Goal: Task Accomplishment & Management: Use online tool/utility

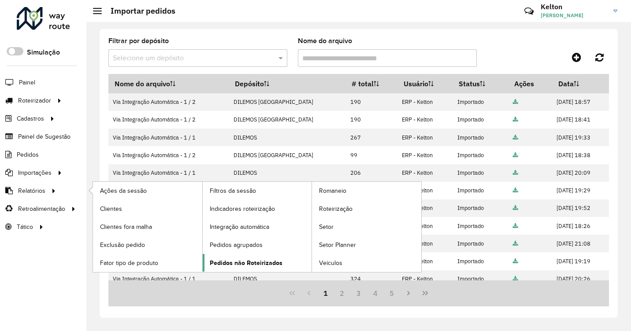
click at [231, 264] on span "Pedidos não Roteirizados" at bounding box center [246, 263] width 73 height 9
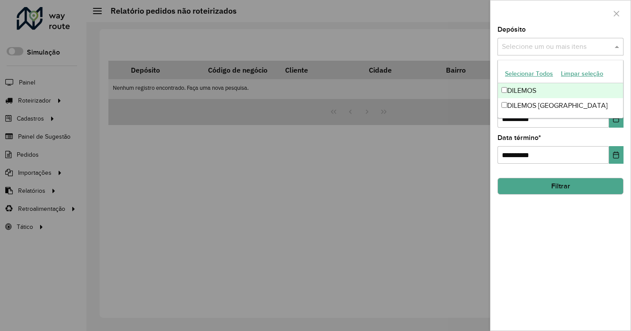
click at [526, 43] on input "text" at bounding box center [556, 47] width 113 height 11
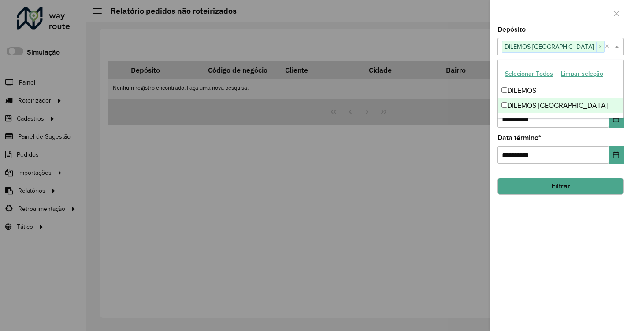
drag, startPoint x: 565, startPoint y: 222, endPoint x: 604, endPoint y: 140, distance: 91.1
click at [566, 222] on div "**********" at bounding box center [561, 178] width 140 height 305
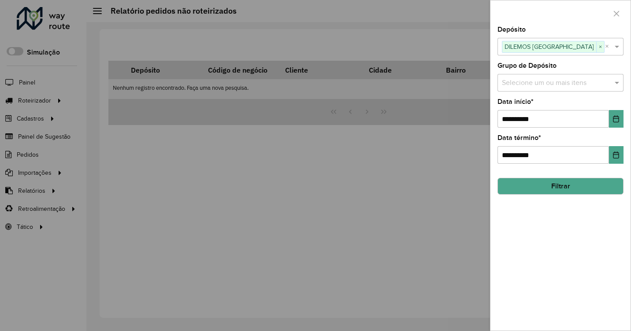
click at [615, 109] on div "**********" at bounding box center [561, 113] width 126 height 29
click at [614, 120] on icon "Choose Date" at bounding box center [616, 118] width 7 height 7
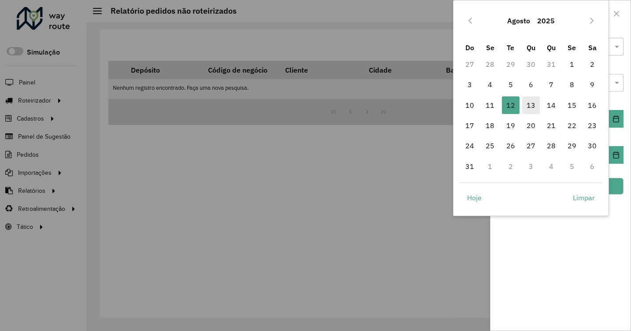
click at [529, 104] on span "13" at bounding box center [531, 106] width 18 height 18
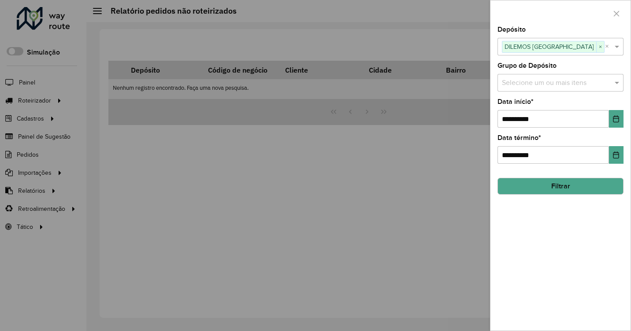
click at [547, 189] on button "Filtrar" at bounding box center [561, 186] width 126 height 17
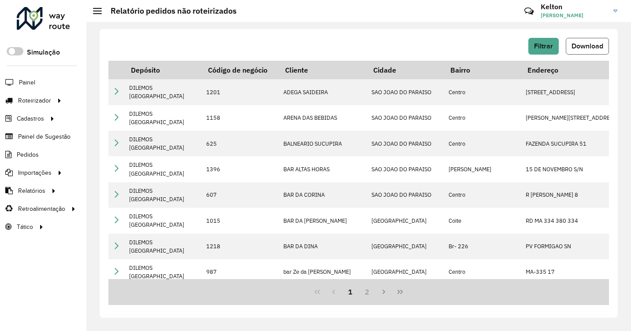
click at [593, 47] on span "Download" at bounding box center [588, 45] width 32 height 7
click at [261, 42] on div "Filtrar Download" at bounding box center [358, 46] width 501 height 17
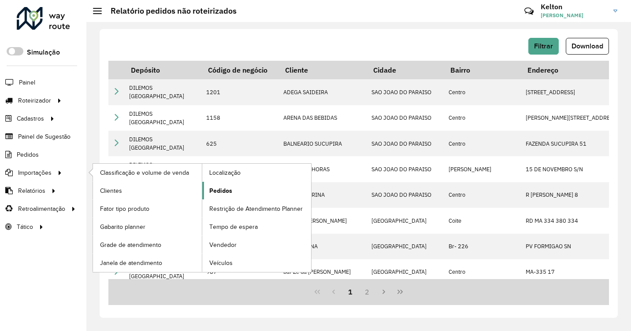
click at [217, 190] on span "Pedidos" at bounding box center [220, 190] width 23 height 9
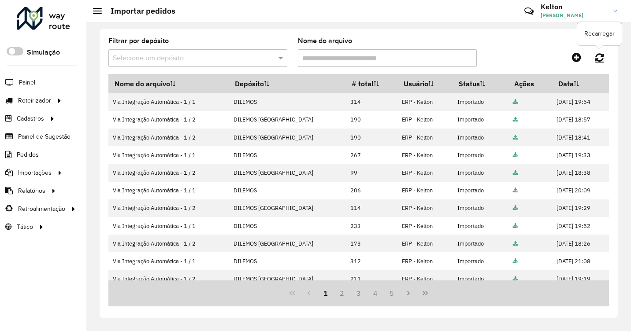
click at [603, 54] on icon at bounding box center [599, 57] width 8 height 10
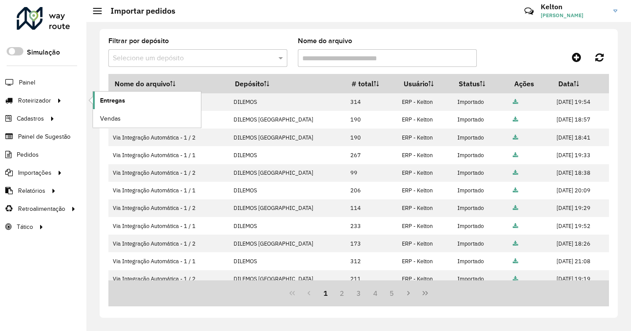
click at [99, 99] on link "Entregas" at bounding box center [147, 101] width 108 height 18
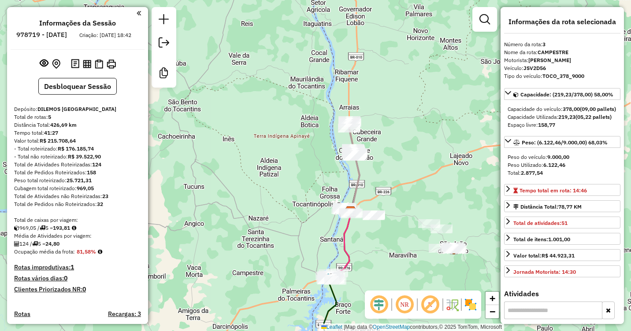
select select "**********"
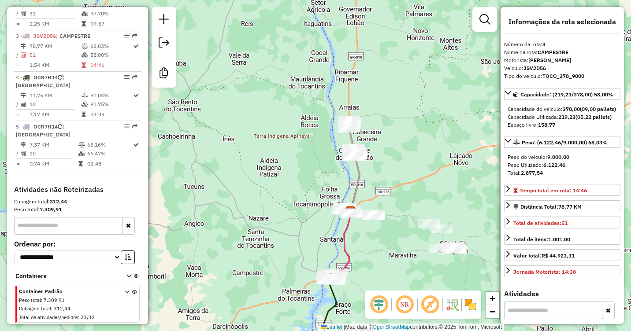
drag, startPoint x: 370, startPoint y: 264, endPoint x: 370, endPoint y: 212, distance: 52.0
click at [386, 212] on div "Janela de atendimento Grade de atendimento Capacidade Transportadoras Veículos …" at bounding box center [315, 165] width 631 height 331
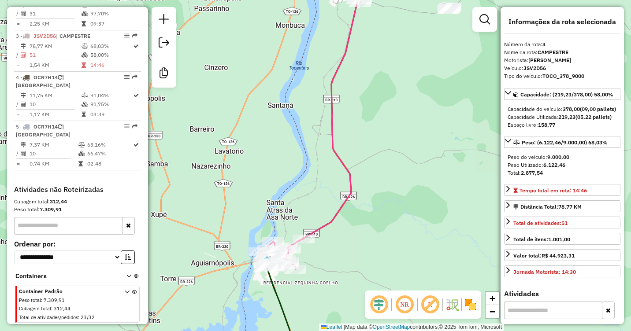
drag, startPoint x: 336, startPoint y: 236, endPoint x: 379, endPoint y: 216, distance: 48.1
click at [379, 216] on div "Janela de atendimento Grade de atendimento Capacidade Transportadoras Veículos …" at bounding box center [315, 165] width 631 height 331
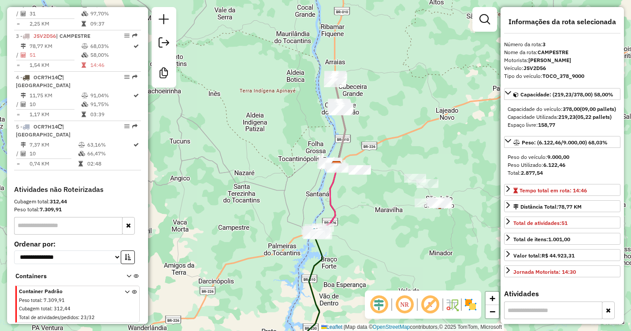
drag, startPoint x: 418, startPoint y: 180, endPoint x: 370, endPoint y: 180, distance: 48.0
click at [373, 190] on div "Janela de atendimento Grade de atendimento Capacidade Transportadoras Veículos …" at bounding box center [315, 165] width 631 height 331
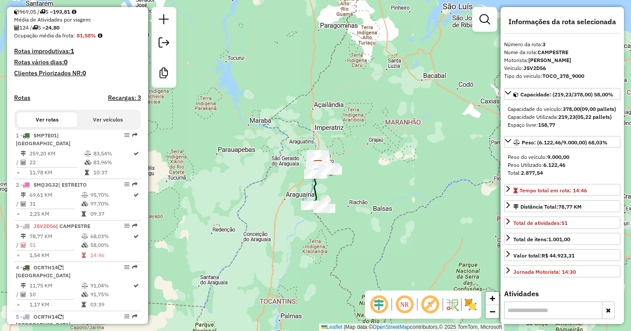
scroll to position [216, 0]
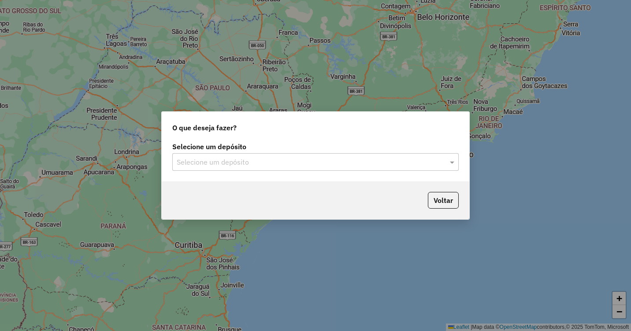
click at [250, 169] on div "Selecione um depósito" at bounding box center [315, 162] width 286 height 18
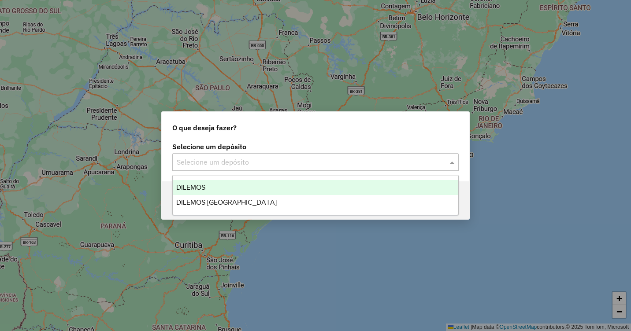
click at [196, 186] on span "DILEMOS" at bounding box center [190, 187] width 29 height 7
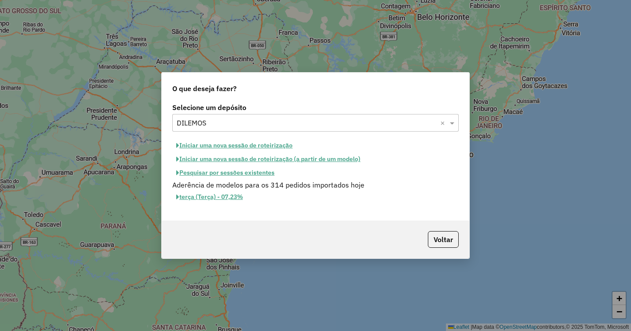
click at [232, 144] on button "Iniciar uma nova sessão de roteirização" at bounding box center [234, 146] width 124 height 14
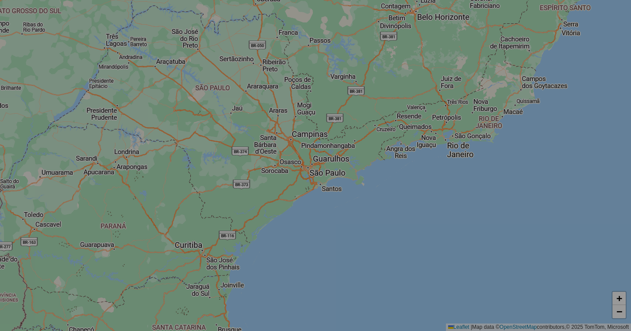
select select "*"
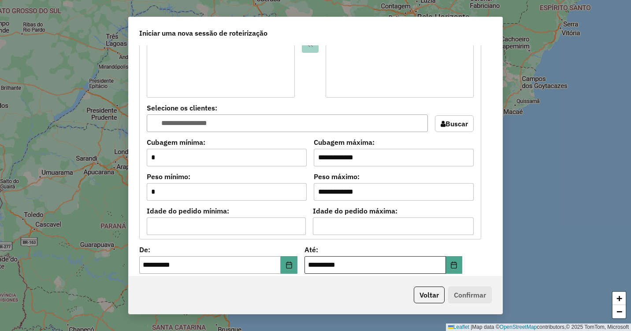
scroll to position [705, 0]
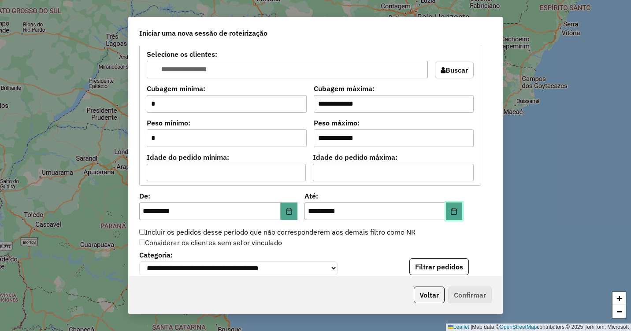
click at [454, 214] on icon "Choose Date" at bounding box center [453, 211] width 7 height 7
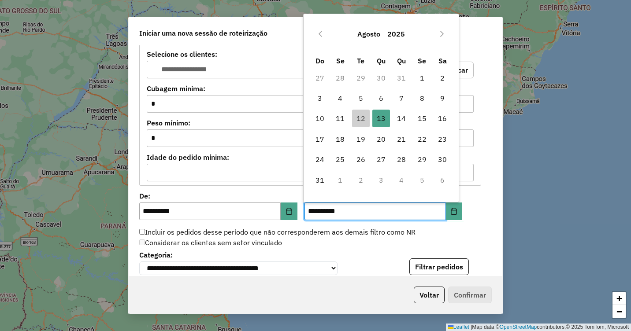
click at [440, 234] on div "Incluir os pedidos desse período que não corresponderem aos demais filtro como …" at bounding box center [310, 232] width 353 height 11
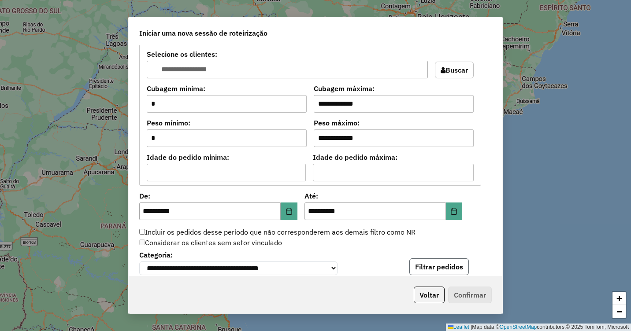
click at [432, 264] on button "Filtrar pedidos" at bounding box center [439, 267] width 60 height 17
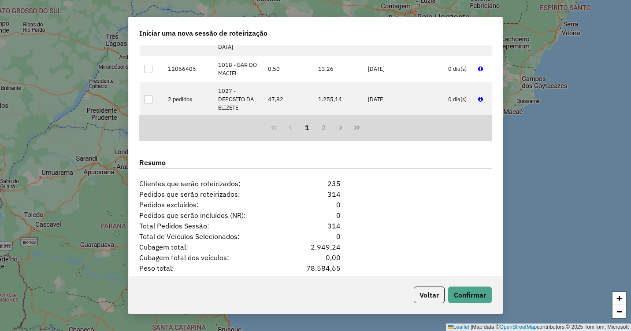
scroll to position [1068, 0]
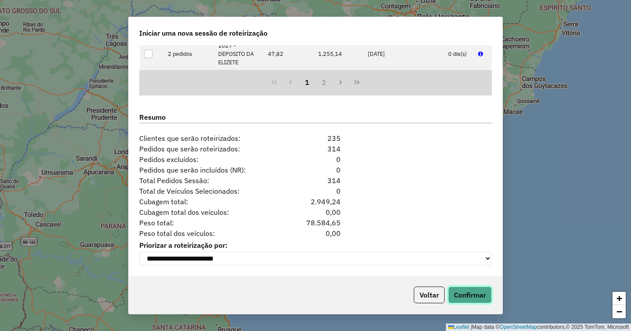
click at [462, 291] on button "Confirmar" at bounding box center [470, 295] width 44 height 17
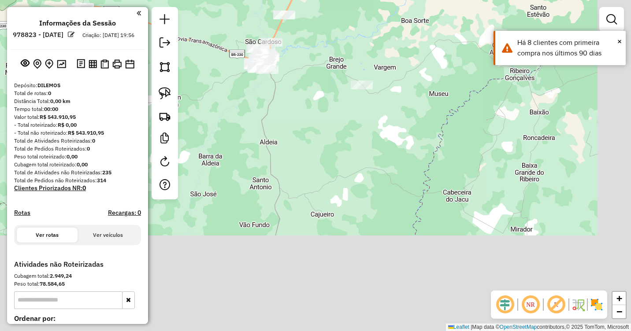
drag, startPoint x: 358, startPoint y: 210, endPoint x: 305, endPoint y: 117, distance: 106.4
click at [305, 117] on div "Janela de atendimento Grade de atendimento Capacidade Transportadoras Veículos …" at bounding box center [315, 165] width 631 height 331
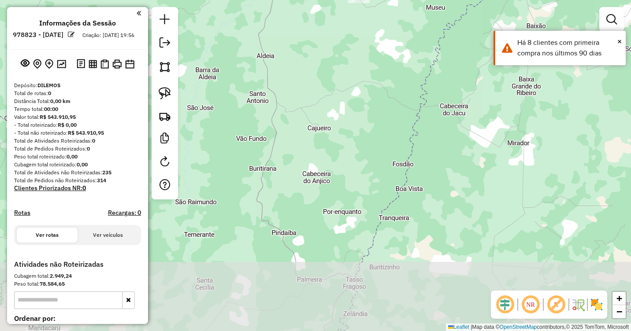
drag, startPoint x: 317, startPoint y: 158, endPoint x: 322, endPoint y: 107, distance: 51.4
click at [322, 107] on div "Janela de atendimento Grade de atendimento Capacidade Transportadoras Veículos …" at bounding box center [315, 165] width 631 height 331
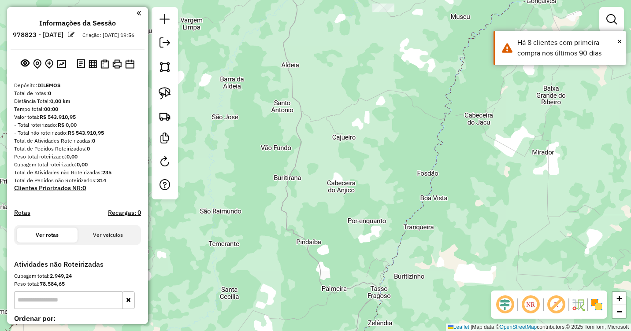
drag, startPoint x: 301, startPoint y: 140, endPoint x: 327, endPoint y: 163, distance: 35.6
click at [327, 163] on div "Janela de atendimento Grade de atendimento Capacidade Transportadoras Veículos …" at bounding box center [315, 165] width 631 height 331
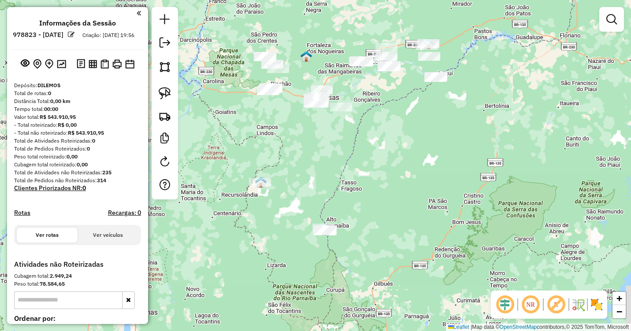
drag, startPoint x: 348, startPoint y: 211, endPoint x: 345, endPoint y: 201, distance: 10.6
click at [345, 201] on div "Janela de atendimento Grade de atendimento Capacidade Transportadoras Veículos …" at bounding box center [315, 165] width 631 height 331
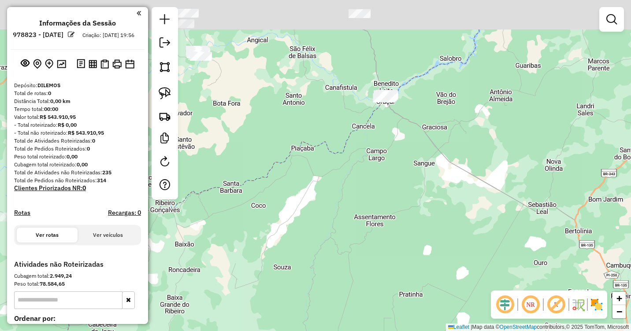
drag, startPoint x: 417, startPoint y: 116, endPoint x: 394, endPoint y: 132, distance: 27.6
click at [413, 150] on div "Janela de atendimento Grade de atendimento Capacidade Transportadoras Veículos …" at bounding box center [315, 165] width 631 height 331
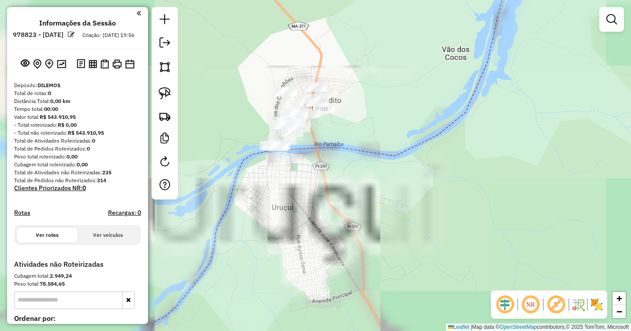
drag, startPoint x: 342, startPoint y: 156, endPoint x: 366, endPoint y: 121, distance: 42.4
click at [412, 116] on div "Janela de atendimento Grade de atendimento Capacidade Transportadoras Veículos …" at bounding box center [315, 165] width 631 height 331
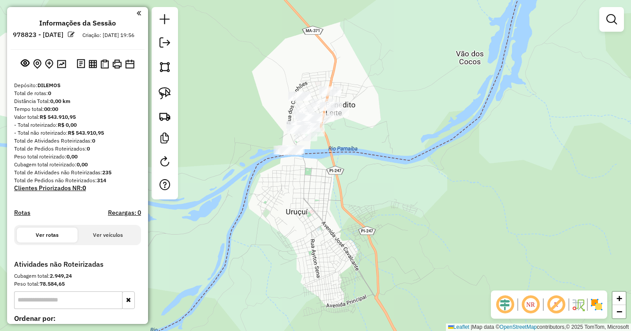
drag, startPoint x: 344, startPoint y: 126, endPoint x: 354, endPoint y: 134, distance: 12.9
click at [354, 134] on div "Janela de atendimento Grade de atendimento Capacidade Transportadoras Veículos …" at bounding box center [315, 165] width 631 height 331
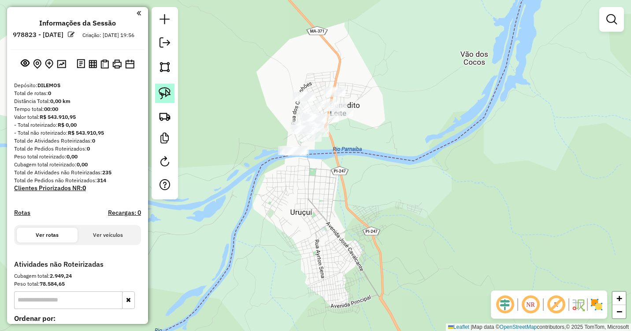
drag, startPoint x: 163, startPoint y: 96, endPoint x: 167, endPoint y: 95, distance: 4.4
click at [163, 96] on img at bounding box center [165, 93] width 12 height 12
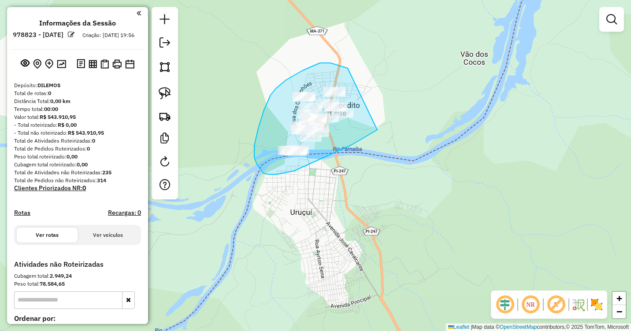
drag, startPoint x: 348, startPoint y: 68, endPoint x: 385, endPoint y: 108, distance: 54.9
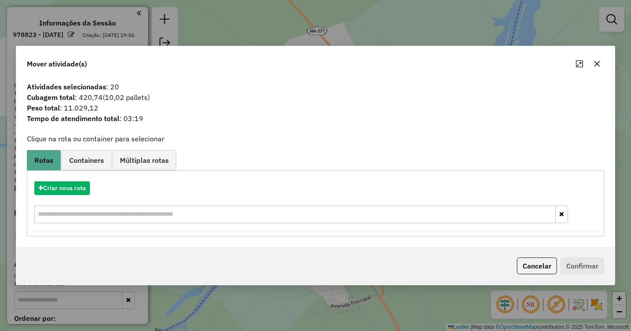
click at [602, 65] on button "button" at bounding box center [597, 64] width 14 height 14
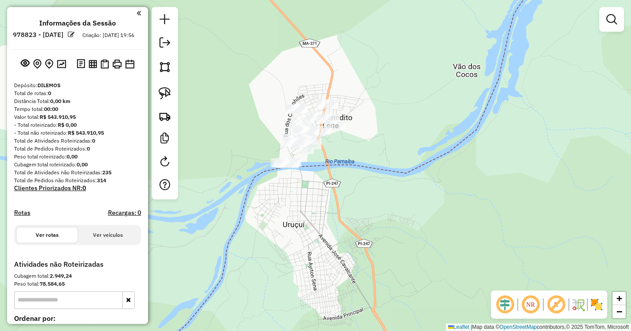
drag, startPoint x: 443, startPoint y: 66, endPoint x: 390, endPoint y: 245, distance: 187.6
click at [391, 245] on div "Janela de atendimento Grade de atendimento Capacidade Transportadoras Veículos …" at bounding box center [315, 165] width 631 height 331
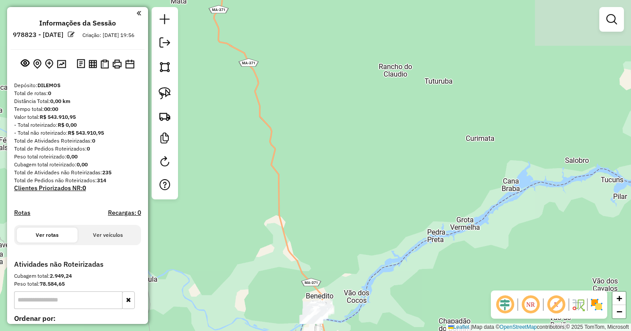
drag, startPoint x: 353, startPoint y: 125, endPoint x: 351, endPoint y: 238, distance: 112.8
click at [351, 238] on div "Janela de atendimento Grade de atendimento Capacidade Transportadoras Veículos …" at bounding box center [315, 165] width 631 height 331
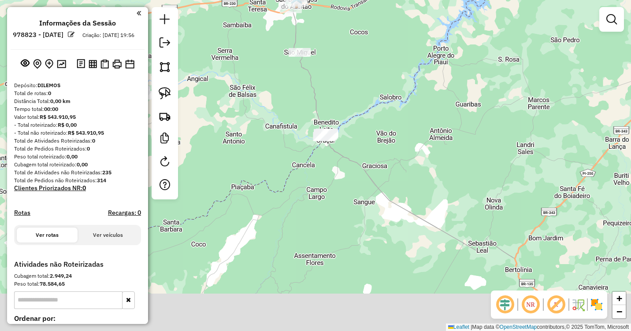
drag, startPoint x: 352, startPoint y: 161, endPoint x: 330, endPoint y: 75, distance: 88.3
click at [339, 76] on div "Janela de atendimento Grade de atendimento Capacidade Transportadoras Veículos …" at bounding box center [315, 165] width 631 height 331
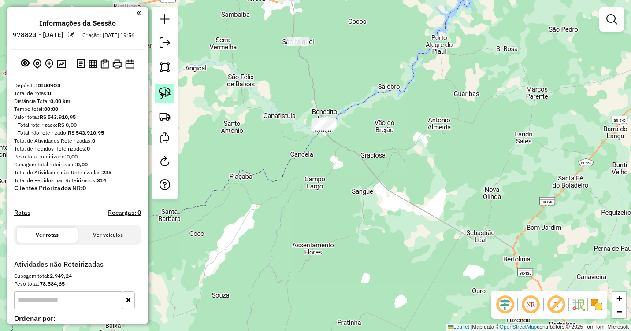
click at [167, 93] on img at bounding box center [165, 93] width 12 height 12
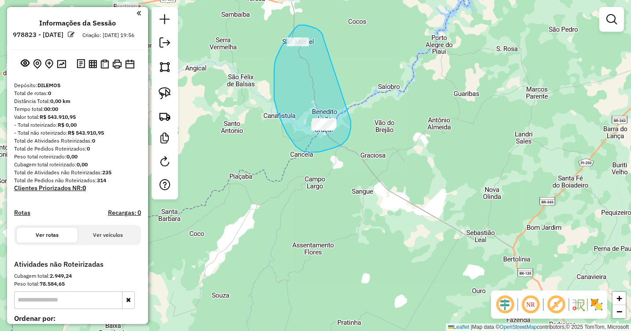
drag, startPoint x: 323, startPoint y: 37, endPoint x: 351, endPoint y: 121, distance: 88.6
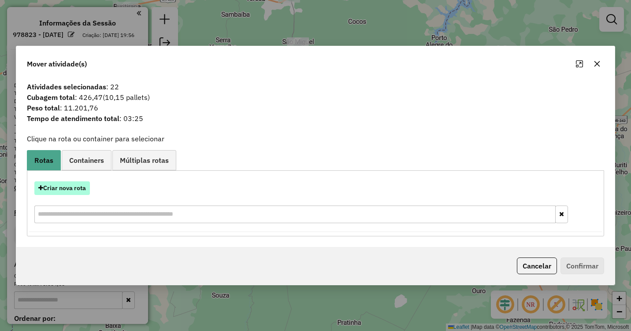
click at [68, 189] on button "Criar nova rota" at bounding box center [62, 189] width 56 height 14
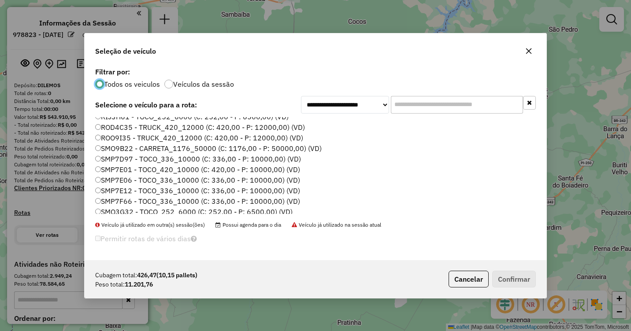
scroll to position [220, 0]
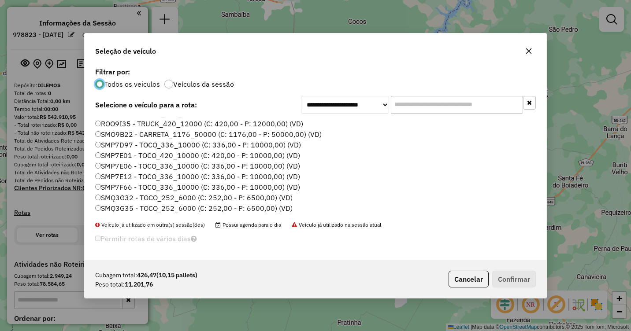
click at [110, 170] on label "SMP7E06 - TOCO_336_10000 (C: 336,00 - P: 10000,00) (VD)" at bounding box center [197, 166] width 205 height 11
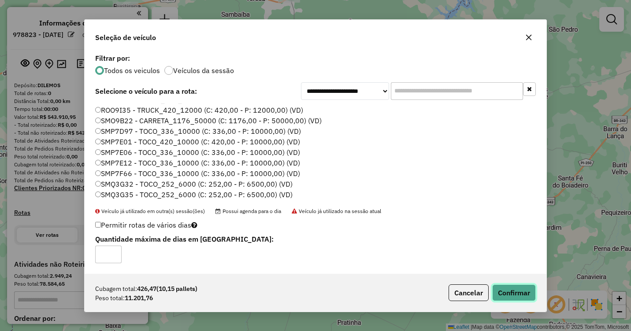
click at [516, 292] on button "Confirmar" at bounding box center [514, 293] width 44 height 17
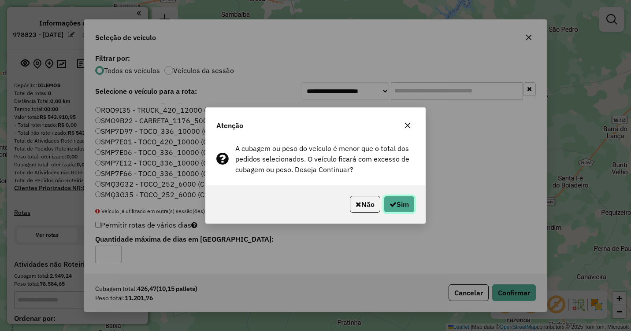
click at [405, 205] on button "Sim" at bounding box center [399, 204] width 31 height 17
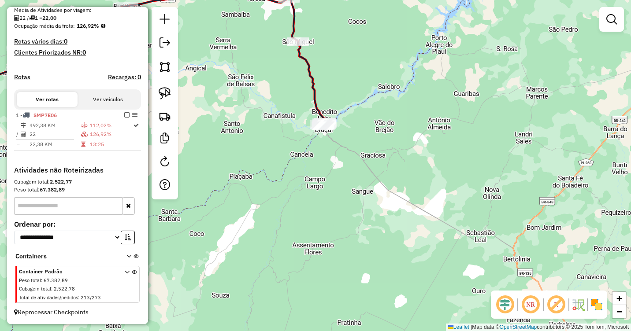
scroll to position [210, 0]
click at [314, 102] on icon at bounding box center [312, 84] width 28 height 84
select select "**********"
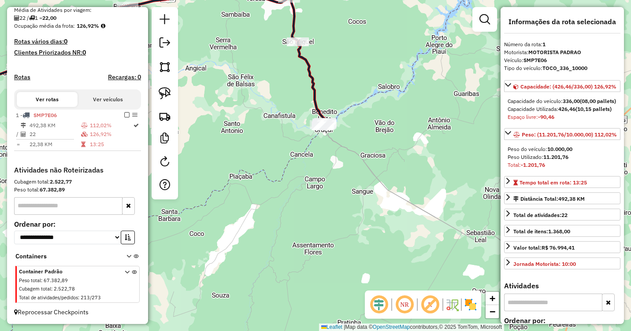
click at [314, 102] on icon at bounding box center [312, 84] width 28 height 84
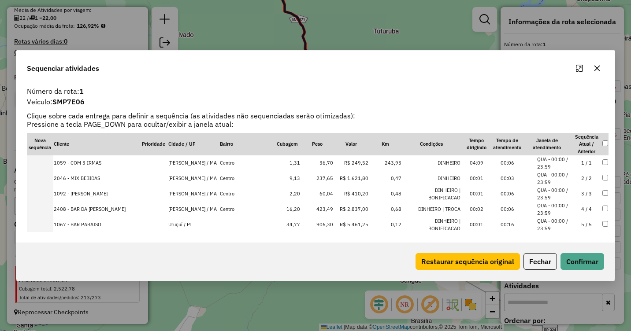
click at [597, 66] on icon "button" at bounding box center [597, 68] width 7 height 7
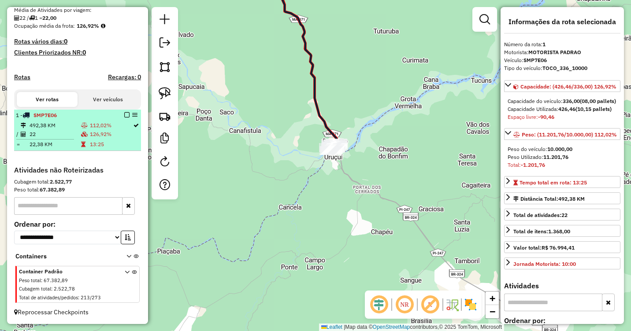
click at [60, 132] on td "22" at bounding box center [55, 134] width 52 height 9
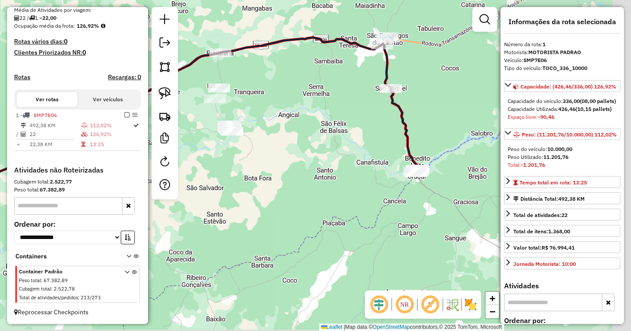
drag, startPoint x: 418, startPoint y: 201, endPoint x: 247, endPoint y: 181, distance: 172.2
click at [247, 181] on div "Janela de atendimento Grade de atendimento Capacidade Transportadoras Veículos …" at bounding box center [315, 165] width 631 height 331
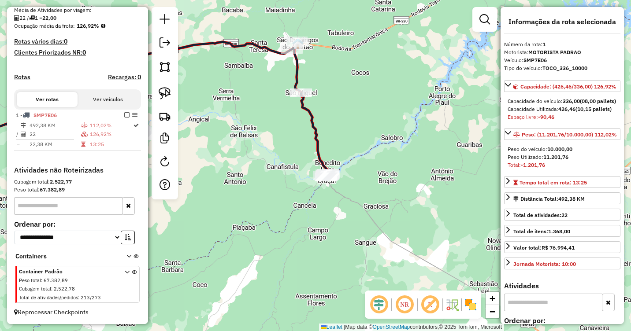
drag, startPoint x: 442, startPoint y: 129, endPoint x: 374, endPoint y: 145, distance: 70.1
click at [380, 143] on div "Janela de atendimento Grade de atendimento Capacidade Transportadoras Veículos …" at bounding box center [315, 165] width 631 height 331
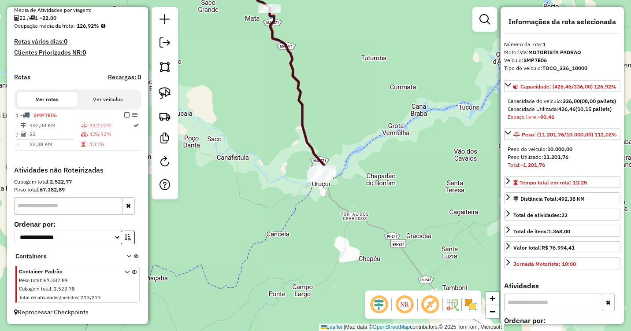
drag, startPoint x: 338, startPoint y: 173, endPoint x: 334, endPoint y: 125, distance: 48.7
click at [335, 126] on div "Janela de atendimento Grade de atendimento Capacidade Transportadoras Veículos …" at bounding box center [315, 165] width 631 height 331
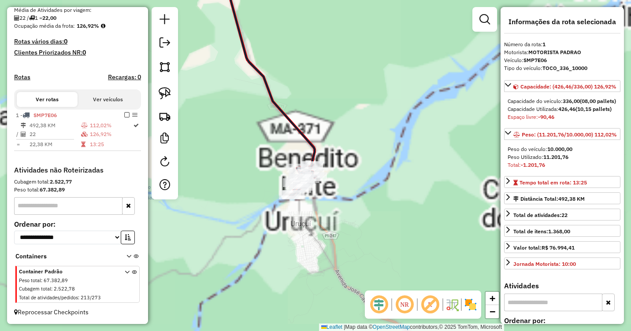
drag, startPoint x: 317, startPoint y: 158, endPoint x: 321, endPoint y: 130, distance: 28.9
click at [321, 130] on div "Janela de atendimento Grade de atendimento Capacidade Transportadoras Veículos …" at bounding box center [315, 165] width 631 height 331
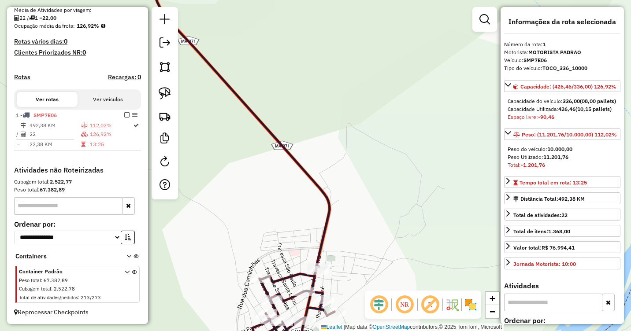
click at [308, 176] on icon at bounding box center [240, 166] width 190 height 398
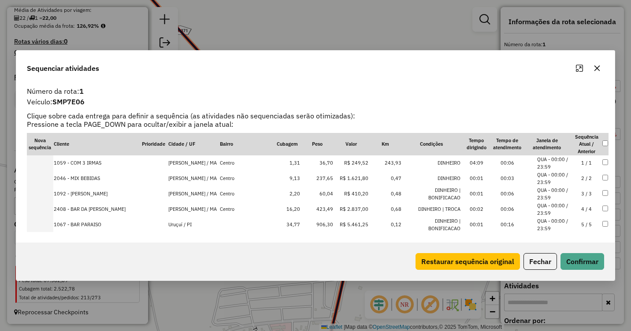
scroll to position [44, 0]
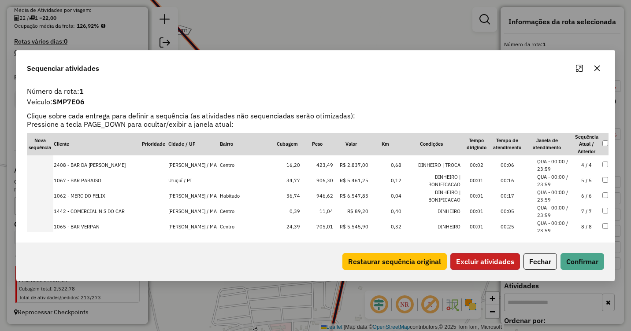
click at [480, 258] on button "Excluir atividades" at bounding box center [485, 261] width 70 height 17
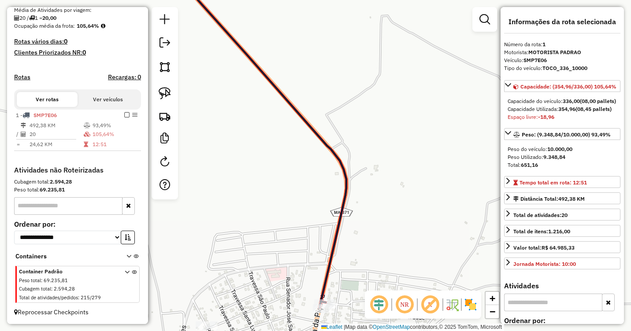
drag, startPoint x: 394, startPoint y: 238, endPoint x: 374, endPoint y: 138, distance: 102.1
click at [380, 124] on div "Janela de atendimento Grade de atendimento Capacidade Transportadoras Veículos …" at bounding box center [315, 165] width 631 height 331
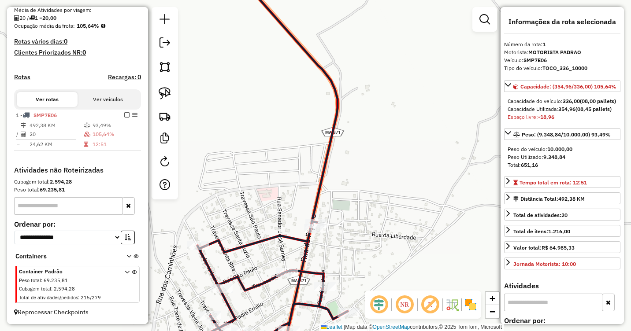
click at [315, 197] on icon at bounding box center [266, 166] width 164 height 398
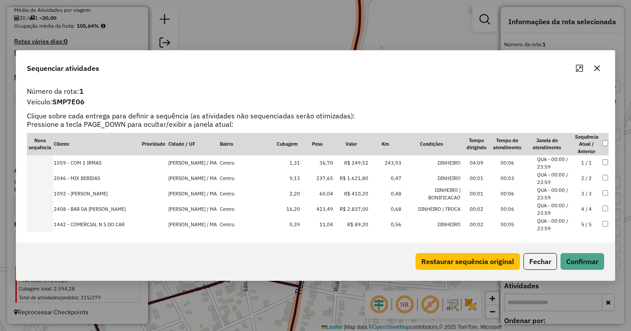
click at [598, 70] on icon "button" at bounding box center [597, 68] width 7 height 7
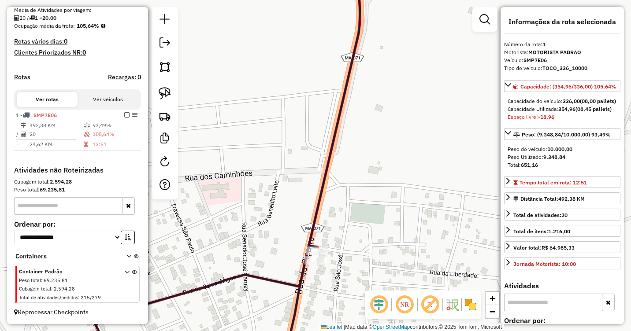
click at [314, 219] on icon at bounding box center [220, 166] width 280 height 398
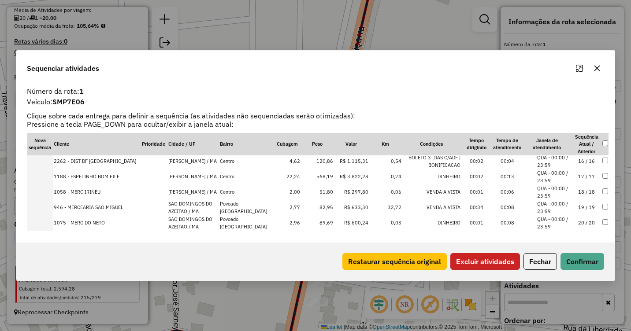
scroll to position [240, 0]
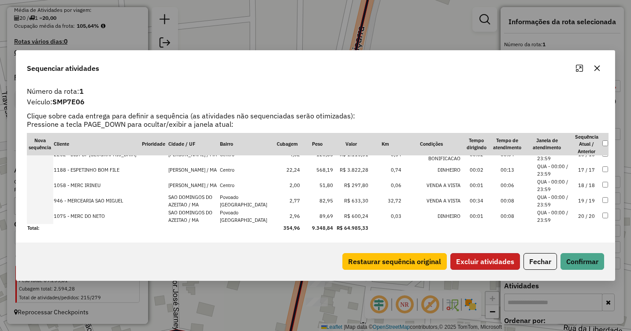
click at [476, 261] on button "Excluir atividades" at bounding box center [485, 261] width 70 height 17
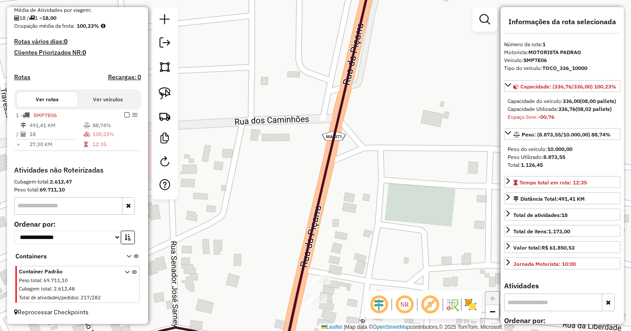
drag, startPoint x: 420, startPoint y: 226, endPoint x: 392, endPoint y: 138, distance: 92.6
click at [393, 138] on div "Janela de atendimento Grade de atendimento Capacidade Transportadoras Veículos …" at bounding box center [315, 165] width 631 height 331
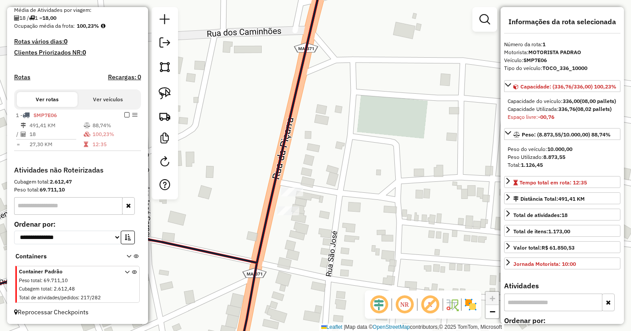
click at [264, 231] on icon at bounding box center [131, 135] width 388 height 336
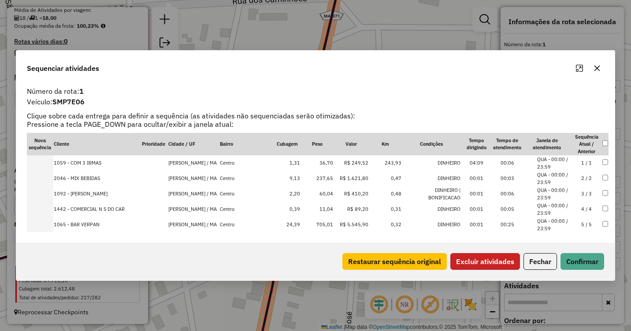
click at [477, 257] on button "Excluir atividades" at bounding box center [485, 261] width 70 height 17
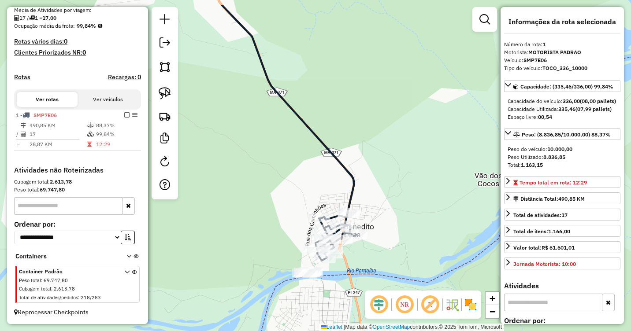
drag, startPoint x: 459, startPoint y: 130, endPoint x: 398, endPoint y: 152, distance: 65.4
click at [398, 155] on div "Janela de atendimento Grade de atendimento Capacidade Transportadoras Veículos …" at bounding box center [315, 165] width 631 height 331
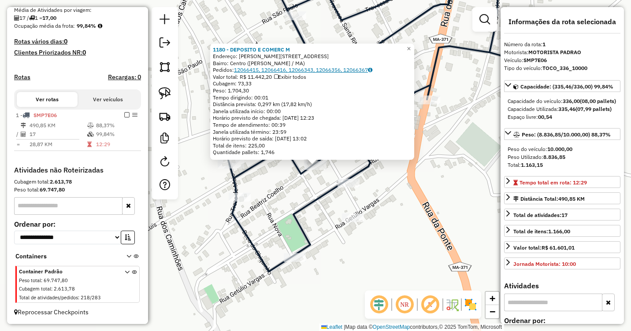
click at [251, 68] on link "12066415, 12066416, 12066343, 12066356, 12066367" at bounding box center [303, 70] width 138 height 7
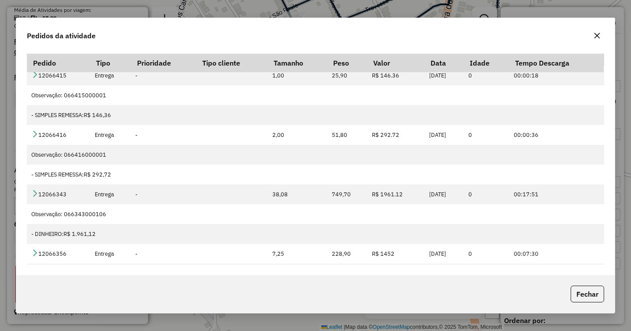
scroll to position [0, 0]
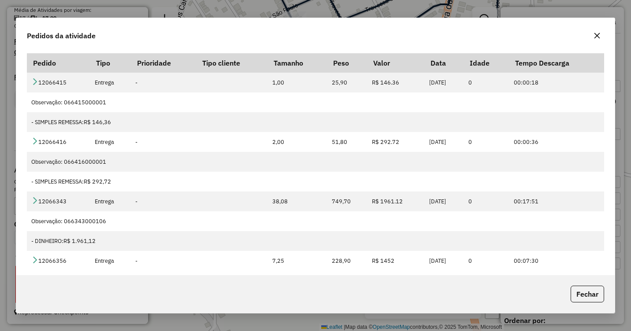
drag, startPoint x: 598, startPoint y: 35, endPoint x: 548, endPoint y: 56, distance: 53.4
click at [597, 35] on icon "button" at bounding box center [598, 36] width 6 height 6
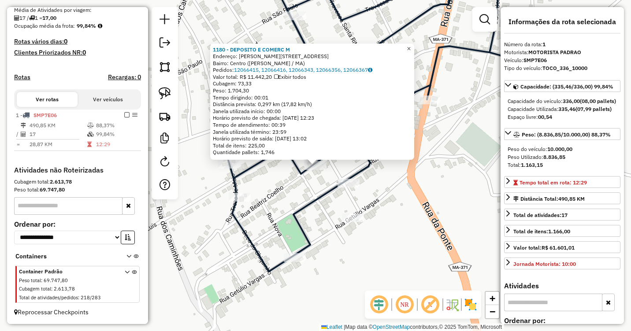
click at [411, 47] on span "×" at bounding box center [409, 48] width 4 height 7
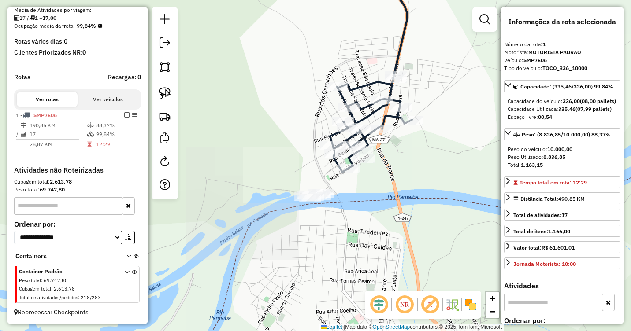
drag, startPoint x: 356, startPoint y: 44, endPoint x: 381, endPoint y: 193, distance: 151.5
click at [381, 193] on div "Janela de atendimento Grade de atendimento Capacidade Transportadoras Veículos …" at bounding box center [315, 165] width 631 height 331
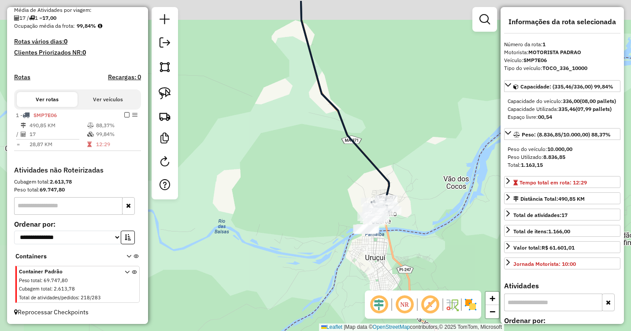
drag, startPoint x: 383, startPoint y: 85, endPoint x: 420, endPoint y: 249, distance: 168.2
click at [420, 249] on div "Janela de atendimento Grade de atendimento Capacidade Transportadoras Veículos …" at bounding box center [315, 165] width 631 height 331
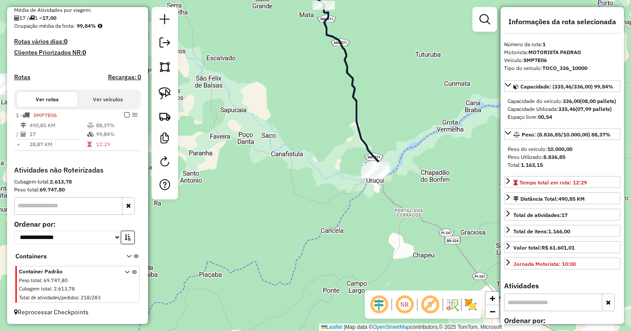
drag, startPoint x: 379, startPoint y: 93, endPoint x: 398, endPoint y: 244, distance: 151.8
click at [398, 244] on div "Janela de atendimento Grade de atendimento Capacidade Transportadoras Veículos …" at bounding box center [315, 165] width 631 height 331
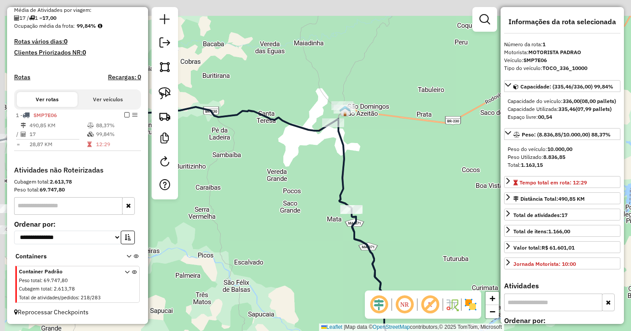
drag, startPoint x: 381, startPoint y: 119, endPoint x: 394, endPoint y: 192, distance: 74.2
click at [394, 192] on div "Janela de atendimento Grade de atendimento Capacidade Transportadoras Veículos …" at bounding box center [315, 165] width 631 height 331
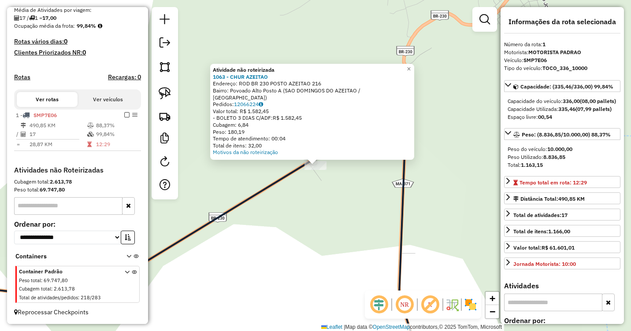
click at [333, 197] on div "Atividade não roteirizada 1063 - CHUR AZEITAO Endereço: ROD BR 230 POSTO AZEITA…" at bounding box center [315, 165] width 631 height 331
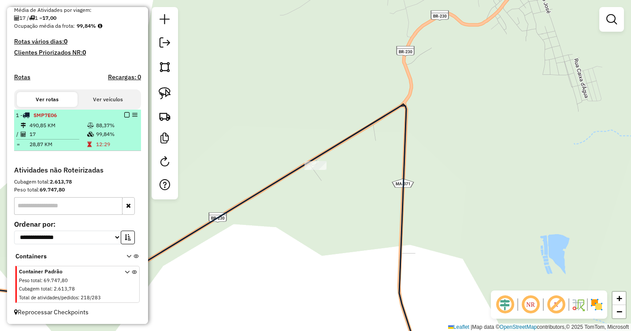
click at [92, 138] on td at bounding box center [91, 134] width 9 height 9
select select "**********"
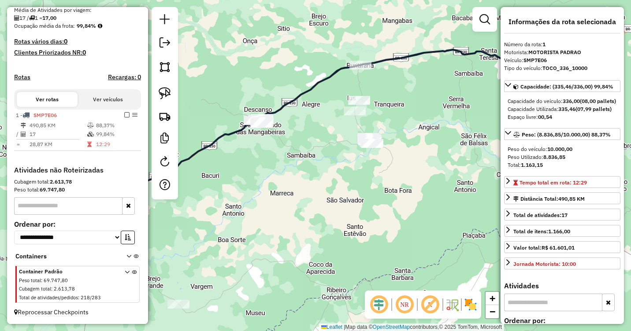
click at [408, 126] on div "Janela de atendimento Grade de atendimento Capacidade Transportadoras Veículos …" at bounding box center [315, 165] width 631 height 331
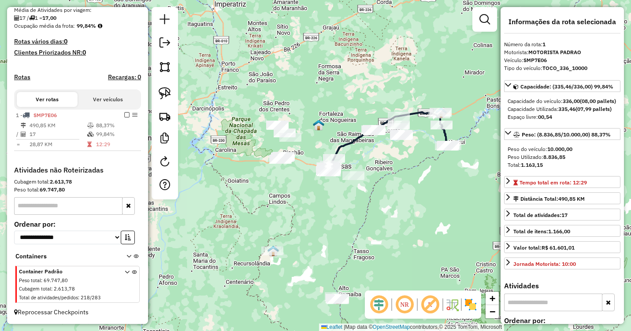
drag, startPoint x: 433, startPoint y: 176, endPoint x: 396, endPoint y: 163, distance: 38.9
click at [398, 163] on div "Janela de atendimento Grade de atendimento Capacidade Transportadoras Veículos …" at bounding box center [315, 165] width 631 height 331
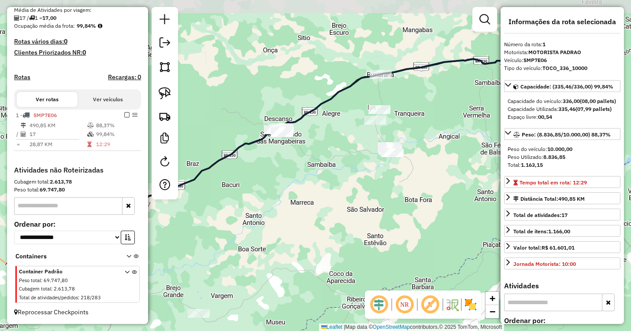
drag, startPoint x: 400, startPoint y: 131, endPoint x: 336, endPoint y: 146, distance: 65.6
click at [336, 146] on div "Janela de atendimento Grade de atendimento Capacidade Transportadoras Veículos …" at bounding box center [315, 165] width 631 height 331
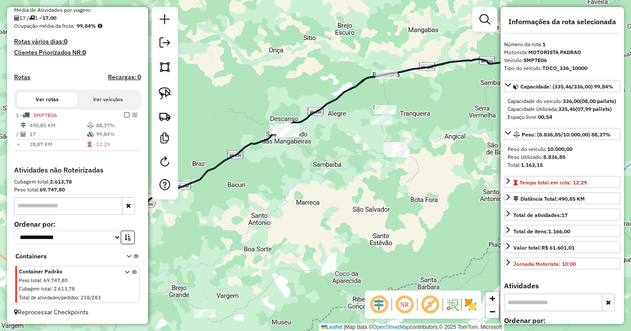
drag, startPoint x: 322, startPoint y: 151, endPoint x: 329, endPoint y: 151, distance: 7.1
click at [329, 151] on div "Janela de atendimento Grade de atendimento Capacidade Transportadoras Veículos …" at bounding box center [315, 165] width 631 height 331
click at [159, 94] on link at bounding box center [164, 93] width 19 height 19
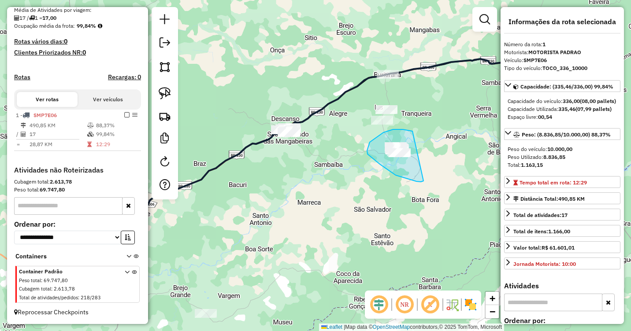
drag, startPoint x: 411, startPoint y: 131, endPoint x: 430, endPoint y: 166, distance: 40.0
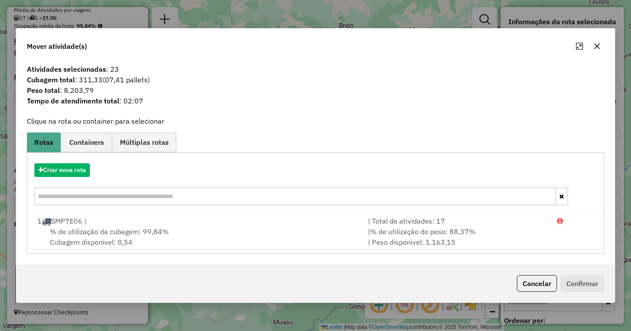
click at [598, 45] on icon "button" at bounding box center [598, 46] width 6 height 6
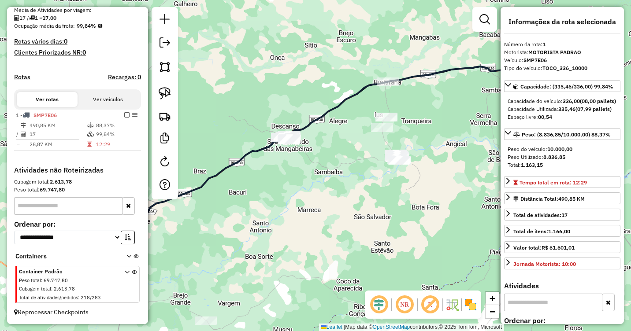
drag, startPoint x: 317, startPoint y: 141, endPoint x: 346, endPoint y: 150, distance: 30.0
click at [346, 150] on div "Janela de atendimento Grade de atendimento Capacidade Transportadoras Veículos …" at bounding box center [315, 165] width 631 height 331
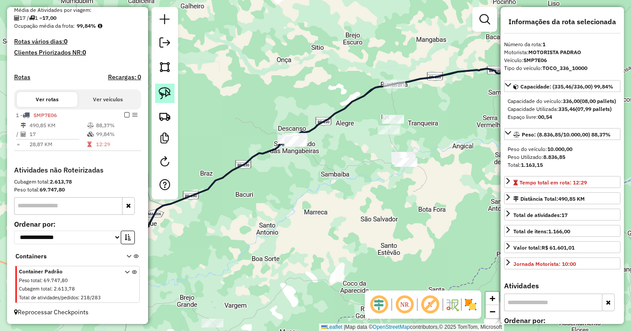
click at [158, 92] on link at bounding box center [164, 93] width 19 height 19
drag, startPoint x: 303, startPoint y: 122, endPoint x: 318, endPoint y: 134, distance: 20.0
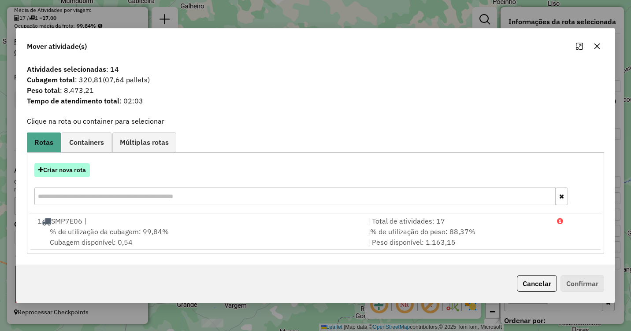
click at [59, 172] on button "Criar nova rota" at bounding box center [62, 171] width 56 height 14
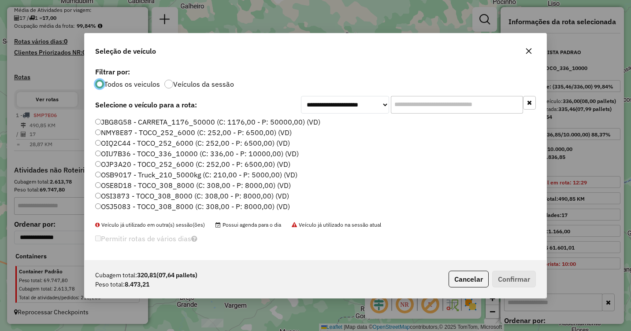
scroll to position [5, 3]
click at [116, 185] on label "OSE8D18 - TOCO_308_8000 (C: 308,00 - P: 8000,00) (VD)" at bounding box center [193, 185] width 196 height 11
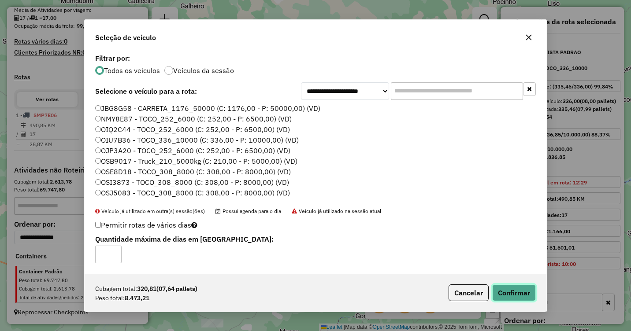
click at [507, 294] on button "Confirmar" at bounding box center [514, 293] width 44 height 17
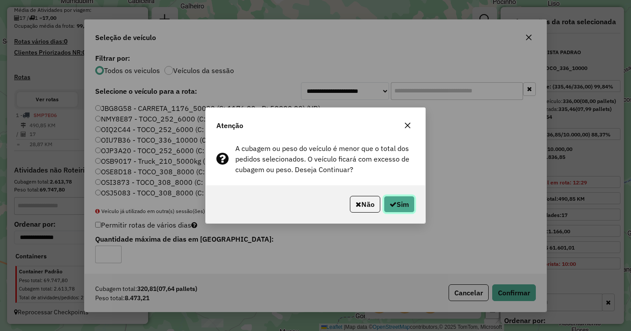
click at [402, 205] on button "Sim" at bounding box center [399, 204] width 31 height 17
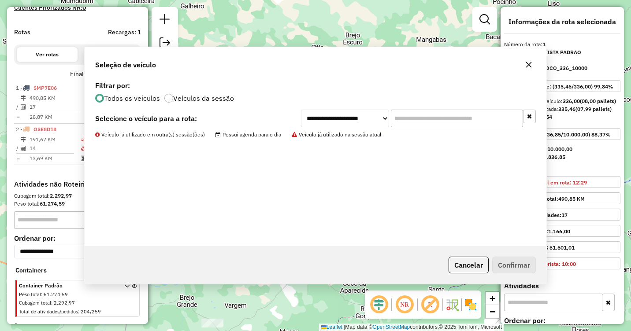
scroll to position [269, 0]
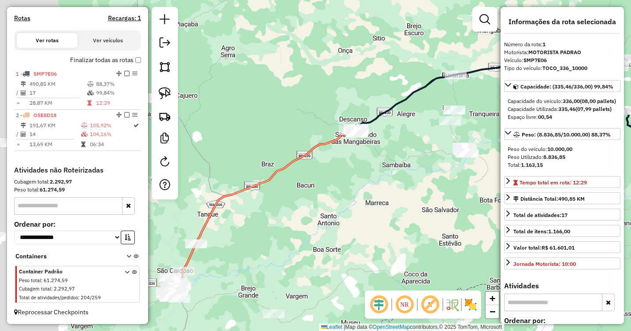
drag, startPoint x: 290, startPoint y: 193, endPoint x: 353, endPoint y: 183, distance: 63.3
click at [353, 183] on div "Janela de atendimento Grade de atendimento Capacidade Transportadoras Veículos …" at bounding box center [315, 165] width 631 height 331
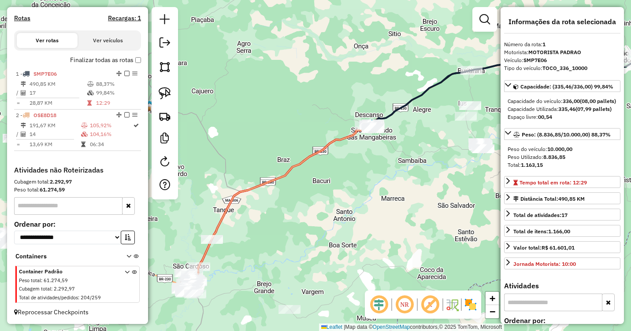
drag, startPoint x: 345, startPoint y: 202, endPoint x: 378, endPoint y: 190, distance: 35.5
click at [378, 190] on div "Janela de atendimento Grade de atendimento Capacidade Transportadoras Veículos …" at bounding box center [315, 165] width 631 height 331
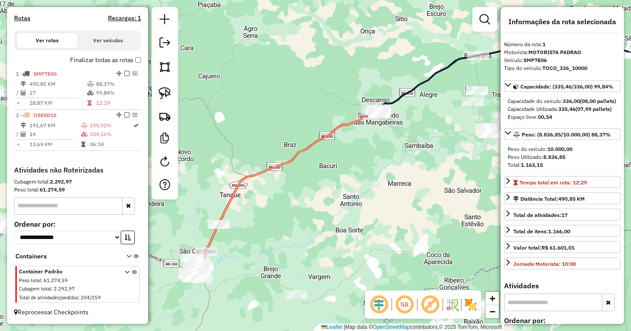
drag, startPoint x: 371, startPoint y: 201, endPoint x: 329, endPoint y: 180, distance: 46.7
click at [329, 180] on div "Janela de atendimento Grade de atendimento Capacidade Transportadoras Veículos …" at bounding box center [315, 165] width 631 height 331
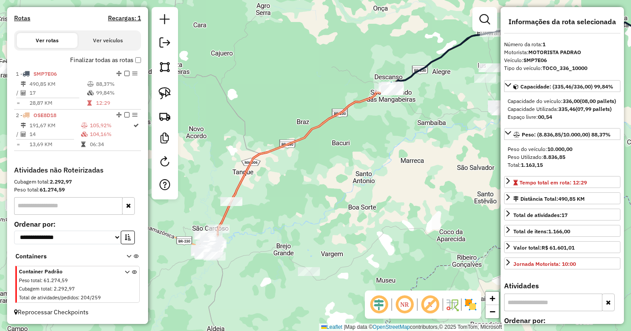
drag, startPoint x: 316, startPoint y: 194, endPoint x: 358, endPoint y: 184, distance: 43.0
click at [358, 184] on div "Janela de atendimento Grade de atendimento Capacidade Transportadoras Veículos …" at bounding box center [315, 165] width 631 height 331
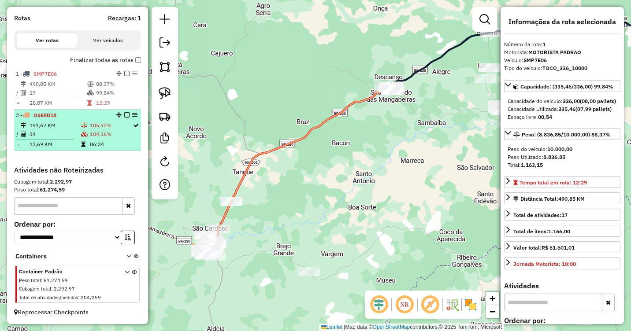
click at [100, 135] on td "104,16%" at bounding box center [110, 134] width 43 height 9
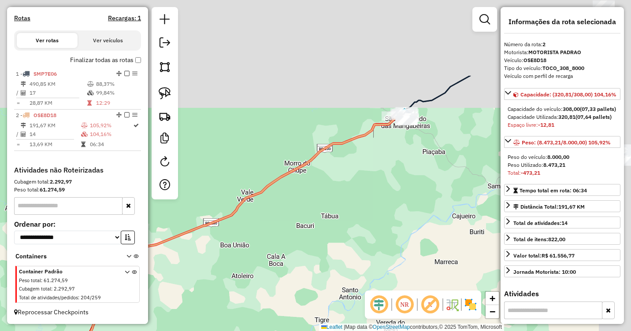
drag, startPoint x: 456, startPoint y: 103, endPoint x: 335, endPoint y: 234, distance: 178.7
click at [335, 234] on div "Janela de atendimento Grade de atendimento Capacidade Transportadoras Veículos …" at bounding box center [315, 165] width 631 height 331
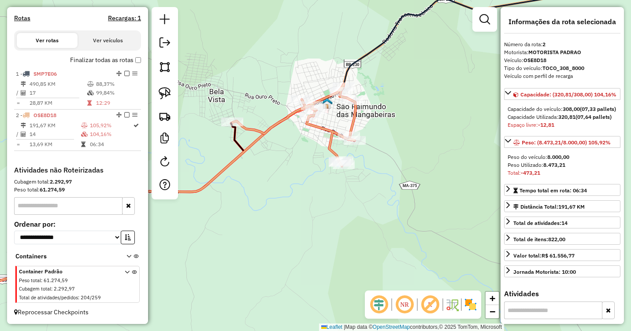
click at [320, 126] on icon at bounding box center [294, 125] width 123 height 82
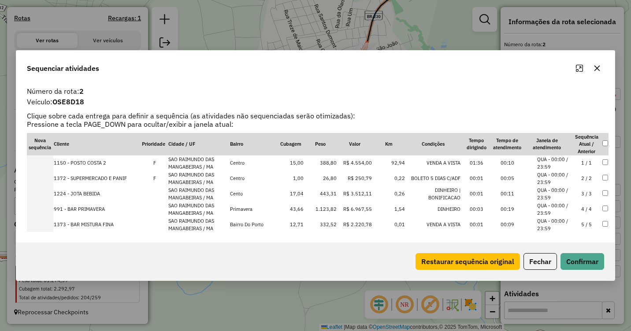
click at [595, 69] on icon "button" at bounding box center [597, 68] width 7 height 7
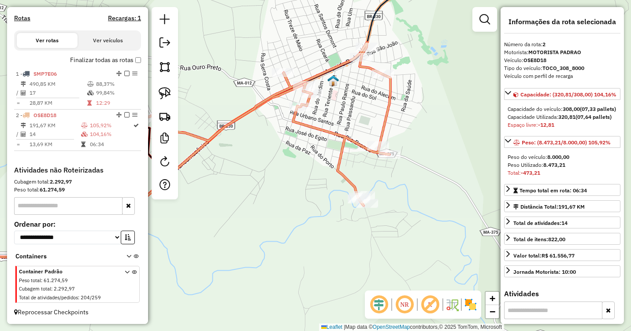
click at [311, 126] on icon at bounding box center [268, 124] width 246 height 164
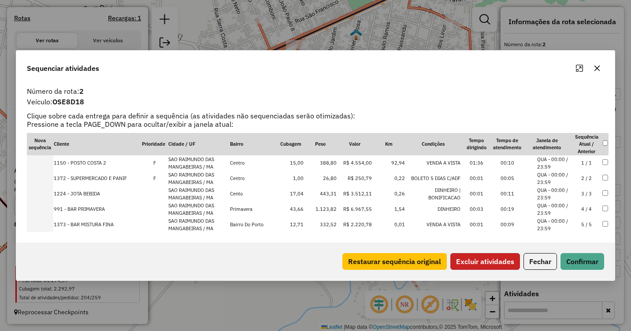
click at [495, 260] on button "Excluir atividades" at bounding box center [485, 261] width 70 height 17
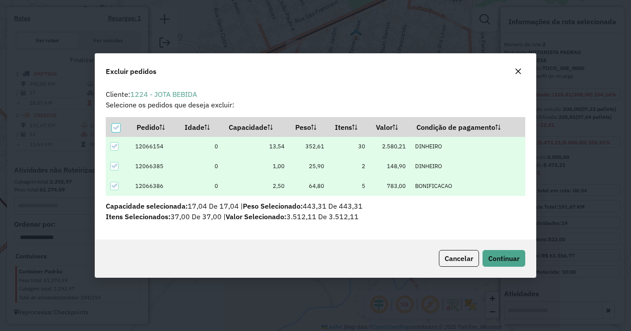
scroll to position [0, 0]
click at [502, 255] on span "Continuar" at bounding box center [503, 258] width 31 height 9
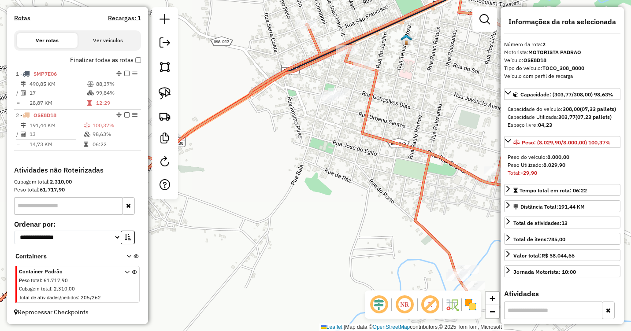
drag, startPoint x: 297, startPoint y: 200, endPoint x: 376, endPoint y: 205, distance: 78.6
click at [376, 205] on div "Janela de atendimento Grade de atendimento Capacidade Transportadoras Veículos …" at bounding box center [315, 165] width 631 height 331
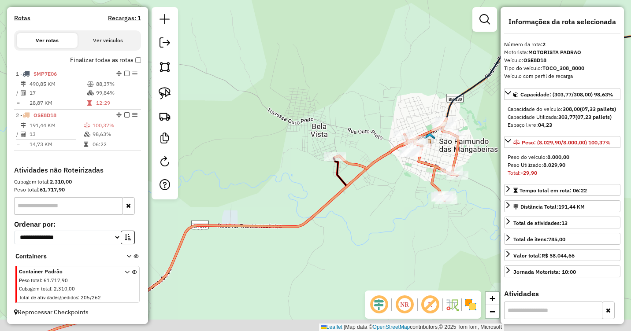
drag, startPoint x: 328, startPoint y: 236, endPoint x: 422, endPoint y: 182, distance: 108.4
click at [445, 188] on div "Janela de atendimento Grade de atendimento Capacidade Transportadoras Veículos …" at bounding box center [315, 165] width 631 height 331
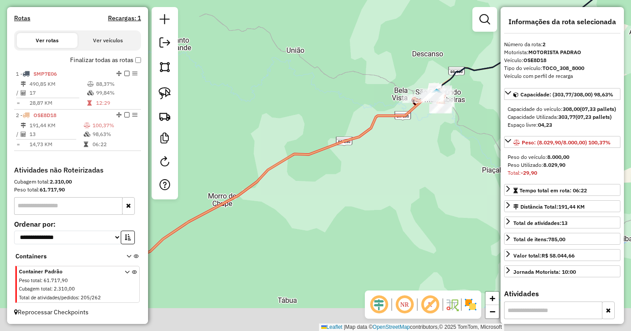
drag, startPoint x: 359, startPoint y: 238, endPoint x: 380, endPoint y: 146, distance: 94.0
click at [391, 144] on div "Janela de atendimento Grade de atendimento Capacidade Transportadoras Veículos …" at bounding box center [315, 165] width 631 height 331
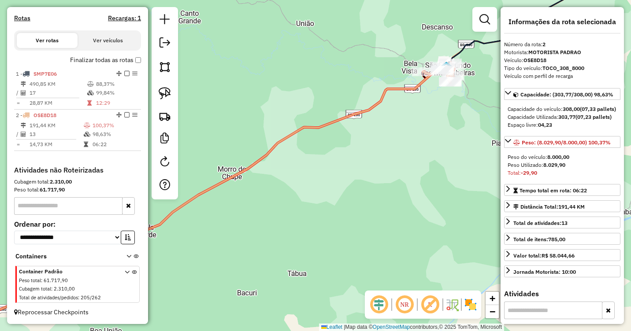
drag, startPoint x: 254, startPoint y: 129, endPoint x: 358, endPoint y: 99, distance: 108.4
click at [358, 99] on div "Janela de atendimento Grade de atendimento Capacidade Transportadoras Veículos …" at bounding box center [315, 165] width 631 height 331
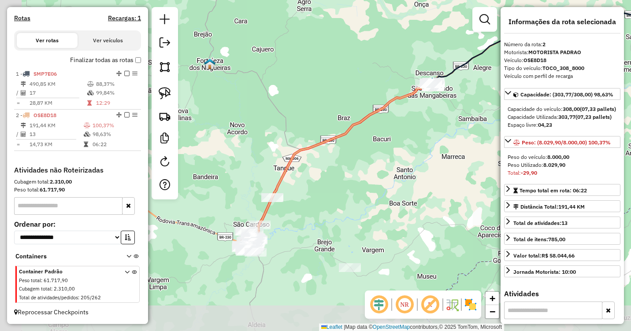
drag, startPoint x: 240, startPoint y: 167, endPoint x: 355, endPoint y: 141, distance: 118.2
click at [356, 141] on icon at bounding box center [337, 164] width 187 height 162
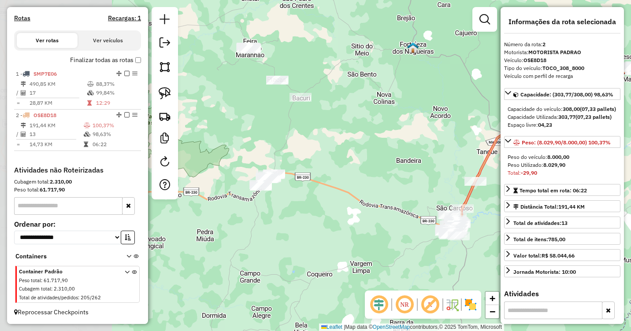
drag, startPoint x: 213, startPoint y: 186, endPoint x: 385, endPoint y: 170, distance: 172.2
click at [385, 170] on div "Janela de atendimento Grade de atendimento Capacidade Transportadoras Veículos …" at bounding box center [315, 165] width 631 height 331
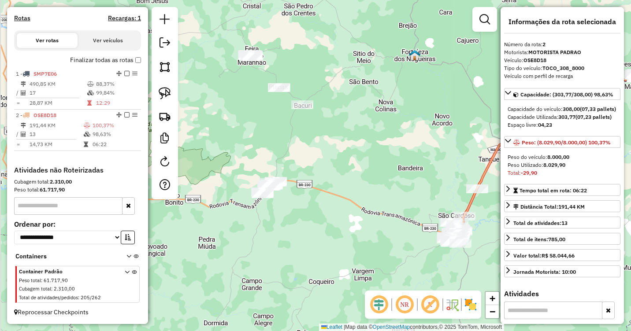
drag, startPoint x: 301, startPoint y: 146, endPoint x: 305, endPoint y: 162, distance: 16.3
click at [305, 162] on div "Janela de atendimento Grade de atendimento Capacidade Transportadoras Veículos …" at bounding box center [315, 165] width 631 height 331
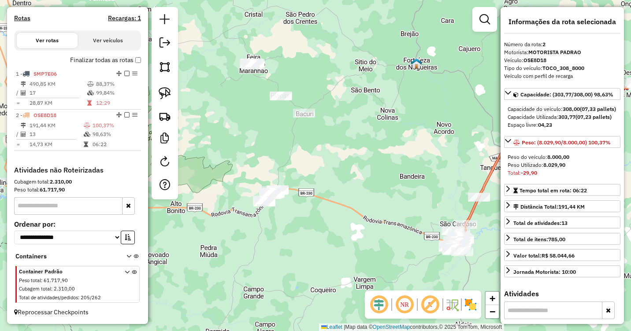
drag, startPoint x: 279, startPoint y: 137, endPoint x: 289, endPoint y: 167, distance: 32.2
click at [289, 167] on div "Janela de atendimento Grade de atendimento Capacidade Transportadoras Veículos …" at bounding box center [315, 165] width 631 height 331
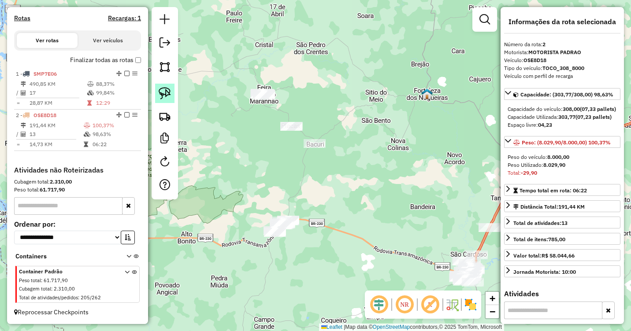
click at [164, 96] on img at bounding box center [165, 93] width 12 height 12
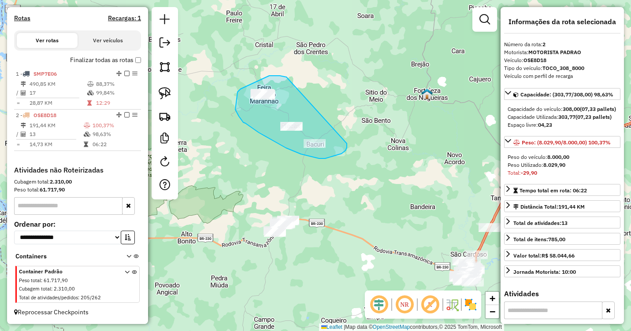
drag, startPoint x: 286, startPoint y: 77, endPoint x: 347, endPoint y: 144, distance: 89.9
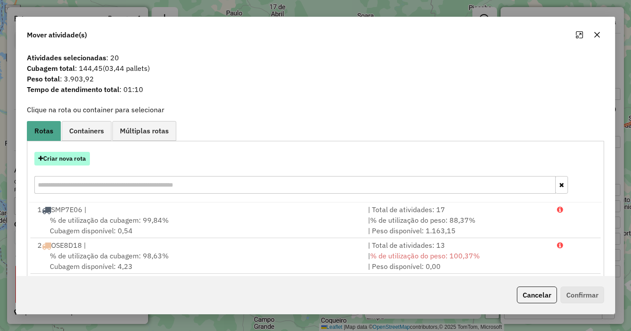
click at [67, 156] on button "Criar nova rota" at bounding box center [62, 159] width 56 height 14
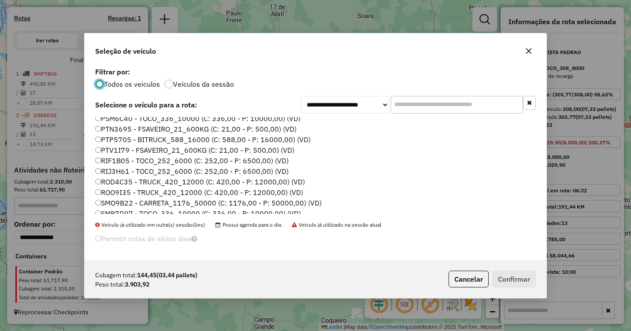
scroll to position [220, 0]
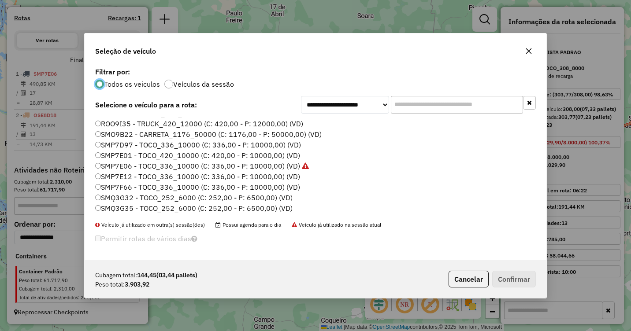
click at [127, 206] on label "SMQ3G35 - TOCO_252_6000 (C: 252,00 - P: 6500,00) (VD)" at bounding box center [193, 208] width 197 height 11
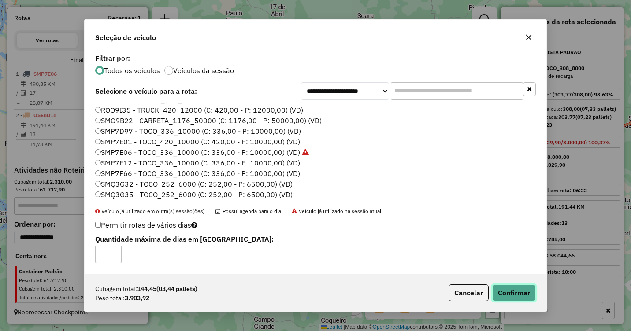
click at [509, 289] on button "Confirmar" at bounding box center [514, 293] width 44 height 17
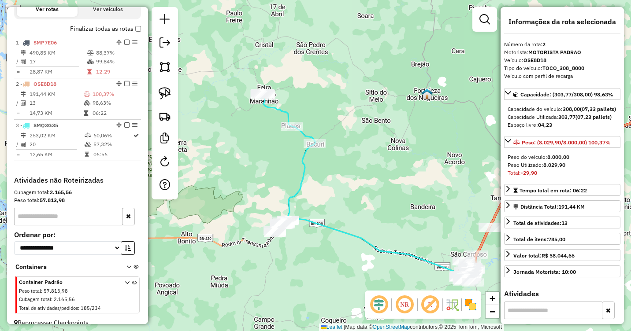
scroll to position [322, 0]
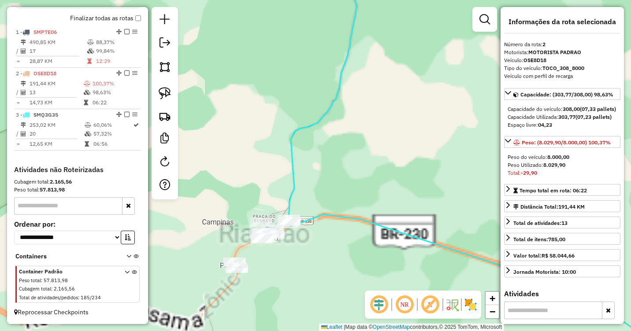
drag, startPoint x: 302, startPoint y: 232, endPoint x: 308, endPoint y: 215, distance: 18.1
click at [345, 200] on div "Janela de atendimento Grade de atendimento Capacidade Transportadoras Veículos …" at bounding box center [315, 165] width 631 height 331
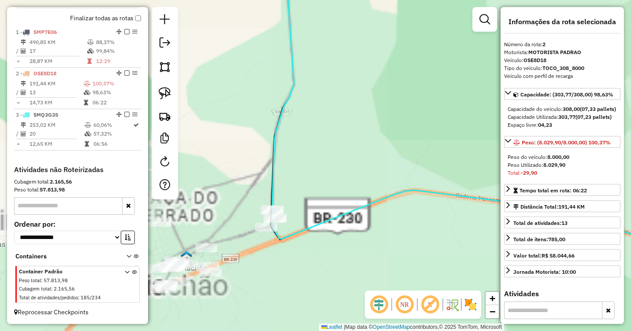
drag, startPoint x: 306, startPoint y: 214, endPoint x: 309, endPoint y: 198, distance: 16.1
click at [344, 188] on div "Janela de atendimento Grade de atendimento Capacidade Transportadoras Veículos …" at bounding box center [315, 165] width 631 height 331
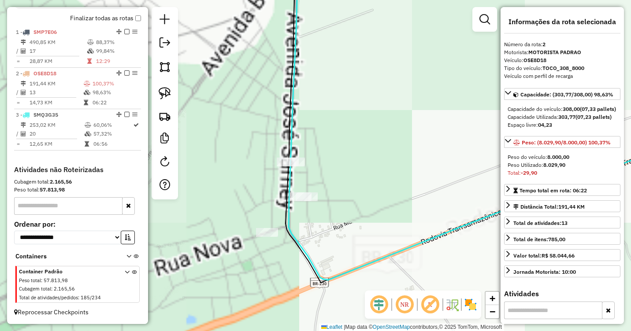
drag, startPoint x: 288, startPoint y: 219, endPoint x: 392, endPoint y: 164, distance: 117.7
click at [392, 164] on div "Janela de atendimento Grade de atendimento Capacidade Transportadoras Veículos …" at bounding box center [315, 165] width 631 height 331
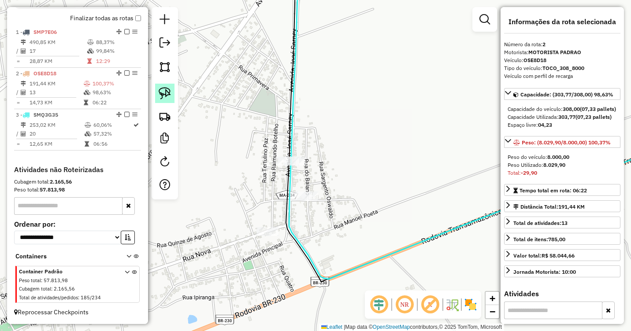
click at [164, 94] on img at bounding box center [165, 93] width 12 height 12
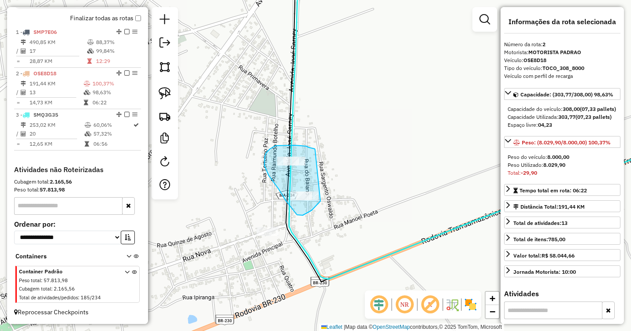
drag, startPoint x: 314, startPoint y: 149, endPoint x: 320, endPoint y: 201, distance: 52.9
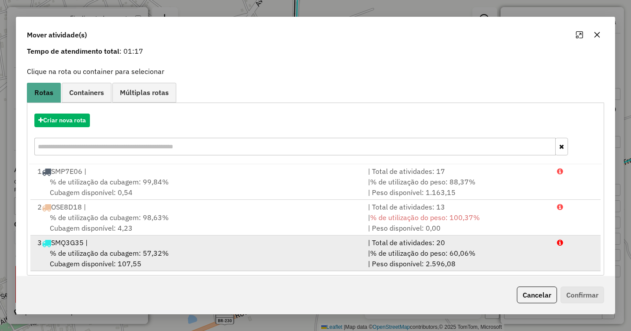
scroll to position [48, 0]
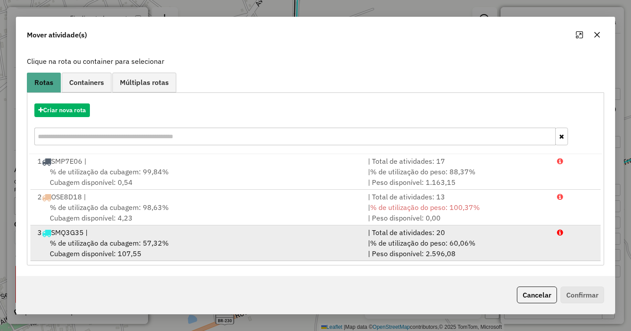
click at [133, 249] on div "% de utilização da cubagem: 57,32% Cubagem disponível: 107,55" at bounding box center [197, 248] width 331 height 21
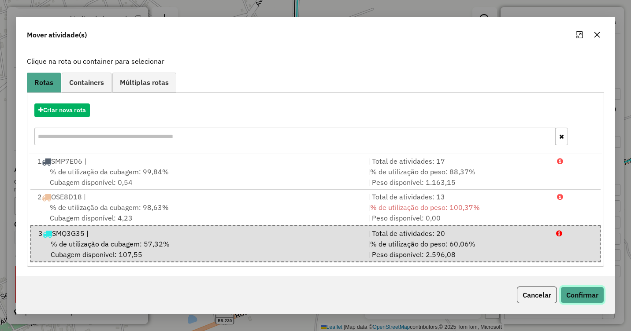
click at [573, 294] on button "Confirmar" at bounding box center [583, 295] width 44 height 17
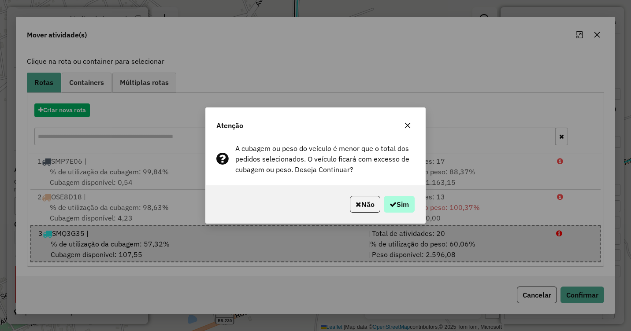
drag, startPoint x: 377, startPoint y: 196, endPoint x: 386, endPoint y: 199, distance: 9.5
click at [379, 197] on div "Não Sim" at bounding box center [315, 205] width 219 height 38
click at [387, 200] on button "Sim" at bounding box center [399, 204] width 31 height 17
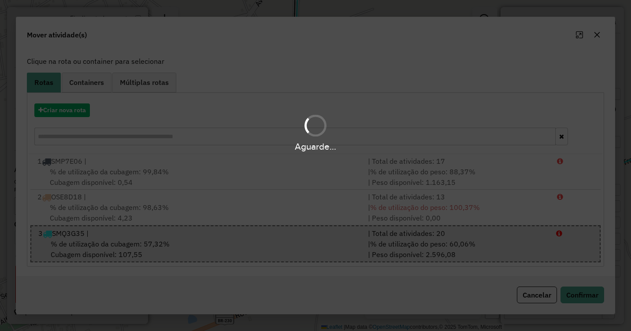
scroll to position [0, 0]
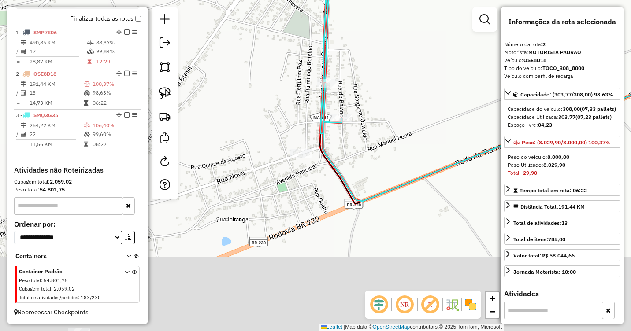
drag, startPoint x: 383, startPoint y: 190, endPoint x: 415, endPoint y: 113, distance: 82.4
click at [415, 113] on div "Janela de atendimento Grade de atendimento Capacidade Transportadoras Veículos …" at bounding box center [315, 165] width 631 height 331
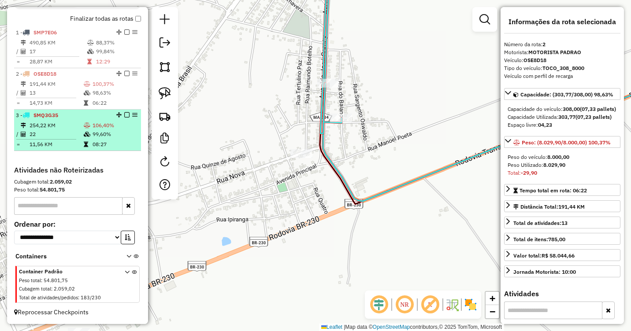
click at [87, 126] on icon at bounding box center [87, 125] width 7 height 5
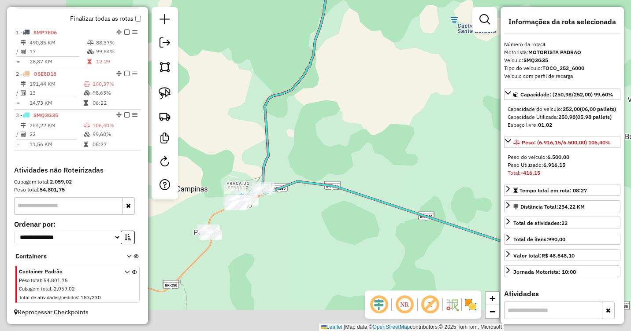
drag, startPoint x: 271, startPoint y: 193, endPoint x: 421, endPoint y: 124, distance: 165.9
click at [421, 124] on div "Janela de atendimento Grade de atendimento Capacidade Transportadoras Veículos …" at bounding box center [315, 165] width 631 height 331
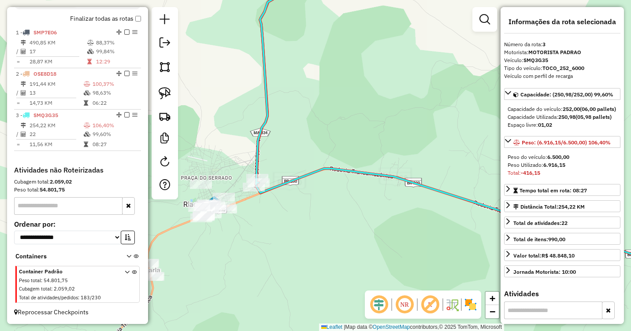
drag, startPoint x: 285, startPoint y: 225, endPoint x: 440, endPoint y: 145, distance: 174.9
click at [440, 145] on div "Janela de atendimento Grade de atendimento Capacidade Transportadoras Veículos …" at bounding box center [315, 165] width 631 height 331
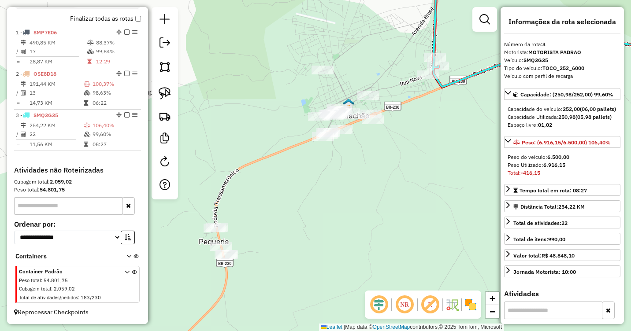
drag, startPoint x: 374, startPoint y: 169, endPoint x: 414, endPoint y: 169, distance: 40.1
click at [414, 169] on div "Janela de atendimento Grade de atendimento Capacidade Transportadoras Veículos …" at bounding box center [315, 165] width 631 height 331
click at [166, 97] on img at bounding box center [165, 93] width 12 height 12
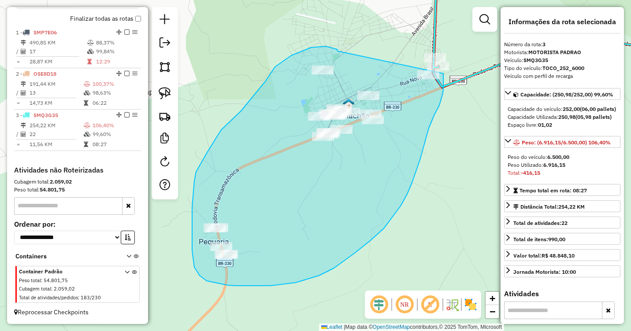
drag, startPoint x: 338, startPoint y: 51, endPoint x: 443, endPoint y: 74, distance: 108.1
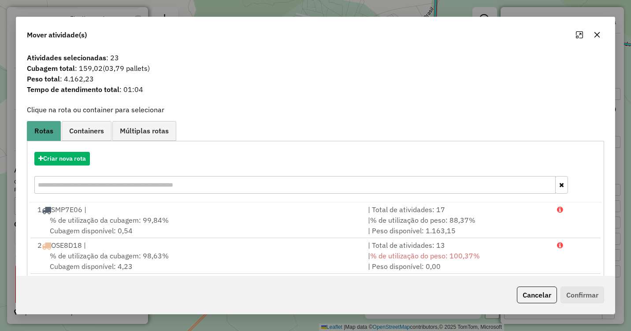
drag, startPoint x: 594, startPoint y: 36, endPoint x: 565, endPoint y: 64, distance: 40.2
click at [594, 37] on icon "button" at bounding box center [597, 34] width 7 height 7
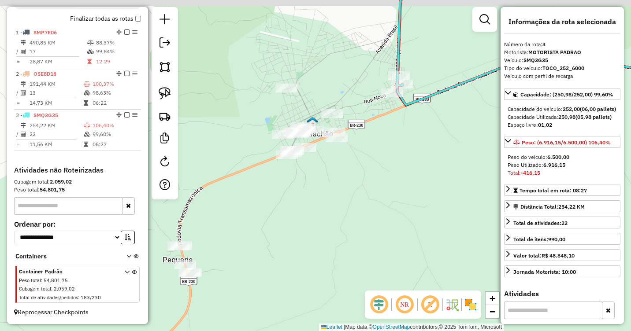
drag, startPoint x: 415, startPoint y: 145, endPoint x: 342, endPoint y: 168, distance: 76.8
click at [342, 168] on div "Janela de atendimento Grade de atendimento Capacidade Transportadoras Veículos …" at bounding box center [315, 165] width 631 height 331
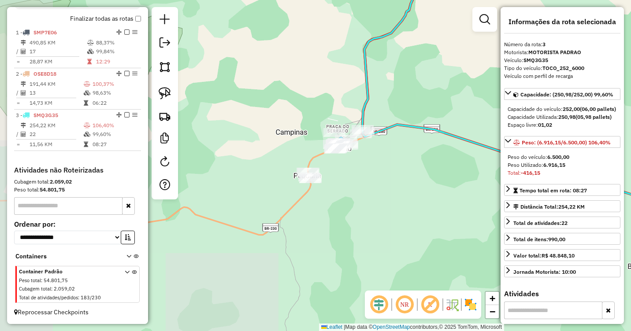
drag, startPoint x: 424, startPoint y: 196, endPoint x: 310, endPoint y: 186, distance: 113.7
click at [312, 187] on div "Janela de atendimento Grade de atendimento Capacidade Transportadoras Veículos …" at bounding box center [315, 165] width 631 height 331
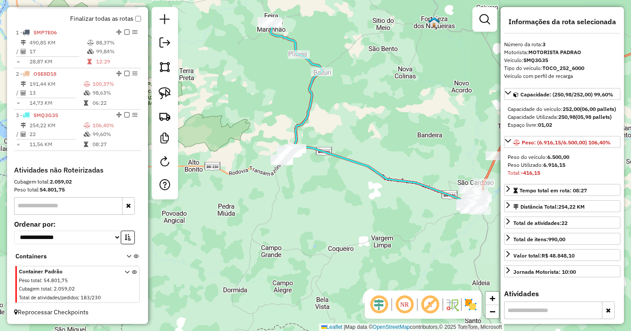
drag, startPoint x: 405, startPoint y: 225, endPoint x: 359, endPoint y: 188, distance: 59.6
click at [356, 188] on div "Janela de atendimento Grade de atendimento Capacidade Transportadoras Veículos …" at bounding box center [315, 165] width 631 height 331
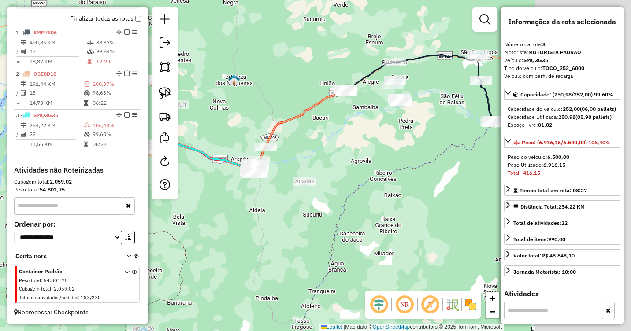
drag, startPoint x: 475, startPoint y: 201, endPoint x: 207, endPoint y: 203, distance: 268.4
click at [189, 209] on div "Janela de atendimento Grade de atendimento Capacidade Transportadoras Veículos …" at bounding box center [315, 165] width 631 height 331
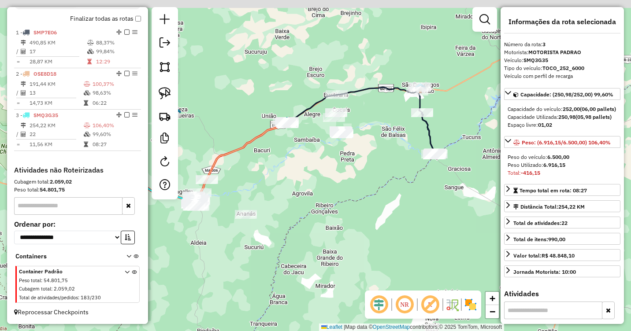
drag, startPoint x: 272, startPoint y: 156, endPoint x: 312, endPoint y: 180, distance: 47.5
click at [312, 180] on div "Janela de atendimento Grade de atendimento Capacidade Transportadoras Veículos …" at bounding box center [315, 165] width 631 height 331
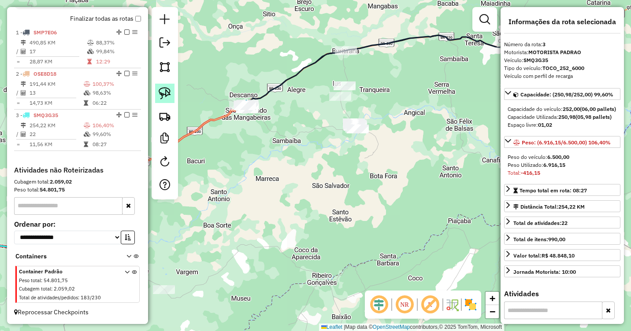
click at [159, 92] on img at bounding box center [165, 93] width 12 height 12
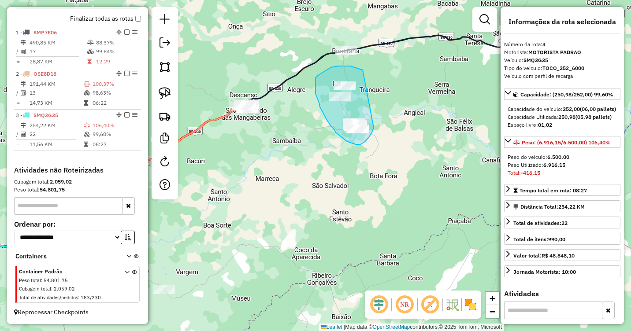
drag, startPoint x: 363, startPoint y: 70, endPoint x: 374, endPoint y: 128, distance: 58.8
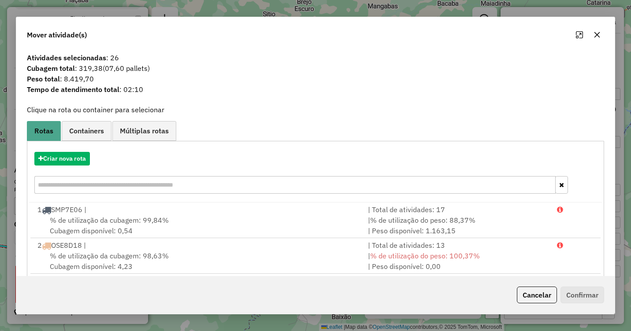
click at [598, 36] on icon "button" at bounding box center [597, 34] width 7 height 7
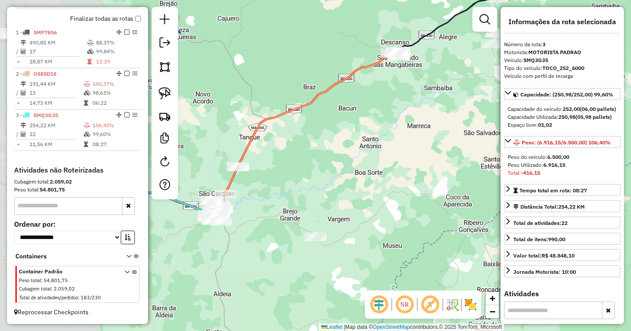
drag, startPoint x: 294, startPoint y: 193, endPoint x: 446, endPoint y: 137, distance: 162.3
click at [449, 138] on div "Janela de atendimento Grade de atendimento Capacidade Transportadoras Veículos …" at bounding box center [315, 165] width 631 height 331
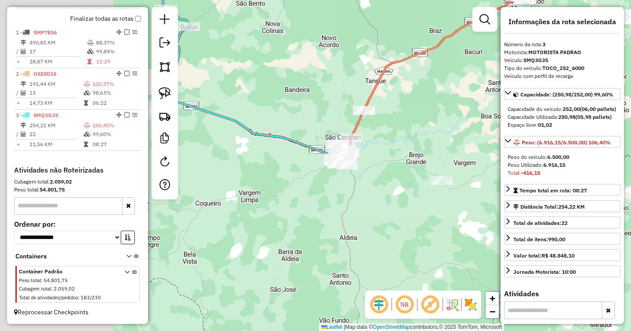
drag, startPoint x: 348, startPoint y: 154, endPoint x: 469, endPoint y: 100, distance: 133.2
click at [469, 100] on div "Janela de atendimento Grade de atendimento Capacidade Transportadoras Veículos …" at bounding box center [315, 165] width 631 height 331
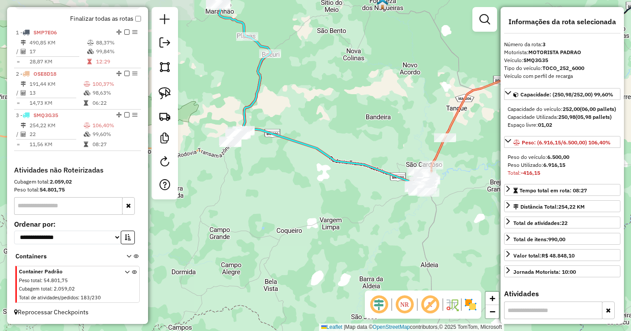
drag, startPoint x: 282, startPoint y: 94, endPoint x: 366, endPoint y: 123, distance: 89.1
click at [366, 123] on div "Janela de atendimento Grade de atendimento Capacidade Transportadoras Veículos …" at bounding box center [315, 165] width 631 height 331
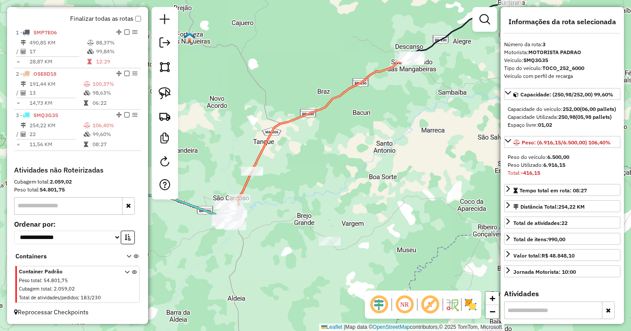
drag, startPoint x: 434, startPoint y: 100, endPoint x: 230, endPoint y: 165, distance: 213.7
click at [189, 156] on div "Janela de atendimento Grade de atendimento Capacidade Transportadoras Veículos …" at bounding box center [315, 165] width 631 height 331
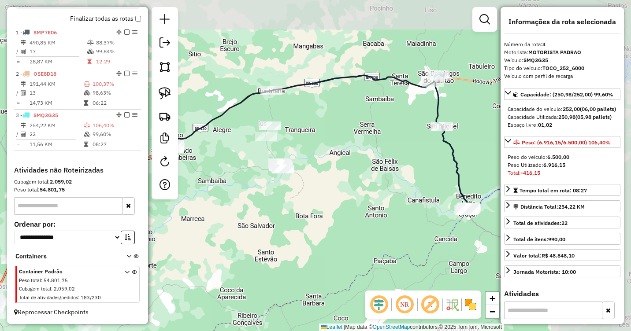
drag, startPoint x: 449, startPoint y: 149, endPoint x: 259, endPoint y: 212, distance: 200.4
click at [259, 212] on div "Janela de atendimento Grade de atendimento Capacidade Transportadoras Veículos …" at bounding box center [315, 165] width 631 height 331
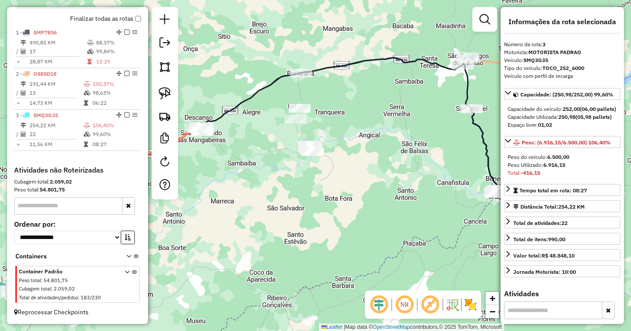
drag, startPoint x: 311, startPoint y: 134, endPoint x: 340, endPoint y: 116, distance: 34.4
click at [340, 116] on div "Janela de atendimento Grade de atendimento Capacidade Transportadoras Veículos …" at bounding box center [315, 165] width 631 height 331
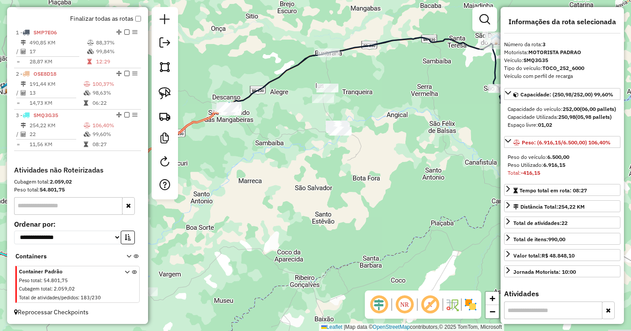
drag, startPoint x: 340, startPoint y: 116, endPoint x: 368, endPoint y: 96, distance: 34.6
click at [368, 96] on div "Janela de atendimento Grade de atendimento Capacidade Transportadoras Veículos …" at bounding box center [315, 165] width 631 height 331
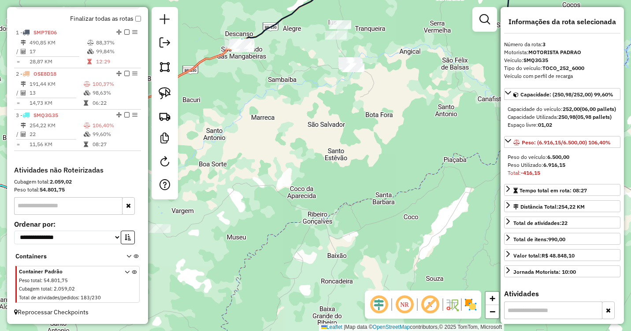
drag, startPoint x: 361, startPoint y: 128, endPoint x: 374, endPoint y: 64, distance: 65.2
click at [374, 64] on div "Janela de atendimento Grade de atendimento Capacidade Transportadoras Veículos …" at bounding box center [315, 165] width 631 height 331
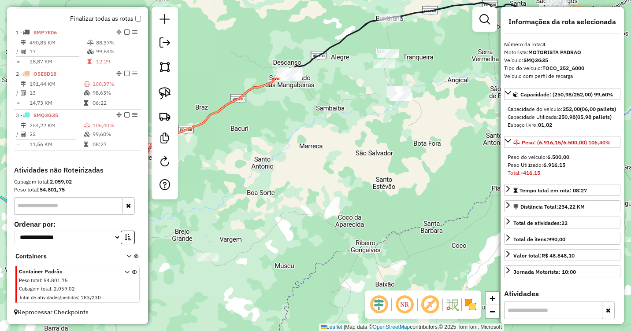
drag, startPoint x: 282, startPoint y: 131, endPoint x: 336, endPoint y: 172, distance: 67.3
click at [335, 171] on div "Janela de atendimento Grade de atendimento Capacidade Transportadoras Veículos …" at bounding box center [315, 165] width 631 height 331
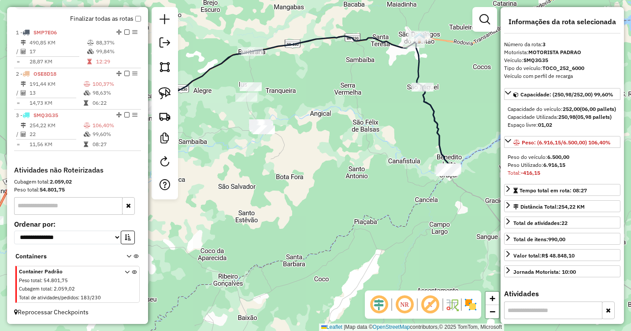
drag, startPoint x: 367, startPoint y: 160, endPoint x: 228, endPoint y: 186, distance: 141.8
click at [227, 186] on div "Janela de atendimento Grade de atendimento Capacidade Transportadoras Veículos …" at bounding box center [315, 165] width 631 height 331
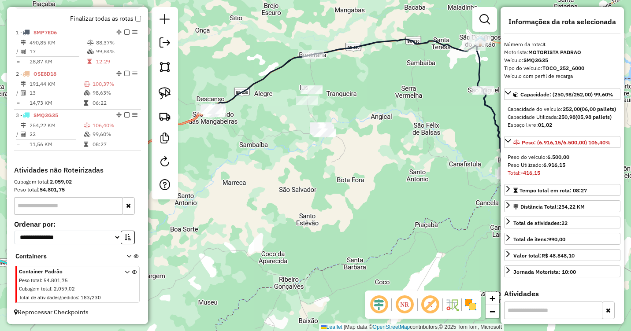
drag, startPoint x: 238, startPoint y: 180, endPoint x: 298, endPoint y: 180, distance: 59.1
click at [298, 180] on div "Janela de atendimento Grade de atendimento Capacidade Transportadoras Veículos …" at bounding box center [315, 165] width 631 height 331
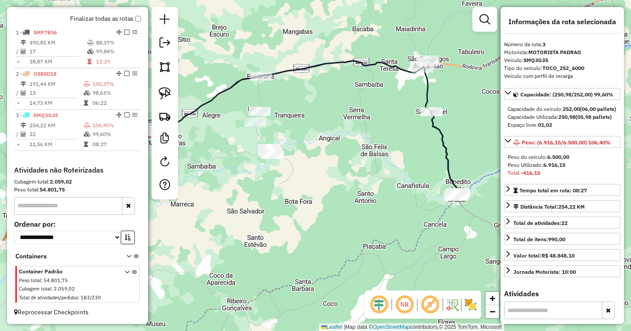
drag, startPoint x: 369, startPoint y: 138, endPoint x: 316, endPoint y: 160, distance: 58.3
click at [316, 160] on div "Janela de atendimento Grade de atendimento Capacidade Transportadoras Veículos …" at bounding box center [315, 165] width 631 height 331
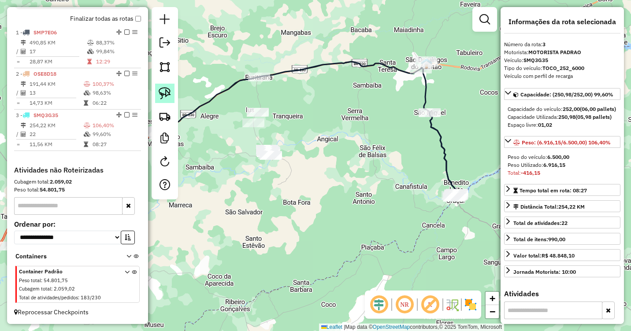
click at [158, 93] on link at bounding box center [164, 93] width 19 height 19
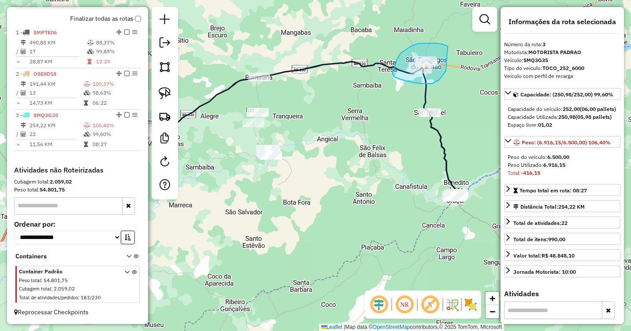
drag, startPoint x: 436, startPoint y: 43, endPoint x: 446, endPoint y: 71, distance: 29.6
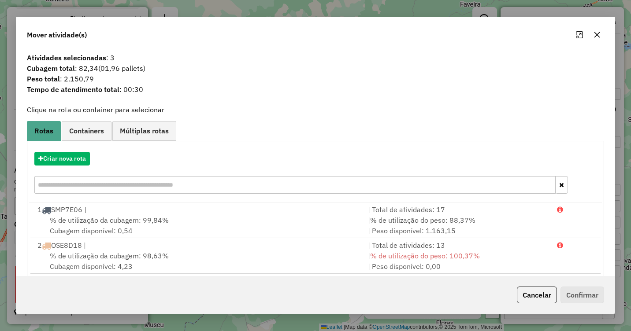
click at [596, 33] on icon "button" at bounding box center [598, 35] width 6 height 6
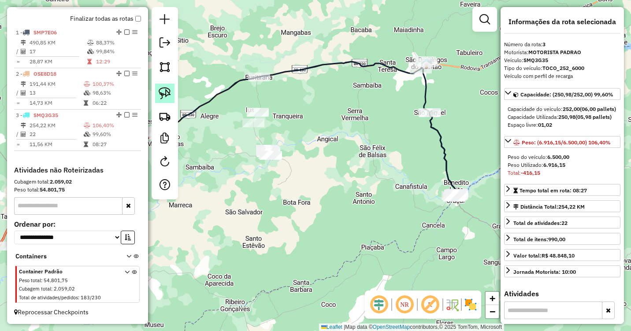
click at [164, 97] on img at bounding box center [165, 93] width 12 height 12
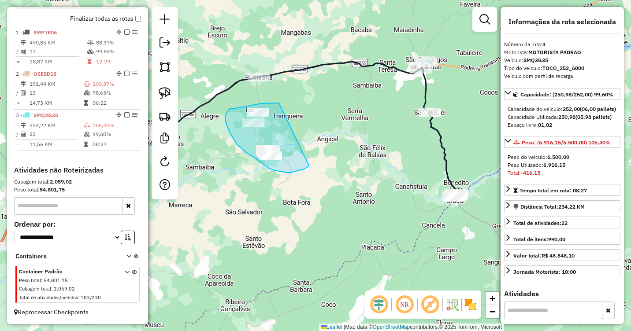
drag, startPoint x: 276, startPoint y: 103, endPoint x: 309, endPoint y: 165, distance: 69.8
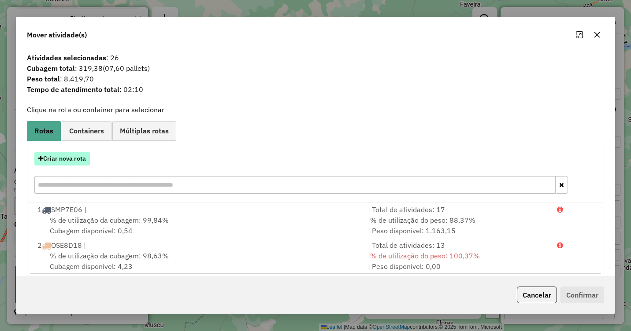
click at [77, 156] on button "Criar nova rota" at bounding box center [62, 159] width 56 height 14
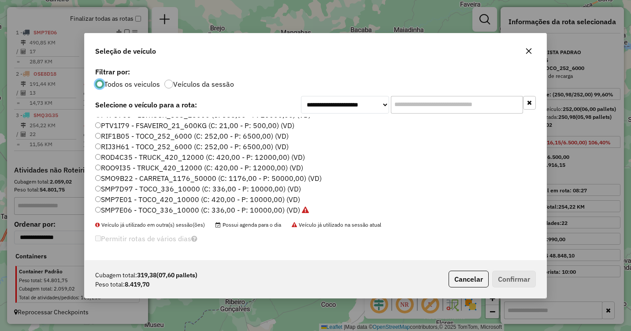
scroll to position [220, 0]
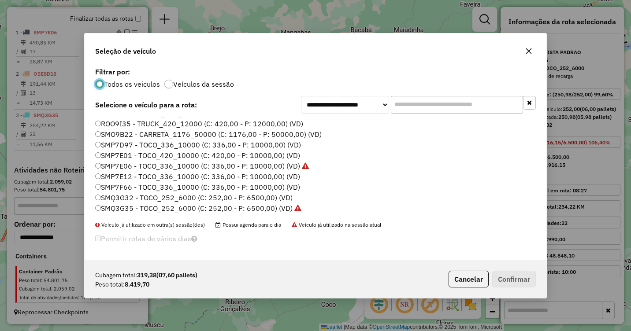
click at [117, 177] on label "SMP7E12 - TOCO_336_10000 (C: 336,00 - P: 10000,00) (VD)" at bounding box center [197, 176] width 205 height 11
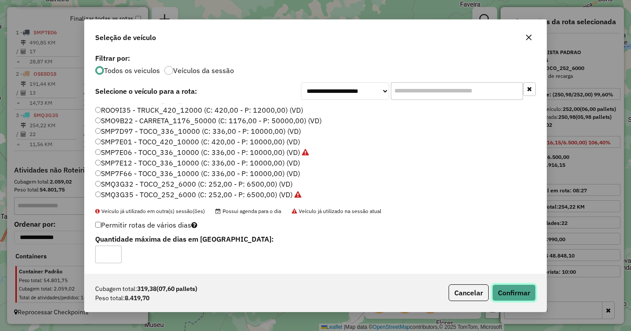
click at [517, 296] on button "Confirmar" at bounding box center [514, 293] width 44 height 17
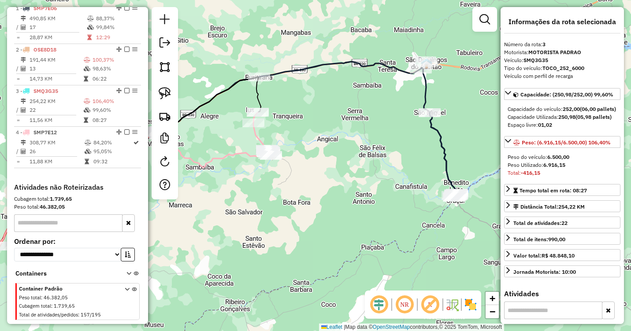
scroll to position [352, 0]
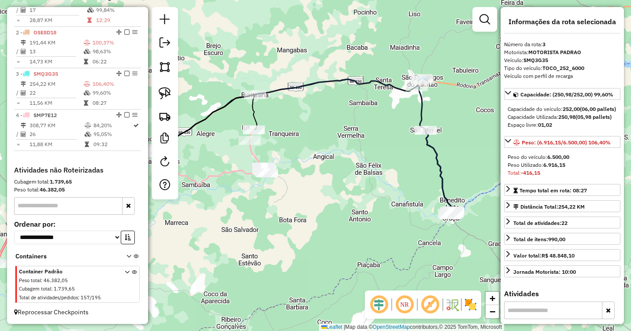
drag, startPoint x: 424, startPoint y: 99, endPoint x: 398, endPoint y: 141, distance: 50.1
click at [398, 141] on icon at bounding box center [210, 195] width 487 height 232
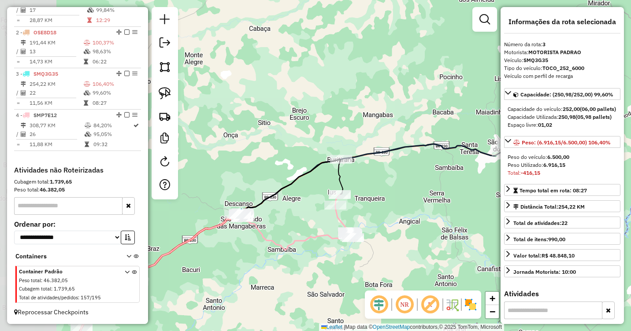
drag, startPoint x: 325, startPoint y: 185, endPoint x: 410, endPoint y: 193, distance: 85.5
click at [410, 193] on div "Janela de atendimento Grade de atendimento Capacidade Transportadoras Veículos …" at bounding box center [315, 165] width 631 height 331
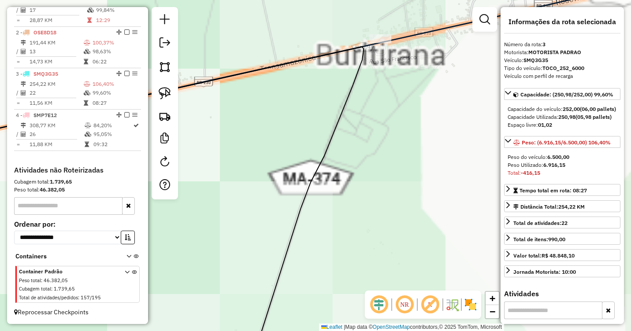
drag, startPoint x: 402, startPoint y: 81, endPoint x: 408, endPoint y: 148, distance: 67.2
click at [408, 148] on div "Janela de atendimento Grade de atendimento Capacidade Transportadoras Veículos …" at bounding box center [315, 165] width 631 height 331
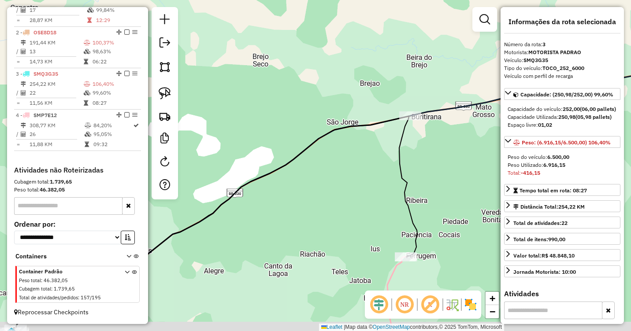
drag, startPoint x: 268, startPoint y: 217, endPoint x: 338, endPoint y: 179, distance: 80.7
click at [336, 179] on div "Janela de atendimento Grade de atendimento Capacidade Transportadoras Veículos …" at bounding box center [315, 165] width 631 height 331
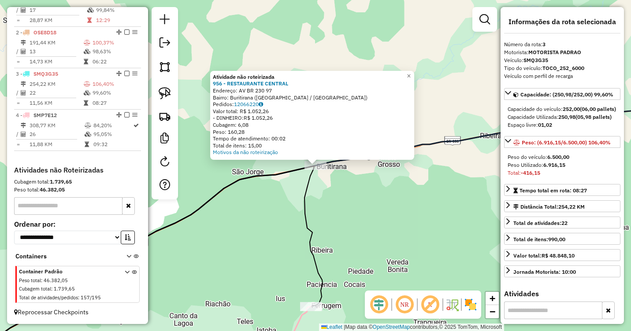
click at [364, 211] on div "Atividade não roteirizada 956 - RESTAURANTE CENTRAL Endereço: AV BR 230 97 Bair…" at bounding box center [315, 165] width 631 height 331
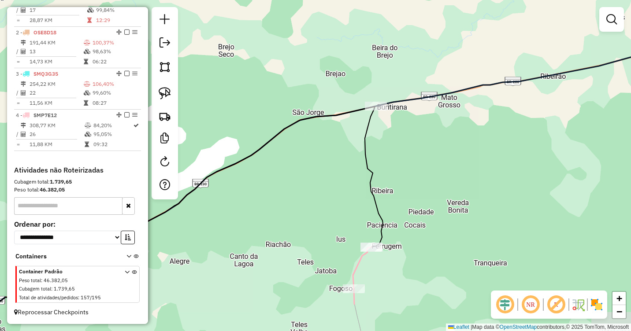
drag, startPoint x: 276, startPoint y: 220, endPoint x: 336, endPoint y: 161, distance: 84.8
click at [336, 161] on div "Janela de atendimento Grade de atendimento Capacidade Transportadoras Veículos …" at bounding box center [315, 165] width 631 height 331
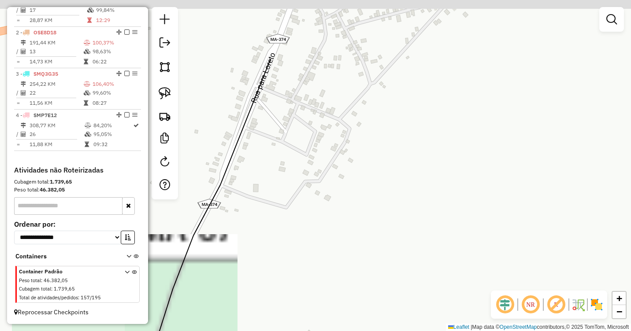
drag, startPoint x: 387, startPoint y: 88, endPoint x: 401, endPoint y: 272, distance: 184.8
click at [401, 272] on div "Janela de atendimento Grade de atendimento Capacidade Transportadoras Veículos …" at bounding box center [315, 165] width 631 height 331
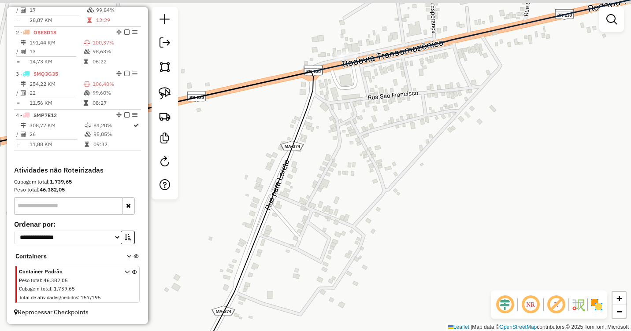
drag, startPoint x: 362, startPoint y: 106, endPoint x: 363, endPoint y: 138, distance: 32.2
click at [363, 138] on div "Janela de atendimento Grade de atendimento Capacidade Transportadoras Veículos …" at bounding box center [315, 165] width 631 height 331
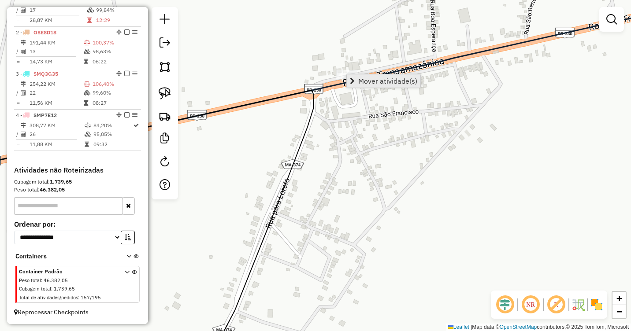
click at [364, 81] on span "Mover atividade(s)" at bounding box center [387, 81] width 59 height 7
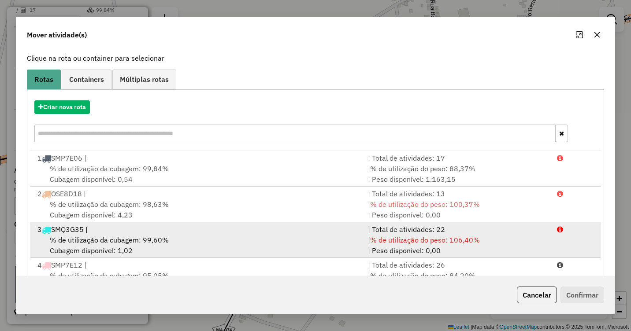
scroll to position [84, 0]
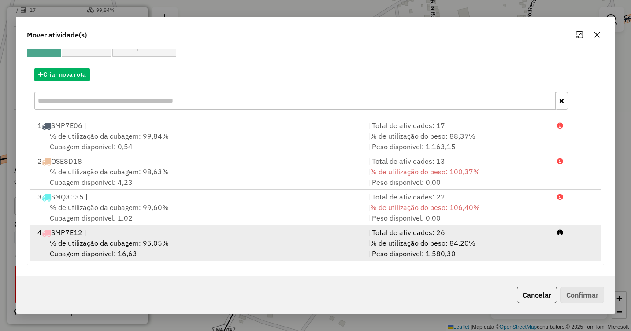
click at [158, 245] on span "% de utilização da cubagem: 95,05%" at bounding box center [109, 243] width 119 height 9
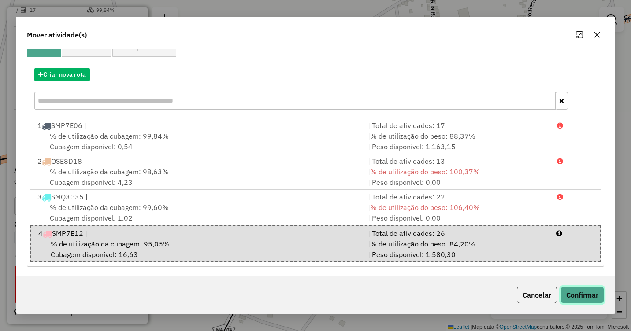
click at [575, 299] on button "Confirmar" at bounding box center [583, 295] width 44 height 17
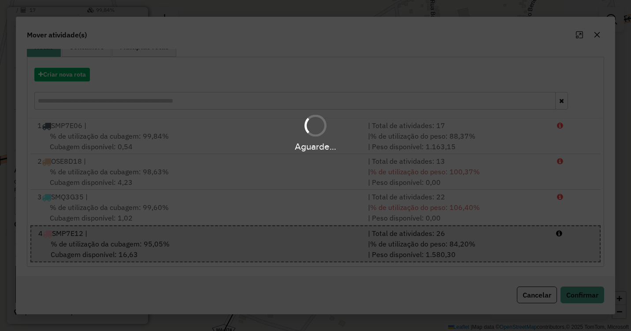
scroll to position [0, 0]
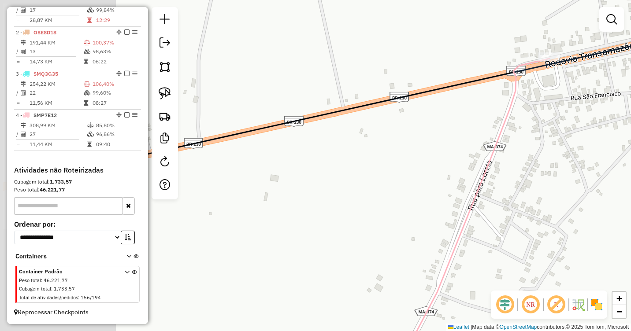
drag, startPoint x: 200, startPoint y: 177, endPoint x: 399, endPoint y: 154, distance: 200.9
click at [399, 155] on div "Janela de atendimento Grade de atendimento Capacidade Transportadoras Veículos …" at bounding box center [315, 165] width 631 height 331
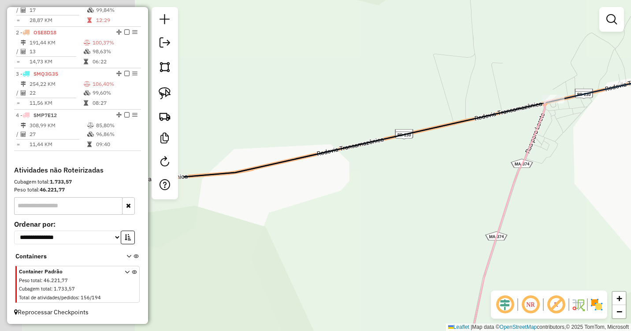
drag, startPoint x: 241, startPoint y: 198, endPoint x: 477, endPoint y: 164, distance: 238.2
click at [477, 164] on div "Janela de atendimento Grade de atendimento Capacidade Transportadoras Veículos …" at bounding box center [315, 165] width 631 height 331
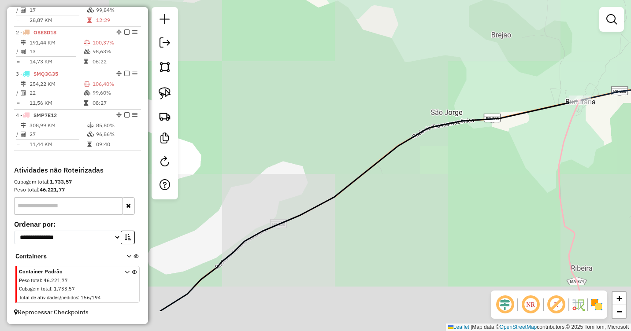
drag, startPoint x: 281, startPoint y: 216, endPoint x: 506, endPoint y: 151, distance: 233.8
click at [506, 152] on div "Janela de atendimento Grade de atendimento Capacidade Transportadoras Veículos …" at bounding box center [315, 165] width 631 height 331
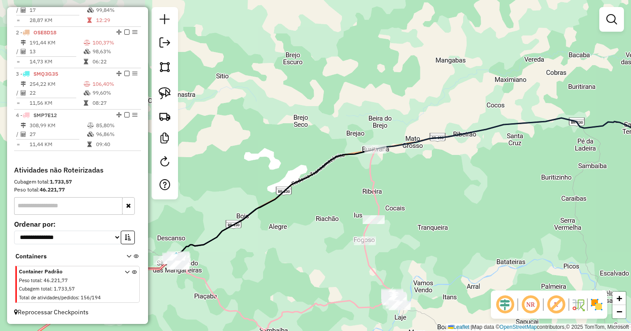
drag, startPoint x: 276, startPoint y: 171, endPoint x: 392, endPoint y: 168, distance: 115.5
click at [392, 168] on div "Janela de atendimento Grade de atendimento Capacidade Transportadoras Veículos …" at bounding box center [315, 165] width 631 height 331
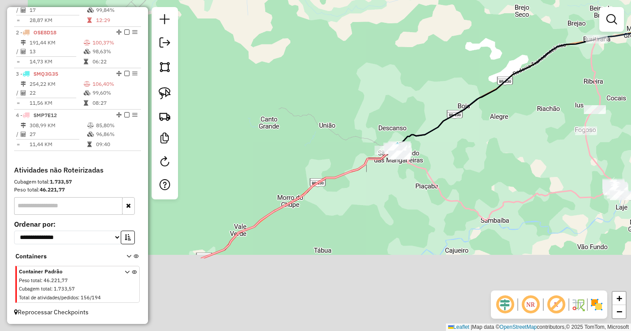
drag, startPoint x: 257, startPoint y: 204, endPoint x: 374, endPoint y: 92, distance: 162.1
click at [374, 92] on div "Janela de atendimento Grade de atendimento Capacidade Transportadoras Veículos …" at bounding box center [315, 165] width 631 height 331
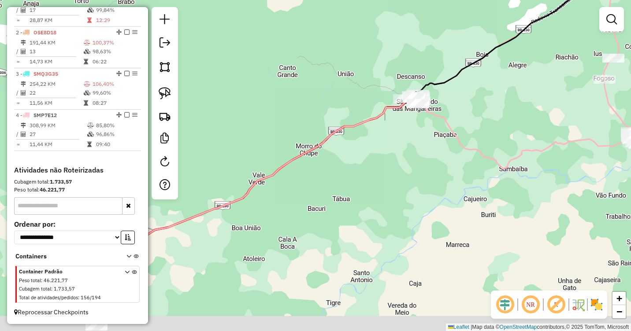
drag, startPoint x: 321, startPoint y: 223, endPoint x: 338, endPoint y: 170, distance: 55.8
click at [335, 170] on div "Janela de atendimento Grade de atendimento Capacidade Transportadoras Veículos …" at bounding box center [315, 165] width 631 height 331
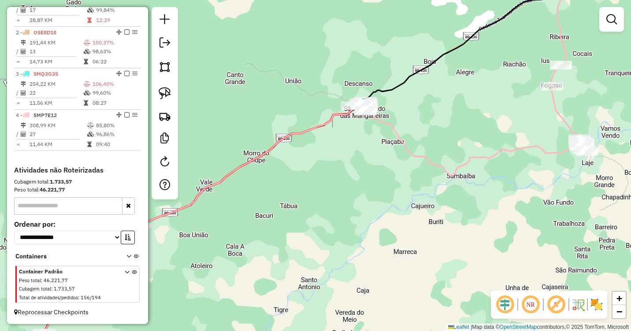
drag, startPoint x: 551, startPoint y: 103, endPoint x: 356, endPoint y: 185, distance: 211.2
click at [356, 185] on div "Janela de atendimento Grade de atendimento Capacidade Transportadoras Veículos …" at bounding box center [315, 165] width 631 height 331
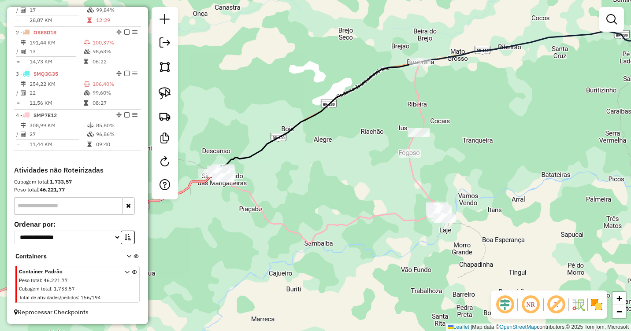
select select "**********"
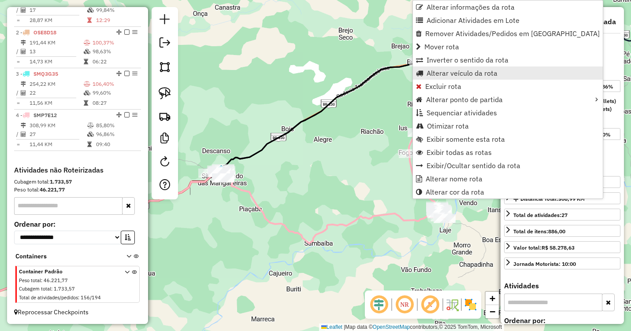
click at [458, 74] on span "Alterar veículo da rota" at bounding box center [462, 73] width 71 height 7
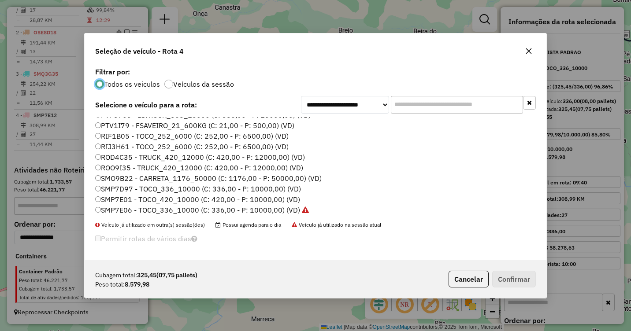
scroll to position [220, 0]
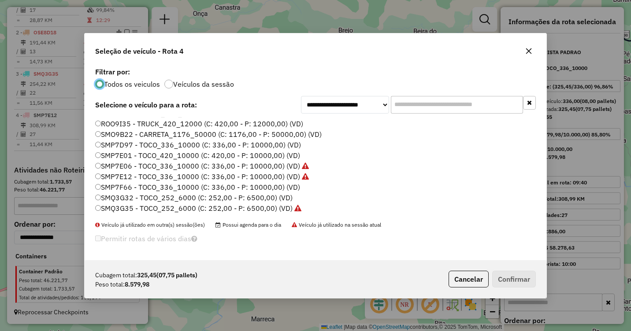
click at [109, 187] on label "SMP7F66 - TOCO_336_10000 (C: 336,00 - P: 10000,00) (VD)" at bounding box center [197, 187] width 205 height 11
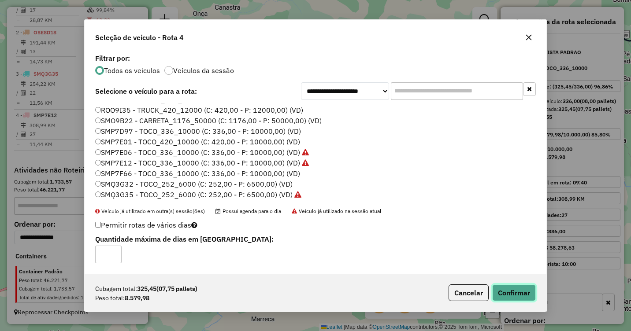
click at [525, 292] on button "Confirmar" at bounding box center [514, 293] width 44 height 17
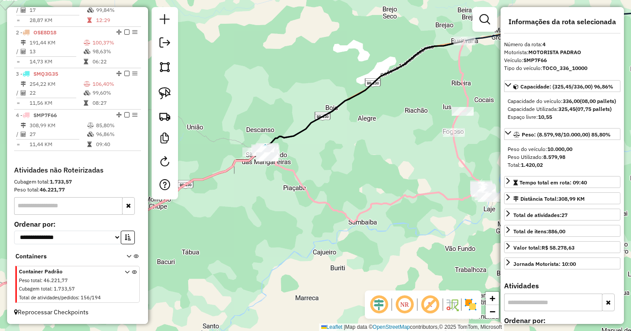
drag, startPoint x: 356, startPoint y: 182, endPoint x: 400, endPoint y: 161, distance: 48.9
click at [400, 161] on div "Janela de atendimento Grade de atendimento Capacidade Transportadoras Veículos …" at bounding box center [315, 165] width 631 height 331
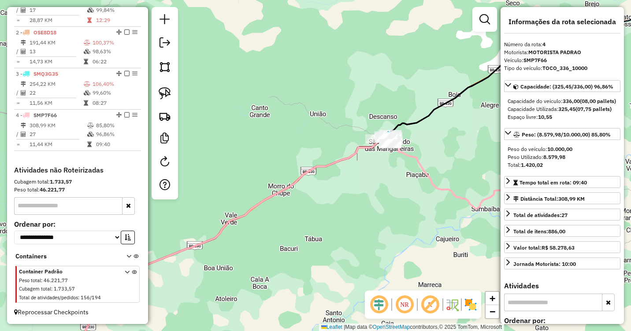
drag, startPoint x: 260, startPoint y: 222, endPoint x: 391, endPoint y: 207, distance: 130.9
click at [391, 207] on div "Janela de atendimento Grade de atendimento Capacidade Transportadoras Veículos …" at bounding box center [315, 165] width 631 height 331
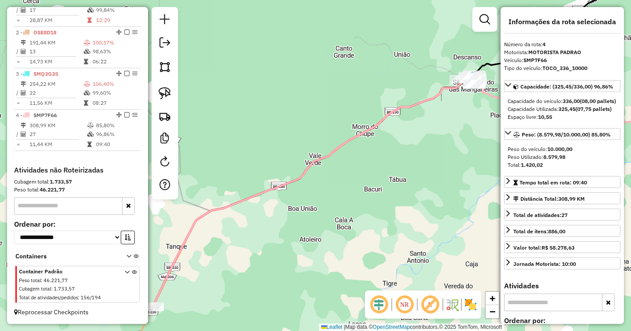
drag, startPoint x: 351, startPoint y: 230, endPoint x: 436, endPoint y: 166, distance: 106.5
click at [436, 166] on div "Janela de atendimento Grade de atendimento Capacidade Transportadoras Veículos …" at bounding box center [315, 165] width 631 height 331
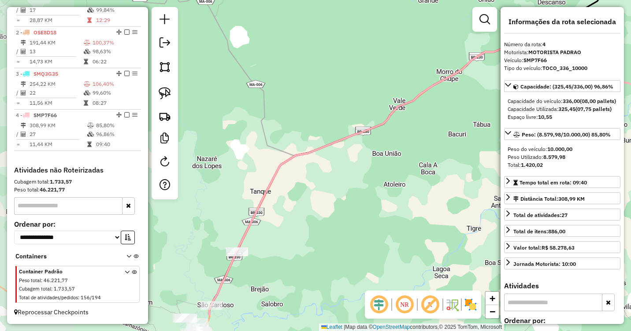
drag, startPoint x: 333, startPoint y: 212, endPoint x: 409, endPoint y: 162, distance: 90.7
click at [409, 162] on div "Janela de atendimento Grade de atendimento Capacidade Transportadoras Veículos …" at bounding box center [315, 165] width 631 height 331
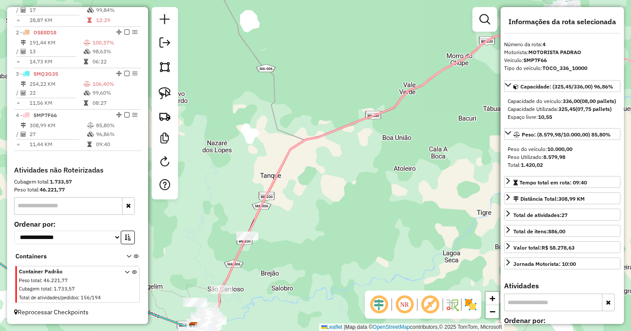
drag, startPoint x: 331, startPoint y: 221, endPoint x: 385, endPoint y: 149, distance: 89.7
click at [385, 149] on div "Janela de atendimento Grade de atendimento Capacidade Transportadoras Veículos …" at bounding box center [315, 165] width 631 height 331
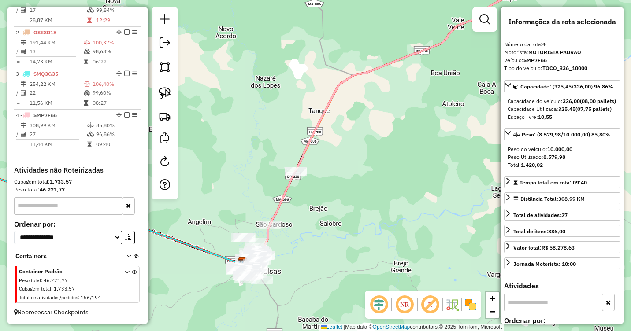
drag, startPoint x: 358, startPoint y: 191, endPoint x: 384, endPoint y: 159, distance: 40.7
click at [384, 159] on div "Janela de atendimento Grade de atendimento Capacidade Transportadoras Veículos …" at bounding box center [315, 165] width 631 height 331
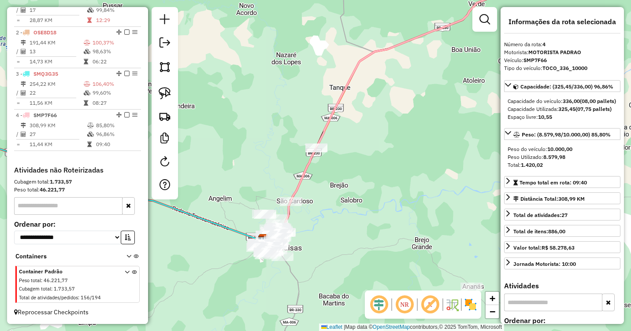
drag, startPoint x: 405, startPoint y: 211, endPoint x: 383, endPoint y: 162, distance: 53.6
click at [383, 163] on div "Janela de atendimento Grade de atendimento Capacidade Transportadoras Veículos …" at bounding box center [315, 165] width 631 height 331
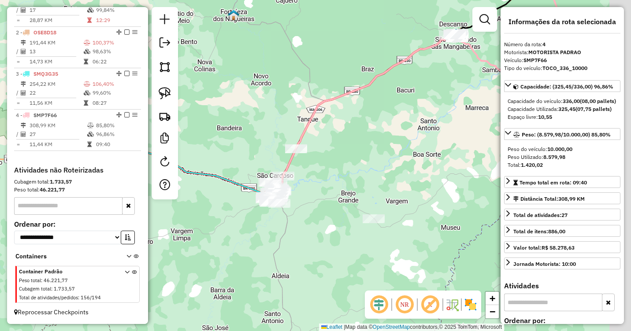
drag, startPoint x: 391, startPoint y: 164, endPoint x: 343, endPoint y: 190, distance: 54.8
click at [343, 190] on div "Janela de atendimento Grade de atendimento Capacidade Transportadoras Veículos …" at bounding box center [315, 165] width 631 height 331
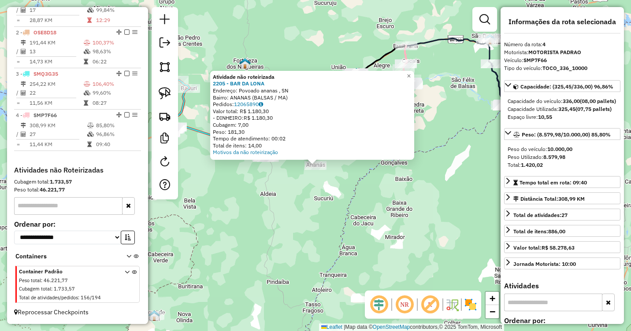
drag, startPoint x: 324, startPoint y: 190, endPoint x: 338, endPoint y: 200, distance: 17.1
click at [337, 199] on div "Atividade não roteirizada 2205 - BAR DA LONA Endereço: Povoado ananas , SN Bair…" at bounding box center [315, 165] width 631 height 331
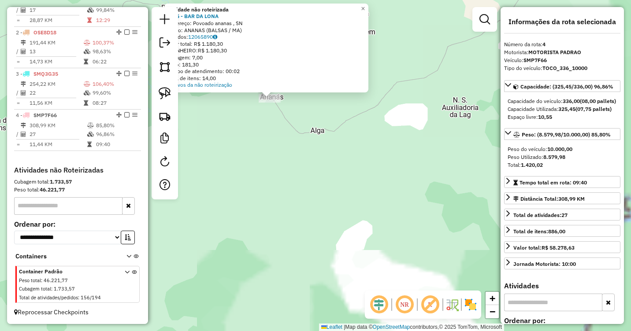
click at [309, 179] on div "Atividade não roteirizada 2205 - BAR DA LONA Endereço: Povoado ananas , SN Bair…" at bounding box center [315, 165] width 631 height 331
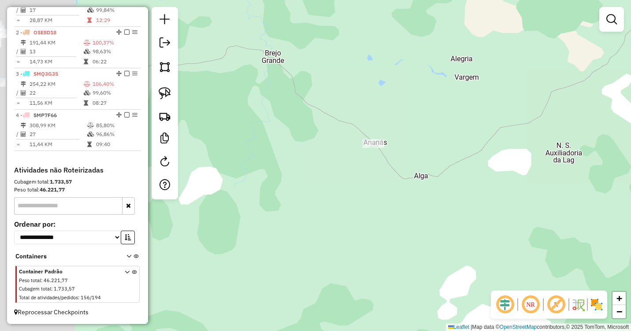
drag, startPoint x: 251, startPoint y: 156, endPoint x: 424, endPoint y: 216, distance: 183.7
click at [478, 250] on div "Janela de atendimento Grade de atendimento Capacidade Transportadoras Veículos …" at bounding box center [315, 165] width 631 height 331
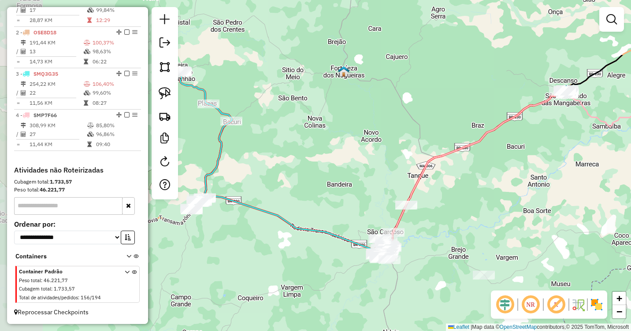
drag, startPoint x: 351, startPoint y: 189, endPoint x: 432, endPoint y: 280, distance: 122.1
click at [435, 286] on div "Janela de atendimento Grade de atendimento Capacidade Transportadoras Veículos …" at bounding box center [315, 165] width 631 height 331
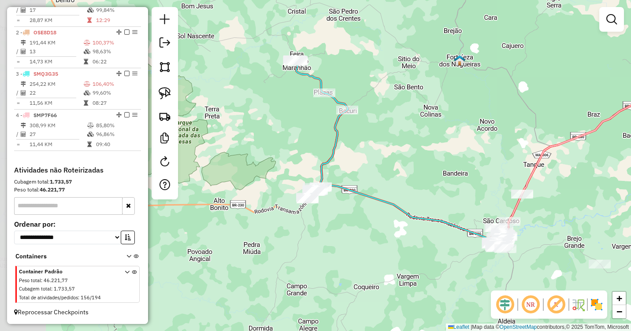
drag, startPoint x: 292, startPoint y: 188, endPoint x: 400, endPoint y: 167, distance: 109.6
click at [400, 167] on div "Janela de atendimento Grade de atendimento Capacidade Transportadoras Veículos …" at bounding box center [315, 165] width 631 height 331
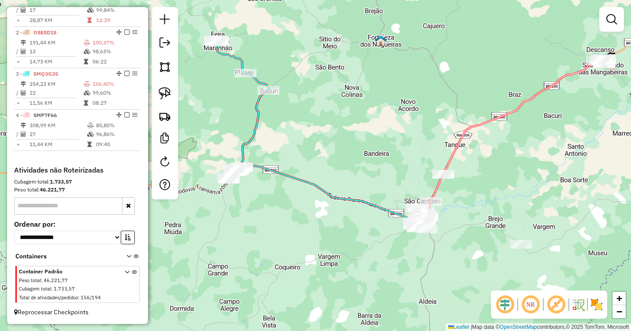
drag, startPoint x: 421, startPoint y: 169, endPoint x: 342, endPoint y: 151, distance: 81.4
click at [342, 150] on div "Janela de atendimento Grade de atendimento Capacidade Transportadoras Veículos …" at bounding box center [315, 165] width 631 height 331
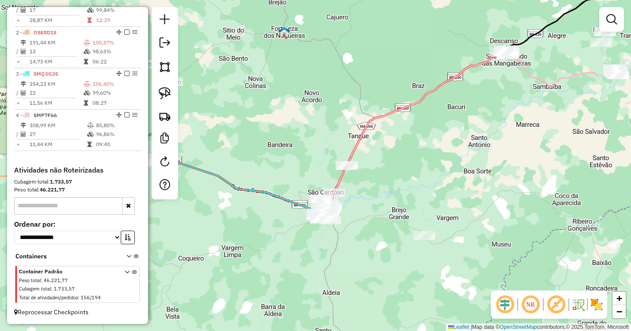
drag, startPoint x: 483, startPoint y: 175, endPoint x: 271, endPoint y: 203, distance: 214.2
click at [272, 202] on div "Janela de atendimento Grade de atendimento Capacidade Transportadoras Veículos …" at bounding box center [315, 165] width 631 height 331
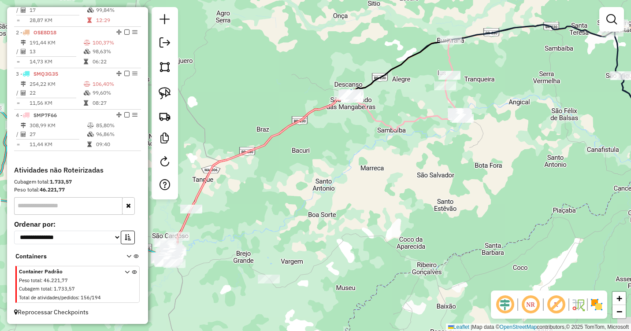
drag, startPoint x: 385, startPoint y: 168, endPoint x: 493, endPoint y: 136, distance: 112.4
click at [493, 136] on div "Janela de atendimento Grade de atendimento Capacidade Transportadoras Veículos …" at bounding box center [315, 165] width 631 height 331
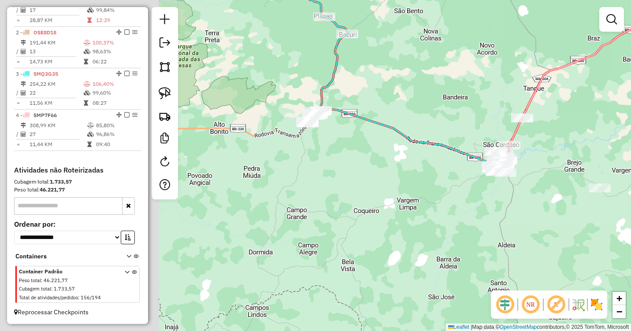
drag, startPoint x: 242, startPoint y: 191, endPoint x: 438, endPoint y: 145, distance: 201.5
click at [438, 145] on icon at bounding box center [408, 99] width 175 height 130
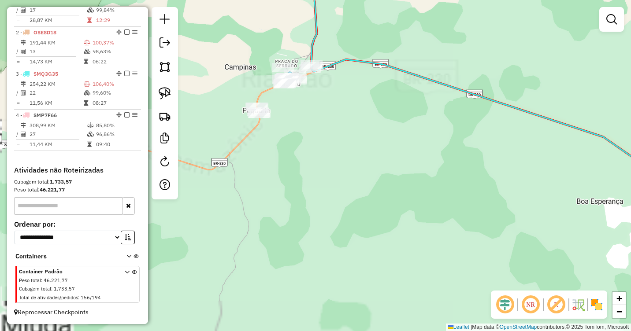
drag, startPoint x: 332, startPoint y: 114, endPoint x: 359, endPoint y: 185, distance: 75.9
click at [377, 214] on div "Janela de atendimento Grade de atendimento Capacidade Transportadoras Veículos …" at bounding box center [315, 165] width 631 height 331
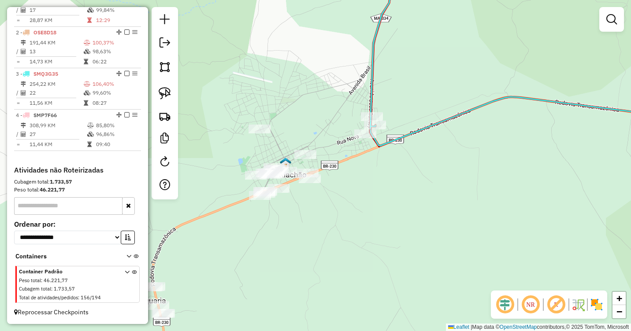
drag, startPoint x: 350, startPoint y: 189, endPoint x: 413, endPoint y: 154, distance: 71.6
click at [413, 155] on div "Janela de atendimento Grade de atendimento Capacidade Transportadoras Veículos …" at bounding box center [315, 165] width 631 height 331
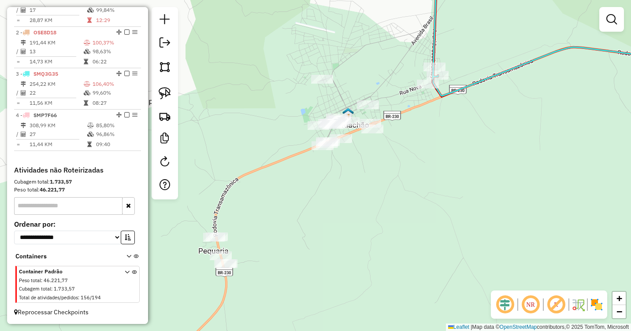
drag, startPoint x: 404, startPoint y: 171, endPoint x: 415, endPoint y: 156, distance: 18.2
click at [415, 156] on div "Janela de atendimento Grade de atendimento Capacidade Transportadoras Veículos …" at bounding box center [315, 165] width 631 height 331
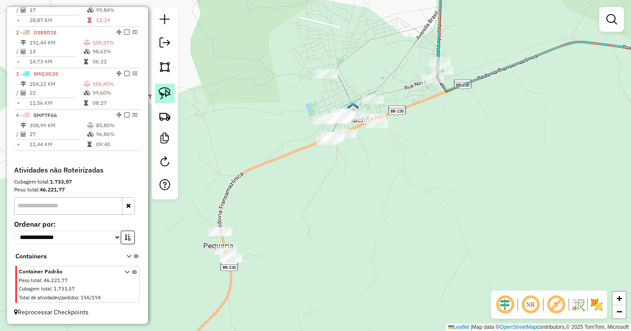
click at [161, 93] on img at bounding box center [165, 93] width 12 height 12
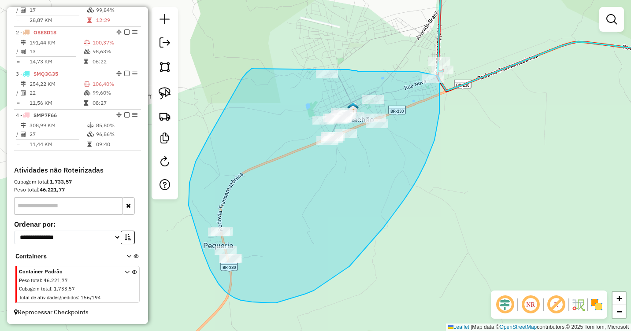
click at [335, 70] on div "Janela de atendimento Grade de atendimento Capacidade Transportadoras Veículos …" at bounding box center [315, 165] width 631 height 331
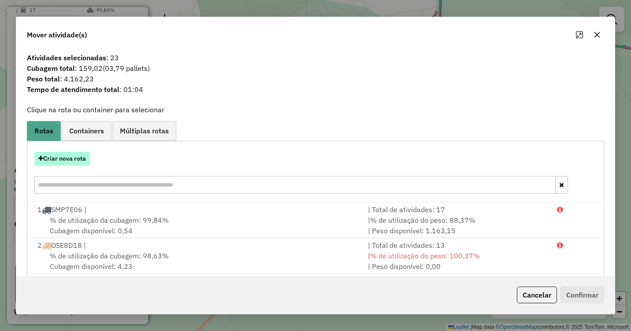
click at [58, 161] on button "Criar nova rota" at bounding box center [62, 159] width 56 height 14
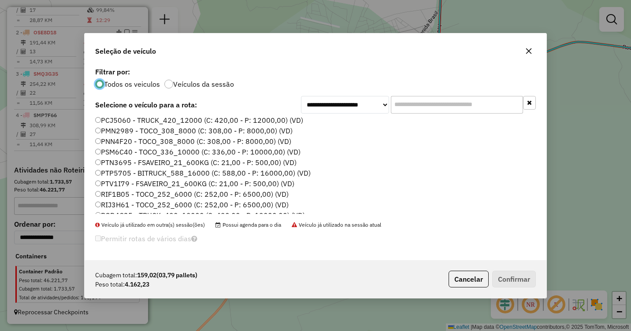
scroll to position [132, 0]
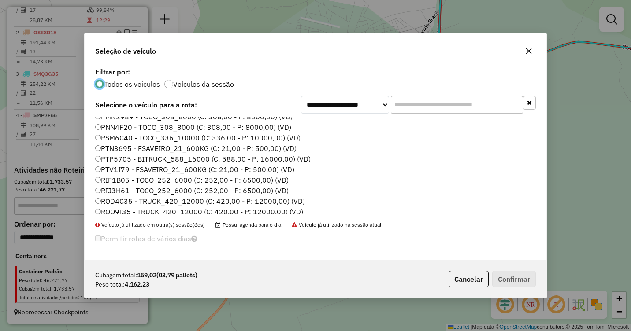
click at [111, 192] on label "RIJ3H61 - TOCO_252_6000 (C: 252,00 - P: 6500,00) (VD)" at bounding box center [191, 191] width 193 height 11
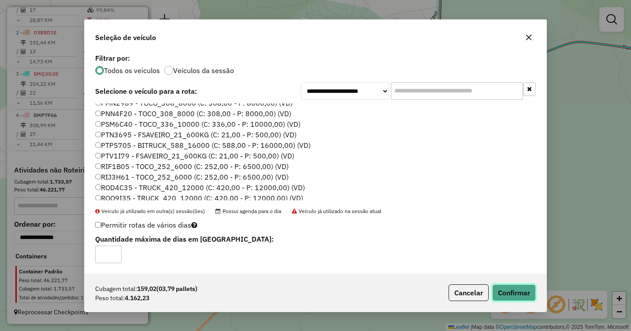
click at [506, 290] on button "Confirmar" at bounding box center [514, 293] width 44 height 17
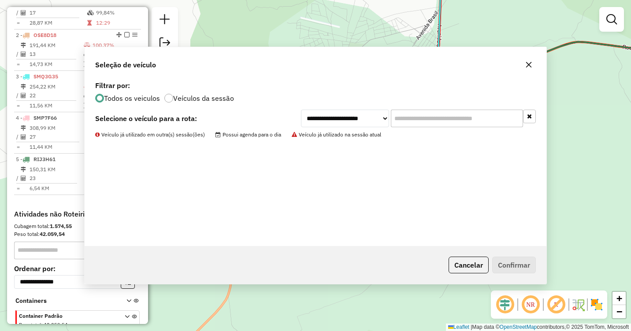
scroll to position [363, 0]
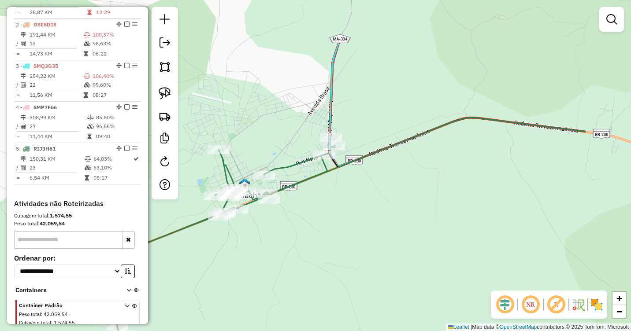
drag, startPoint x: 460, startPoint y: 181, endPoint x: 351, endPoint y: 258, distance: 134.0
click at [351, 258] on div "Janela de atendimento Grade de atendimento Capacidade Transportadoras Veículos …" at bounding box center [315, 165] width 631 height 331
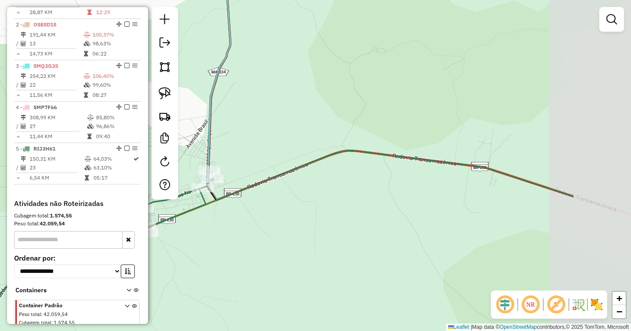
drag, startPoint x: 500, startPoint y: 184, endPoint x: 380, endPoint y: 216, distance: 124.0
click at [380, 216] on div "Janela de atendimento Grade de atendimento Capacidade Transportadoras Veículos …" at bounding box center [315, 165] width 631 height 331
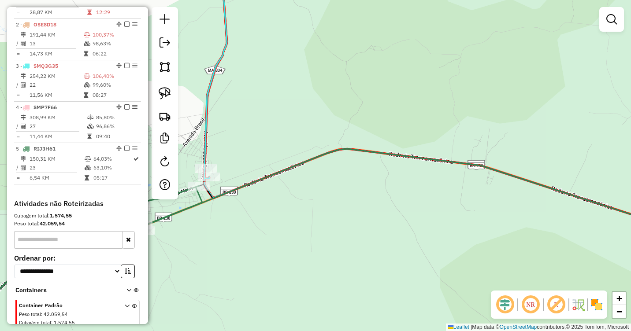
drag, startPoint x: 461, startPoint y: 220, endPoint x: 391, endPoint y: 193, distance: 74.8
click at [396, 194] on div "Janela de atendimento Grade de atendimento Capacidade Transportadoras Veículos …" at bounding box center [315, 165] width 631 height 331
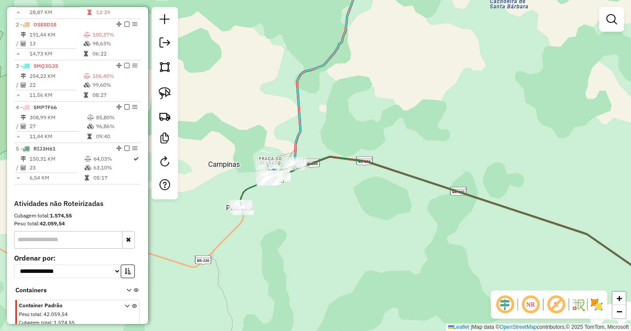
drag, startPoint x: 465, startPoint y: 237, endPoint x: 318, endPoint y: 174, distance: 159.5
click at [317, 174] on div "Janela de atendimento Grade de atendimento Capacidade Transportadoras Veículos …" at bounding box center [315, 165] width 631 height 331
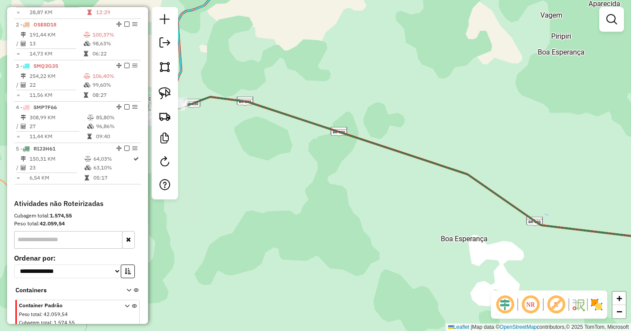
drag, startPoint x: 407, startPoint y: 237, endPoint x: 329, endPoint y: 178, distance: 97.5
click at [329, 178] on div "Janela de atendimento Grade de atendimento Capacidade Transportadoras Veículos …" at bounding box center [315, 165] width 631 height 331
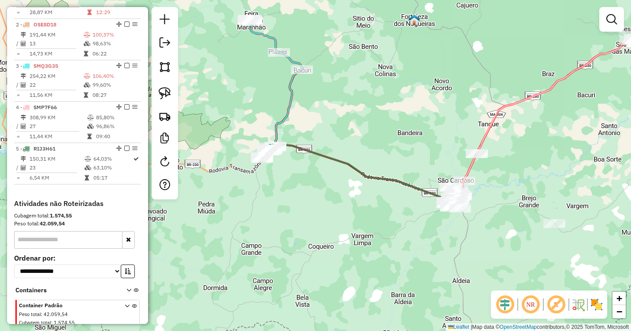
drag, startPoint x: 432, startPoint y: 230, endPoint x: 378, endPoint y: 209, distance: 57.9
click at [378, 209] on div "Janela de atendimento Grade de atendimento Capacidade Transportadoras Veículos …" at bounding box center [315, 165] width 631 height 331
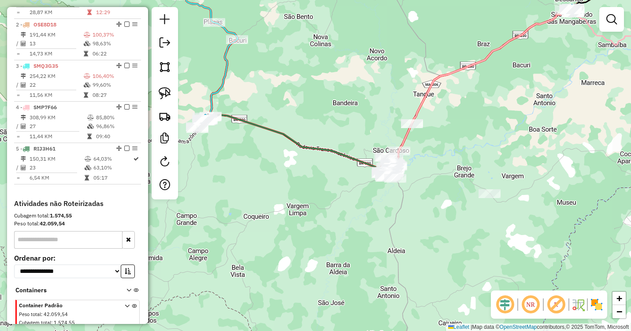
drag, startPoint x: 449, startPoint y: 176, endPoint x: 431, endPoint y: 159, distance: 24.6
click at [431, 159] on div "Janela de atendimento Grade de atendimento Capacidade Transportadoras Veículos …" at bounding box center [315, 165] width 631 height 331
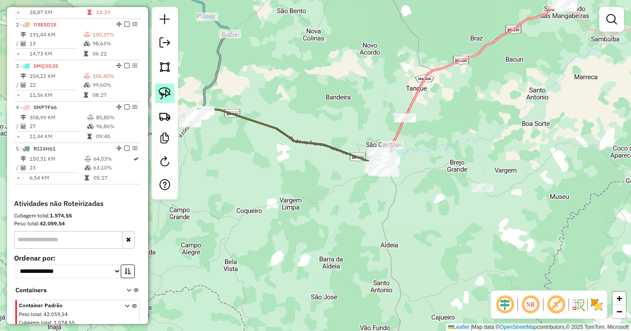
click at [164, 95] on img at bounding box center [165, 93] width 12 height 12
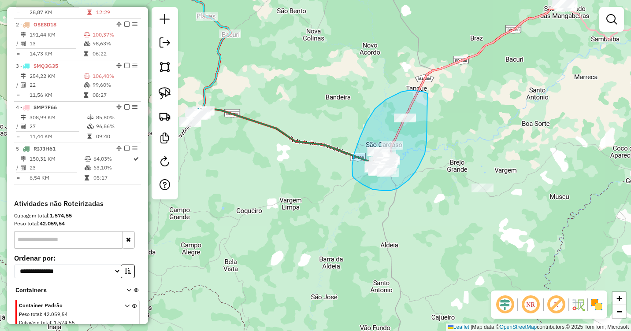
drag, startPoint x: 428, startPoint y: 93, endPoint x: 427, endPoint y: 141, distance: 48.0
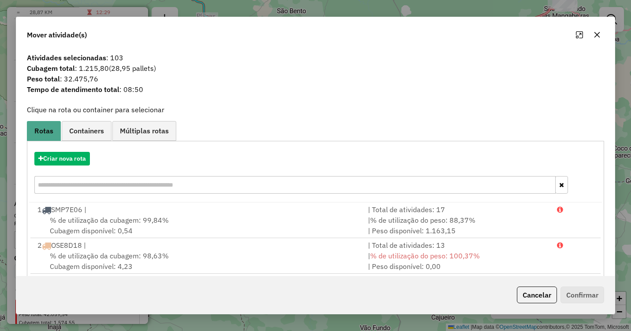
click at [594, 35] on icon "button" at bounding box center [597, 34] width 7 height 7
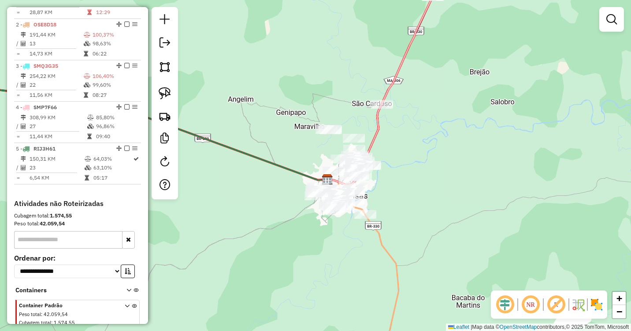
drag, startPoint x: 379, startPoint y: 158, endPoint x: 424, endPoint y: 153, distance: 44.8
click at [424, 153] on div "Janela de atendimento Grade de atendimento Capacidade Transportadoras Veículos …" at bounding box center [315, 165] width 631 height 331
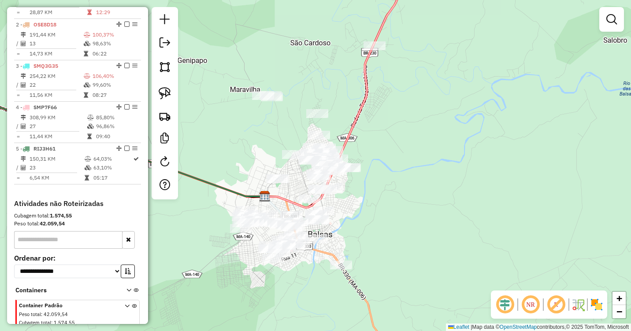
drag, startPoint x: 374, startPoint y: 206, endPoint x: 429, endPoint y: 150, distance: 78.2
click at [429, 150] on div "Janela de atendimento Grade de atendimento Capacidade Transportadoras Veículos …" at bounding box center [315, 165] width 631 height 331
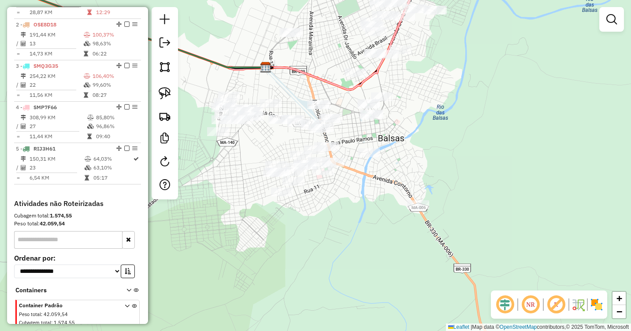
drag, startPoint x: 385, startPoint y: 205, endPoint x: 426, endPoint y: 164, distance: 58.6
click at [426, 164] on div "Janela de atendimento Grade de atendimento Capacidade Transportadoras Veículos …" at bounding box center [315, 165] width 631 height 331
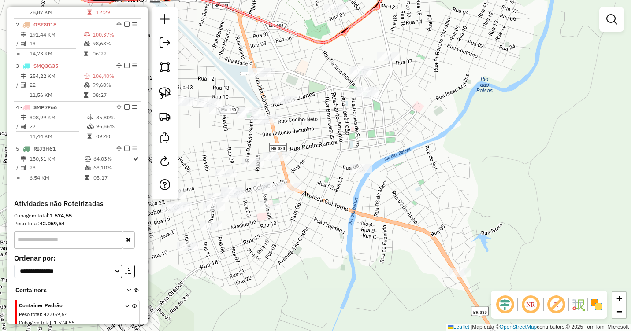
drag, startPoint x: 405, startPoint y: 165, endPoint x: 430, endPoint y: 196, distance: 39.2
click at [430, 196] on div "Janela de atendimento Grade de atendimento Capacidade Transportadoras Veículos …" at bounding box center [315, 165] width 631 height 331
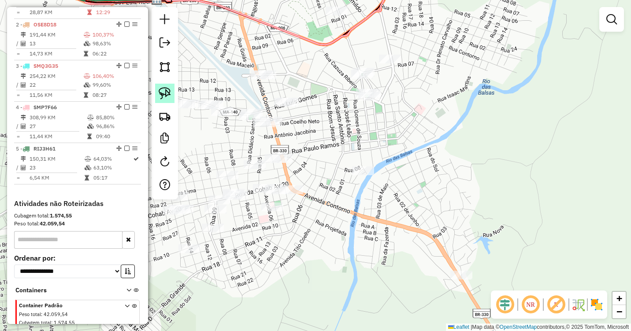
click at [157, 91] on link at bounding box center [164, 93] width 19 height 19
drag, startPoint x: 297, startPoint y: 89, endPoint x: 308, endPoint y: 105, distance: 19.7
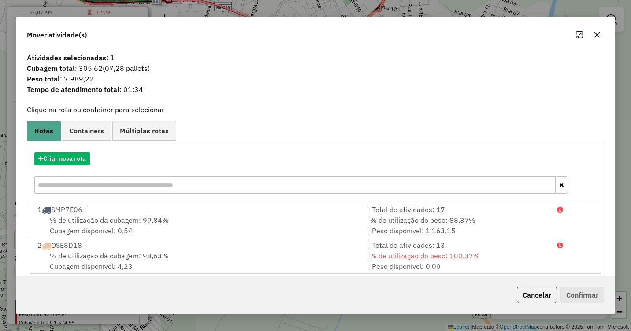
click at [596, 34] on icon "button" at bounding box center [597, 34] width 7 height 7
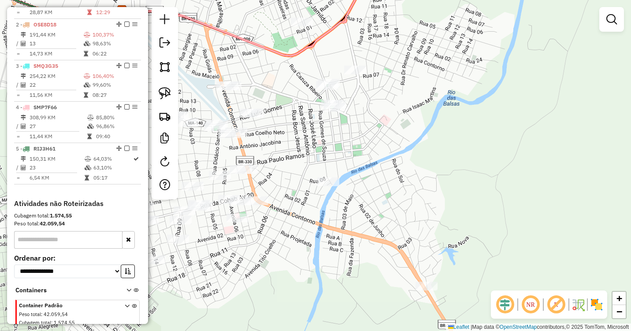
drag, startPoint x: 440, startPoint y: 137, endPoint x: 406, endPoint y: 149, distance: 36.4
click at [406, 149] on div "Janela de atendimento Grade de atendimento Capacidade Transportadoras Veículos …" at bounding box center [315, 165] width 631 height 331
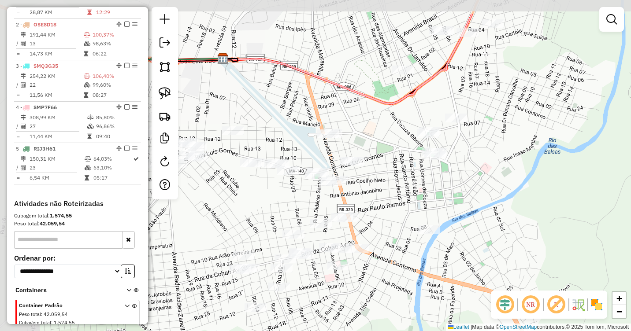
drag, startPoint x: 423, startPoint y: 163, endPoint x: 506, endPoint y: 194, distance: 88.4
click at [506, 194] on div "Janela de atendimento Grade de atendimento Capacidade Transportadoras Veículos …" at bounding box center [315, 165] width 631 height 331
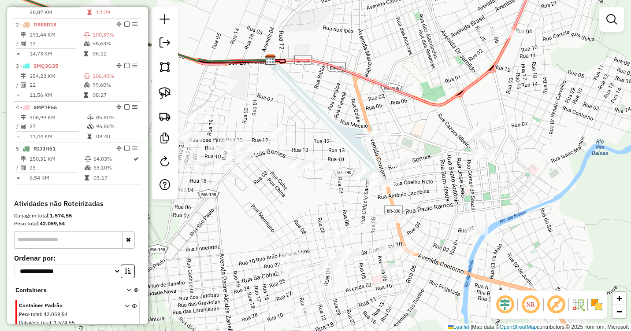
drag, startPoint x: 394, startPoint y: 149, endPoint x: 436, endPoint y: 150, distance: 42.8
click at [436, 150] on div "Janela de atendimento Grade de atendimento Capacidade Transportadoras Veículos …" at bounding box center [315, 165] width 631 height 331
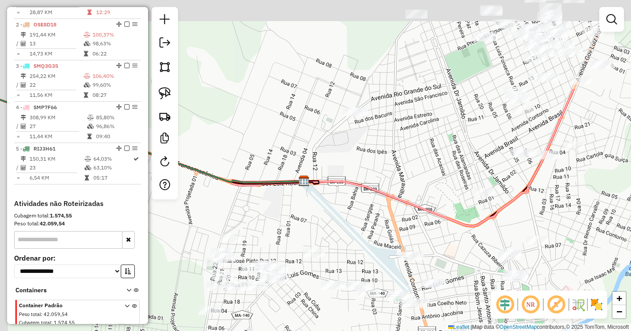
drag, startPoint x: 410, startPoint y: 96, endPoint x: 445, endPoint y: 228, distance: 136.3
click at [445, 227] on icon at bounding box center [402, 158] width 342 height 138
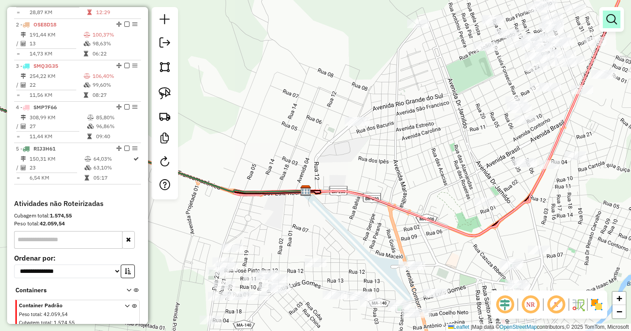
click at [610, 24] on em at bounding box center [611, 19] width 11 height 11
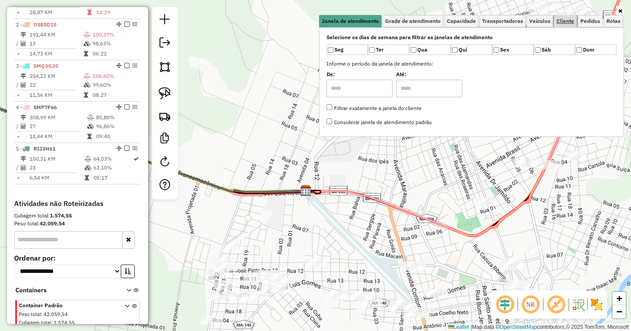
click at [564, 21] on span "Cliente" at bounding box center [566, 21] width 18 height 5
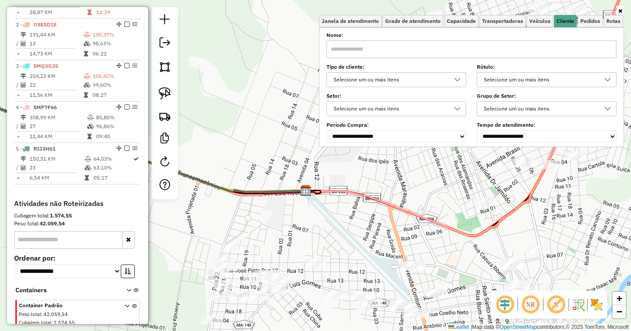
click at [390, 48] on input "text" at bounding box center [472, 50] width 290 height 18
type input "*********"
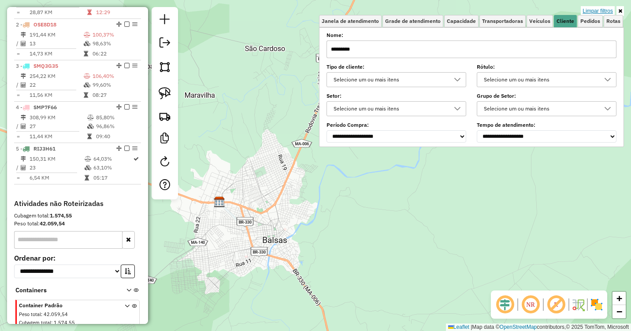
click at [603, 6] on link "Limpar filtros" at bounding box center [598, 11] width 34 height 10
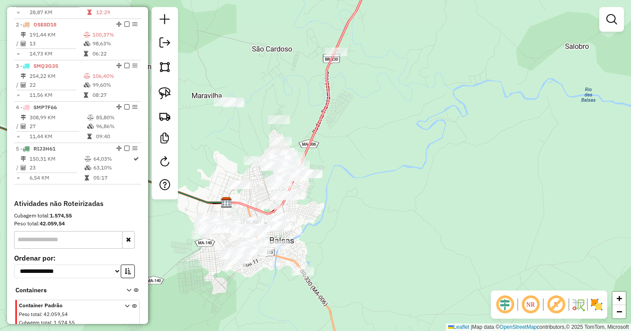
drag, startPoint x: 364, startPoint y: 218, endPoint x: 495, endPoint y: 142, distance: 151.6
click at [495, 142] on div "Janela de atendimento Grade de atendimento Capacidade Transportadoras Veículos …" at bounding box center [315, 165] width 631 height 331
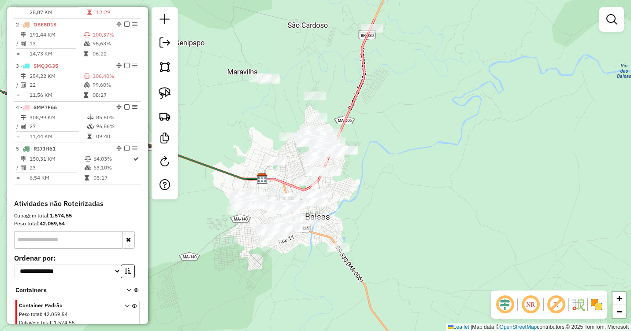
drag, startPoint x: 488, startPoint y: 154, endPoint x: 387, endPoint y: 210, distance: 115.6
click at [387, 210] on div "Janela de atendimento Grade de atendimento Capacidade Transportadoras Veículos …" at bounding box center [315, 165] width 631 height 331
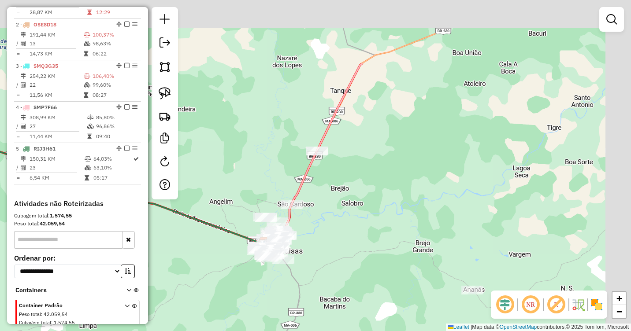
drag, startPoint x: 482, startPoint y: 130, endPoint x: 357, endPoint y: 249, distance: 172.1
click at [357, 249] on div "Janela de atendimento Grade de atendimento Capacidade Transportadoras Veículos …" at bounding box center [315, 165] width 631 height 331
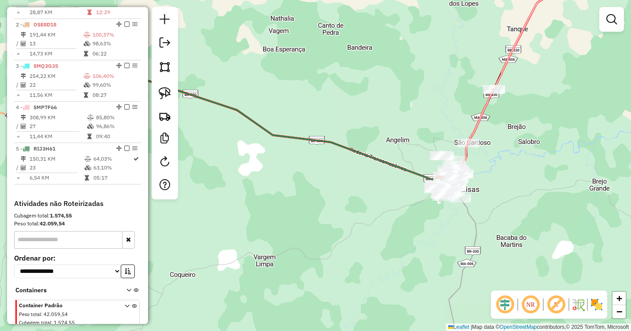
drag, startPoint x: 342, startPoint y: 210, endPoint x: 530, endPoint y: 126, distance: 206.0
click at [530, 126] on div "Janela de atendimento Grade de atendimento Capacidade Transportadoras Veículos …" at bounding box center [315, 165] width 631 height 331
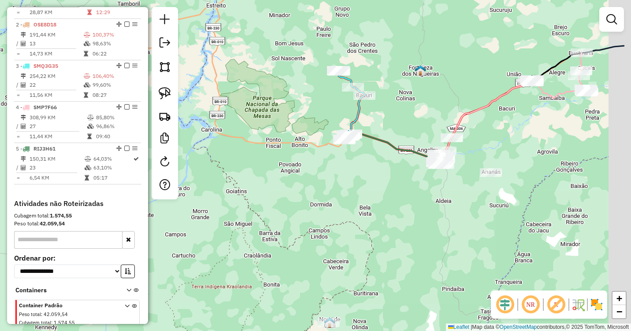
drag, startPoint x: 574, startPoint y: 122, endPoint x: 488, endPoint y: 152, distance: 91.2
click at [488, 152] on div "Janela de atendimento Grade de atendimento Capacidade Transportadoras Veículos …" at bounding box center [315, 165] width 631 height 331
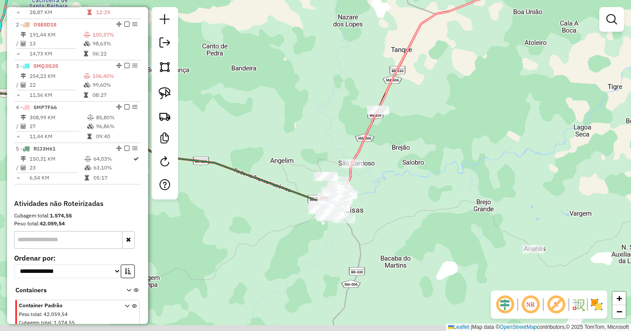
drag, startPoint x: 456, startPoint y: 170, endPoint x: 493, endPoint y: 148, distance: 43.1
click at [497, 149] on div "Janela de atendimento Grade de atendimento Capacidade Transportadoras Veículos …" at bounding box center [315, 165] width 631 height 331
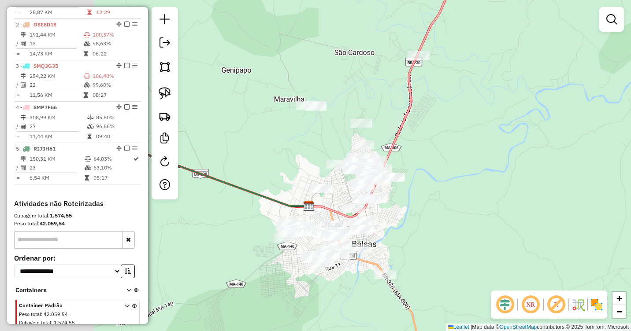
drag, startPoint x: 355, startPoint y: 178, endPoint x: 527, endPoint y: 140, distance: 175.7
click at [527, 140] on div "Janela de atendimento Grade de atendimento Capacidade Transportadoras Veículos …" at bounding box center [315, 165] width 631 height 331
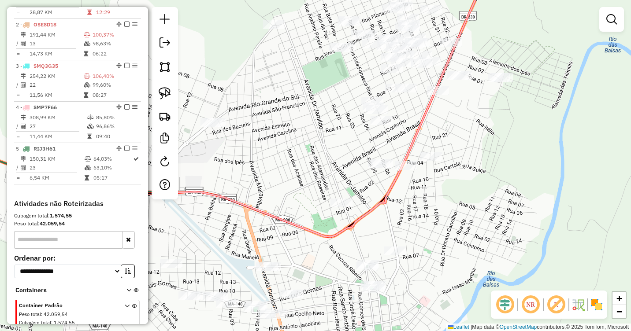
drag, startPoint x: 417, startPoint y: 213, endPoint x: 453, endPoint y: 97, distance: 121.3
click at [453, 97] on div "Janela de atendimento Grade de atendimento Capacidade Transportadoras Veículos …" at bounding box center [315, 165] width 631 height 331
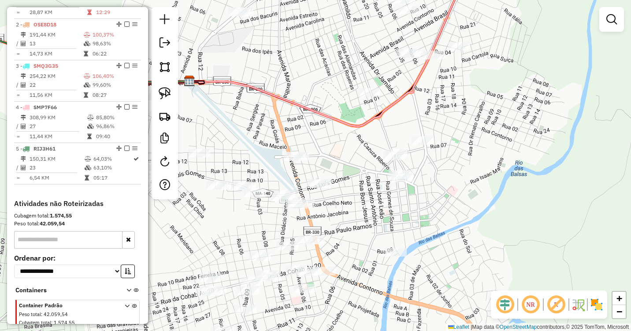
drag, startPoint x: 351, startPoint y: 199, endPoint x: 377, endPoint y: 133, distance: 71.0
click at [383, 134] on div "Janela de atendimento Grade de atendimento Capacidade Transportadoras Veículos …" at bounding box center [315, 165] width 631 height 331
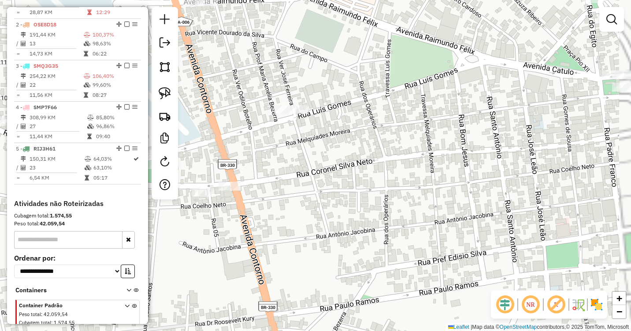
drag, startPoint x: 354, startPoint y: 136, endPoint x: 394, endPoint y: 175, distance: 56.1
click at [394, 175] on div "Janela de atendimento Grade de atendimento Capacidade Transportadoras Veículos …" at bounding box center [315, 165] width 631 height 331
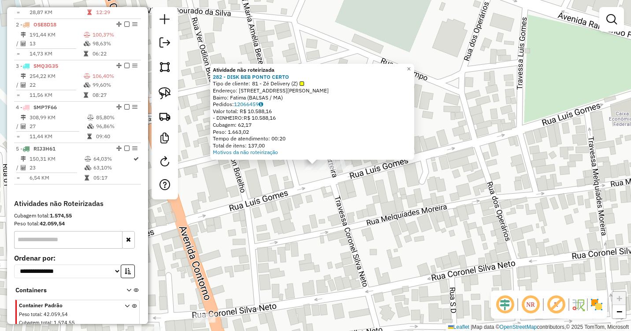
click at [315, 196] on div "Atividade não roteirizada 282 - DISK BEB PONTO CERTO Tipo de cliente: 81 - Zé D…" at bounding box center [315, 165] width 631 height 331
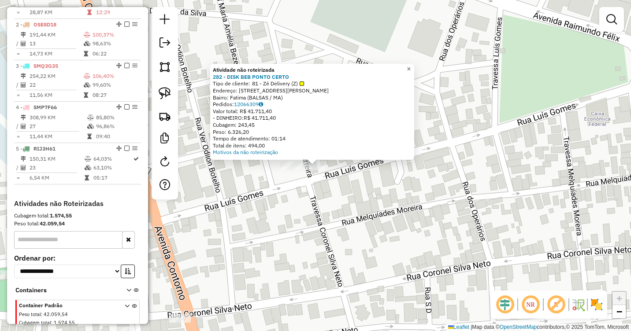
click at [411, 67] on span "×" at bounding box center [409, 68] width 4 height 7
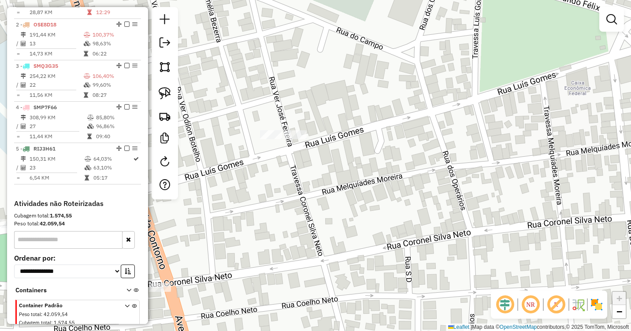
drag, startPoint x: 307, startPoint y: 130, endPoint x: 276, endPoint y: 90, distance: 50.3
click at [276, 90] on div "Janela de atendimento Grade de atendimento Capacidade Transportadoras Veículos …" at bounding box center [315, 165] width 631 height 331
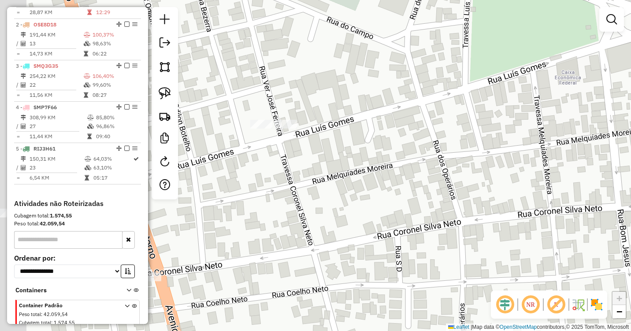
drag, startPoint x: 241, startPoint y: 119, endPoint x: 376, endPoint y: 170, distance: 144.2
click at [376, 170] on div "Janela de atendimento Grade de atendimento Capacidade Transportadoras Veículos …" at bounding box center [315, 165] width 631 height 331
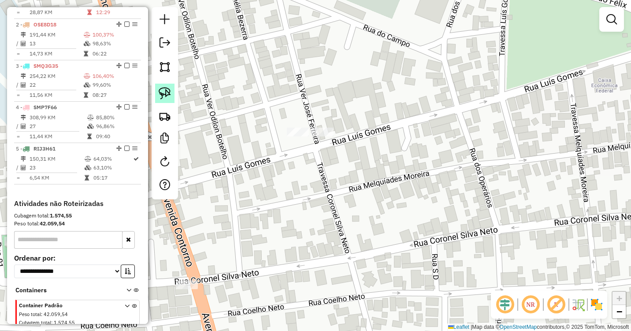
click at [167, 92] on img at bounding box center [165, 93] width 12 height 12
drag, startPoint x: 337, startPoint y: 102, endPoint x: 355, endPoint y: 140, distance: 41.6
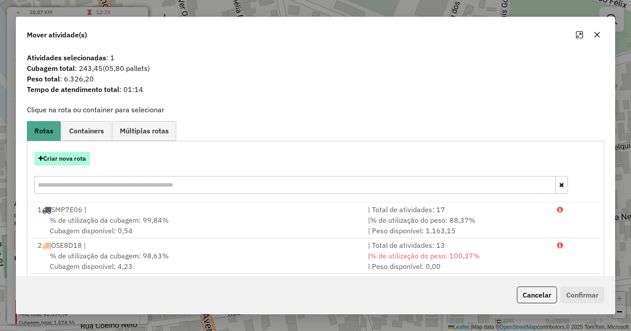
click at [64, 160] on button "Criar nova rota" at bounding box center [62, 159] width 56 height 14
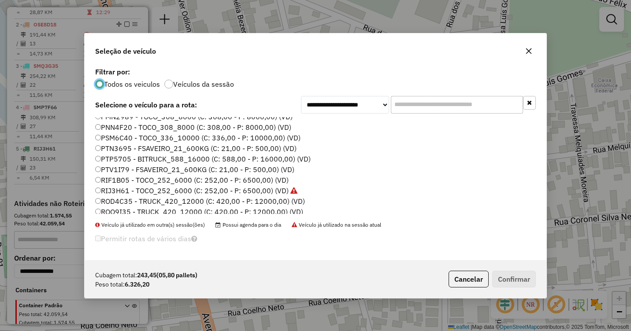
scroll to position [176, 0]
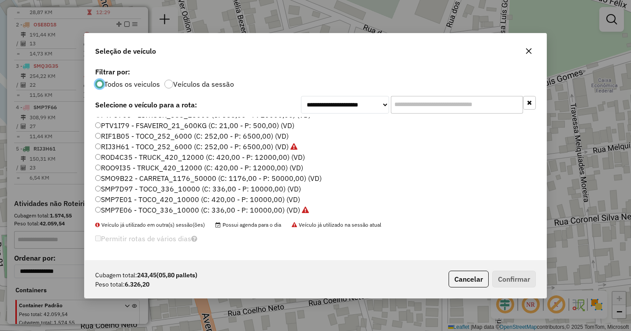
click at [110, 136] on label "RIF1B05 - TOCO_252_6000 (C: 252,00 - P: 6500,00) (VD)" at bounding box center [191, 136] width 193 height 11
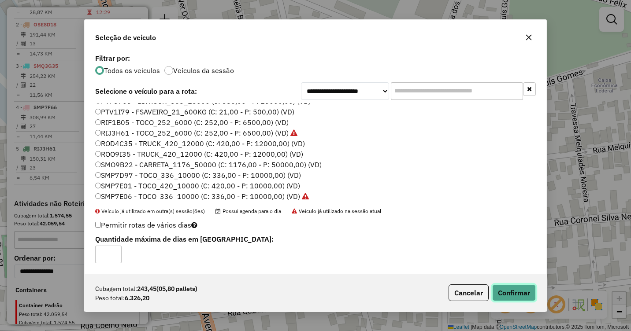
click at [506, 286] on button "Confirmar" at bounding box center [514, 293] width 44 height 17
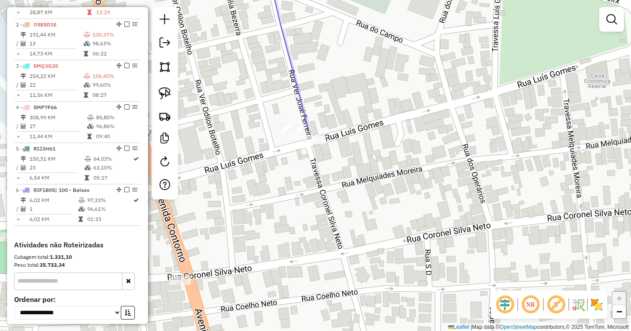
drag, startPoint x: 418, startPoint y: 169, endPoint x: 344, endPoint y: 157, distance: 74.6
click at [346, 157] on div "Janela de atendimento Grade de atendimento Capacidade Transportadoras Veículos …" at bounding box center [315, 165] width 631 height 331
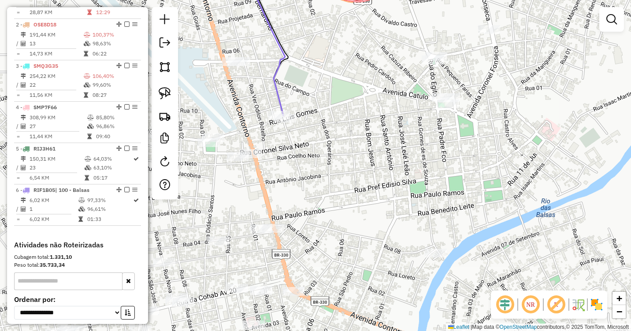
drag, startPoint x: 414, startPoint y: 191, endPoint x: 332, endPoint y: 142, distance: 94.9
click at [349, 143] on div "Janela de atendimento Grade de atendimento Capacidade Transportadoras Veículos …" at bounding box center [315, 165] width 631 height 331
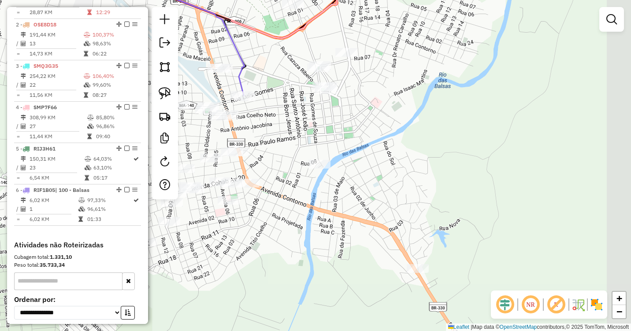
drag, startPoint x: 407, startPoint y: 163, endPoint x: 358, endPoint y: 137, distance: 55.0
click at [358, 137] on div "Janela de atendimento Grade de atendimento Capacidade Transportadoras Veículos …" at bounding box center [315, 165] width 631 height 331
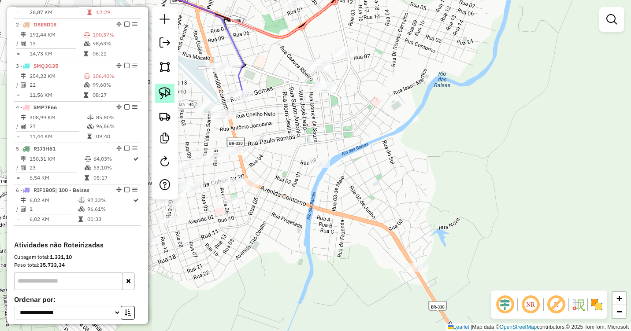
click at [168, 93] on img at bounding box center [165, 93] width 12 height 12
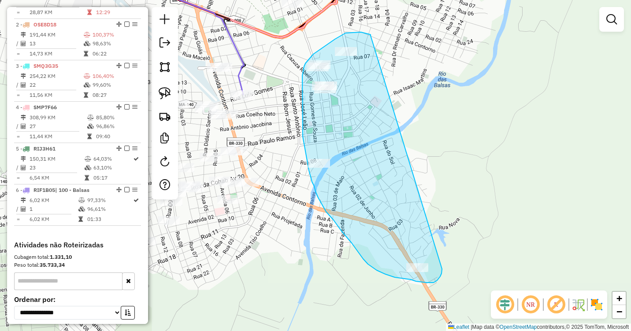
drag, startPoint x: 371, startPoint y: 35, endPoint x: 442, endPoint y: 269, distance: 245.1
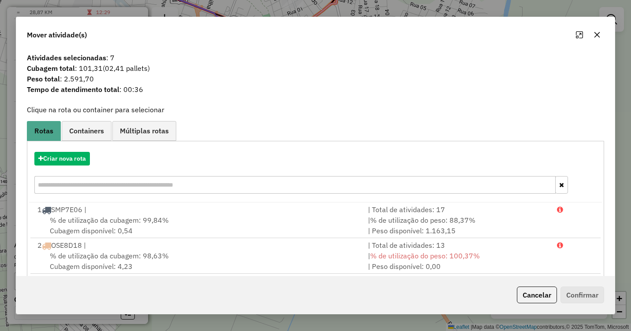
click at [596, 36] on icon "button" at bounding box center [597, 34] width 7 height 7
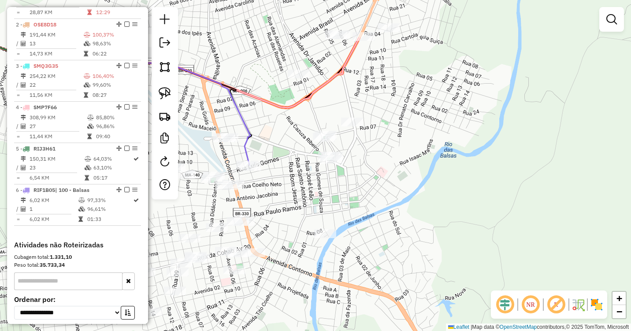
drag, startPoint x: 367, startPoint y: 139, endPoint x: 373, endPoint y: 208, distance: 69.5
click at [373, 208] on div "Janela de atendimento Grade de atendimento Capacidade Transportadoras Veículos …" at bounding box center [315, 165] width 631 height 331
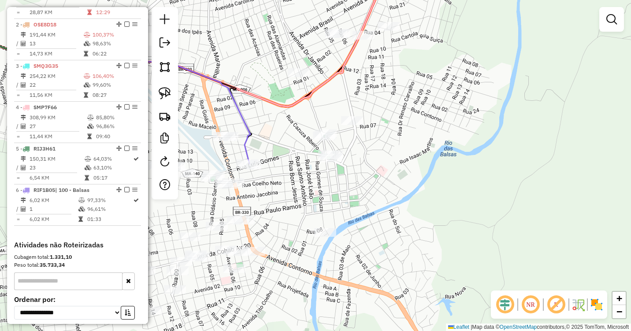
drag, startPoint x: 163, startPoint y: 95, endPoint x: 215, endPoint y: 94, distance: 52.0
click at [163, 95] on img at bounding box center [165, 93] width 12 height 12
drag, startPoint x: 375, startPoint y: 90, endPoint x: 340, endPoint y: 102, distance: 37.2
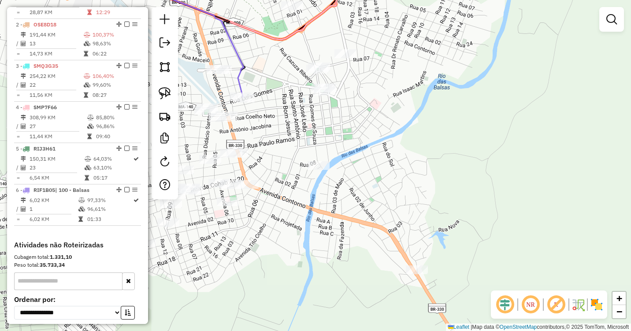
drag, startPoint x: 390, startPoint y: 184, endPoint x: 380, endPoint y: 111, distance: 74.2
click at [380, 111] on div "Janela de atendimento Grade de atendimento Capacidade Transportadoras Veículos …" at bounding box center [315, 165] width 631 height 331
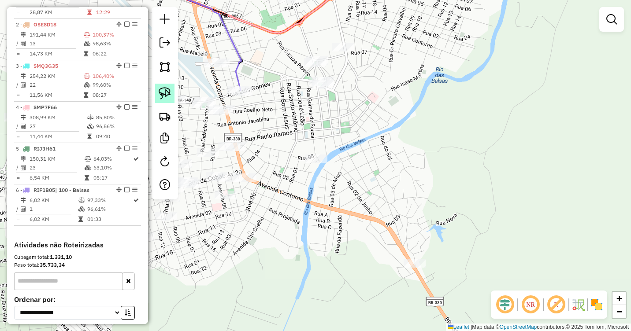
click at [162, 92] on img at bounding box center [165, 93] width 12 height 12
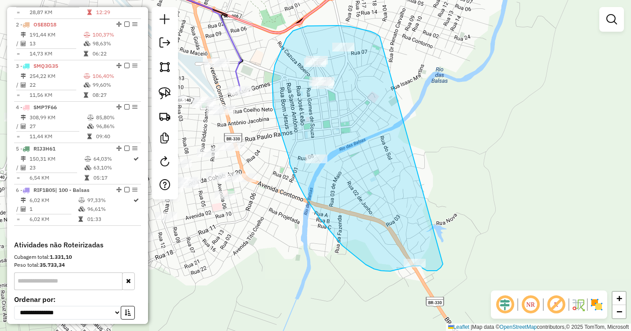
drag, startPoint x: 379, startPoint y: 36, endPoint x: 443, endPoint y: 264, distance: 237.0
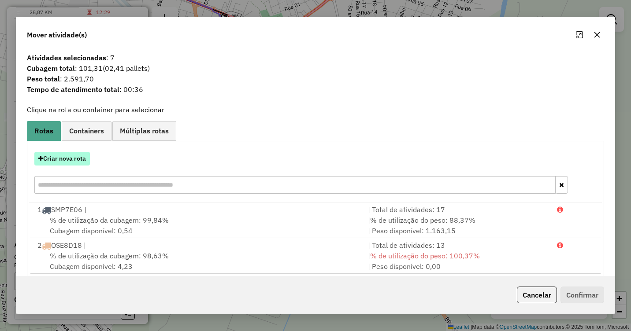
click at [58, 160] on button "Criar nova rota" at bounding box center [62, 159] width 56 height 14
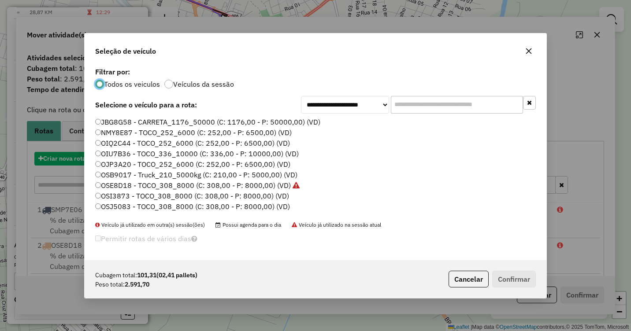
scroll to position [5, 3]
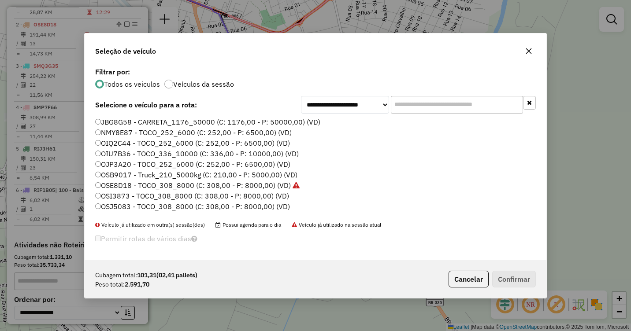
click at [115, 178] on label "OSB9017 - Truck_210_5000kg (C: 210,00 - P: 5000,00) (VD)" at bounding box center [196, 175] width 202 height 11
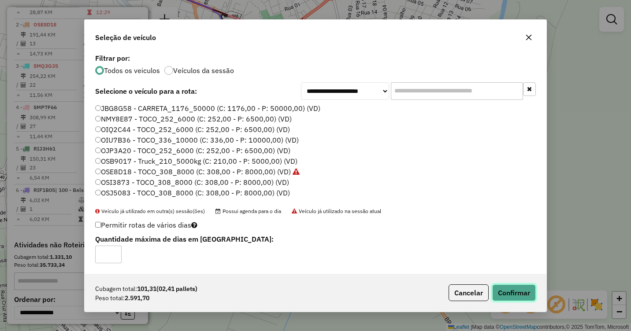
click at [520, 291] on button "Confirmar" at bounding box center [514, 293] width 44 height 17
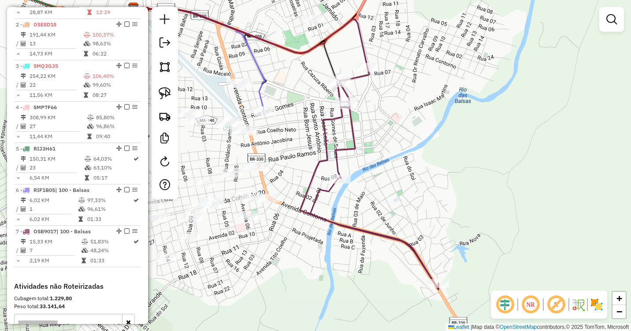
drag, startPoint x: 271, startPoint y: 125, endPoint x: 335, endPoint y: 167, distance: 76.5
click at [337, 171] on div "Janela de atendimento Grade de atendimento Capacidade Transportadoras Veículos …" at bounding box center [315, 165] width 631 height 331
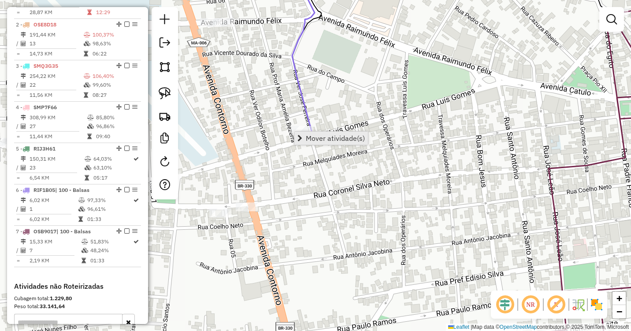
click at [309, 135] on span "Mover atividade(s)" at bounding box center [335, 138] width 59 height 7
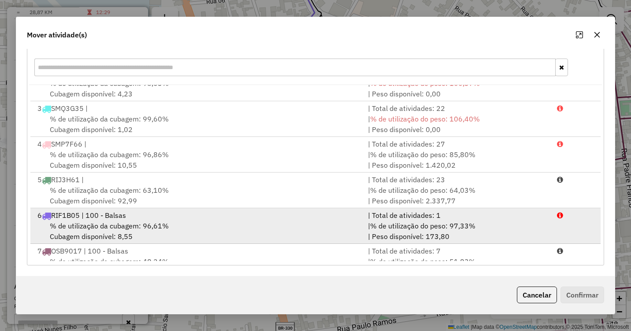
scroll to position [74, 0]
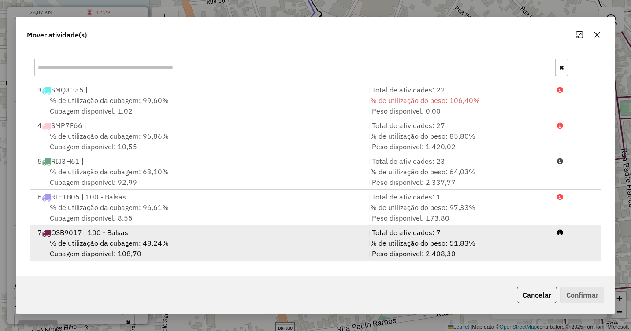
click at [108, 239] on span "% de utilização da cubagem: 48,24%" at bounding box center [109, 243] width 119 height 9
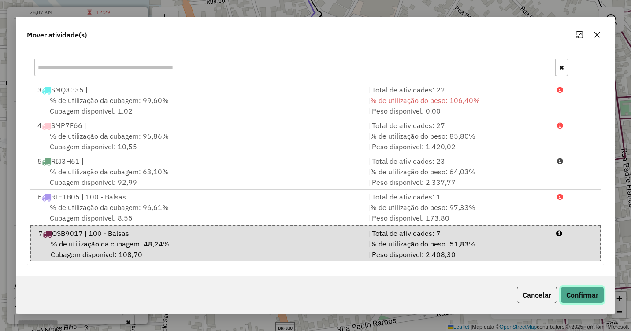
click at [596, 292] on button "Confirmar" at bounding box center [583, 295] width 44 height 17
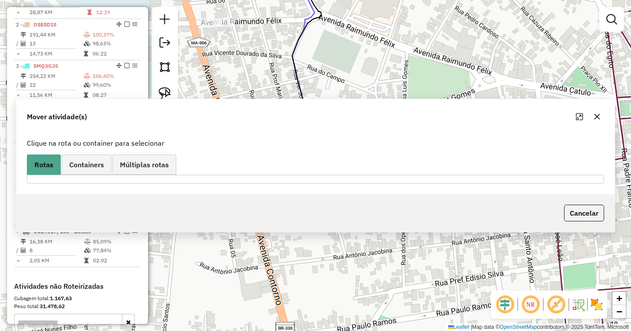
scroll to position [0, 0]
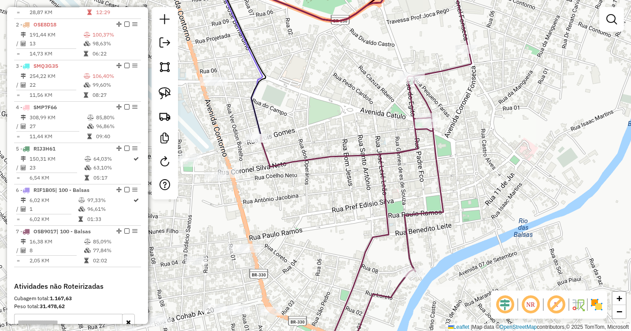
drag, startPoint x: 434, startPoint y: 144, endPoint x: 281, endPoint y: 216, distance: 168.6
click at [280, 216] on div "Janela de atendimento Grade de atendimento Capacidade Transportadoras Veículos …" at bounding box center [315, 165] width 631 height 331
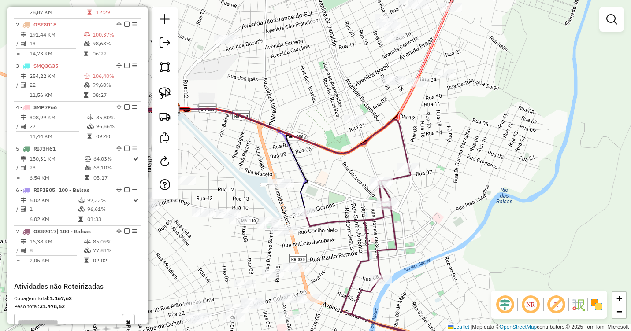
drag, startPoint x: 288, startPoint y: 172, endPoint x: 361, endPoint y: 182, distance: 73.8
click at [361, 182] on div "Janela de atendimento Grade de atendimento Capacidade Transportadoras Veículos …" at bounding box center [315, 165] width 631 height 331
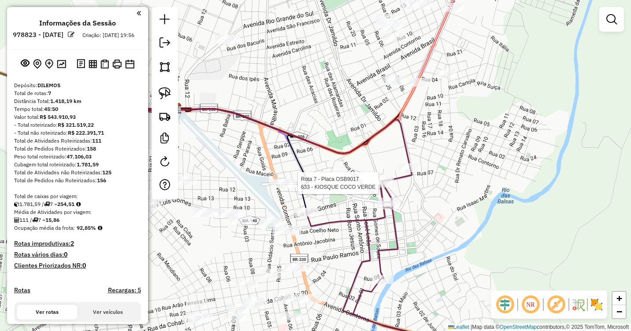
scroll to position [363, 0]
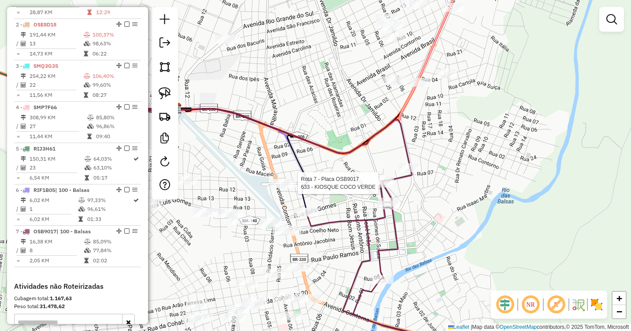
click at [394, 143] on div "Rota 7 - Placa OSB9017 633 - KIOSQUE COCO VERDE Janela de atendimento Grade de …" at bounding box center [315, 165] width 631 height 331
click at [607, 19] on em at bounding box center [611, 19] width 11 height 11
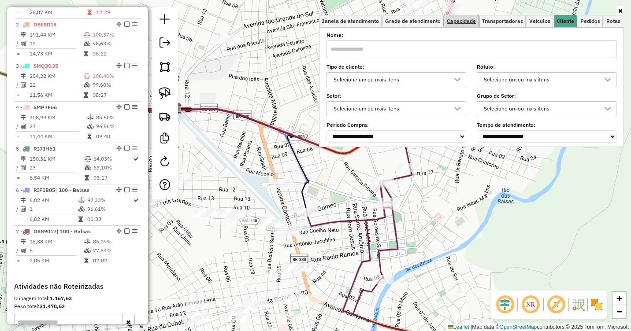
click at [456, 20] on span "Capacidade" at bounding box center [461, 21] width 29 height 5
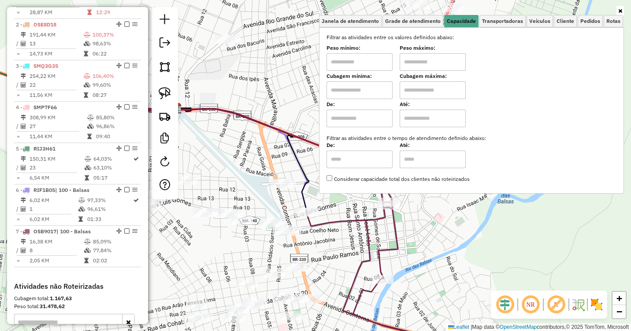
click at [368, 65] on input "text" at bounding box center [360, 62] width 66 height 18
type input "*******"
click at [413, 64] on input "text" at bounding box center [433, 62] width 66 height 18
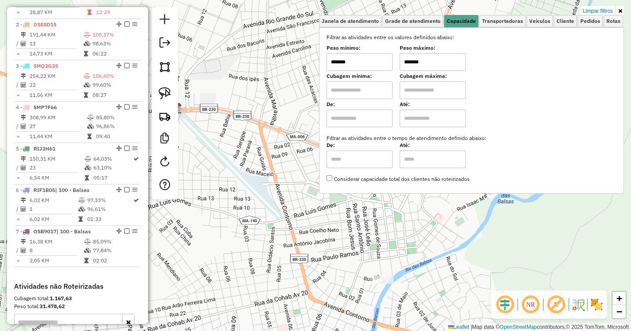
type input "*******"
click at [423, 224] on div "Limpar filtros Janela de atendimento Grade de atendimento Capacidade Transporta…" at bounding box center [315, 165] width 631 height 331
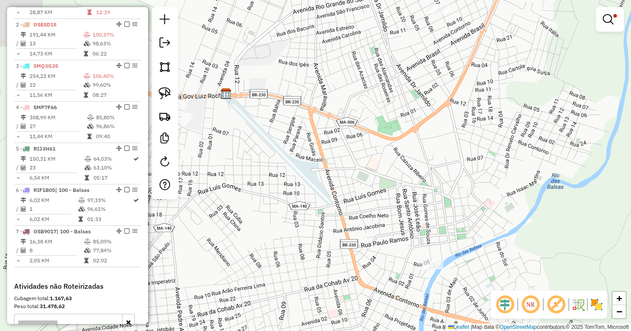
drag, startPoint x: 350, startPoint y: 223, endPoint x: 355, endPoint y: 292, distance: 68.5
click at [355, 292] on div "Limpar filtros Janela de atendimento Grade de atendimento Capacidade Transporta…" at bounding box center [315, 165] width 631 height 331
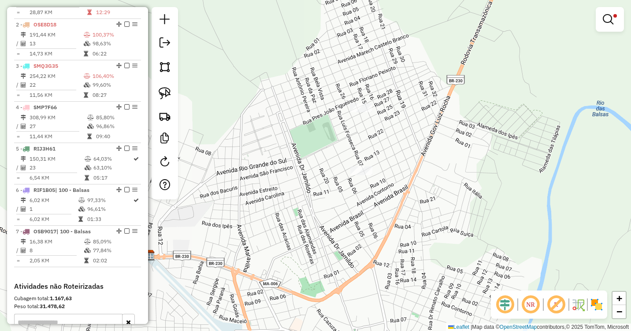
drag, startPoint x: 388, startPoint y: 176, endPoint x: 350, endPoint y: 263, distance: 94.7
click at [350, 268] on div "Limpar filtros Janela de atendimento Grade de atendimento Capacidade Transporta…" at bounding box center [315, 165] width 631 height 331
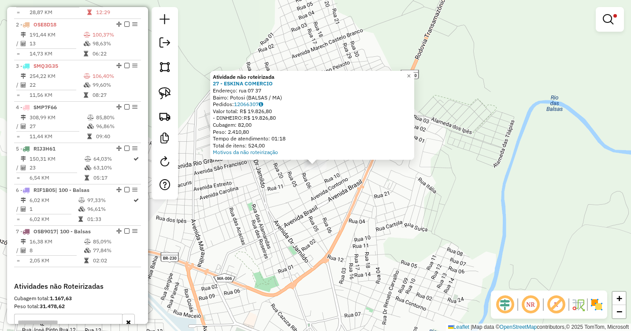
click at [335, 181] on div "Atividade não roteirizada 27 - ESKINA COMERCIO Endereço: rua 07 37 Bairro: Poto…" at bounding box center [315, 165] width 631 height 331
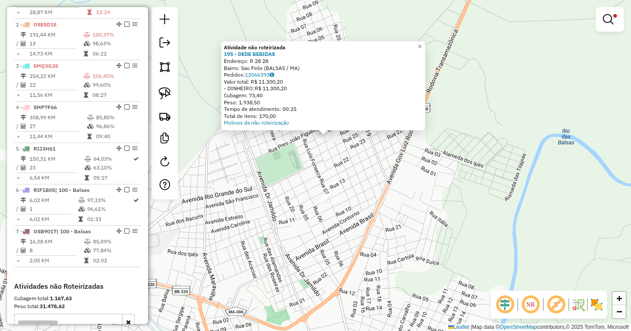
drag, startPoint x: 365, startPoint y: 196, endPoint x: 386, endPoint y: 138, distance: 61.8
click at [386, 138] on div "Atividade não roteirizada 195 - DEDE BEBIDAS Endereço: R 28 28 Bairro: [GEOGRAP…" at bounding box center [315, 165] width 631 height 331
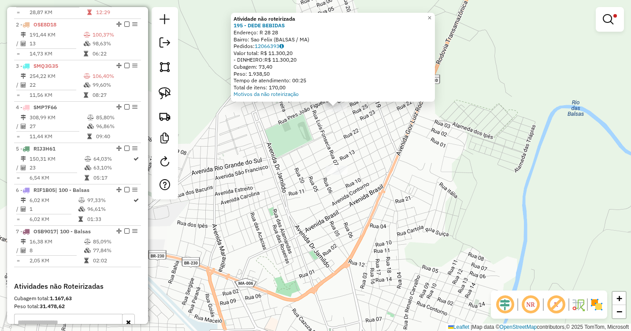
click at [466, 146] on div "Atividade não roteirizada 195 - DEDE BEBIDAS Endereço: R 28 28 Bairro: [GEOGRAP…" at bounding box center [315, 165] width 631 height 331
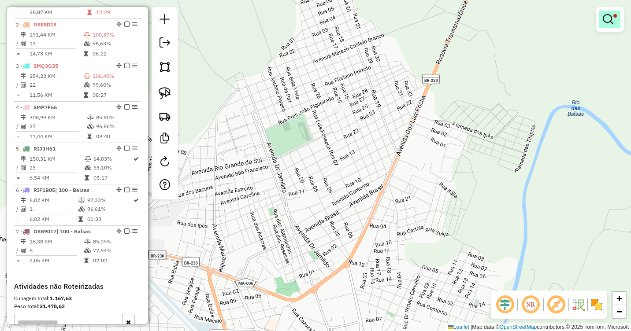
click at [606, 22] on em at bounding box center [608, 19] width 11 height 11
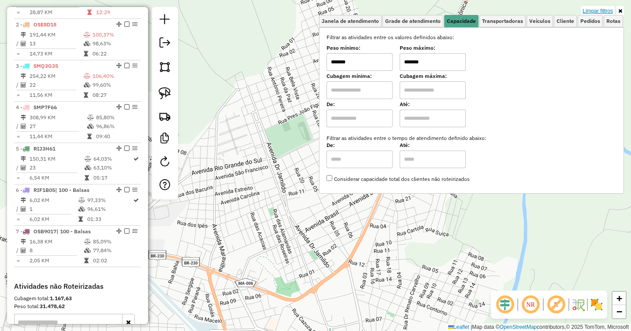
click at [589, 8] on link "Limpar filtros" at bounding box center [598, 11] width 34 height 10
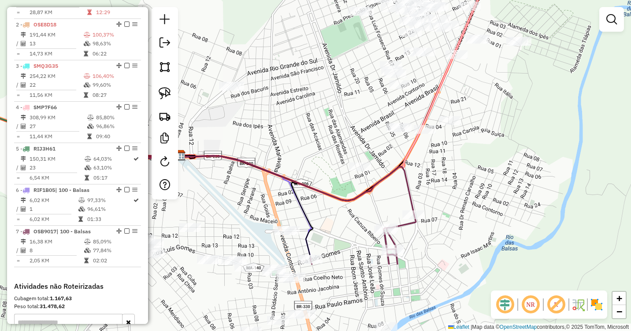
drag, startPoint x: 355, startPoint y: 262, endPoint x: 405, endPoint y: 141, distance: 131.0
click at [414, 155] on icon at bounding box center [261, 185] width 307 height 60
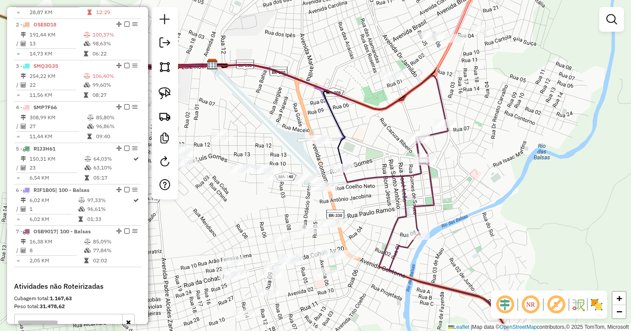
drag, startPoint x: 384, startPoint y: 189, endPoint x: 394, endPoint y: 160, distance: 30.4
click at [394, 160] on div "Janela de atendimento Grade de atendimento Capacidade Transportadoras Veículos …" at bounding box center [315, 165] width 631 height 331
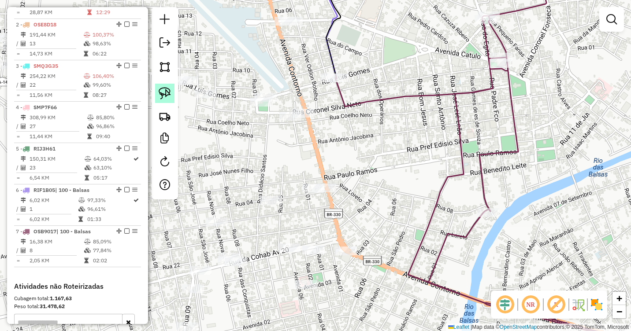
click at [166, 95] on img at bounding box center [165, 93] width 12 height 12
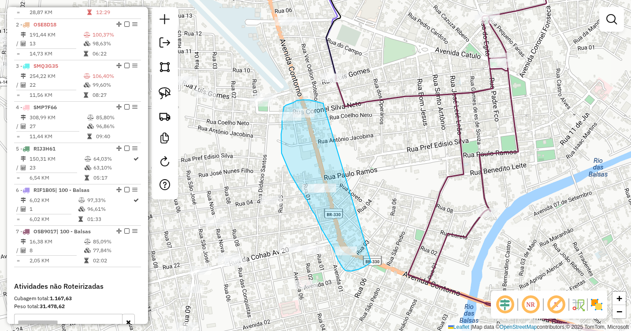
drag, startPoint x: 324, startPoint y: 105, endPoint x: 372, endPoint y: 262, distance: 164.5
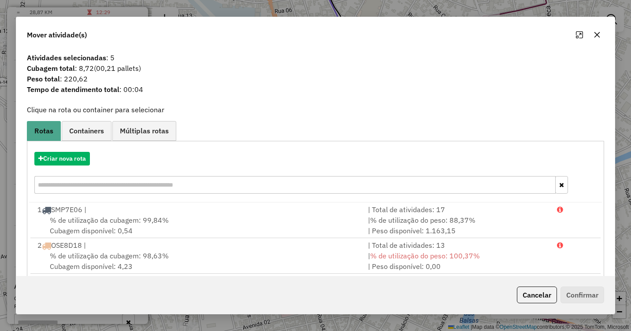
click at [597, 35] on icon "button" at bounding box center [598, 35] width 6 height 6
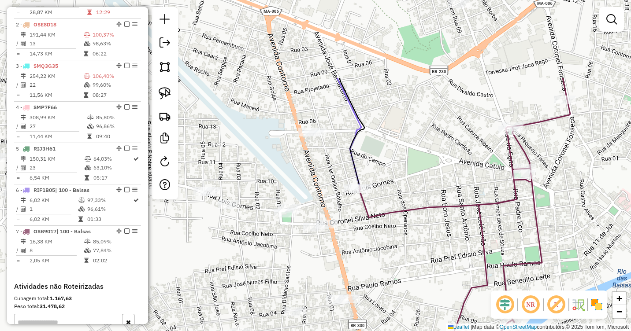
drag, startPoint x: 350, startPoint y: 146, endPoint x: 374, endPoint y: 257, distance: 113.6
click at [374, 257] on div "Janela de atendimento Grade de atendimento Capacidade Transportadoras Veículos …" at bounding box center [315, 165] width 631 height 331
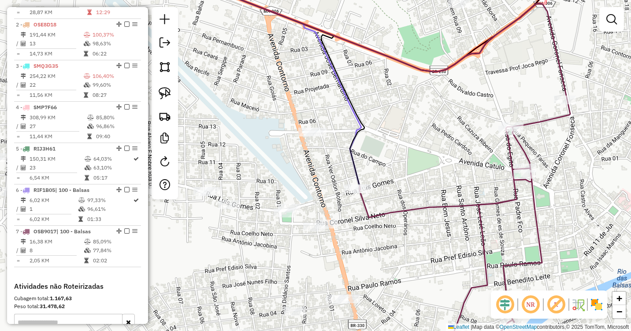
drag, startPoint x: 163, startPoint y: 91, endPoint x: 274, endPoint y: 125, distance: 115.7
click at [164, 91] on img at bounding box center [165, 93] width 12 height 12
drag, startPoint x: 316, startPoint y: 115, endPoint x: 333, endPoint y: 130, distance: 23.4
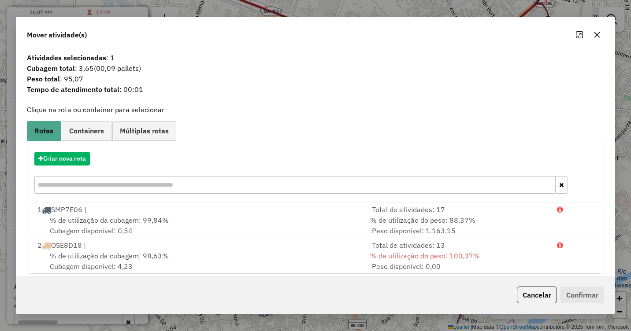
click at [599, 37] on icon "button" at bounding box center [597, 34] width 7 height 7
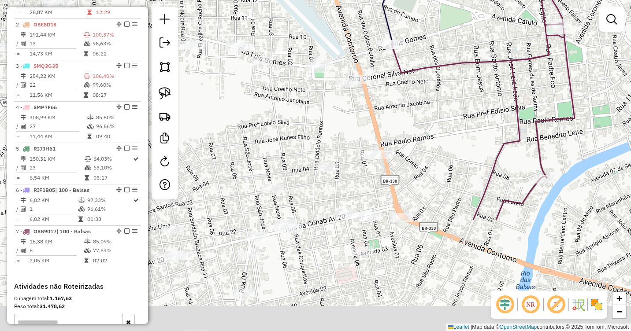
drag, startPoint x: 436, startPoint y: 212, endPoint x: 454, endPoint y: 106, distance: 106.7
click at [454, 107] on div "Janela de atendimento Grade de atendimento Capacidade Transportadoras Veículos …" at bounding box center [315, 165] width 631 height 331
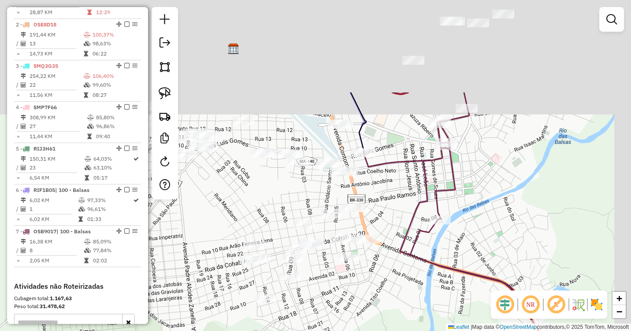
drag, startPoint x: 585, startPoint y: 43, endPoint x: 526, endPoint y: 173, distance: 142.6
click at [526, 173] on div "Janela de atendimento Grade de atendimento Capacidade Transportadoras Veículos …" at bounding box center [315, 165] width 631 height 331
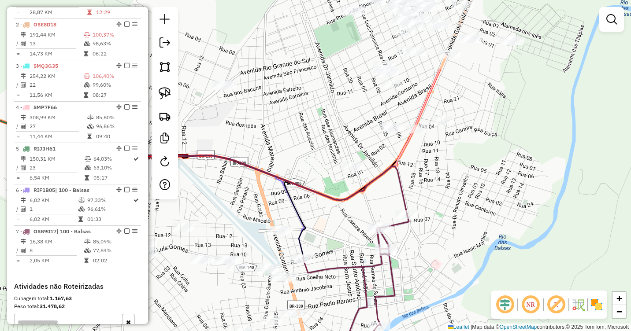
drag, startPoint x: 552, startPoint y: 84, endPoint x: 496, endPoint y: 183, distance: 113.5
click at [496, 183] on div "Janela de atendimento Grade de atendimento Capacidade Transportadoras Veículos …" at bounding box center [315, 165] width 631 height 331
click at [611, 22] on em at bounding box center [611, 19] width 11 height 11
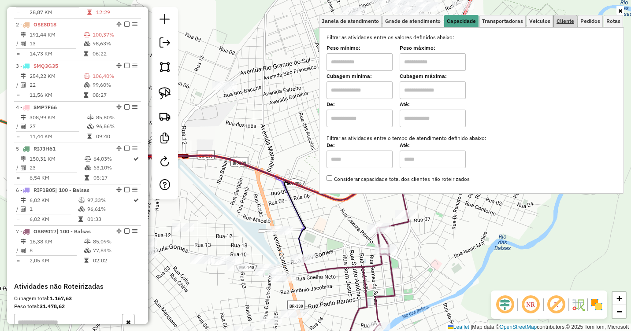
click at [566, 19] on span "Cliente" at bounding box center [566, 21] width 18 height 5
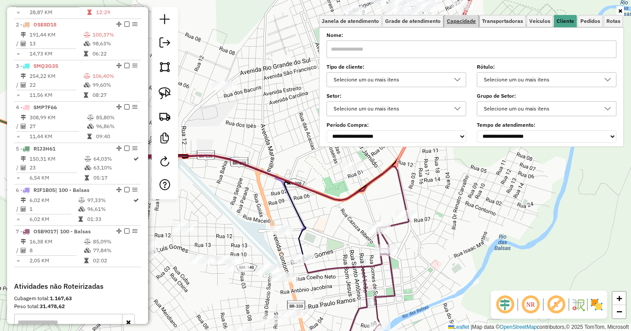
click at [463, 16] on link "Capacidade" at bounding box center [461, 21] width 34 height 12
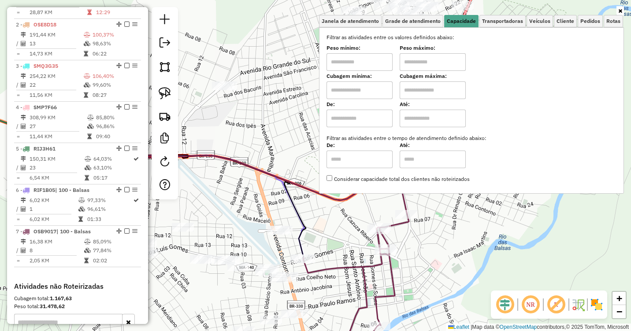
click at [358, 60] on input "text" at bounding box center [360, 62] width 66 height 18
type input "******"
click at [414, 59] on input "text" at bounding box center [433, 62] width 66 height 18
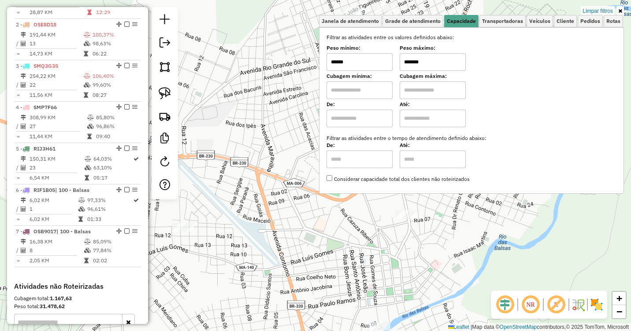
type input "*******"
click at [449, 217] on div "Limpar filtros Janela de atendimento Grade de atendimento Capacidade Transporta…" at bounding box center [315, 165] width 631 height 331
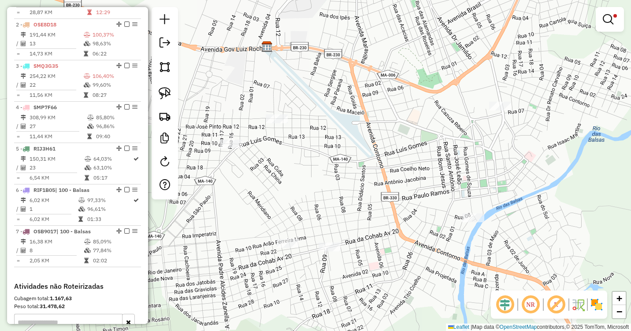
drag, startPoint x: 367, startPoint y: 238, endPoint x: 461, endPoint y: 142, distance: 134.6
click at [462, 132] on div "Limpar filtros Janela de atendimento Grade de atendimento Capacidade Transporta…" at bounding box center [315, 165] width 631 height 331
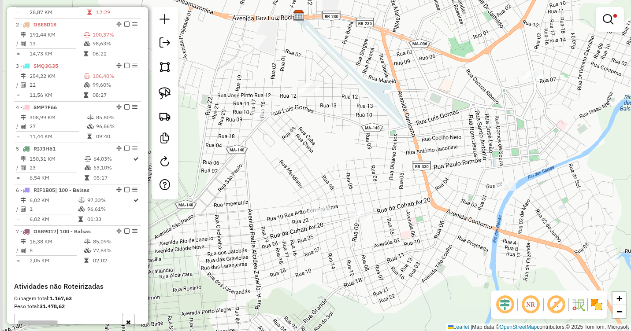
drag, startPoint x: 415, startPoint y: 193, endPoint x: 445, endPoint y: 159, distance: 45.6
click at [445, 159] on div "Limpar filtros Janela de atendimento Grade de atendimento Capacidade Transporta…" at bounding box center [315, 165] width 631 height 331
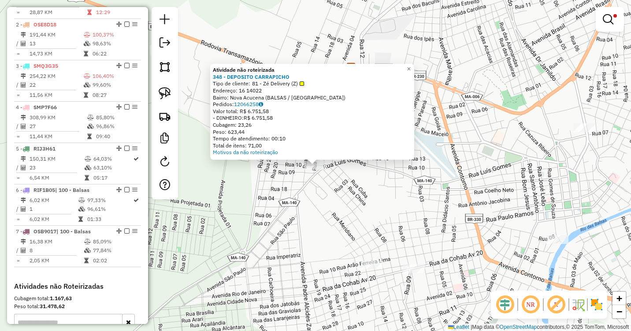
click at [338, 213] on div "Atividade não roteirizada 348 - DEPOSITO CARRAPICHO Tipo de cliente: 81 - Zé De…" at bounding box center [315, 165] width 631 height 331
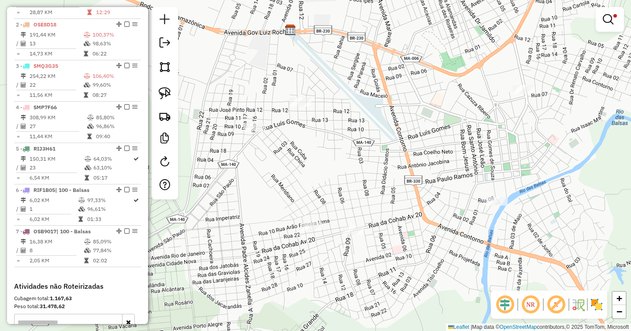
drag, startPoint x: 402, startPoint y: 201, endPoint x: 341, endPoint y: 163, distance: 72.5
click at [341, 163] on div "Limpar filtros Janela de atendimento Grade de atendimento Capacidade Transporta…" at bounding box center [315, 165] width 631 height 331
click at [165, 92] on img at bounding box center [165, 93] width 12 height 12
click at [270, 130] on link "Mover atividade(s)" at bounding box center [289, 133] width 74 height 13
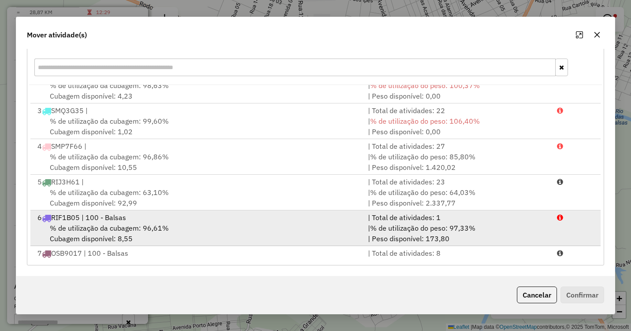
scroll to position [74, 0]
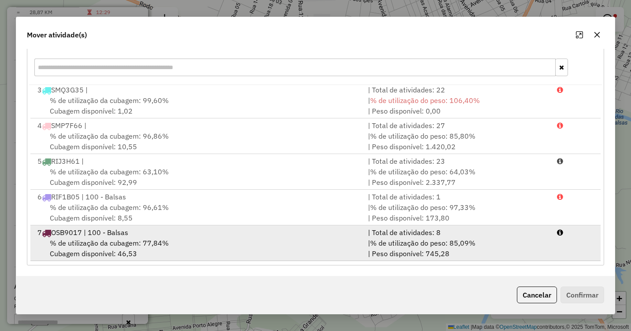
click at [156, 241] on span "% de utilização da cubagem: 77,84%" at bounding box center [109, 243] width 119 height 9
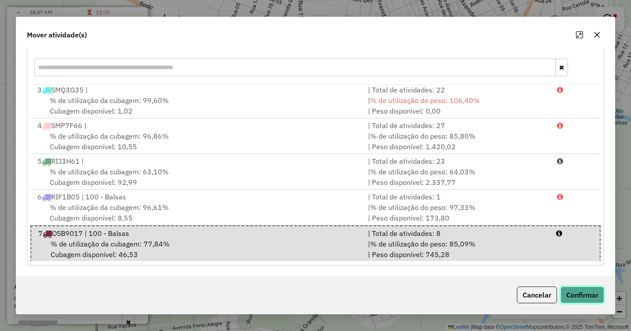
click at [578, 291] on button "Confirmar" at bounding box center [583, 295] width 44 height 17
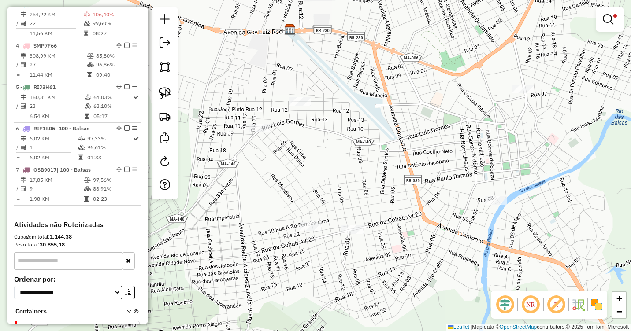
scroll to position [441, 0]
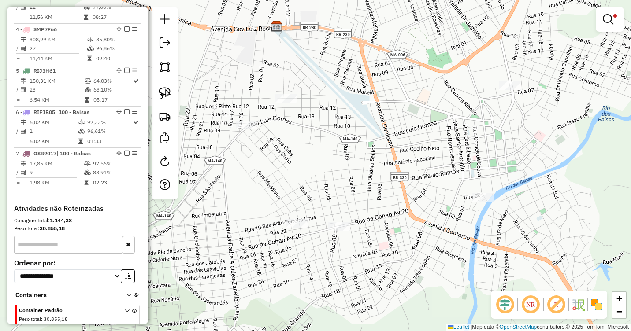
drag, startPoint x: 391, startPoint y: 160, endPoint x: 310, endPoint y: 166, distance: 80.9
click at [310, 166] on div "Limpar filtros Janela de atendimento Grade de atendimento Capacidade Transporta…" at bounding box center [315, 165] width 631 height 331
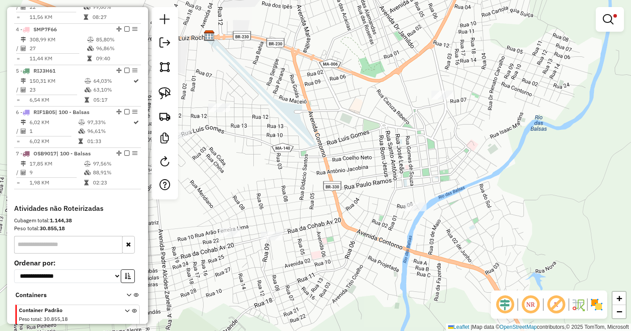
click at [219, 112] on div at bounding box center [219, 108] width 22 height 9
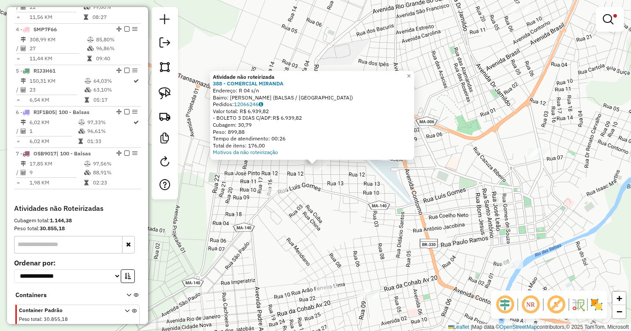
click at [347, 197] on div "Atividade não roteirizada 388 - COMERCIAL [PERSON_NAME]: R 04 s/n Bairro: [PERS…" at bounding box center [315, 165] width 631 height 331
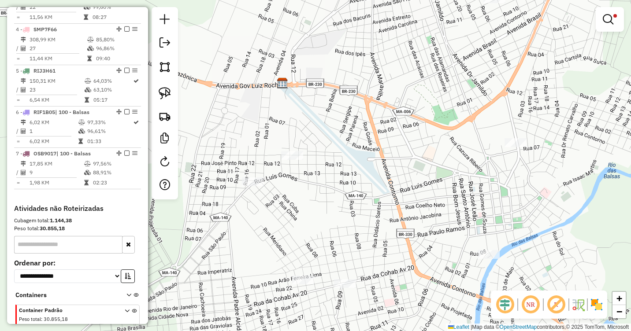
drag, startPoint x: 506, startPoint y: 204, endPoint x: 399, endPoint y: 152, distance: 118.5
click at [399, 152] on div "Limpar filtros Janela de atendimento Grade de atendimento Capacidade Transporta…" at bounding box center [315, 165] width 631 height 331
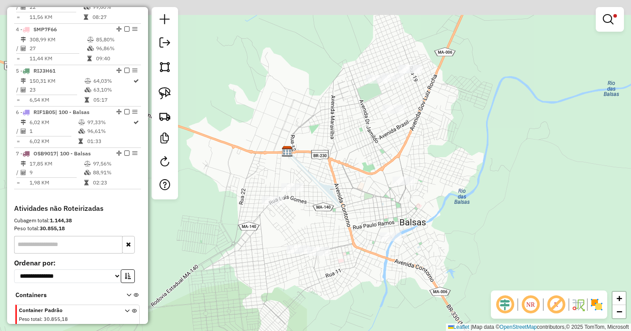
drag, startPoint x: 475, startPoint y: 92, endPoint x: 434, endPoint y: 158, distance: 78.4
click at [434, 158] on div "Limpar filtros Janela de atendimento Grade de atendimento Capacidade Transporta…" at bounding box center [315, 165] width 631 height 331
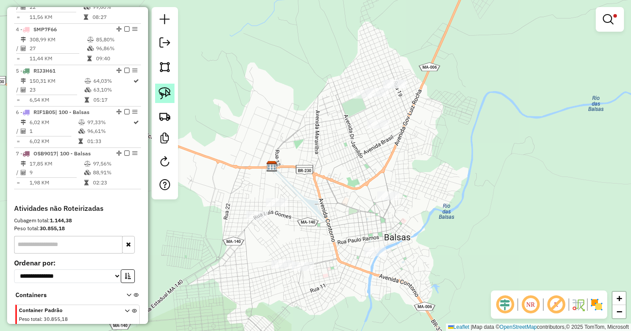
click at [164, 96] on img at bounding box center [165, 93] width 12 height 12
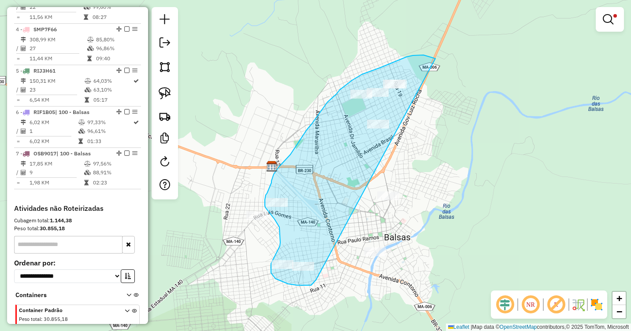
drag, startPoint x: 435, startPoint y: 59, endPoint x: 316, endPoint y: 280, distance: 251.8
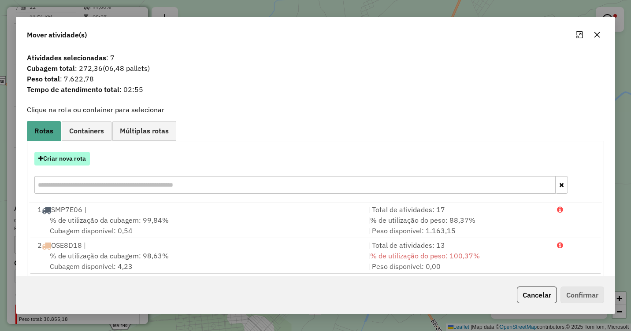
click at [69, 158] on button "Criar nova rota" at bounding box center [62, 159] width 56 height 14
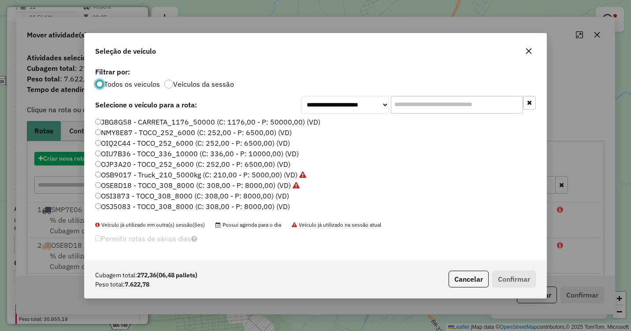
scroll to position [5, 3]
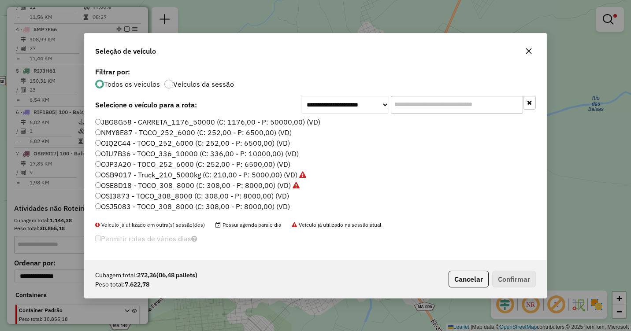
click at [107, 151] on label "OIU7B36 - TOCO_336_10000 (C: 336,00 - P: 10000,00) (VD)" at bounding box center [197, 154] width 204 height 11
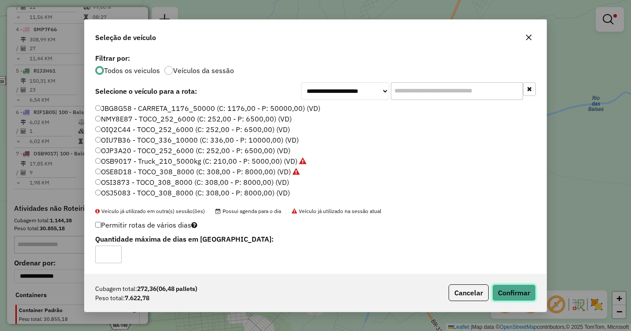
click at [508, 291] on button "Confirmar" at bounding box center [514, 293] width 44 height 17
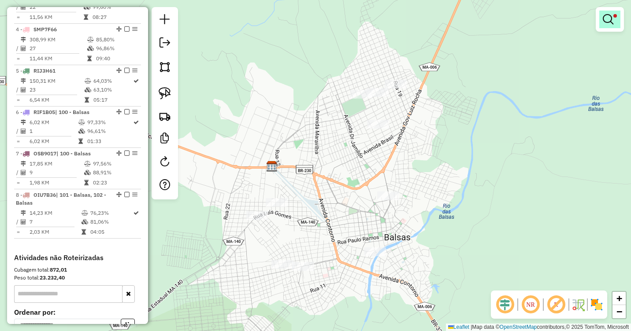
click at [606, 19] on em at bounding box center [608, 19] width 11 height 11
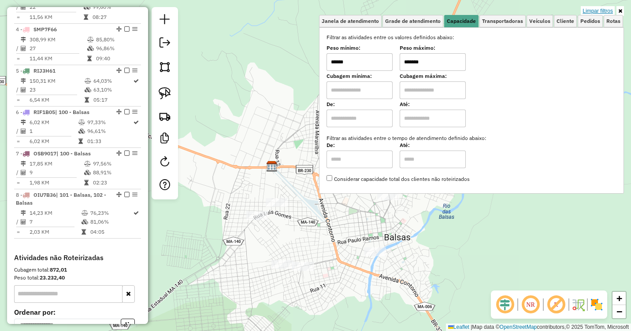
click at [588, 9] on link "Limpar filtros" at bounding box center [598, 11] width 34 height 10
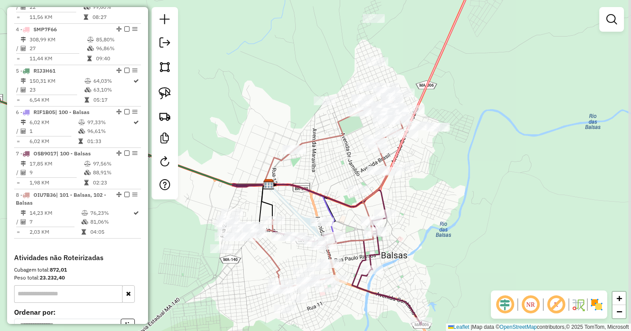
drag, startPoint x: 454, startPoint y: 145, endPoint x: 448, endPoint y: 176, distance: 31.4
click at [448, 176] on div "Janela de atendimento Grade de atendimento Capacidade Transportadoras Veículos …" at bounding box center [315, 165] width 631 height 331
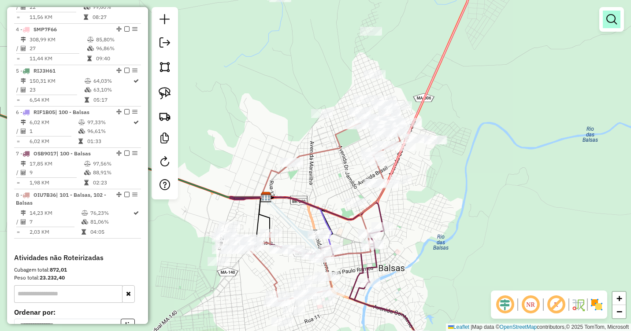
click at [608, 21] on em at bounding box center [611, 19] width 11 height 11
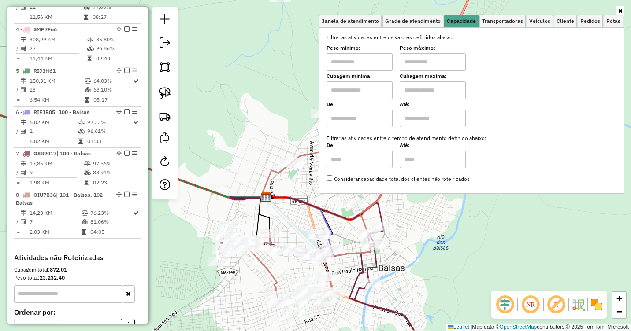
click at [353, 63] on input "text" at bounding box center [360, 62] width 66 height 18
type input "****"
click at [435, 60] on input "text" at bounding box center [433, 62] width 66 height 18
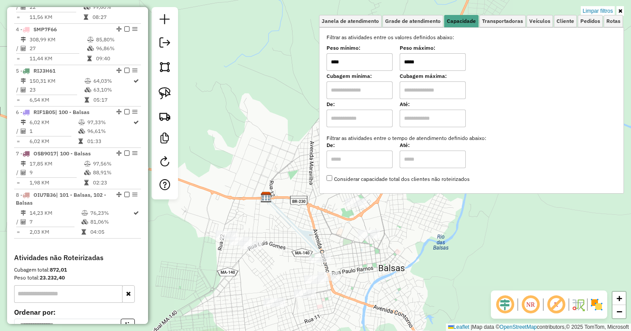
click at [433, 222] on div "Limpar filtros Janela de atendimento Grade de atendimento Capacidade Transporta…" at bounding box center [315, 165] width 631 height 331
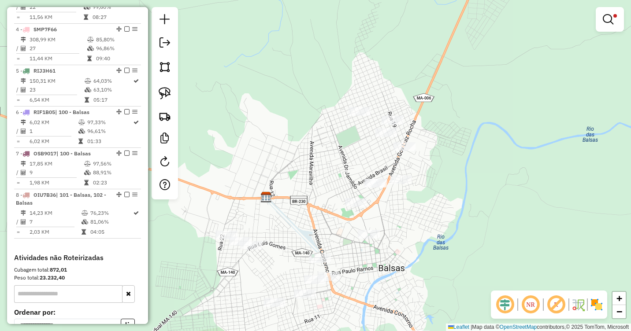
drag, startPoint x: 165, startPoint y: 92, endPoint x: 197, endPoint y: 93, distance: 32.2
click at [164, 92] on img at bounding box center [165, 93] width 12 height 12
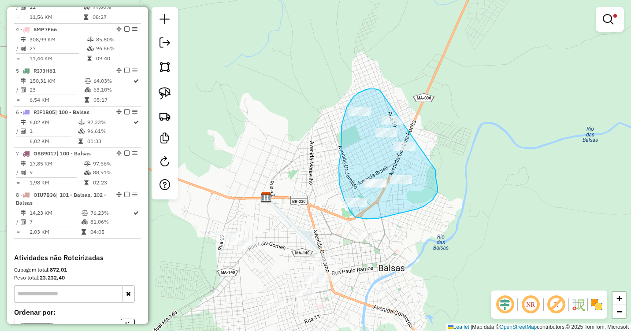
drag, startPoint x: 380, startPoint y: 90, endPoint x: 434, endPoint y: 170, distance: 96.5
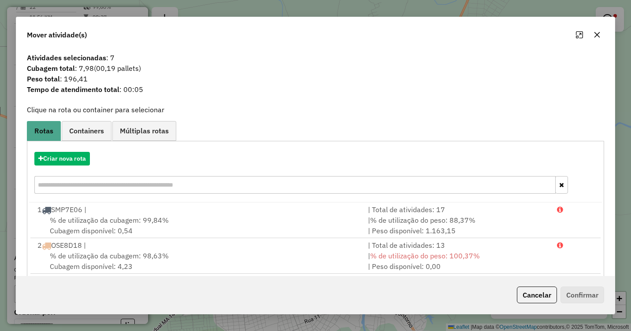
click at [597, 35] on icon "button" at bounding box center [598, 35] width 6 height 6
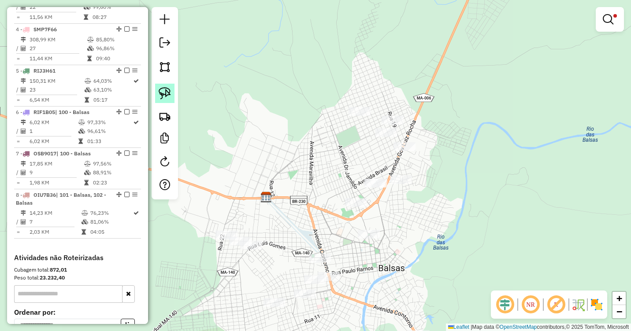
click at [167, 92] on img at bounding box center [165, 93] width 12 height 12
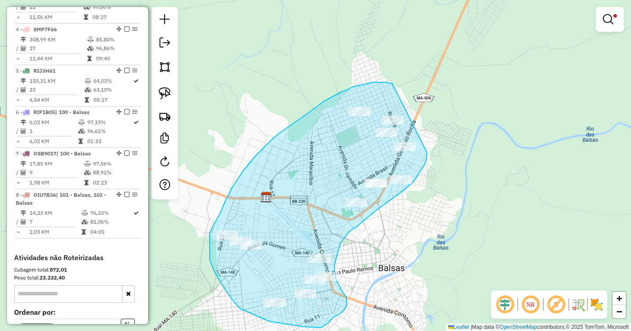
drag, startPoint x: 392, startPoint y: 84, endPoint x: 427, endPoint y: 153, distance: 77.5
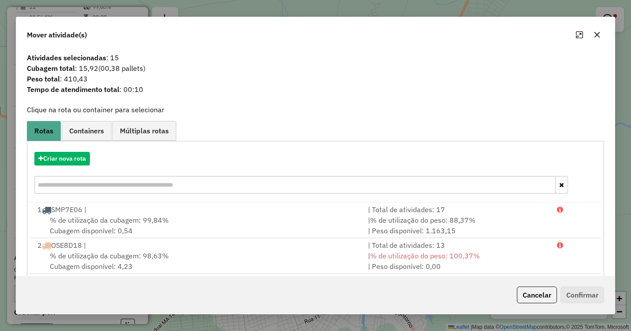
click at [595, 37] on icon "button" at bounding box center [598, 35] width 6 height 6
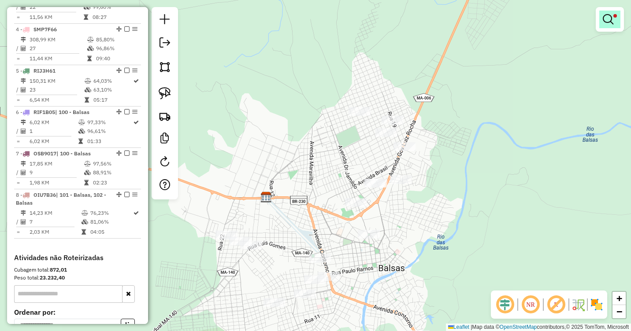
click at [603, 21] on em at bounding box center [608, 19] width 11 height 11
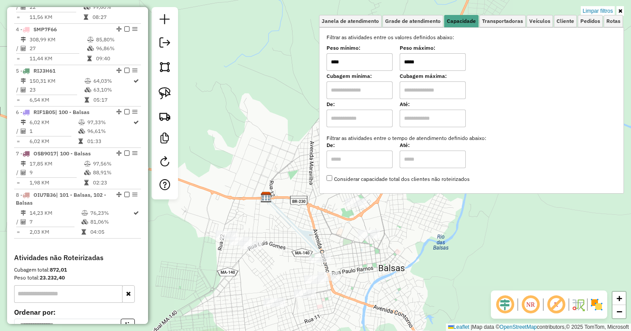
drag, startPoint x: 411, startPoint y: 62, endPoint x: 388, endPoint y: 63, distance: 23.4
click at [388, 63] on div "Peso mínimo: **** Peso máximo: *****" at bounding box center [472, 58] width 290 height 25
type input "*****"
click at [422, 228] on div "Limpar filtros Janela de atendimento Grade de atendimento Capacidade Transporta…" at bounding box center [315, 165] width 631 height 331
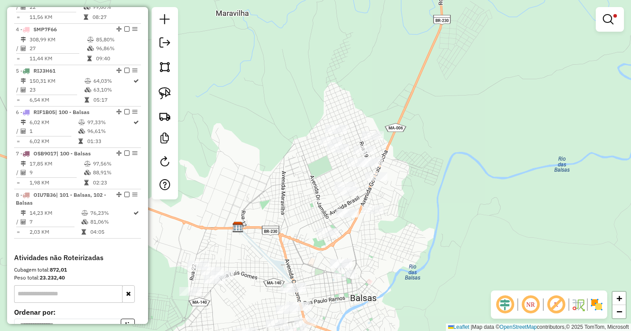
drag, startPoint x: 409, startPoint y: 222, endPoint x: 382, endPoint y: 255, distance: 42.5
click at [382, 254] on div "Limpar filtros Janela de atendimento Grade de atendimento Capacidade Transporta…" at bounding box center [315, 165] width 631 height 331
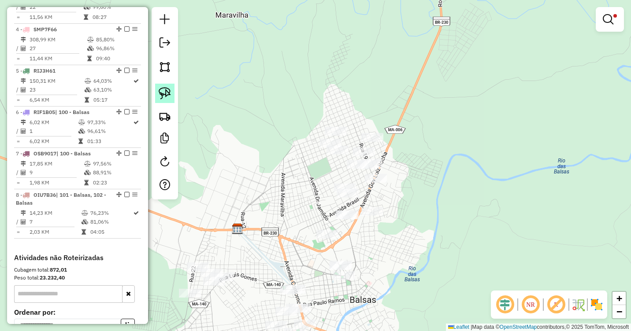
click at [163, 98] on img at bounding box center [165, 93] width 12 height 12
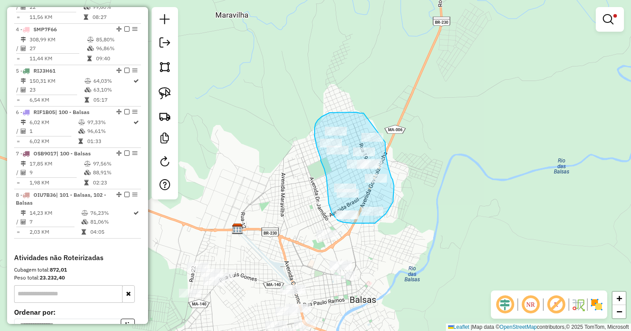
drag, startPoint x: 364, startPoint y: 113, endPoint x: 385, endPoint y: 141, distance: 35.2
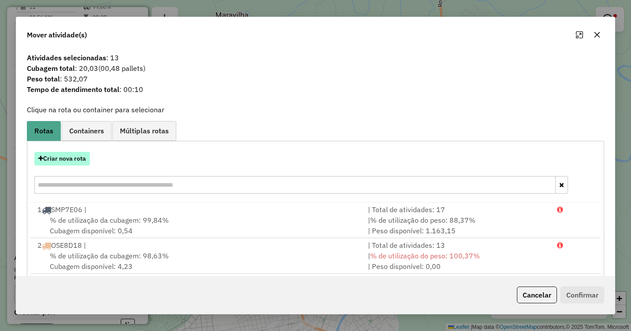
click at [70, 163] on button "Criar nova rota" at bounding box center [62, 159] width 56 height 14
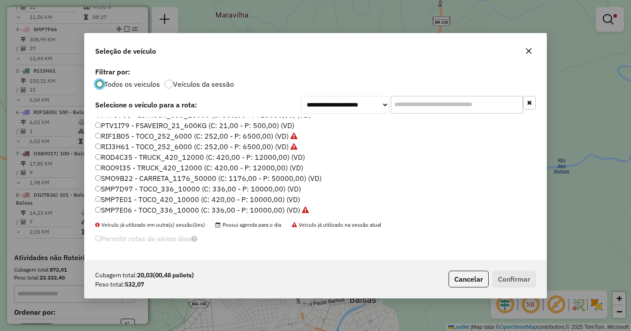
scroll to position [132, 0]
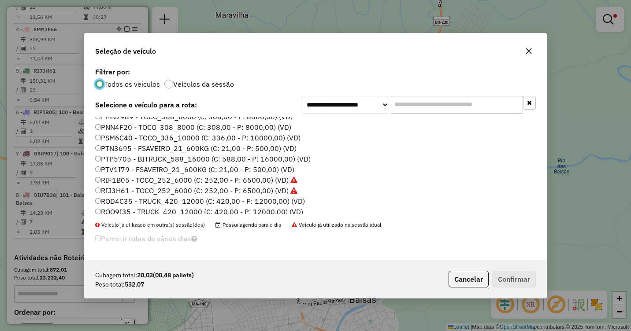
click at [111, 169] on label "PTV1I79 - FSAVEIRO_21_600KG (C: 21,00 - P: 500,00) (VD)" at bounding box center [194, 169] width 199 height 11
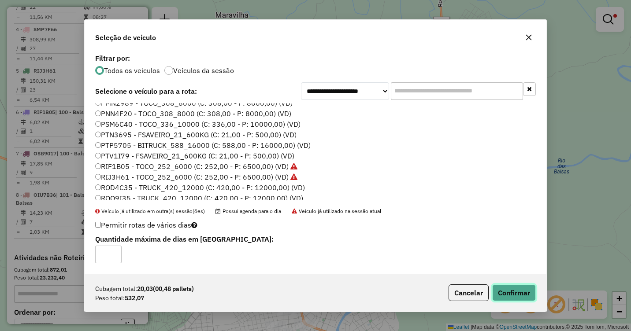
click at [513, 300] on button "Confirmar" at bounding box center [514, 293] width 44 height 17
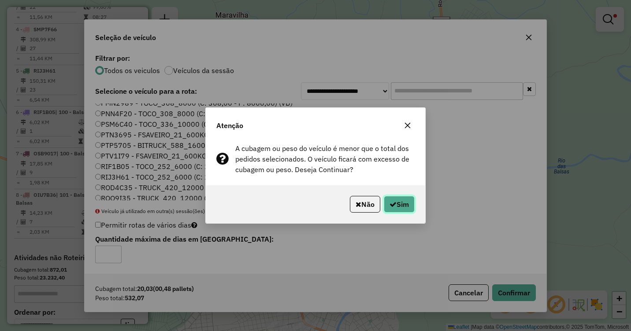
click at [398, 205] on button "Sim" at bounding box center [399, 204] width 31 height 17
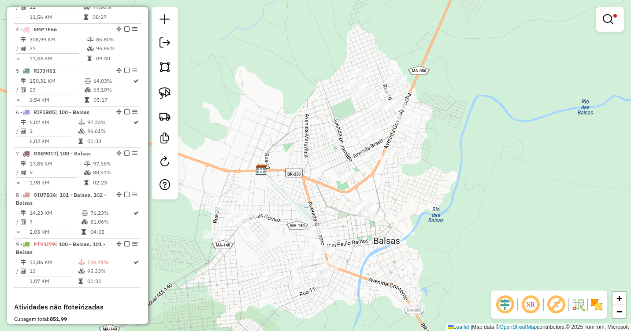
drag, startPoint x: 406, startPoint y: 247, endPoint x: 432, endPoint y: 152, distance: 99.2
click at [432, 152] on div "Limpar filtros Janela de atendimento Grade de atendimento Capacidade Transporta…" at bounding box center [315, 165] width 631 height 331
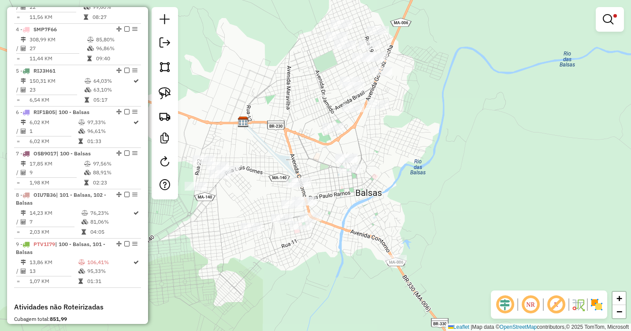
drag, startPoint x: 434, startPoint y: 182, endPoint x: 408, endPoint y: 180, distance: 26.1
click at [408, 180] on div "Limpar filtros Janela de atendimento Grade de atendimento Capacidade Transporta…" at bounding box center [315, 165] width 631 height 331
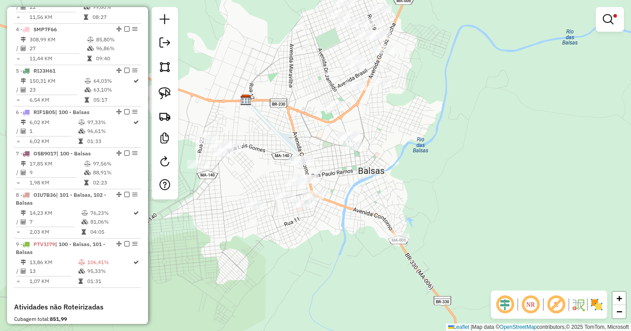
drag, startPoint x: 388, startPoint y: 177, endPoint x: 392, endPoint y: 152, distance: 25.9
click at [392, 152] on div "Limpar filtros Janela de atendimento Grade de atendimento Capacidade Transporta…" at bounding box center [315, 165] width 631 height 331
click at [164, 96] on img at bounding box center [165, 93] width 12 height 12
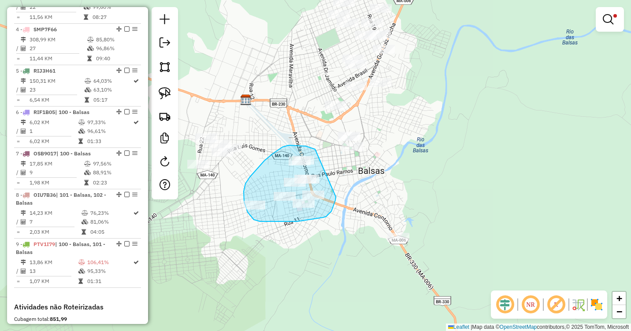
drag, startPoint x: 315, startPoint y: 149, endPoint x: 336, endPoint y: 197, distance: 51.9
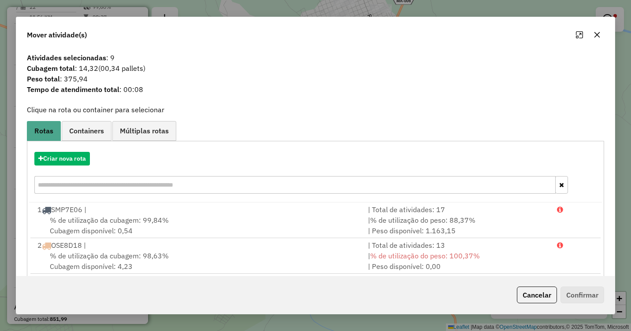
click at [596, 34] on icon "button" at bounding box center [598, 35] width 6 height 6
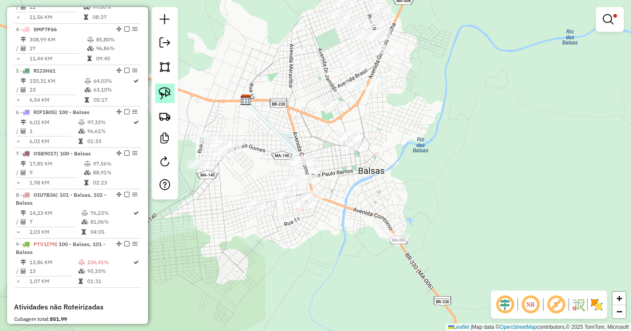
click at [161, 96] on img at bounding box center [165, 93] width 12 height 12
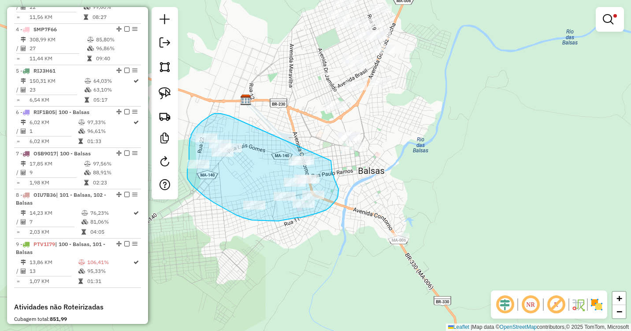
drag, startPoint x: 225, startPoint y: 115, endPoint x: 331, endPoint y: 160, distance: 115.3
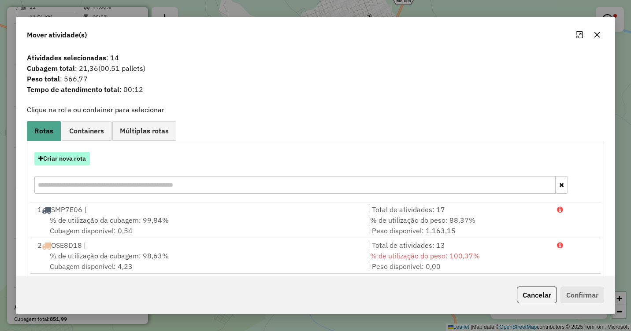
click at [56, 163] on button "Criar nova rota" at bounding box center [62, 159] width 56 height 14
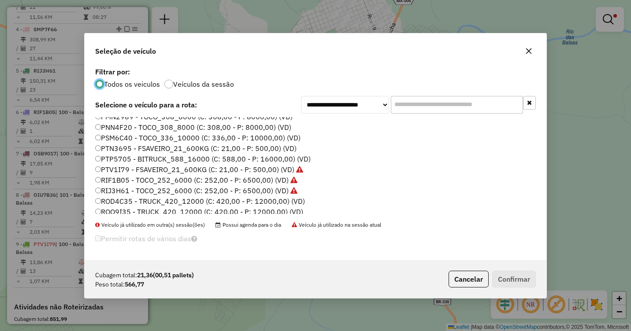
click at [104, 169] on label "PTV1I79 - FSAVEIRO_21_600KG (C: 21,00 - P: 500,00) (VD)" at bounding box center [199, 169] width 208 height 11
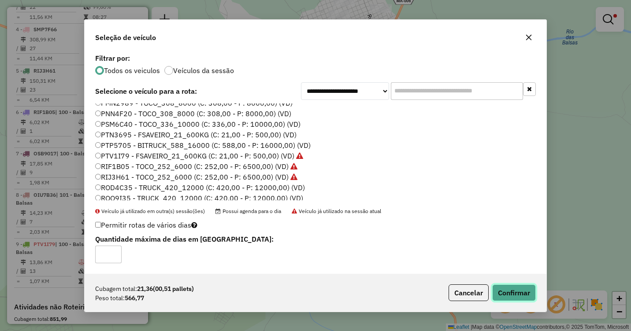
click at [515, 290] on button "Confirmar" at bounding box center [514, 293] width 44 height 17
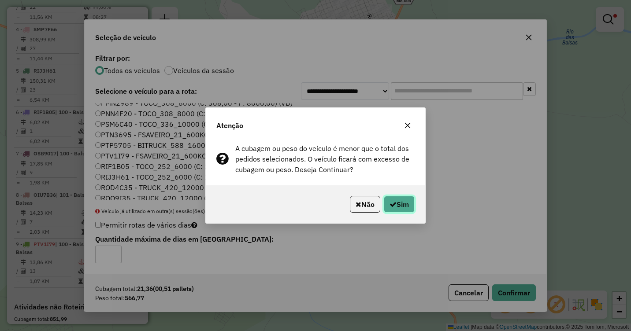
click at [406, 206] on button "Sim" at bounding box center [399, 204] width 31 height 17
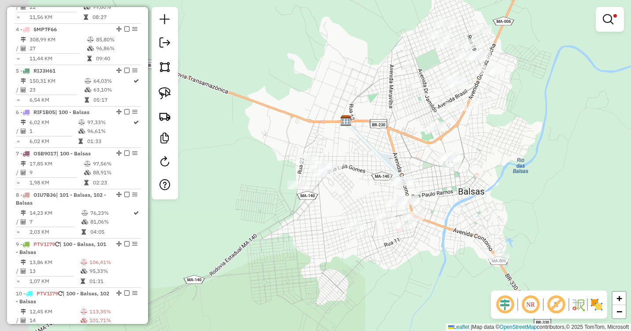
drag, startPoint x: 361, startPoint y: 194, endPoint x: 406, endPoint y: 187, distance: 46.4
click at [462, 189] on div "Limpar filtros Janela de atendimento Grade de atendimento Capacidade Transporta…" at bounding box center [315, 165] width 631 height 331
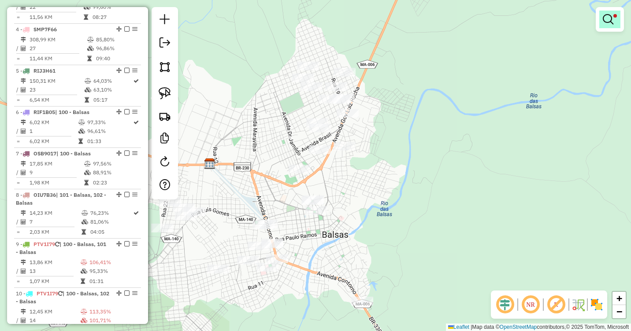
click at [607, 19] on em at bounding box center [608, 19] width 11 height 11
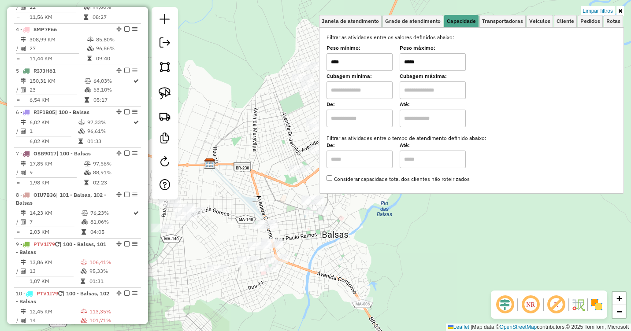
drag, startPoint x: 590, startPoint y: 10, endPoint x: 584, endPoint y: 14, distance: 7.3
click at [590, 10] on link "Limpar filtros" at bounding box center [598, 11] width 34 height 10
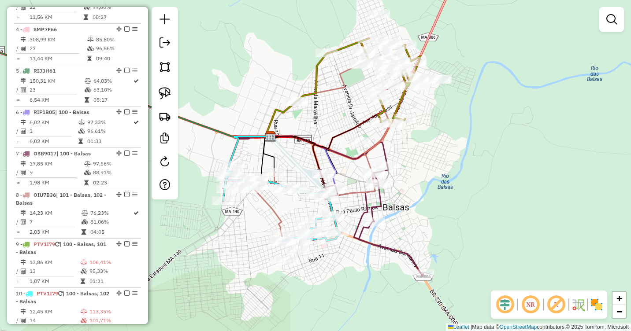
drag, startPoint x: 361, startPoint y: 203, endPoint x: 454, endPoint y: 151, distance: 105.8
click at [454, 151] on div "Janela de atendimento Grade de atendimento Capacidade Transportadoras Veículos …" at bounding box center [315, 165] width 631 height 331
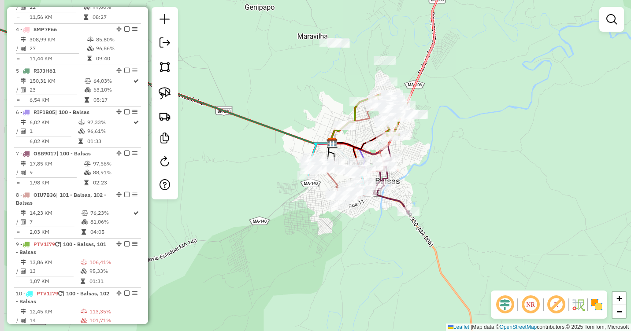
drag, startPoint x: 284, startPoint y: 225, endPoint x: 289, endPoint y: 222, distance: 5.9
click at [289, 222] on div "Janela de atendimento Grade de atendimento Capacidade Transportadoras Veículos …" at bounding box center [315, 165] width 631 height 331
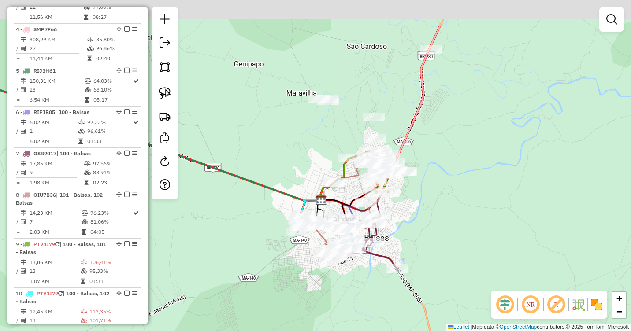
drag, startPoint x: 467, startPoint y: 126, endPoint x: 451, endPoint y: 197, distance: 72.6
click at [451, 196] on div "Janela de atendimento Grade de atendimento Capacidade Transportadoras Veículos …" at bounding box center [315, 165] width 631 height 331
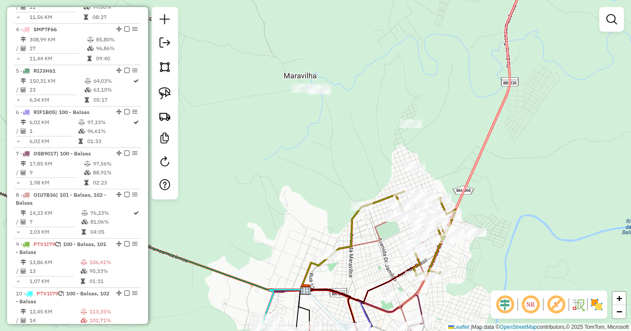
drag, startPoint x: 354, startPoint y: 112, endPoint x: 354, endPoint y: 126, distance: 13.2
click at [354, 126] on div "Janela de atendimento Grade de atendimento Capacidade Transportadoras Veículos …" at bounding box center [315, 165] width 631 height 331
click at [158, 91] on link at bounding box center [164, 93] width 19 height 19
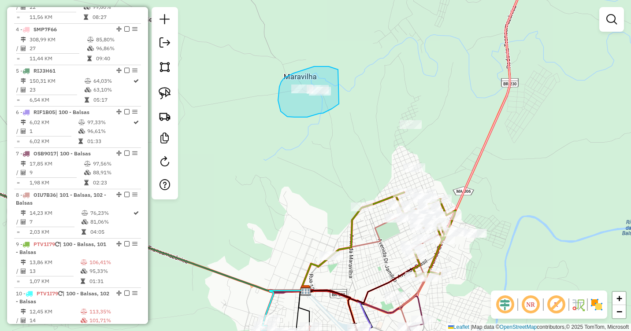
drag, startPoint x: 335, startPoint y: 69, endPoint x: 339, endPoint y: 104, distance: 35.4
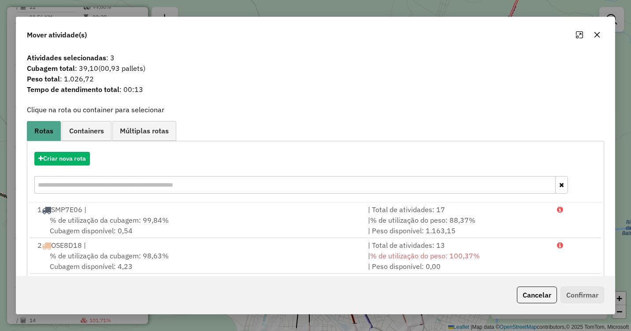
click at [595, 35] on icon "button" at bounding box center [597, 34] width 7 height 7
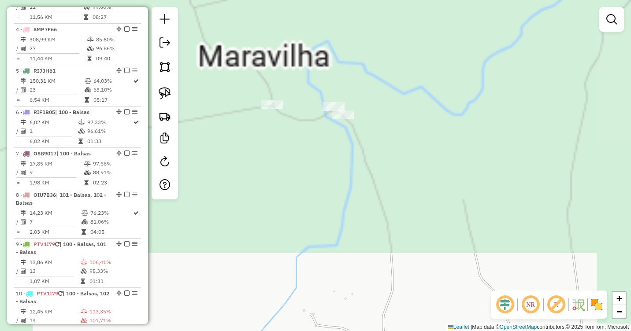
drag, startPoint x: 327, startPoint y: 97, endPoint x: 331, endPoint y: 143, distance: 46.0
click at [332, 144] on div "Janela de atendimento Grade de atendimento Capacidade Transportadoras Veículos …" at bounding box center [315, 165] width 631 height 331
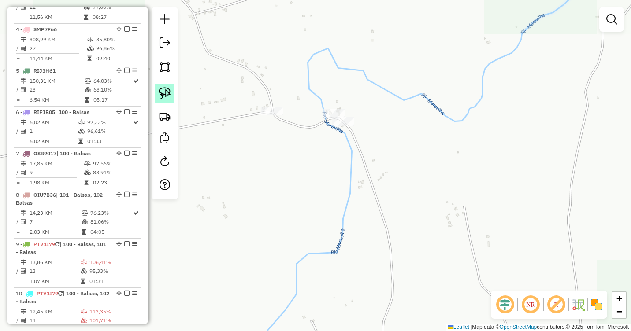
drag, startPoint x: 160, startPoint y: 92, endPoint x: 221, endPoint y: 92, distance: 61.7
click at [160, 92] on img at bounding box center [165, 93] width 12 height 12
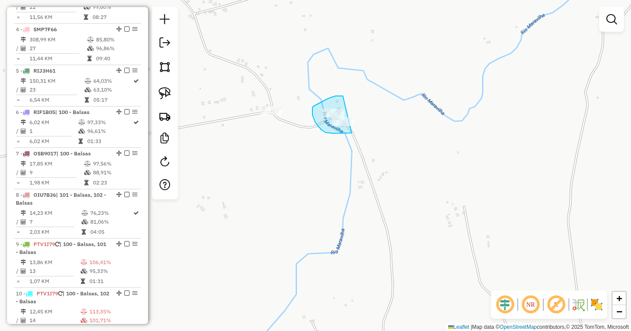
drag, startPoint x: 343, startPoint y: 96, endPoint x: 367, endPoint y: 126, distance: 37.9
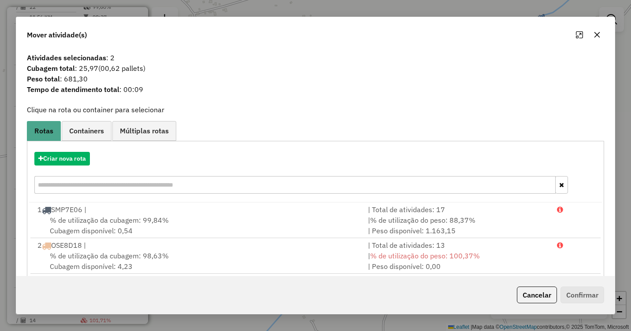
click at [596, 32] on icon "button" at bounding box center [597, 34] width 7 height 7
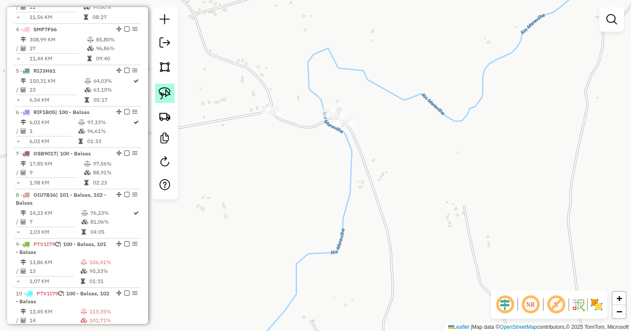
click at [160, 92] on img at bounding box center [165, 93] width 12 height 12
drag, startPoint x: 271, startPoint y: 94, endPoint x: 288, endPoint y: 116, distance: 27.9
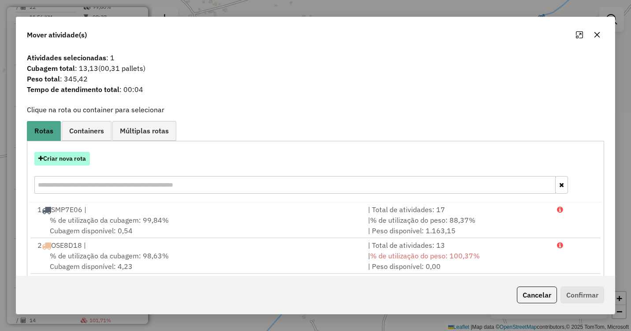
click at [45, 154] on button "Criar nova rota" at bounding box center [62, 159] width 56 height 14
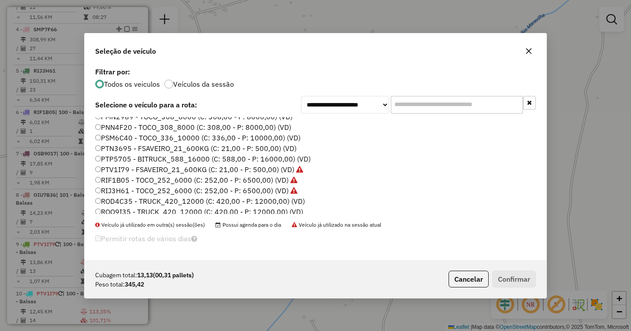
click at [104, 170] on label "PTV1I79 - FSAVEIRO_21_600KG (C: 21,00 - P: 500,00) (VD)" at bounding box center [199, 169] width 208 height 11
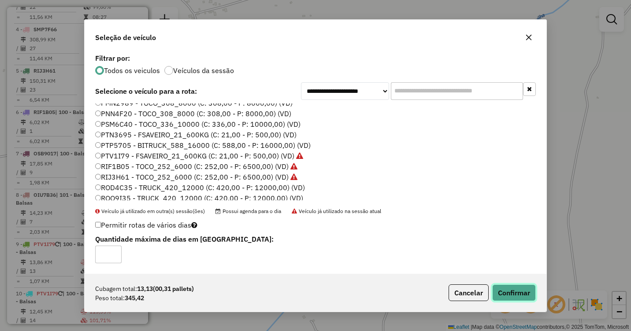
click at [502, 287] on button "Confirmar" at bounding box center [514, 293] width 44 height 17
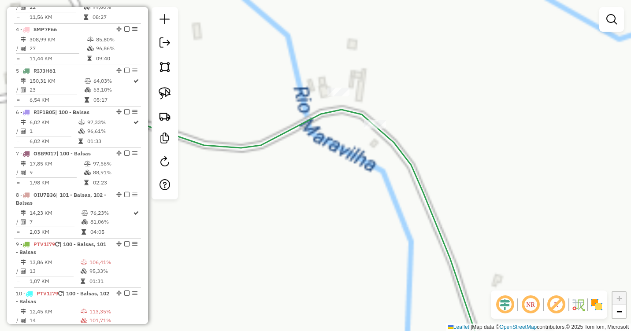
drag, startPoint x: 328, startPoint y: 118, endPoint x: 343, endPoint y: 193, distance: 76.3
click at [343, 193] on div "Janela de atendimento Grade de atendimento Capacidade Transportadoras Veículos …" at bounding box center [315, 165] width 631 height 331
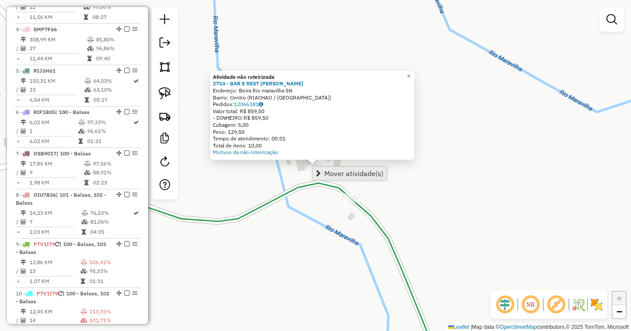
click at [333, 170] on span "Mover atividade(s)" at bounding box center [353, 173] width 59 height 7
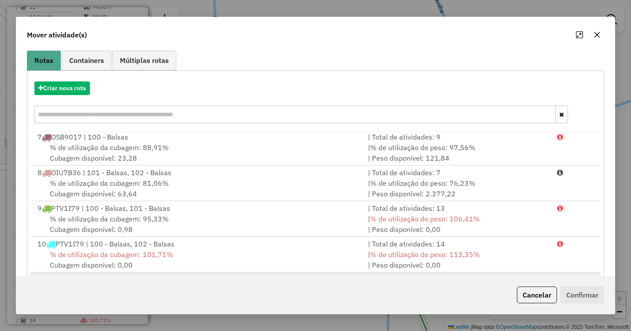
scroll to position [118, 0]
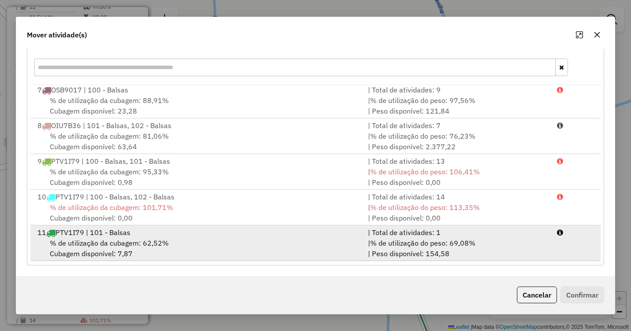
click at [136, 239] on span "% de utilização da cubagem: 62,52%" at bounding box center [109, 243] width 119 height 9
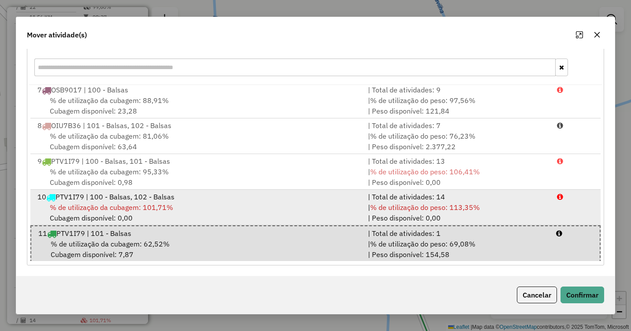
scroll to position [218, 0]
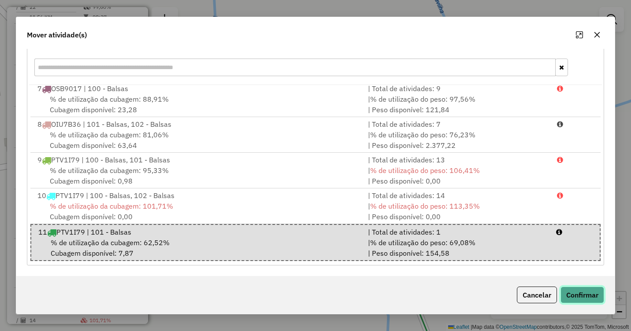
click at [578, 298] on button "Confirmar" at bounding box center [583, 295] width 44 height 17
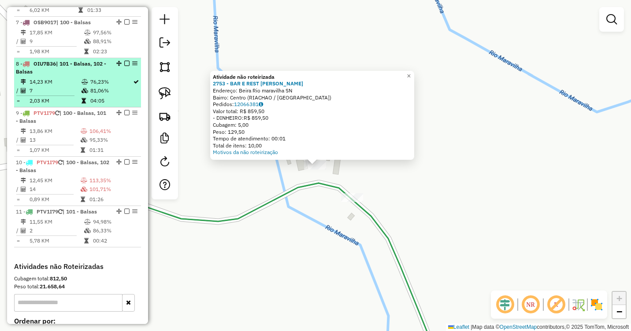
scroll to position [573, 0]
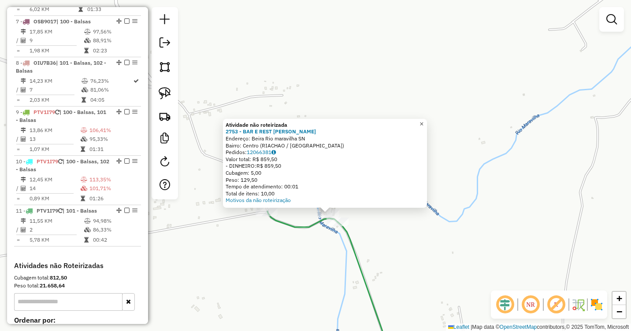
click at [424, 120] on span "×" at bounding box center [422, 123] width 4 height 7
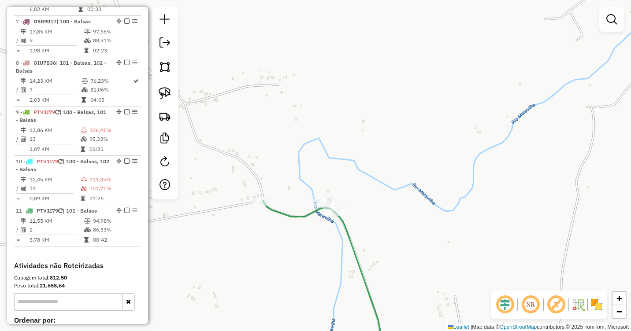
drag, startPoint x: 409, startPoint y: 258, endPoint x: 379, endPoint y: 135, distance: 126.1
click at [379, 137] on div "Janela de atendimento Grade de atendimento Capacidade Transportadoras Veículos …" at bounding box center [315, 165] width 631 height 331
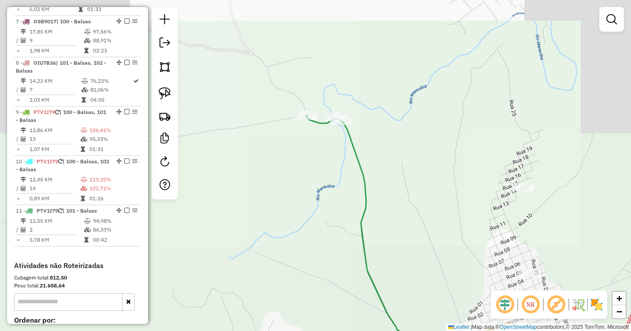
drag, startPoint x: 399, startPoint y: 249, endPoint x: 387, endPoint y: 119, distance: 131.0
click at [387, 124] on div "Janela de atendimento Grade de atendimento Capacidade Transportadoras Veículos …" at bounding box center [315, 165] width 631 height 331
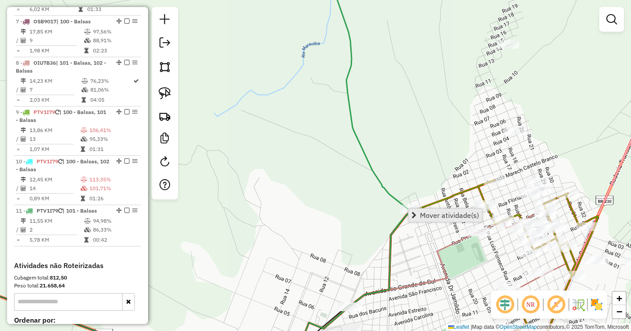
click at [416, 211] on link "Mover atividade(s)" at bounding box center [446, 215] width 74 height 13
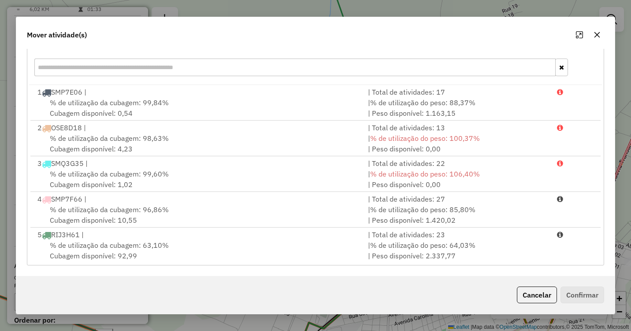
scroll to position [216, 0]
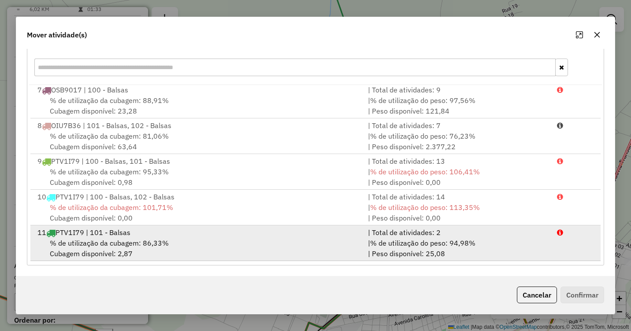
click at [144, 242] on span "% de utilização da cubagem: 86,33%" at bounding box center [109, 243] width 119 height 9
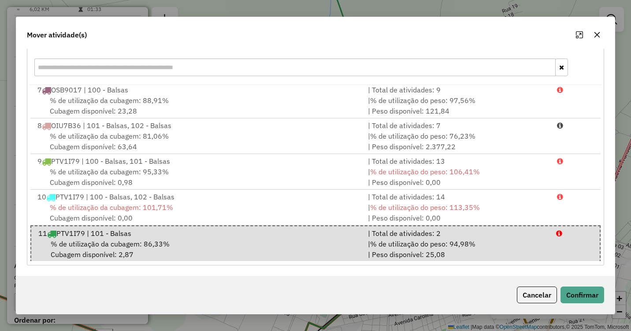
click at [599, 36] on icon "button" at bounding box center [598, 35] width 6 height 6
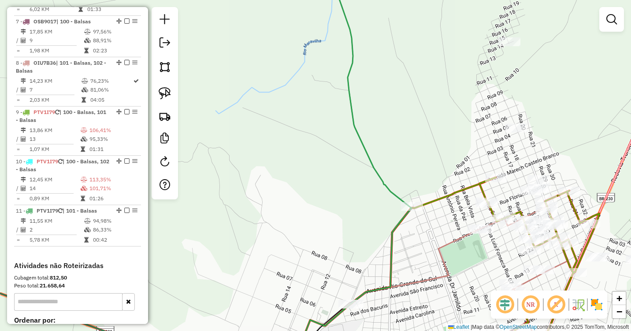
drag, startPoint x: 344, startPoint y: 256, endPoint x: 373, endPoint y: 187, distance: 75.1
click at [373, 187] on div "Janela de atendimento Grade de atendimento Capacidade Transportadoras Veículos …" at bounding box center [315, 165] width 631 height 331
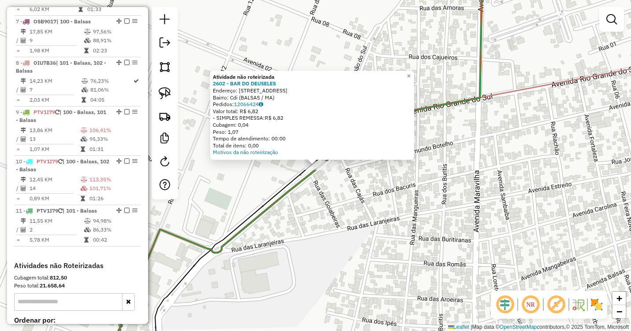
click at [328, 197] on div "Atividade não roteirizada 2602 - BAR DO DEUSELES Endereço: [STREET_ADDRESS] Bai…" at bounding box center [315, 165] width 631 height 331
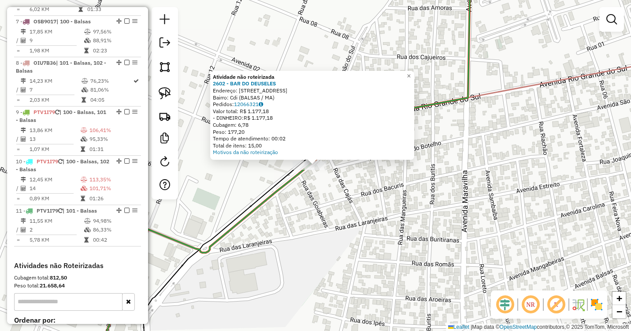
click at [331, 182] on div "Atividade não roteirizada 2602 - BAR DO DEUSELES Endereço: [STREET_ADDRESS] Bai…" at bounding box center [315, 165] width 631 height 331
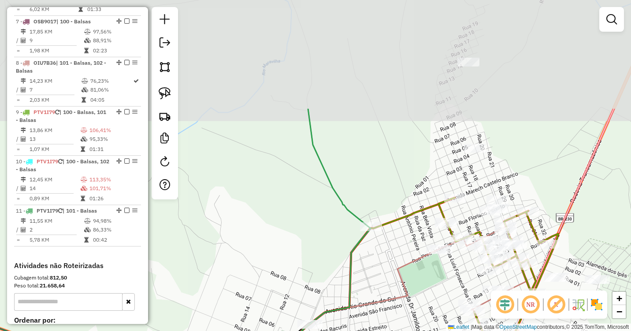
drag, startPoint x: 450, startPoint y: 154, endPoint x: 384, endPoint y: 296, distance: 156.4
click at [384, 296] on icon at bounding box center [342, 322] width 189 height 144
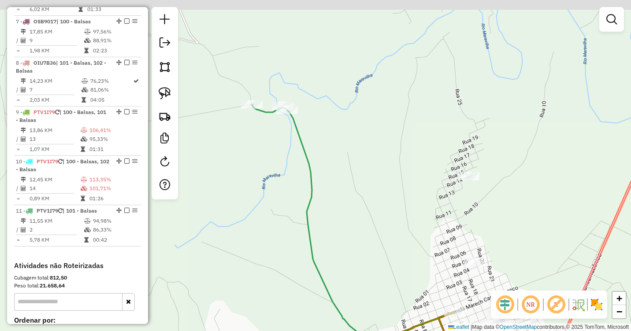
drag, startPoint x: 376, startPoint y: 123, endPoint x: 368, endPoint y: 280, distance: 157.5
click at [368, 280] on div "Janela de atendimento Grade de atendimento Capacidade Transportadoras Veículos …" at bounding box center [315, 165] width 631 height 331
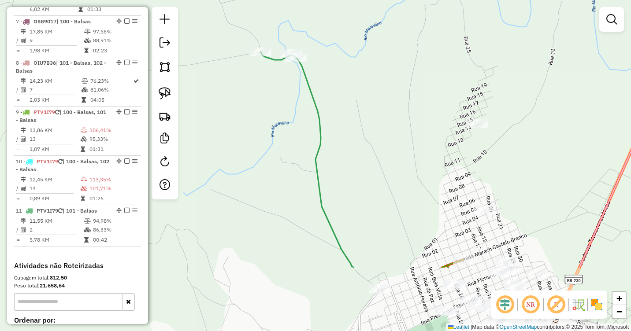
drag, startPoint x: 365, startPoint y: 259, endPoint x: 389, endPoint y: 128, distance: 133.1
click at [389, 129] on div "Janela de atendimento Grade de atendimento Capacidade Transportadoras Veículos …" at bounding box center [315, 165] width 631 height 331
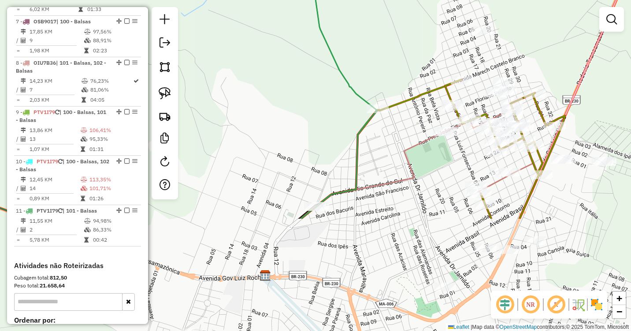
drag, startPoint x: 432, startPoint y: 246, endPoint x: 423, endPoint y: 97, distance: 148.8
click at [423, 98] on div "Janela de atendimento Grade de atendimento Capacidade Transportadoras Veículos …" at bounding box center [315, 165] width 631 height 331
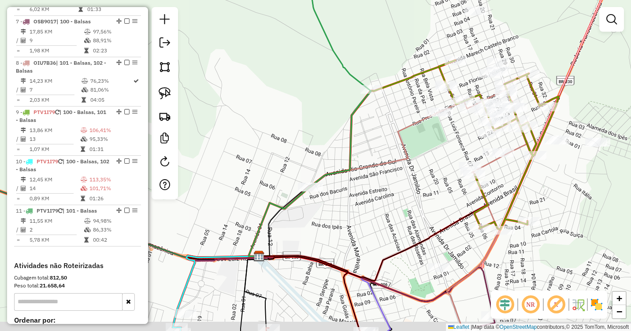
drag, startPoint x: 437, startPoint y: 219, endPoint x: 402, endPoint y: 84, distance: 140.3
click at [402, 88] on div "Janela de atendimento Grade de atendimento Capacidade Transportadoras Veículos …" at bounding box center [315, 165] width 631 height 331
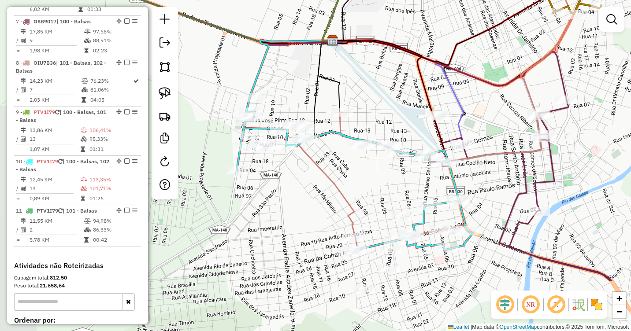
drag, startPoint x: 300, startPoint y: 160, endPoint x: 403, endPoint y: 78, distance: 131.7
click at [403, 78] on div "Janela de atendimento Grade de atendimento Capacidade Transportadoras Veículos …" at bounding box center [315, 165] width 631 height 331
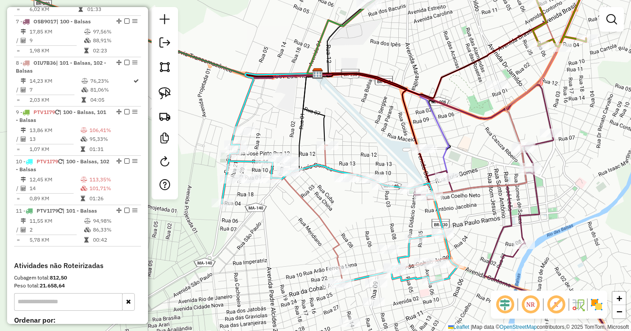
drag, startPoint x: 442, startPoint y: 60, endPoint x: 381, endPoint y: 163, distance: 119.4
click at [381, 98] on icon at bounding box center [431, 51] width 229 height 96
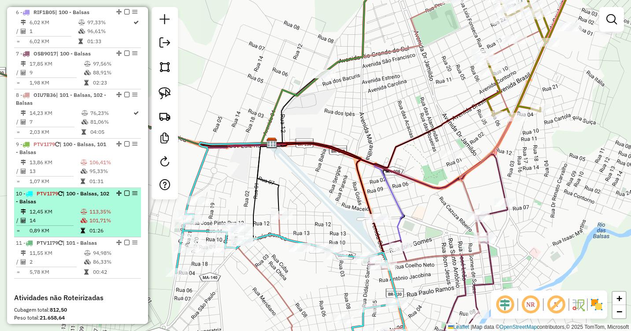
scroll to position [529, 0]
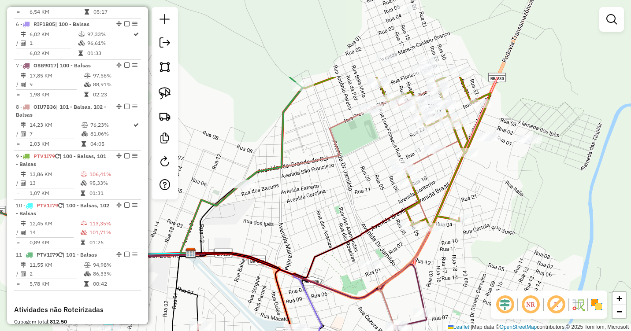
drag, startPoint x: 374, startPoint y: 104, endPoint x: 275, endPoint y: 226, distance: 157.3
click at [275, 226] on div "Janela de atendimento Grade de atendimento Capacidade Transportadoras Veículos …" at bounding box center [315, 165] width 631 height 331
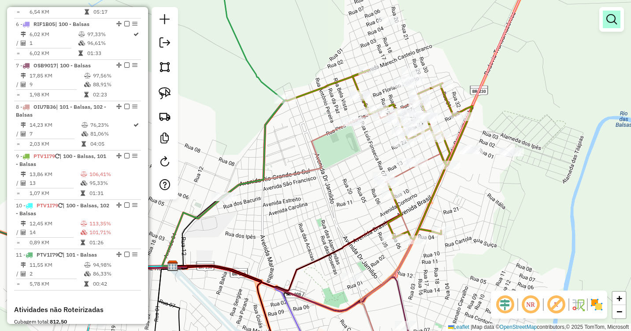
click at [611, 21] on em at bounding box center [611, 19] width 11 height 11
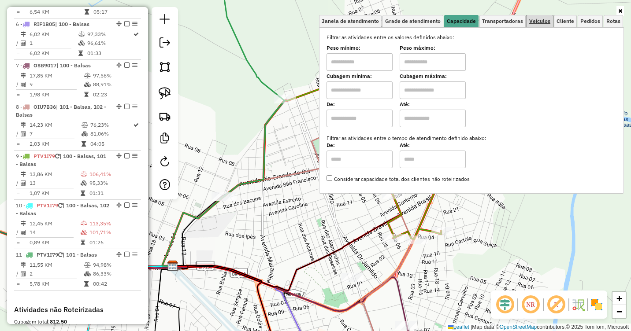
click at [537, 20] on span "Veículos" at bounding box center [539, 21] width 21 height 5
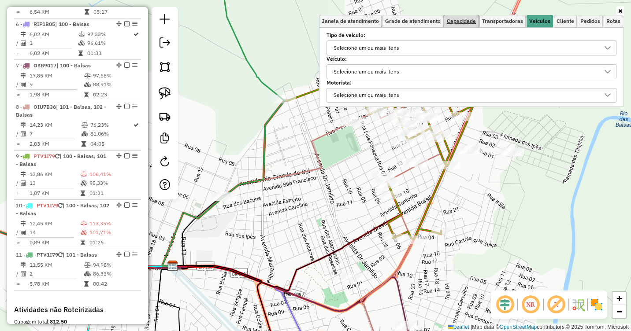
click at [459, 19] on span "Capacidade" at bounding box center [461, 21] width 29 height 5
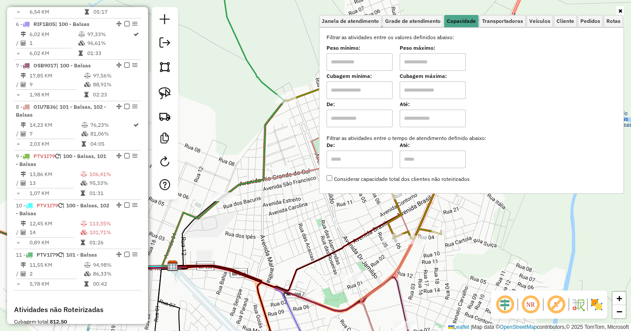
click at [358, 53] on div "Peso mínimo:" at bounding box center [360, 58] width 66 height 25
click at [353, 61] on input "text" at bounding box center [360, 62] width 66 height 18
type input "****"
click at [414, 63] on input "text" at bounding box center [433, 62] width 66 height 18
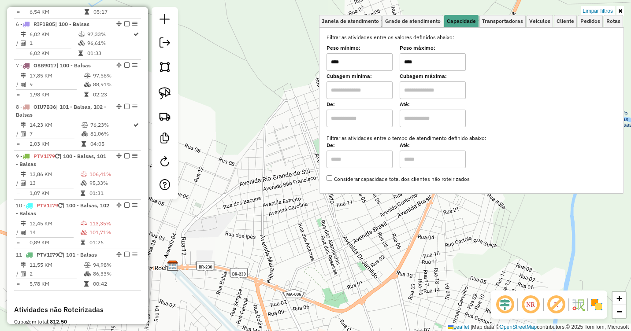
drag, startPoint x: 421, startPoint y: 64, endPoint x: 399, endPoint y: 64, distance: 22.0
click at [399, 64] on div "Peso mínimo: **** Peso máximo: ****" at bounding box center [472, 58] width 290 height 25
click at [338, 210] on div "Limpar filtros Janela de atendimento Grade de atendimento Capacidade Transporta…" at bounding box center [315, 165] width 631 height 331
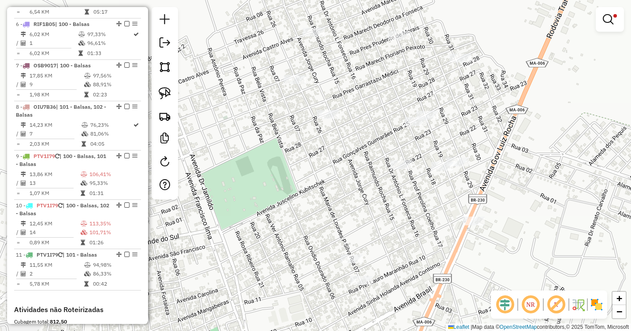
drag, startPoint x: 435, startPoint y: 104, endPoint x: 465, endPoint y: 131, distance: 40.6
click at [465, 131] on div "Limpar filtros Janela de atendimento Grade de atendimento Capacidade Transporta…" at bounding box center [315, 165] width 631 height 331
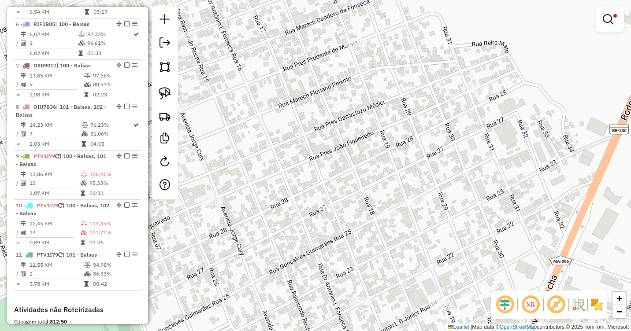
drag, startPoint x: 457, startPoint y: 115, endPoint x: 410, endPoint y: 148, distance: 57.8
click at [410, 148] on div "Limpar filtros Janela de atendimento Grade de atendimento Capacidade Transporta…" at bounding box center [315, 165] width 631 height 331
click at [159, 94] on img at bounding box center [165, 93] width 12 height 12
click at [603, 23] on em at bounding box center [608, 19] width 11 height 11
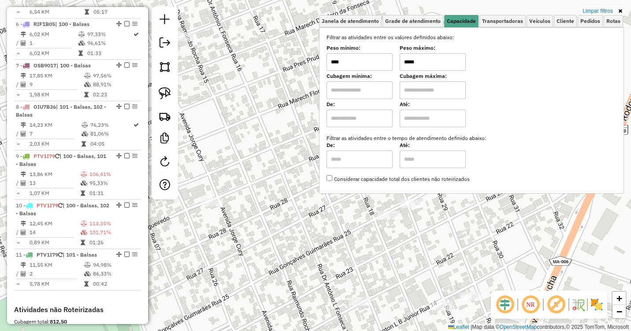
drag, startPoint x: 411, startPoint y: 62, endPoint x: 395, endPoint y: 62, distance: 15.9
click at [395, 62] on div "Peso mínimo: **** Peso máximo: *****" at bounding box center [472, 58] width 290 height 25
drag, startPoint x: 427, startPoint y: 62, endPoint x: 388, endPoint y: 63, distance: 38.3
click at [388, 63] on div "Peso mínimo: **** Peso máximo: *****" at bounding box center [472, 58] width 290 height 25
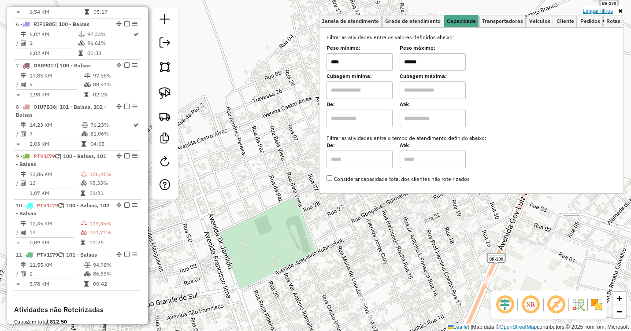
type input "******"
click at [602, 7] on link "Limpar filtros" at bounding box center [598, 11] width 34 height 10
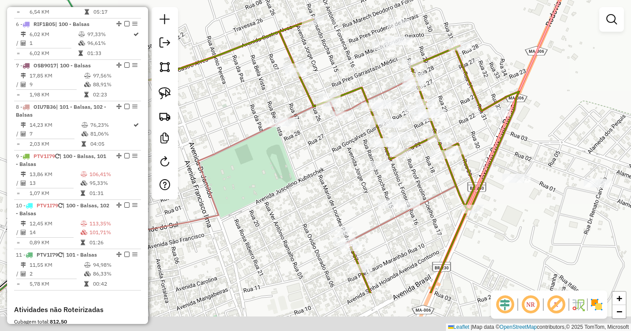
drag, startPoint x: 490, startPoint y: 181, endPoint x: 436, endPoint y: 108, distance: 90.8
click at [461, 91] on div "Janela de atendimento Grade de atendimento Capacidade Transportadoras Veículos …" at bounding box center [315, 165] width 631 height 331
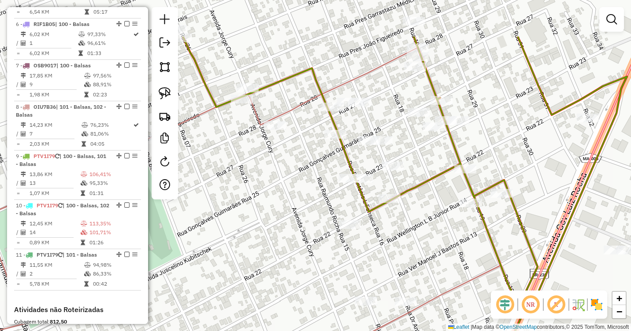
drag, startPoint x: 411, startPoint y: 116, endPoint x: 416, endPoint y: 187, distance: 70.7
click at [413, 187] on icon at bounding box center [405, 236] width 444 height 398
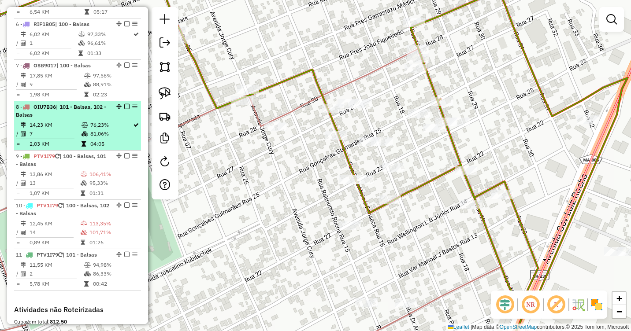
scroll to position [485, 0]
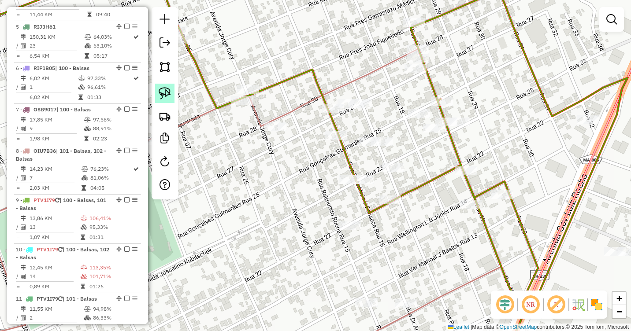
click at [162, 92] on img at bounding box center [165, 93] width 12 height 12
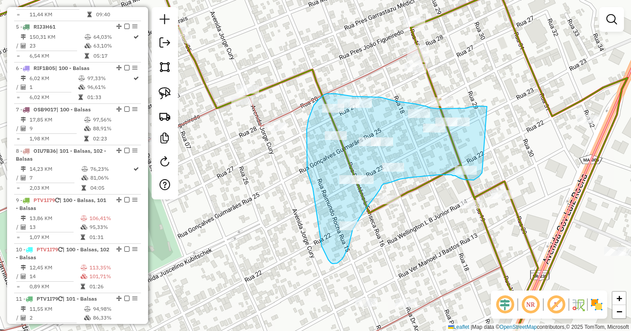
drag, startPoint x: 487, startPoint y: 107, endPoint x: 482, endPoint y: 173, distance: 66.3
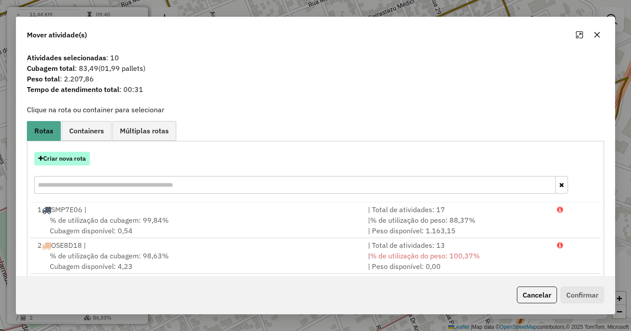
click at [60, 163] on button "Criar nova rota" at bounding box center [62, 159] width 56 height 14
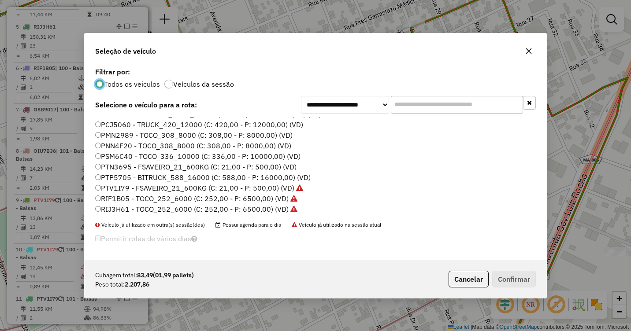
scroll to position [220, 0]
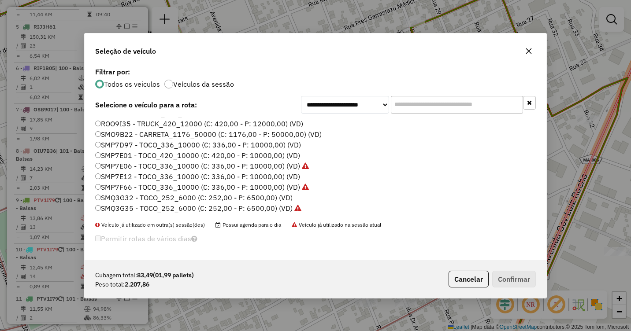
click at [108, 175] on label "SMP7E12 - TOCO_336_10000 (C: 336,00 - P: 10000,00) (VD)" at bounding box center [197, 176] width 205 height 11
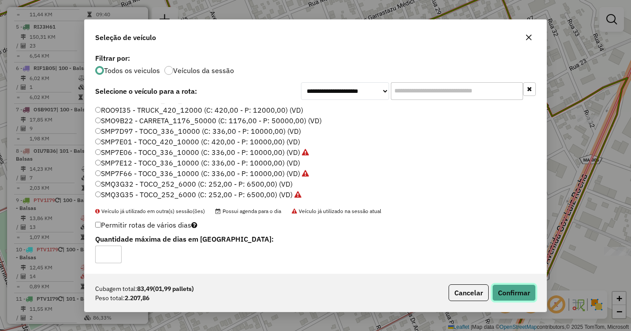
click at [516, 292] on button "Confirmar" at bounding box center [514, 293] width 44 height 17
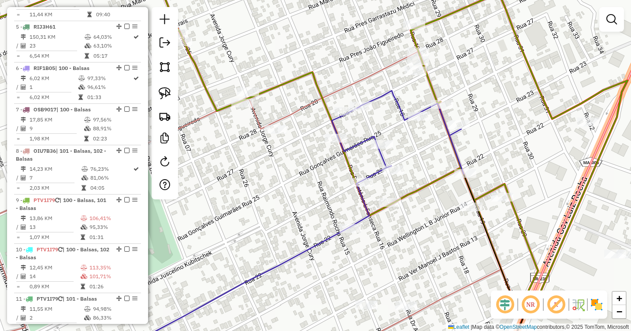
drag, startPoint x: 323, startPoint y: 160, endPoint x: 325, endPoint y: 238, distance: 78.1
click at [324, 238] on div "Janela de atendimento Grade de atendimento Capacidade Transportadoras Veículos …" at bounding box center [315, 165] width 631 height 331
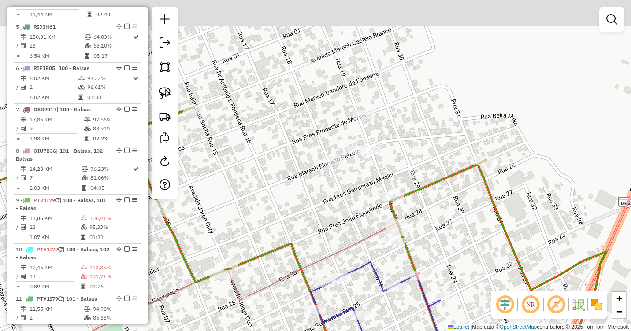
drag, startPoint x: 371, startPoint y: 130, endPoint x: 346, endPoint y: 221, distance: 94.4
click at [346, 230] on div "Janela de atendimento Grade de atendimento Capacidade Transportadoras Veículos …" at bounding box center [315, 165] width 631 height 331
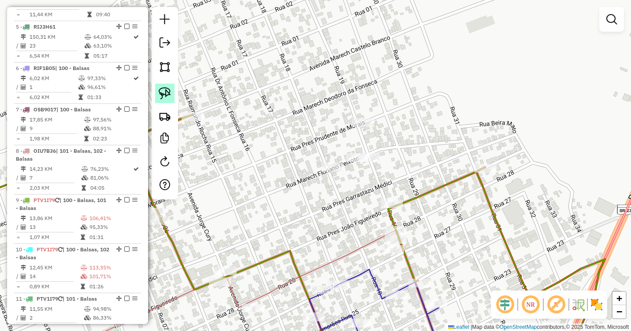
drag, startPoint x: 164, startPoint y: 93, endPoint x: 171, endPoint y: 93, distance: 6.2
click at [164, 93] on img at bounding box center [165, 93] width 12 height 12
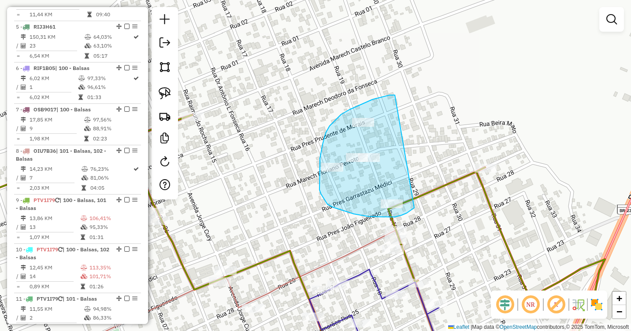
drag, startPoint x: 395, startPoint y: 95, endPoint x: 418, endPoint y: 201, distance: 107.9
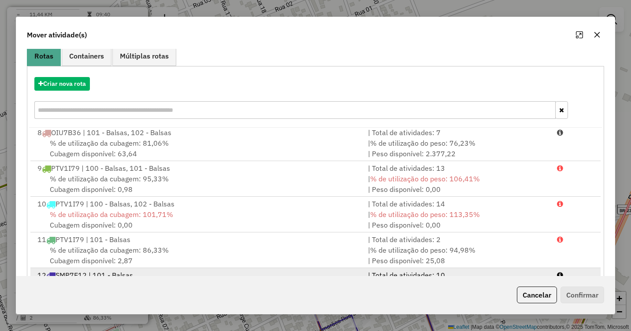
scroll to position [118, 0]
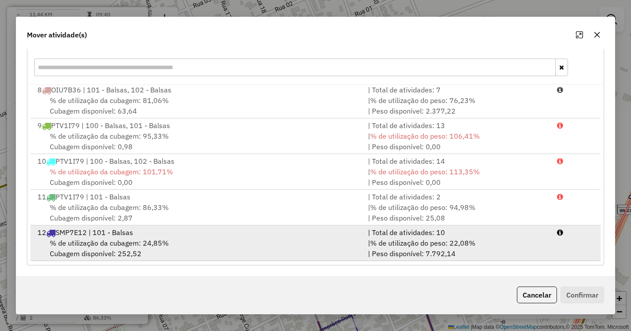
click at [110, 239] on span "% de utilização da cubagem: 24,85%" at bounding box center [109, 243] width 119 height 9
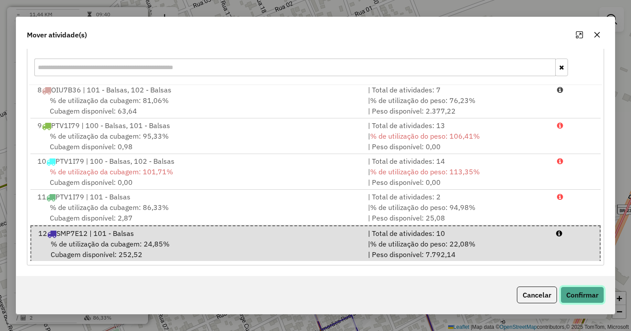
click at [579, 294] on button "Confirmar" at bounding box center [583, 295] width 44 height 17
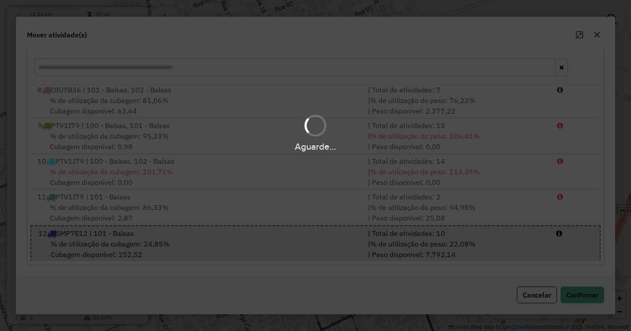
scroll to position [0, 0]
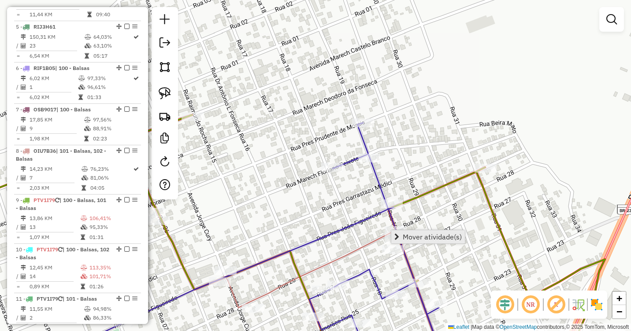
click at [417, 238] on span "Mover atividade(s)" at bounding box center [432, 237] width 59 height 7
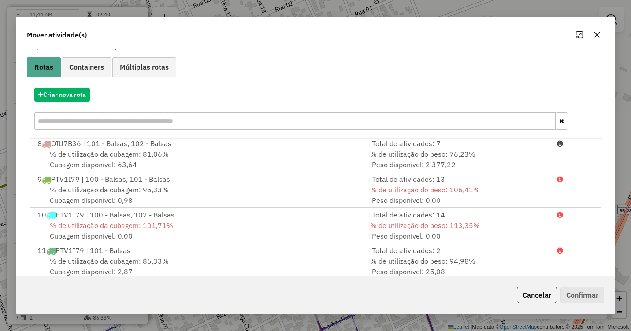
scroll to position [118, 0]
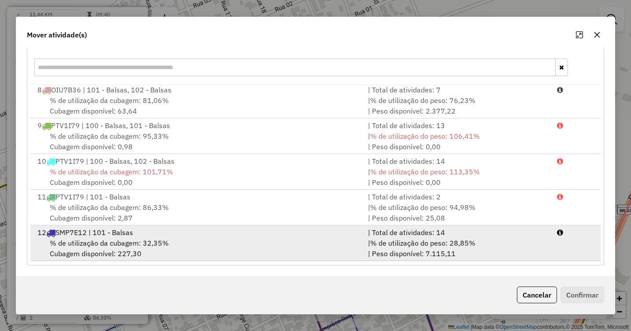
click at [90, 240] on span "% de utilização da cubagem: 32,35%" at bounding box center [109, 243] width 119 height 9
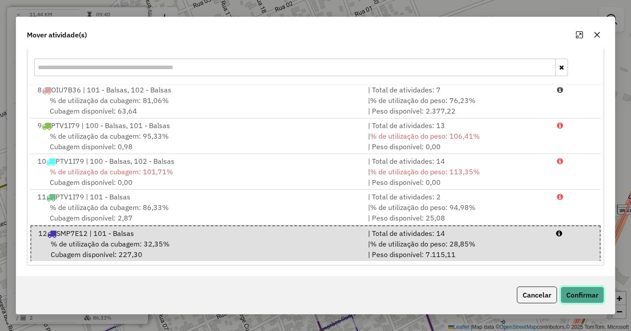
click at [576, 289] on button "Confirmar" at bounding box center [583, 295] width 44 height 17
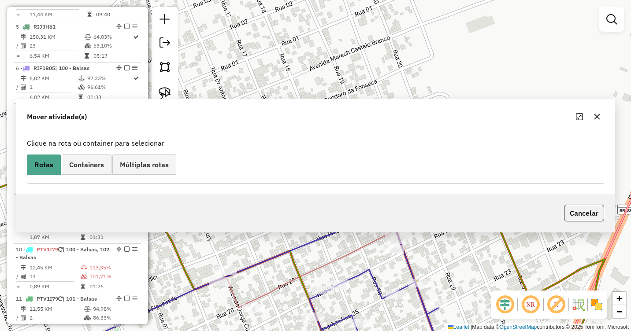
scroll to position [0, 0]
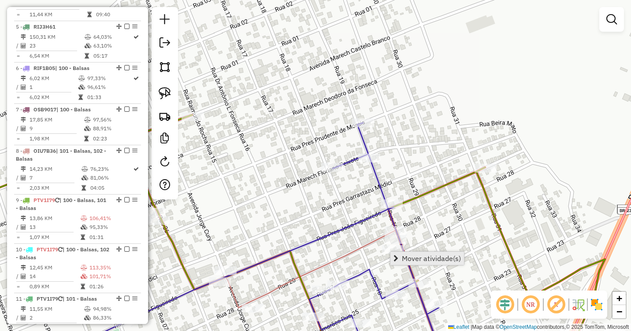
click at [425, 259] on span "Mover atividade(s)" at bounding box center [431, 258] width 59 height 7
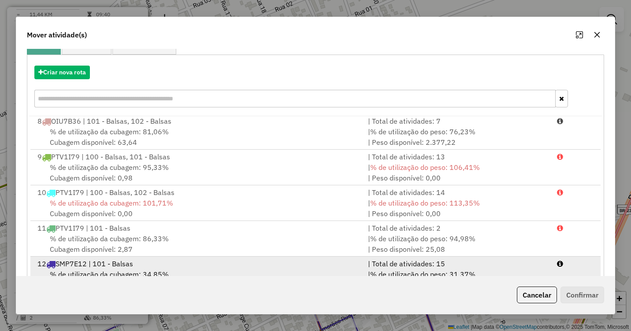
scroll to position [118, 0]
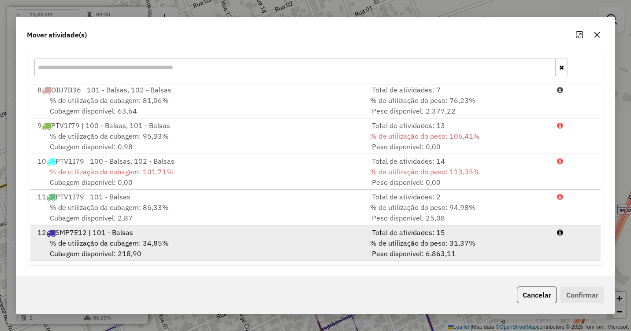
click at [171, 246] on div "% de utilização da cubagem: 34,85% Cubagem disponível: 218,90" at bounding box center [197, 248] width 331 height 21
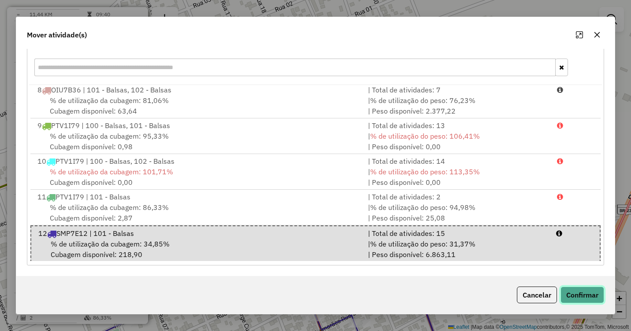
click at [582, 294] on button "Confirmar" at bounding box center [583, 295] width 44 height 17
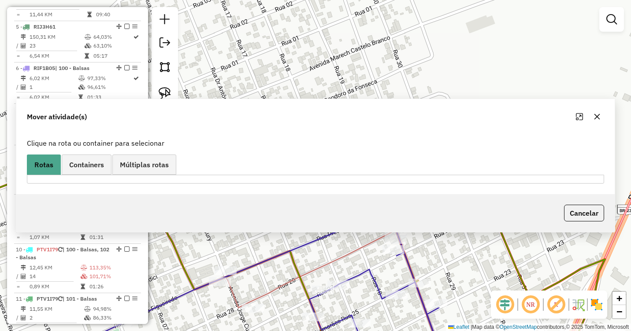
scroll to position [0, 0]
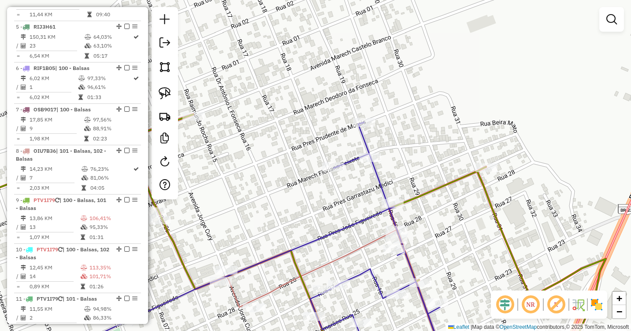
drag, startPoint x: 264, startPoint y: 236, endPoint x: 378, endPoint y: 190, distance: 122.6
click at [372, 195] on div "Janela de atendimento Grade de atendimento Capacidade Transportadoras Veículos …" at bounding box center [315, 165] width 631 height 331
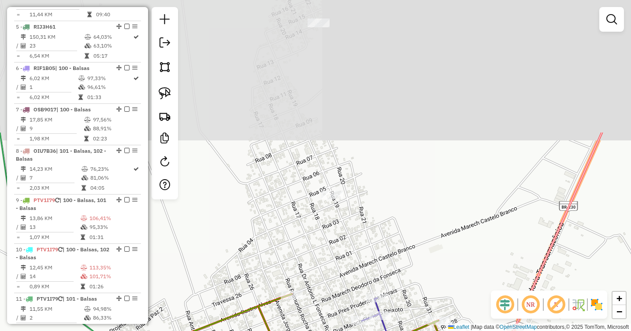
drag, startPoint x: 375, startPoint y: 122, endPoint x: 329, endPoint y: 288, distance: 172.1
click at [329, 288] on div "Janela de atendimento Grade de atendimento Capacidade Transportadoras Veículos …" at bounding box center [315, 165] width 631 height 331
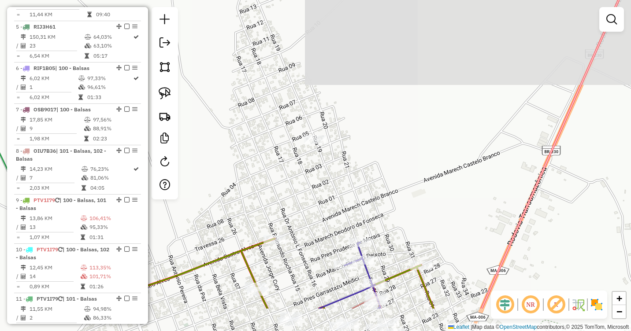
drag, startPoint x: 393, startPoint y: 243, endPoint x: 369, endPoint y: 140, distance: 105.3
click at [366, 149] on div "Janela de atendimento Grade de atendimento Capacidade Transportadoras Veículos …" at bounding box center [315, 165] width 631 height 331
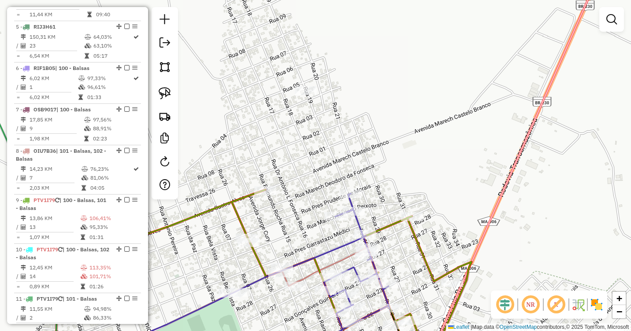
click at [414, 280] on div "Janela de atendimento Grade de atendimento Capacidade Transportadoras Veículos …" at bounding box center [315, 165] width 631 height 331
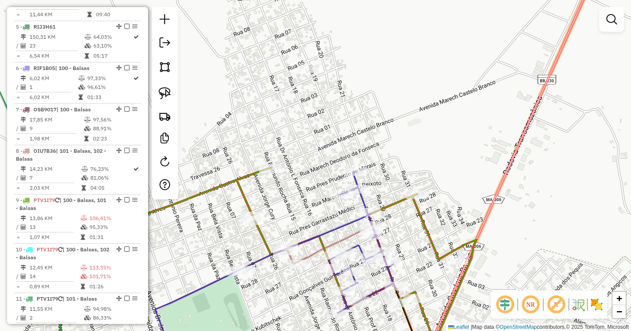
drag, startPoint x: 419, startPoint y: 271, endPoint x: 433, endPoint y: 132, distance: 140.4
click at [433, 132] on div "Janela de atendimento Grade de atendimento Capacidade Transportadoras Veículos …" at bounding box center [315, 165] width 631 height 331
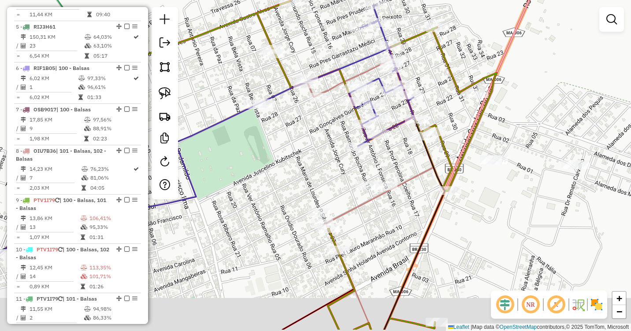
drag, startPoint x: 387, startPoint y: 266, endPoint x: 391, endPoint y: 226, distance: 39.9
click at [391, 226] on div "Janela de atendimento Grade de atendimento Capacidade Transportadoras Veículos …" at bounding box center [315, 165] width 631 height 331
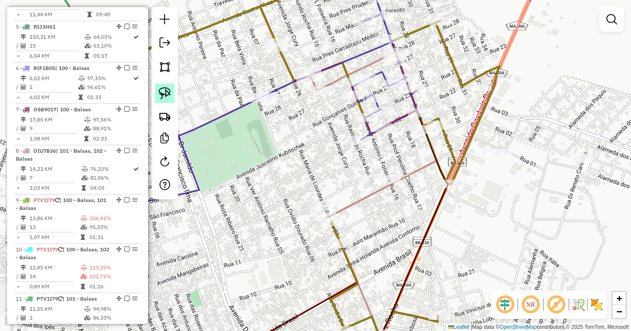
click at [170, 93] on img at bounding box center [165, 93] width 12 height 12
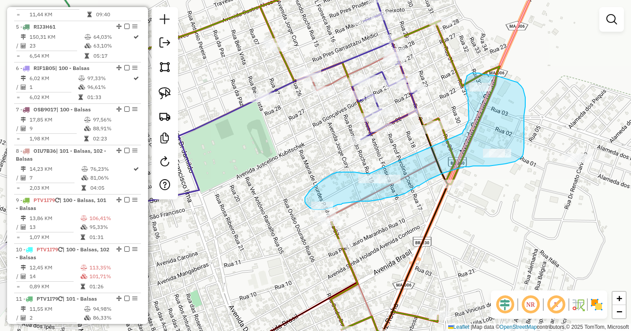
drag, startPoint x: 368, startPoint y: 174, endPoint x: 462, endPoint y: 134, distance: 102.5
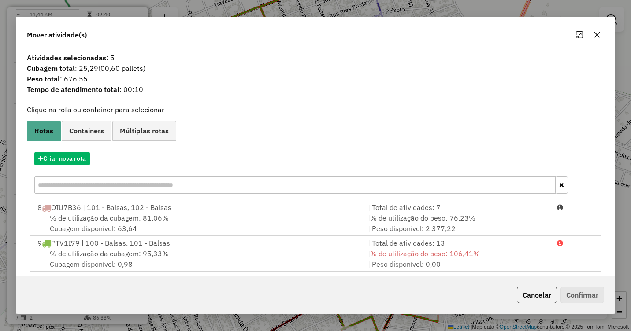
scroll to position [118, 0]
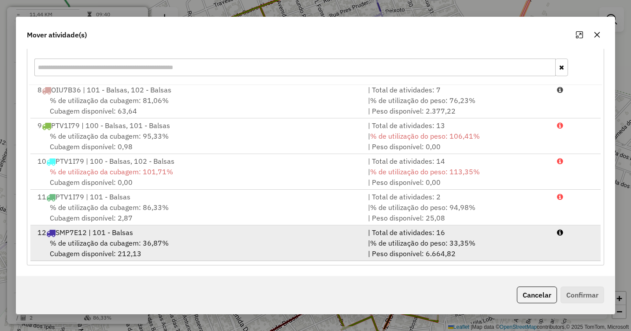
click at [106, 242] on span "% de utilização da cubagem: 36,87%" at bounding box center [109, 243] width 119 height 9
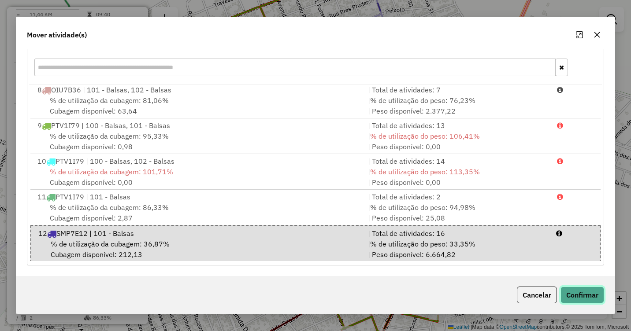
click at [591, 298] on button "Confirmar" at bounding box center [583, 295] width 44 height 17
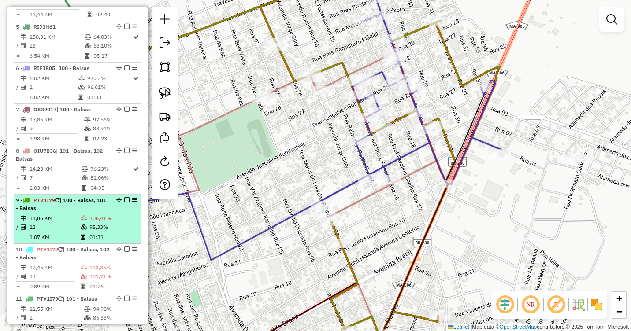
scroll to position [573, 0]
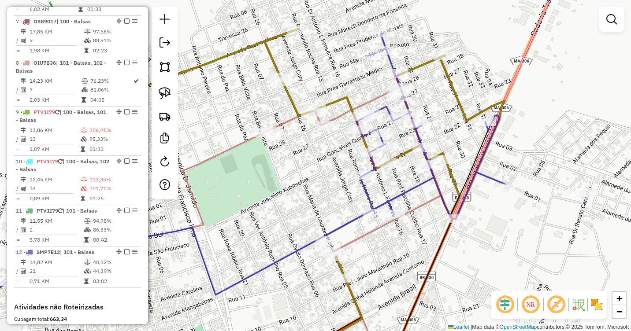
drag, startPoint x: 313, startPoint y: 122, endPoint x: 308, endPoint y: 168, distance: 46.5
click at [327, 189] on div "Janela de atendimento Grade de atendimento Capacidade Transportadoras Veículos …" at bounding box center [315, 165] width 631 height 331
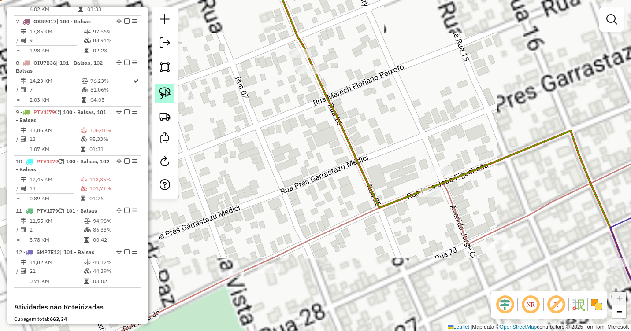
click at [169, 95] on img at bounding box center [165, 93] width 12 height 12
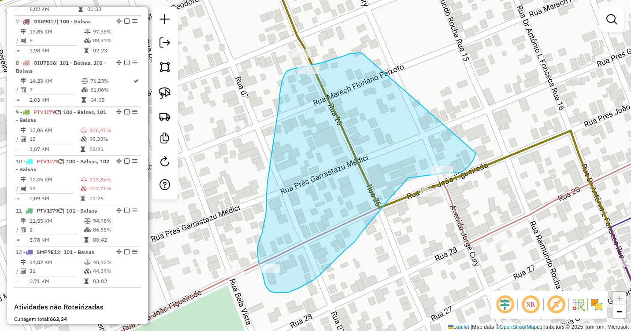
drag, startPoint x: 363, startPoint y: 54, endPoint x: 476, endPoint y: 153, distance: 150.2
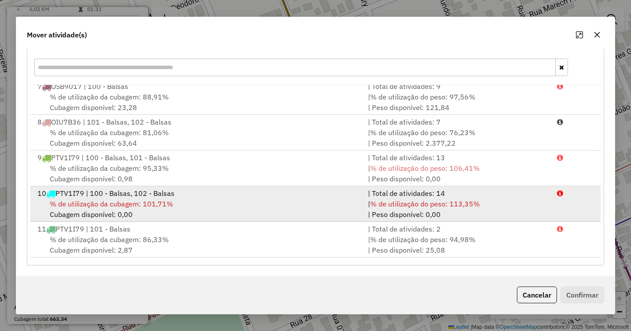
scroll to position [252, 0]
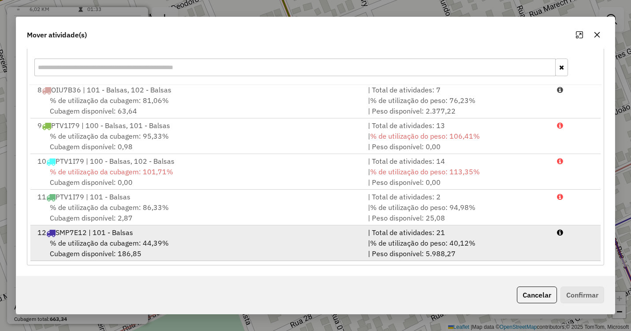
click at [149, 239] on span "% de utilização da cubagem: 44,39%" at bounding box center [109, 243] width 119 height 9
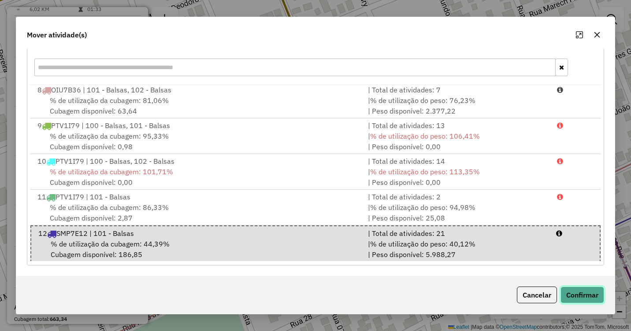
click at [593, 296] on button "Confirmar" at bounding box center [583, 295] width 44 height 17
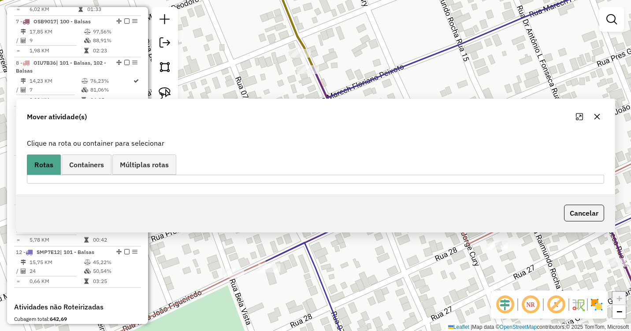
scroll to position [0, 0]
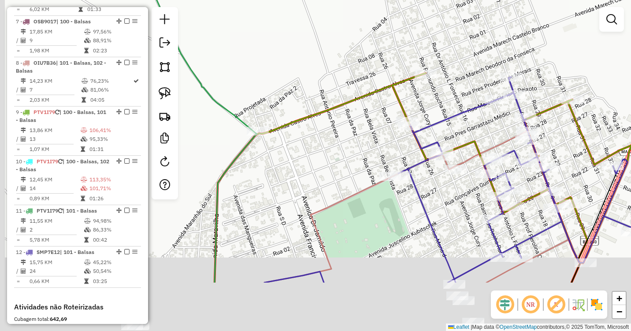
drag, startPoint x: 469, startPoint y: 162, endPoint x: 487, endPoint y: 41, distance: 121.7
click at [487, 48] on div "Janela de atendimento Grade de atendimento Capacidade Transportadoras Veículos …" at bounding box center [315, 165] width 631 height 331
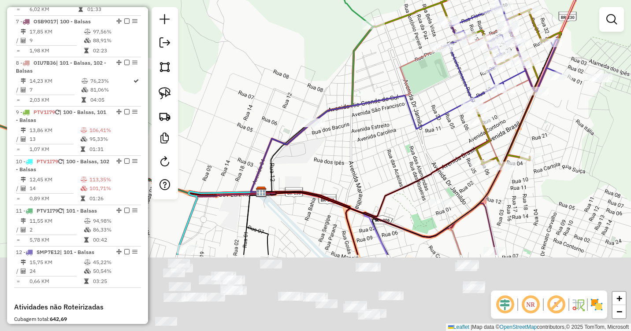
drag, startPoint x: 376, startPoint y: 252, endPoint x: 442, endPoint y: 132, distance: 136.9
click at [442, 132] on div "Janela de atendimento Grade de atendimento Capacidade Transportadoras Veículos …" at bounding box center [315, 165] width 631 height 331
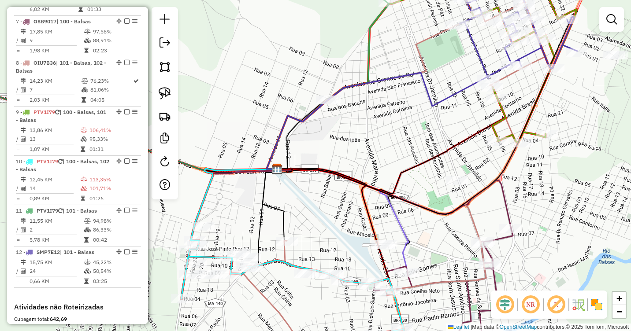
drag, startPoint x: 367, startPoint y: 162, endPoint x: 464, endPoint y: 49, distance: 149.1
click at [463, 49] on div "Janela de atendimento Grade de atendimento Capacidade Transportadoras Veículos …" at bounding box center [315, 165] width 631 height 331
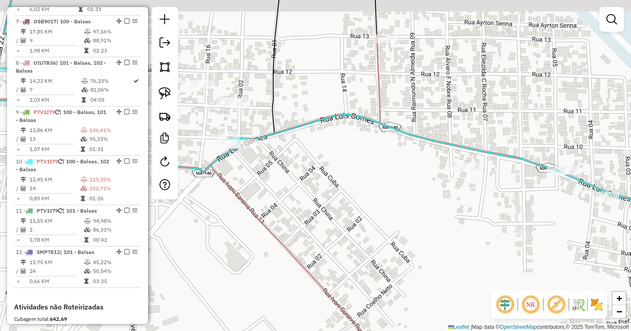
drag, startPoint x: 383, startPoint y: 182, endPoint x: 551, endPoint y: 270, distance: 190.2
click at [550, 270] on div "Janela de atendimento Grade de atendimento Capacidade Transportadoras Veículos …" at bounding box center [315, 165] width 631 height 331
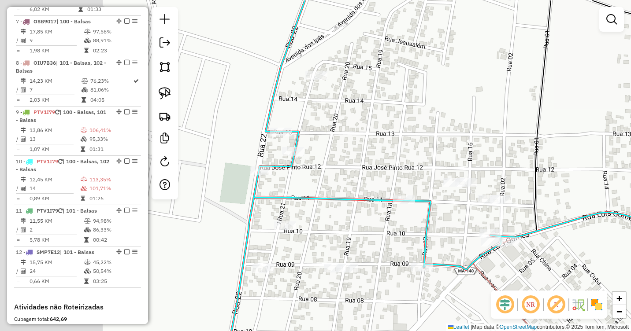
drag, startPoint x: 451, startPoint y: 238, endPoint x: 570, endPoint y: 271, distance: 124.1
click at [570, 271] on div "Janela de atendimento Grade de atendimento Capacidade Transportadoras Veículos …" at bounding box center [315, 165] width 631 height 331
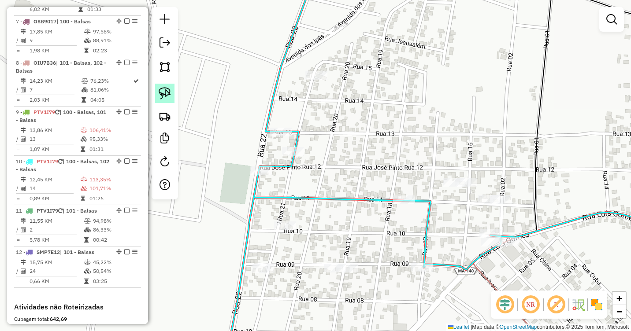
click at [160, 97] on img at bounding box center [165, 93] width 12 height 12
click at [165, 92] on img at bounding box center [165, 93] width 12 height 12
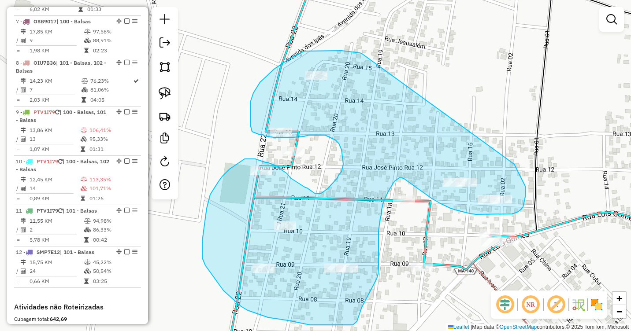
drag, startPoint x: 361, startPoint y: 53, endPoint x: 514, endPoint y: 164, distance: 189.0
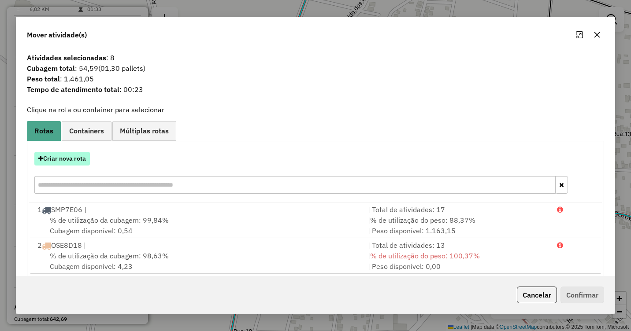
click at [67, 163] on button "Criar nova rota" at bounding box center [62, 159] width 56 height 14
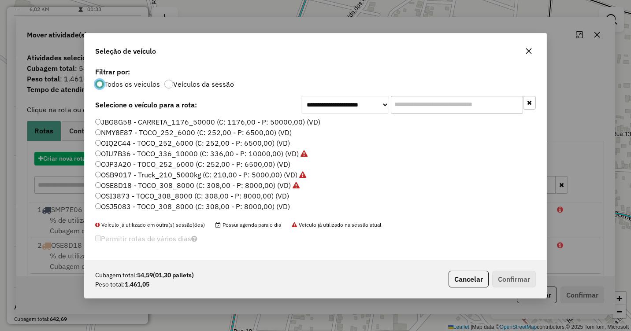
scroll to position [5, 3]
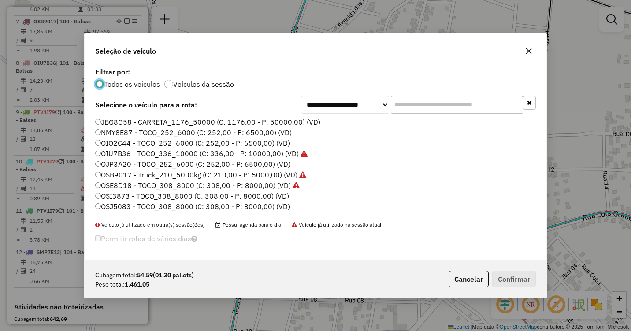
click at [112, 147] on label "OIQ2C44 - TOCO_252_6000 (C: 252,00 - P: 6500,00) (VD)" at bounding box center [192, 143] width 195 height 11
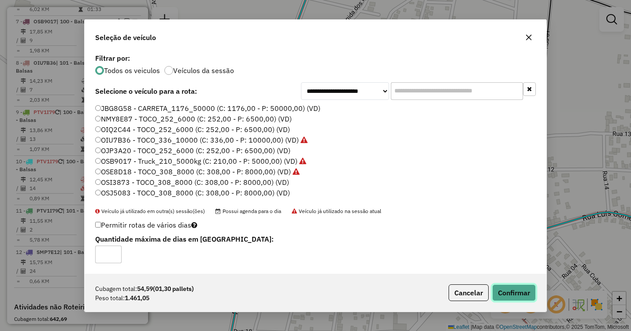
click at [510, 292] on button "Confirmar" at bounding box center [514, 293] width 44 height 17
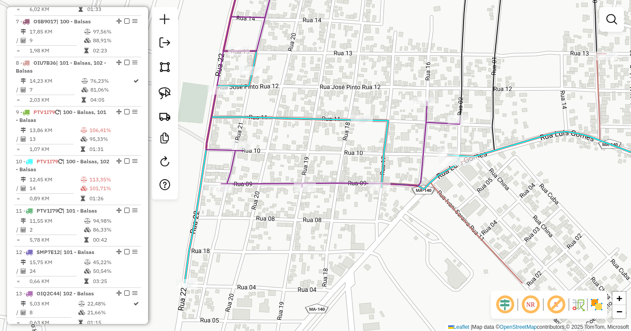
drag, startPoint x: 369, startPoint y: 234, endPoint x: 315, endPoint y: 146, distance: 103.3
click at [294, 144] on div "Janela de atendimento Grade de atendimento Capacidade Transportadoras Veículos …" at bounding box center [315, 165] width 631 height 331
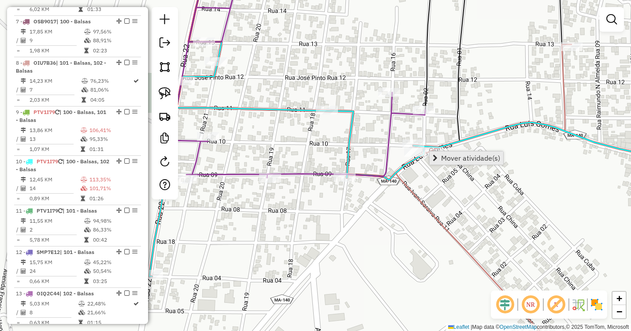
click at [446, 162] on span "Mover atividade(s)" at bounding box center [470, 158] width 59 height 7
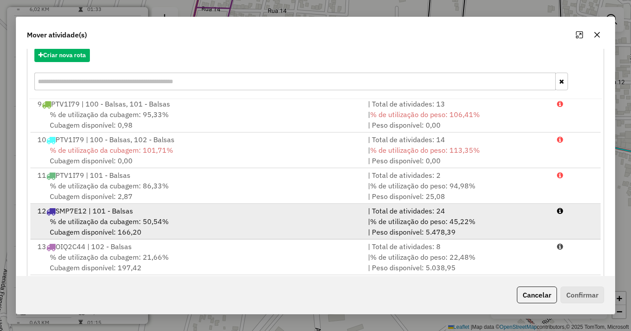
scroll to position [118, 0]
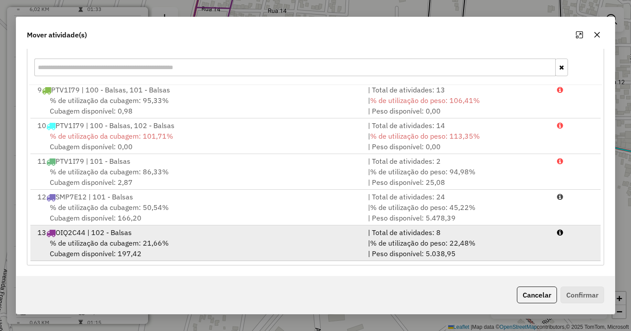
click at [142, 242] on span "% de utilização da cubagem: 21,66%" at bounding box center [109, 243] width 119 height 9
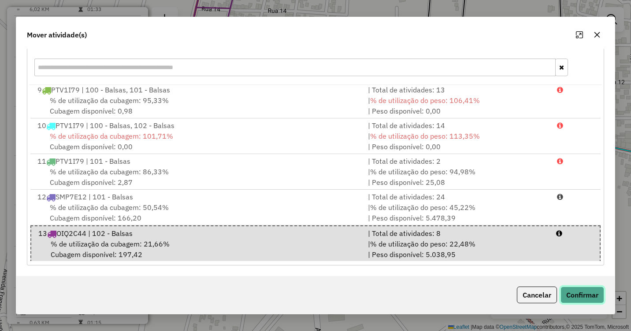
click at [577, 287] on button "Confirmar" at bounding box center [583, 295] width 44 height 17
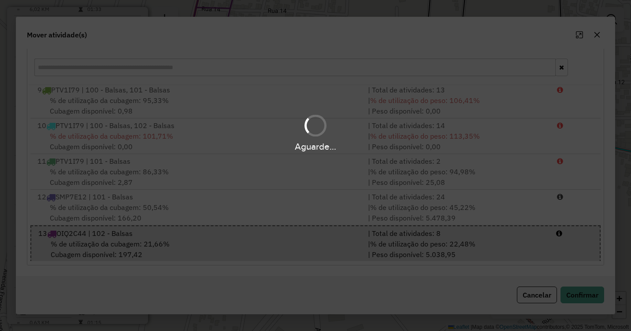
scroll to position [0, 0]
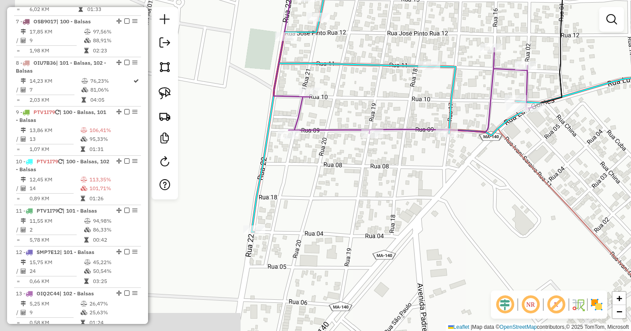
drag, startPoint x: 326, startPoint y: 260, endPoint x: 428, endPoint y: 208, distance: 114.1
click at [429, 214] on div "Janela de atendimento Grade de atendimento Capacidade Transportadoras Veículos …" at bounding box center [315, 165] width 631 height 331
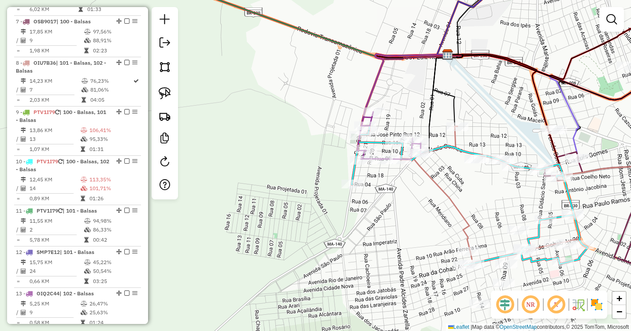
drag, startPoint x: 470, startPoint y: 231, endPoint x: 410, endPoint y: 216, distance: 61.9
click at [410, 215] on div "Janela de atendimento Grade de atendimento Capacidade Transportadoras Veículos …" at bounding box center [315, 165] width 631 height 331
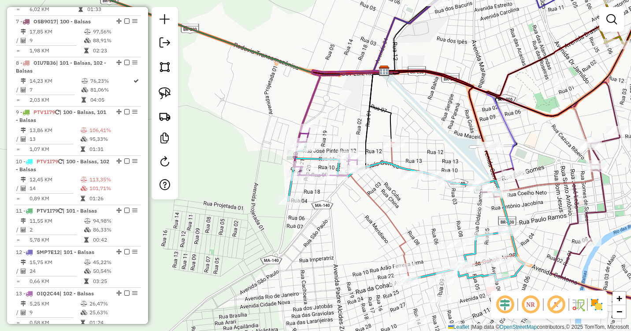
drag, startPoint x: 442, startPoint y: 201, endPoint x: 364, endPoint y: 234, distance: 85.1
click at [364, 234] on div "Janela de atendimento Grade de atendimento Capacidade Transportadoras Veículos …" at bounding box center [315, 165] width 631 height 331
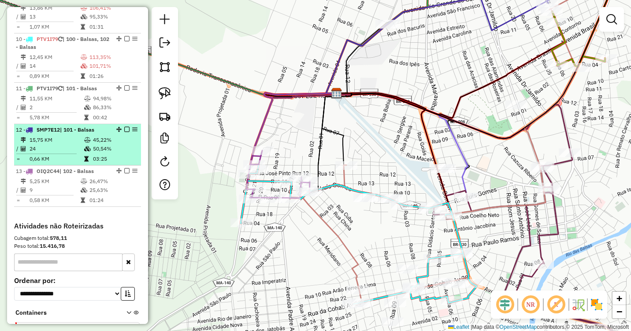
scroll to position [705, 0]
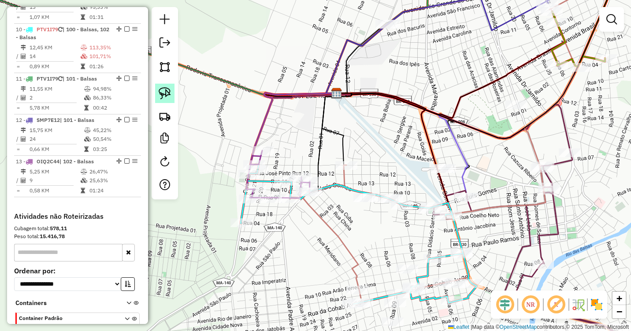
click at [164, 97] on img at bounding box center [165, 93] width 12 height 12
click at [377, 200] on div "Janela de atendimento Grade de atendimento Capacidade Transportadoras Veículos …" at bounding box center [315, 165] width 631 height 331
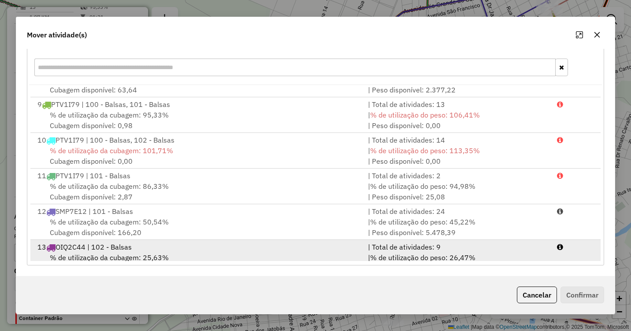
scroll to position [288, 0]
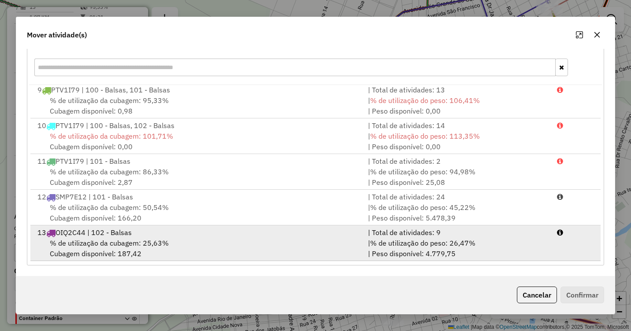
click at [93, 238] on div "% de utilização da cubagem: 25,63% Cubagem disponível: 187,42" at bounding box center [197, 248] width 331 height 21
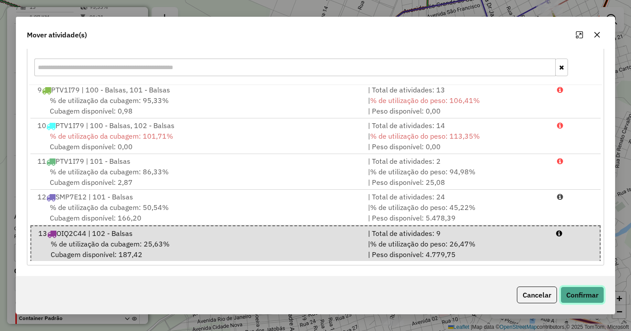
click at [577, 291] on button "Confirmar" at bounding box center [583, 295] width 44 height 17
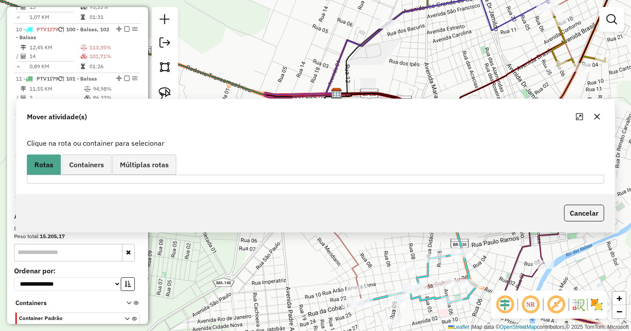
scroll to position [0, 0]
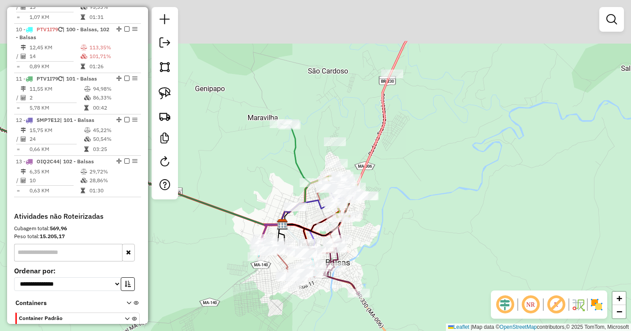
drag, startPoint x: 485, startPoint y: 172, endPoint x: 390, endPoint y: 262, distance: 131.3
click at [390, 262] on div "Janela de atendimento Grade de atendimento Capacidade Transportadoras Veículos …" at bounding box center [315, 165] width 631 height 331
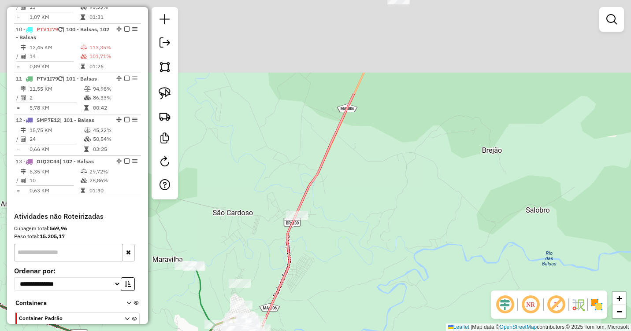
drag, startPoint x: 385, startPoint y: 238, endPoint x: 301, endPoint y: 298, distance: 103.1
click at [301, 298] on div "Janela de atendimento Grade de atendimento Capacidade Transportadoras Veículos …" at bounding box center [315, 165] width 631 height 331
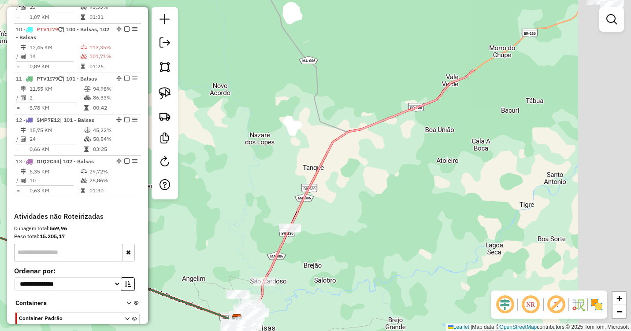
drag, startPoint x: 398, startPoint y: 166, endPoint x: 329, endPoint y: 254, distance: 112.1
click at [329, 257] on div "Janela de atendimento Grade de atendimento Capacidade Transportadoras Veículos …" at bounding box center [315, 165] width 631 height 331
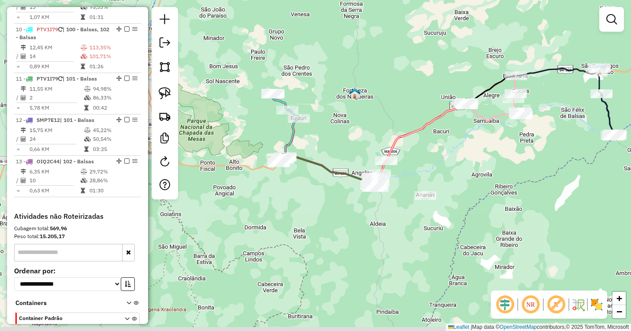
drag, startPoint x: 402, startPoint y: 175, endPoint x: 443, endPoint y: 145, distance: 51.7
click at [443, 145] on div "Janela de atendimento Grade de atendimento Capacidade Transportadoras Veículos …" at bounding box center [315, 165] width 631 height 331
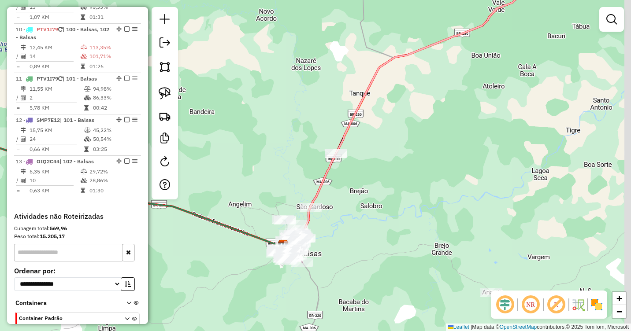
drag, startPoint x: 489, startPoint y: 130, endPoint x: 361, endPoint y: 233, distance: 164.6
click at [356, 240] on div "Janela de atendimento Grade de atendimento Capacidade Transportadoras Veículos …" at bounding box center [315, 165] width 631 height 331
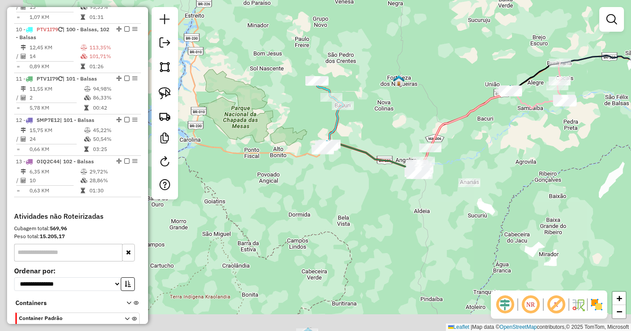
drag, startPoint x: 440, startPoint y: 187, endPoint x: 486, endPoint y: 145, distance: 62.1
click at [502, 147] on div "Janela de atendimento Grade de atendimento Capacidade Transportadoras Veículos …" at bounding box center [315, 165] width 631 height 331
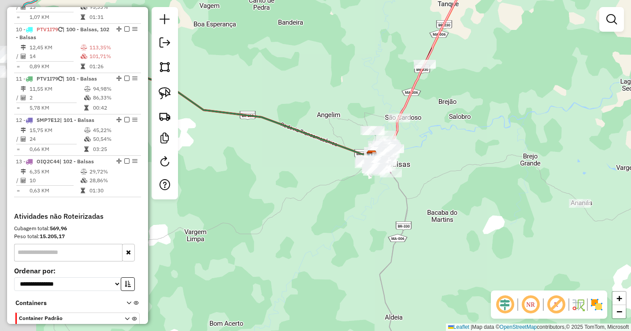
drag, startPoint x: 422, startPoint y: 173, endPoint x: 468, endPoint y: 129, distance: 63.9
click at [468, 129] on div "Janela de atendimento Grade de atendimento Capacidade Transportadoras Veículos …" at bounding box center [315, 165] width 631 height 331
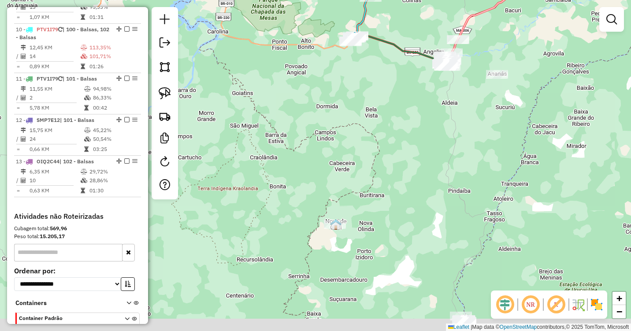
drag, startPoint x: 391, startPoint y: 230, endPoint x: 397, endPoint y: 114, distance: 116.1
click at [397, 117] on div "Janela de atendimento Grade de atendimento Capacidade Transportadoras Veículos …" at bounding box center [315, 165] width 631 height 331
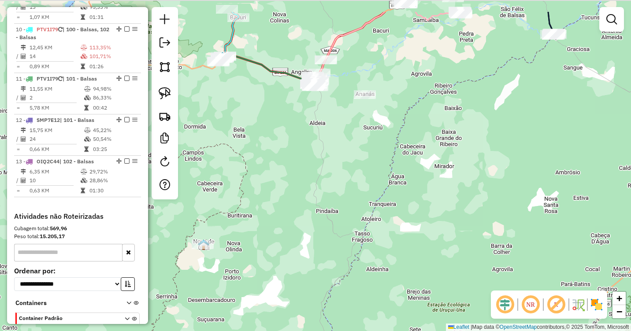
drag, startPoint x: 432, startPoint y: 100, endPoint x: 475, endPoint y: 254, distance: 160.0
click at [475, 254] on div "Janela de atendimento Grade de atendimento Capacidade Transportadoras Veículos …" at bounding box center [315, 165] width 631 height 331
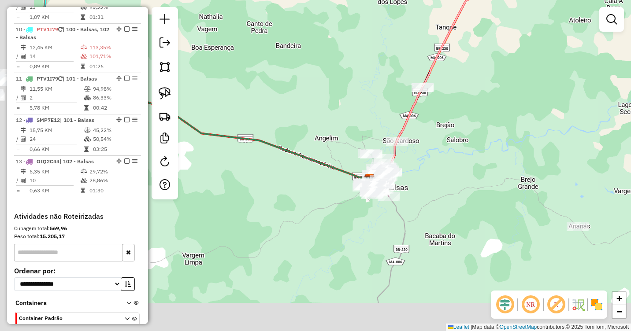
drag, startPoint x: 376, startPoint y: 197, endPoint x: 443, endPoint y: 139, distance: 88.8
click at [461, 135] on div "Janela de atendimento Grade de atendimento Capacidade Transportadoras Veículos …" at bounding box center [315, 165] width 631 height 331
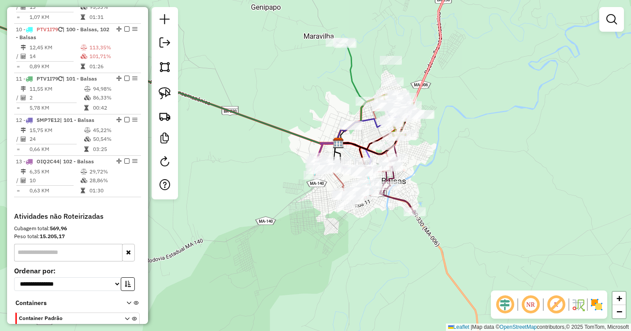
drag, startPoint x: 442, startPoint y: 160, endPoint x: 467, endPoint y: 174, distance: 28.8
click at [465, 174] on div "Janela de atendimento Grade de atendimento Capacidade Transportadoras Veículos …" at bounding box center [315, 165] width 631 height 331
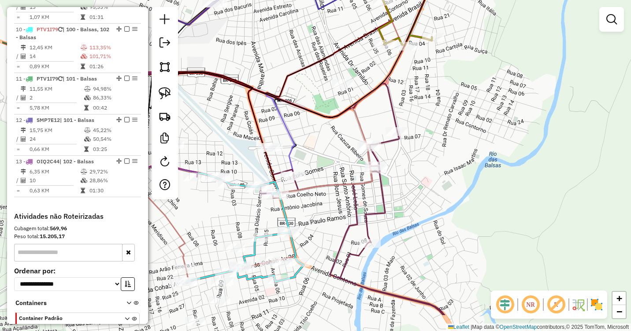
drag, startPoint x: 460, startPoint y: 178, endPoint x: 531, endPoint y: 107, distance: 100.7
click at [548, 103] on div "Janela de atendimento Grade de atendimento Capacidade Transportadoras Veículos …" at bounding box center [315, 165] width 631 height 331
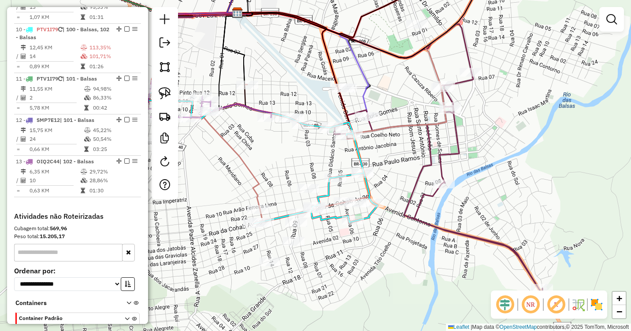
drag, startPoint x: 468, startPoint y: 167, endPoint x: 524, endPoint y: 113, distance: 78.2
click at [524, 113] on div "Janela de atendimento Grade de atendimento Capacidade Transportadoras Veículos …" at bounding box center [315, 165] width 631 height 331
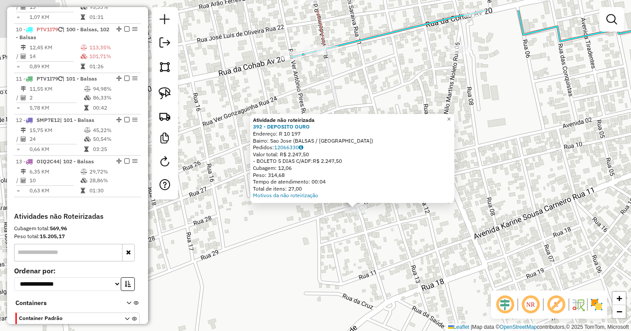
drag, startPoint x: 220, startPoint y: 192, endPoint x: 275, endPoint y: 249, distance: 78.9
click at [274, 249] on div "Atividade não roteirizada 392 - DEPOSITO OURO Endereço: R 10 197 Bairro: [GEOGR…" at bounding box center [315, 165] width 631 height 331
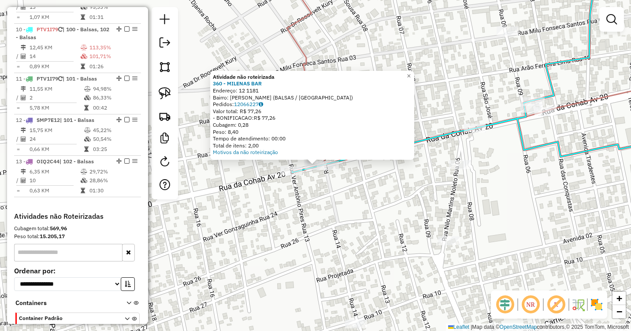
click at [369, 189] on div "Atividade não roteirizada 360 - MILENAS BAR Endereço: 12 1181 Bairro: Sao Caeta…" at bounding box center [315, 165] width 631 height 331
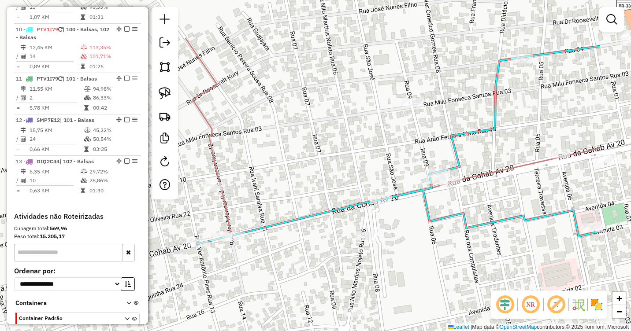
drag, startPoint x: 563, startPoint y: 141, endPoint x: 446, endPoint y: 215, distance: 138.1
click at [456, 226] on icon at bounding box center [399, 145] width 402 height 198
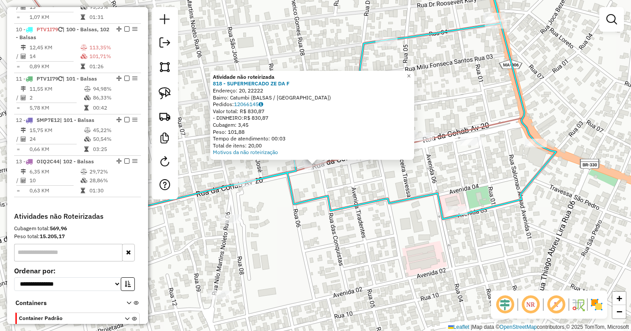
drag, startPoint x: 291, startPoint y: 201, endPoint x: 291, endPoint y: 193, distance: 7.9
click at [291, 199] on icon at bounding box center [309, 97] width 494 height 260
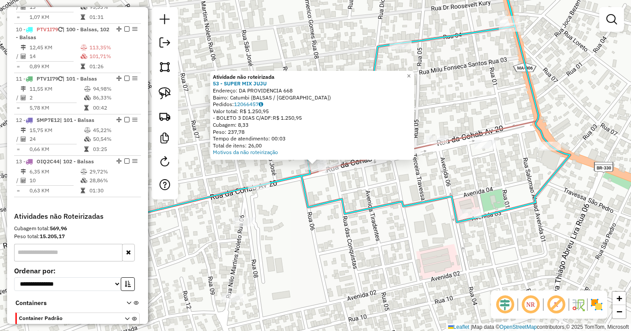
click at [404, 174] on div "Atividade não roteirizada 53 - SUPER MIX JUJU Endereço: DA PROVIDENCIA 668 Bair…" at bounding box center [315, 165] width 631 height 331
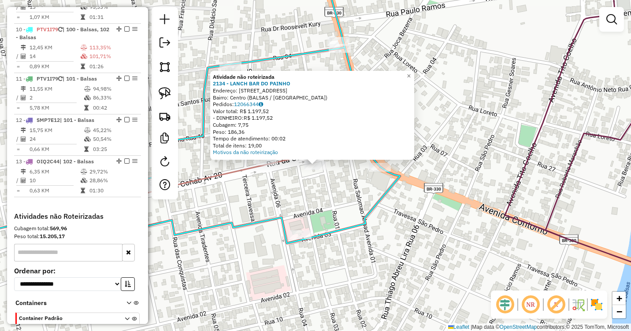
click at [216, 196] on div "Atividade não roteirizada 2134 - LANCH BAR DO PAINHO Endereço: [STREET_ADDRESS]…" at bounding box center [315, 165] width 631 height 331
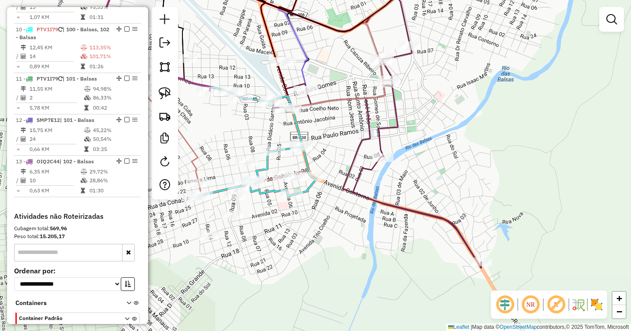
drag, startPoint x: 271, startPoint y: 141, endPoint x: 339, endPoint y: 161, distance: 71.8
click at [339, 161] on div "Janela de atendimento Grade de atendimento Capacidade Transportadoras Veículos …" at bounding box center [315, 165] width 631 height 331
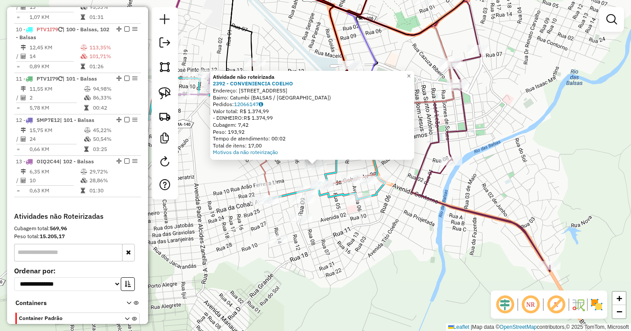
click at [218, 164] on div "Atividade não roteirizada 2392 - CONVENIENCIA COELHO Endereço: [STREET_ADDRESS]…" at bounding box center [315, 165] width 631 height 331
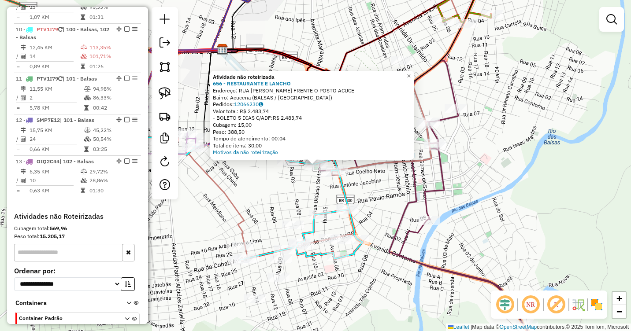
click at [271, 186] on div "Atividade não roteirizada 656 - RESTAURANTE E LANCHO Endereço: RUA [PERSON_NAME…" at bounding box center [315, 165] width 631 height 331
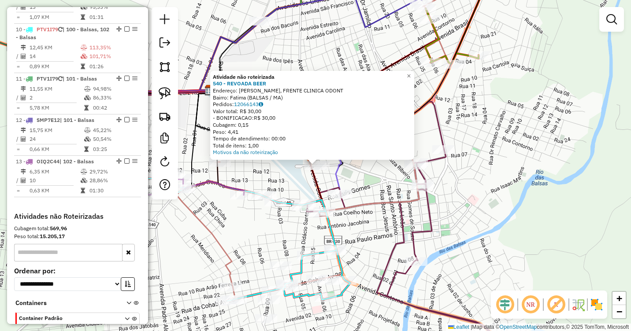
click at [275, 225] on div "Atividade não roteirizada 540 - REVOADA BEER Endereço: [PERSON_NAME], FRENTE CL…" at bounding box center [315, 165] width 631 height 331
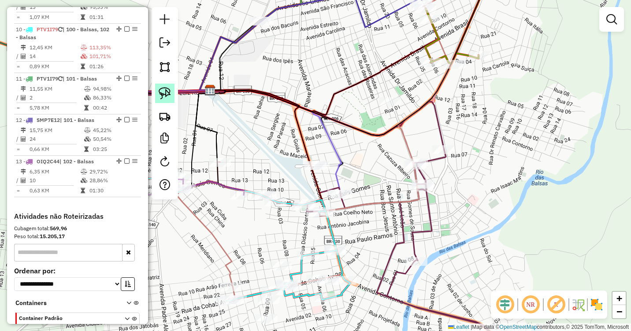
drag, startPoint x: 163, startPoint y: 97, endPoint x: 168, endPoint y: 97, distance: 5.3
click at [164, 97] on img at bounding box center [165, 93] width 12 height 12
drag, startPoint x: 322, startPoint y: 149, endPoint x: 336, endPoint y: 164, distance: 20.3
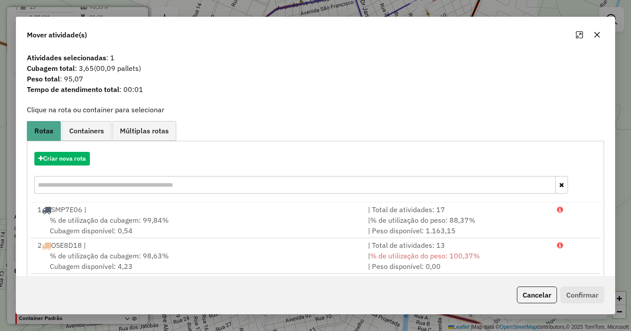
click at [594, 36] on icon "button" at bounding box center [597, 34] width 7 height 7
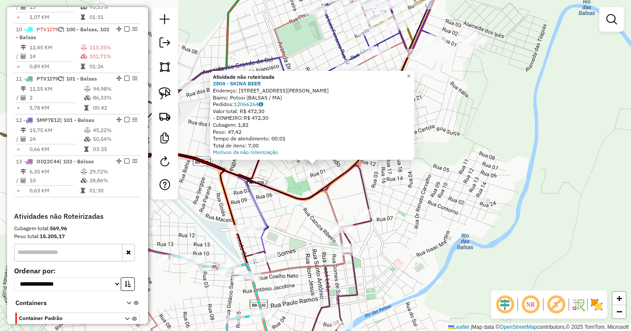
click at [443, 94] on div "Atividade não roteirizada 2804 - SKINA BEER Endereço: [STREET_ADDRESS][PERSON_N…" at bounding box center [315, 165] width 631 height 331
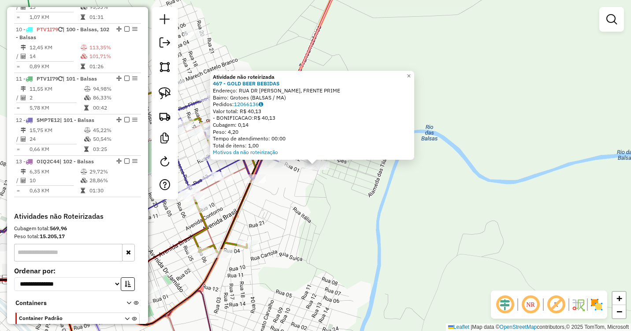
click at [283, 216] on div "Atividade não roteirizada 467 - GOLD BEER BEBIDAS Endereço: RUA DR [PERSON_NAME…" at bounding box center [315, 165] width 631 height 331
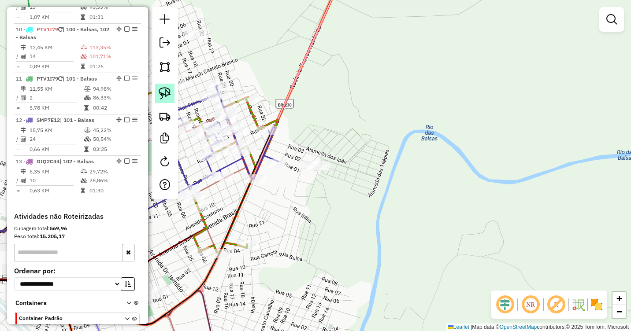
click at [162, 89] on img at bounding box center [165, 93] width 12 height 12
drag, startPoint x: 332, startPoint y: 146, endPoint x: 335, endPoint y: 173, distance: 27.1
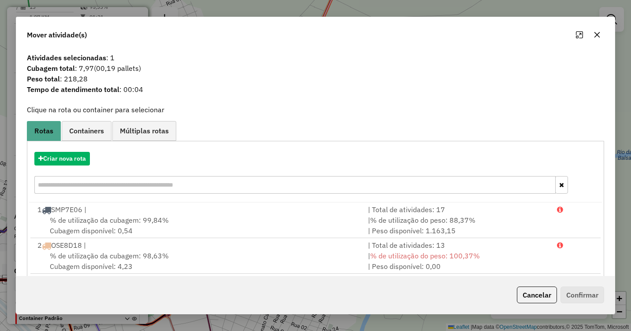
click at [596, 33] on icon "button" at bounding box center [598, 35] width 6 height 6
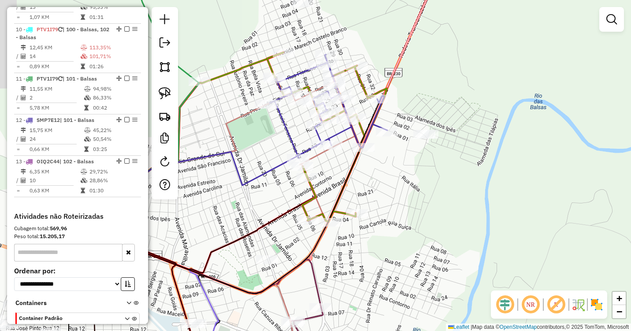
drag, startPoint x: 173, startPoint y: 222, endPoint x: 330, endPoint y: 182, distance: 161.5
click at [329, 182] on div "Janela de atendimento Grade de atendimento Capacidade Transportadoras Veículos …" at bounding box center [315, 165] width 631 height 331
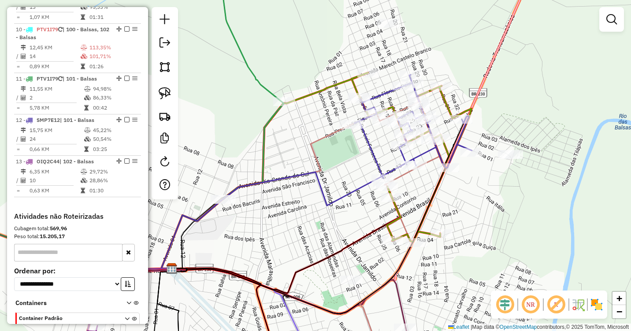
drag, startPoint x: 275, startPoint y: 121, endPoint x: 316, endPoint y: 152, distance: 51.2
click at [316, 152] on icon at bounding box center [255, 197] width 189 height 144
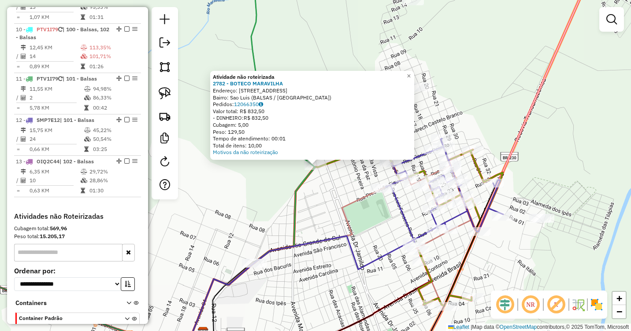
click at [285, 191] on div "Atividade não roteirizada 2782 - BOTECO MARAVILHA Endereço: [STREET_ADDRESS] Pe…" at bounding box center [315, 165] width 631 height 331
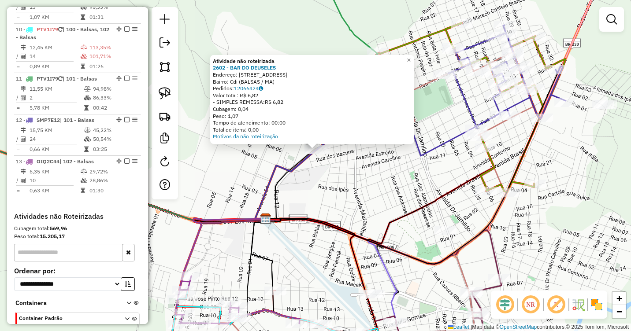
drag, startPoint x: 358, startPoint y: 219, endPoint x: 363, endPoint y: 127, distance: 92.3
click at [363, 127] on div "Atividade não roteirizada 2602 - BAR DO DEUSELES Endereço: [STREET_ADDRESS] Bai…" at bounding box center [315, 165] width 631 height 331
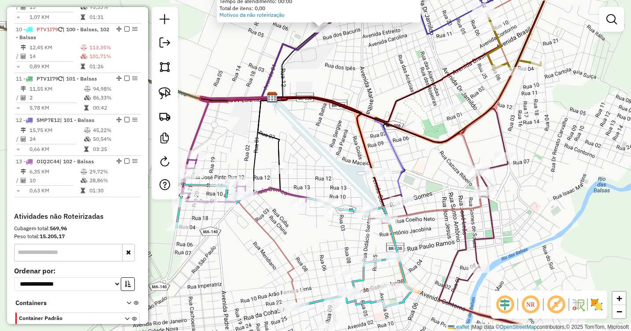
drag, startPoint x: 352, startPoint y: 211, endPoint x: 353, endPoint y: 88, distance: 123.4
click at [353, 88] on div "Atividade não roteirizada 2602 - BAR DO DEUSELES Endereço: [STREET_ADDRESS] Bai…" at bounding box center [315, 165] width 631 height 331
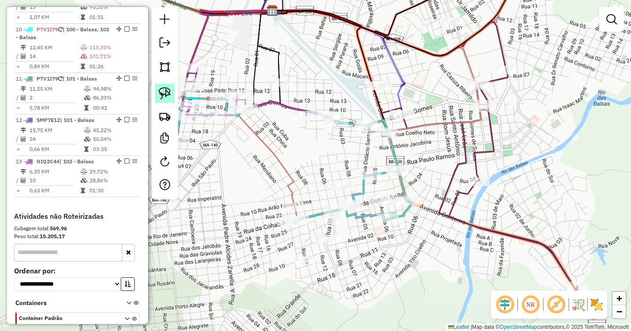
click at [168, 93] on img at bounding box center [165, 93] width 12 height 12
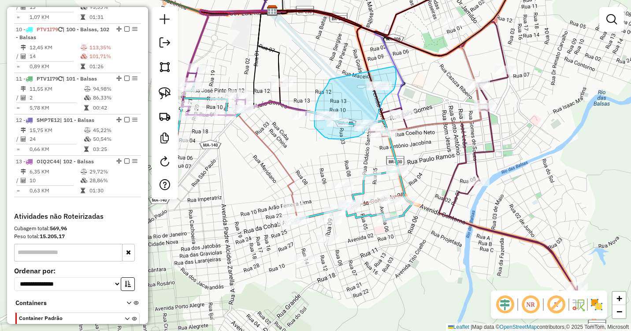
drag, startPoint x: 330, startPoint y: 79, endPoint x: 392, endPoint y: 66, distance: 63.1
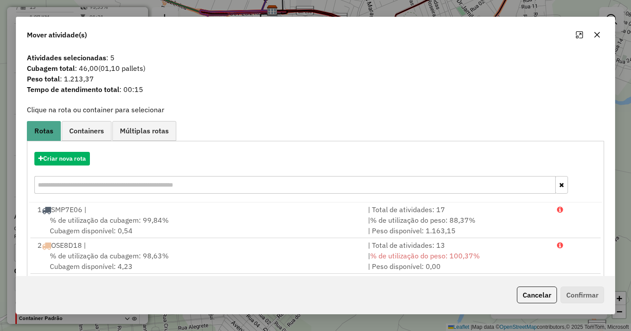
drag, startPoint x: 87, startPoint y: 148, endPoint x: 83, endPoint y: 155, distance: 8.1
click at [87, 149] on div "Criar nova rota" at bounding box center [315, 173] width 573 height 57
click at [82, 156] on button "Criar nova rota" at bounding box center [62, 159] width 56 height 14
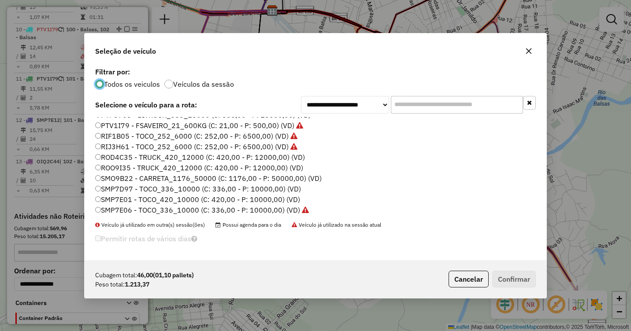
scroll to position [132, 0]
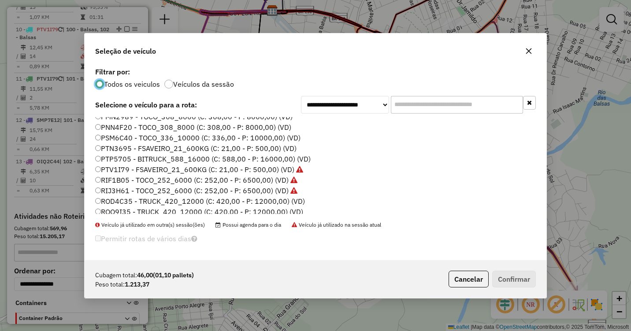
click at [119, 128] on label "PNN4F20 - TOCO_308_8000 (C: 308,00 - P: 8000,00) (VD)" at bounding box center [193, 127] width 196 height 11
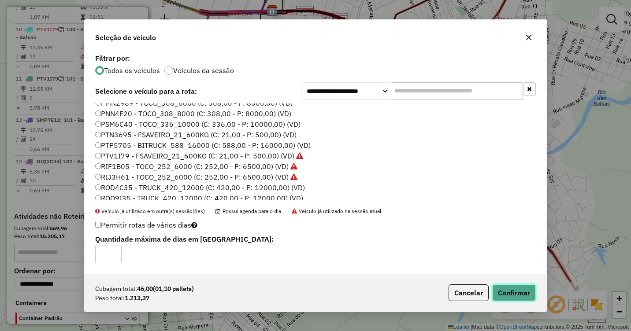
click at [510, 289] on button "Confirmar" at bounding box center [514, 293] width 44 height 17
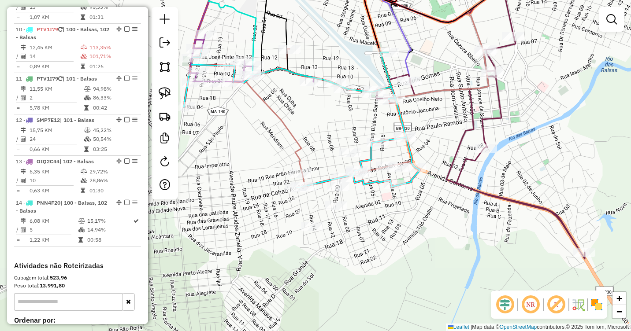
drag, startPoint x: 376, startPoint y: 253, endPoint x: 385, endPoint y: 205, distance: 49.9
click at [385, 205] on div "Atividade não roteirizada 2602 - BAR DO DEUSELES Endereço: [STREET_ADDRESS] Bai…" at bounding box center [315, 165] width 631 height 331
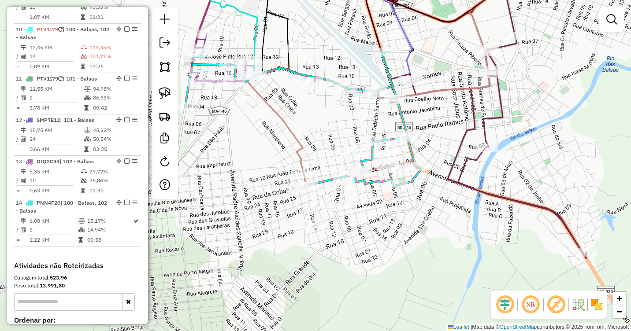
drag, startPoint x: 455, startPoint y: 118, endPoint x: 429, endPoint y: 136, distance: 31.3
click at [454, 132] on div "Atividade não roteirizada 2602 - BAR DO DEUSELES Endereço: [STREET_ADDRESS] Bai…" at bounding box center [315, 165] width 631 height 331
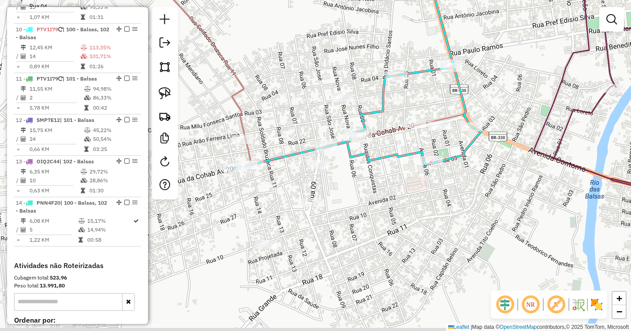
drag, startPoint x: 350, startPoint y: 215, endPoint x: 361, endPoint y: 202, distance: 16.9
click at [361, 202] on div "Atividade não roteirizada 2602 - BAR DO DEUSELES Endereço: [STREET_ADDRESS] Bai…" at bounding box center [315, 165] width 631 height 331
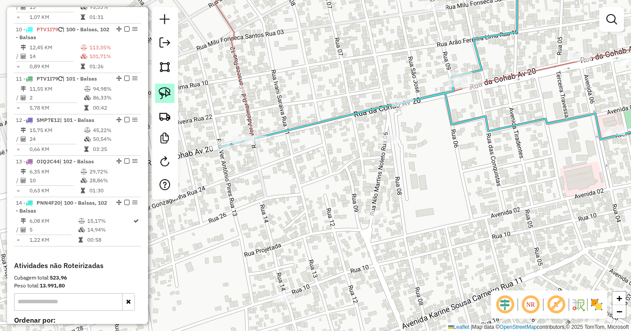
drag, startPoint x: 158, startPoint y: 95, endPoint x: 167, endPoint y: 95, distance: 8.4
click at [158, 95] on link at bounding box center [164, 93] width 19 height 19
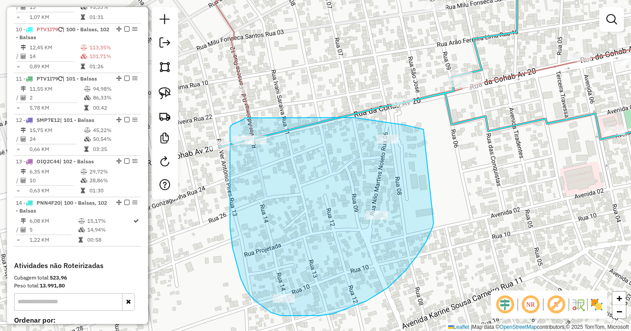
drag, startPoint x: 424, startPoint y: 130, endPoint x: 434, endPoint y: 223, distance: 94.4
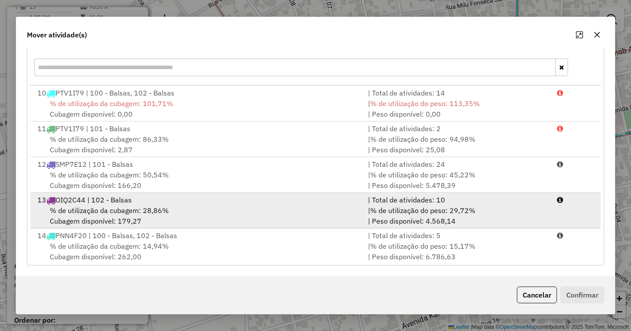
scroll to position [324, 0]
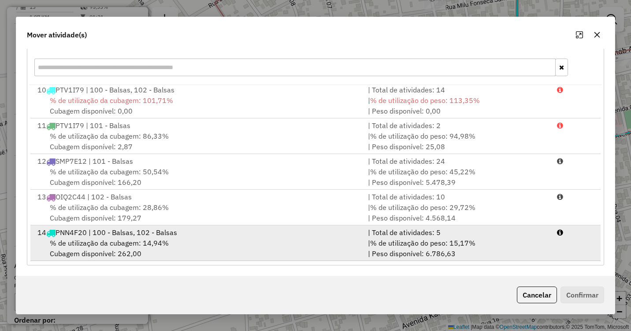
click at [110, 234] on div "14 PNN4F20 | 100 - Balsas, 102 - Balsas" at bounding box center [197, 232] width 331 height 11
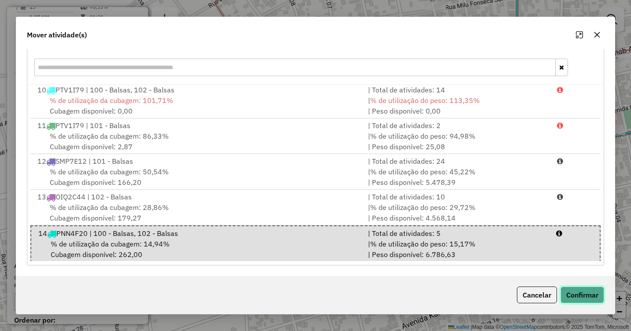
click at [584, 295] on button "Confirmar" at bounding box center [583, 295] width 44 height 17
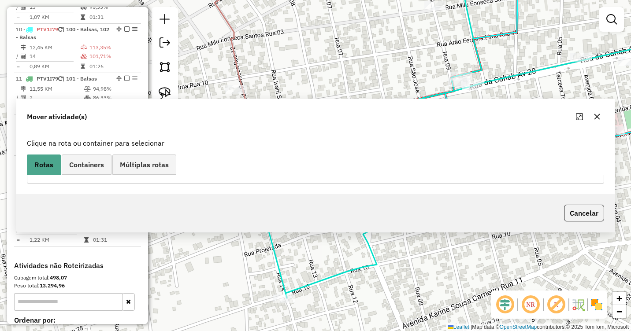
scroll to position [0, 0]
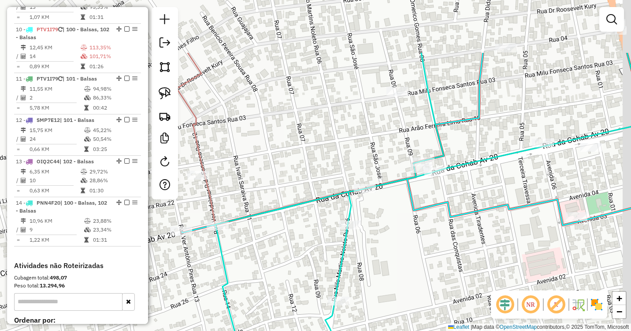
drag, startPoint x: 443, startPoint y: 139, endPoint x: 339, endPoint y: 288, distance: 182.1
click at [339, 300] on div "Atividade não roteirizada 2602 - BAR DO DEUSELES Endereço: [STREET_ADDRESS] Bai…" at bounding box center [315, 165] width 631 height 331
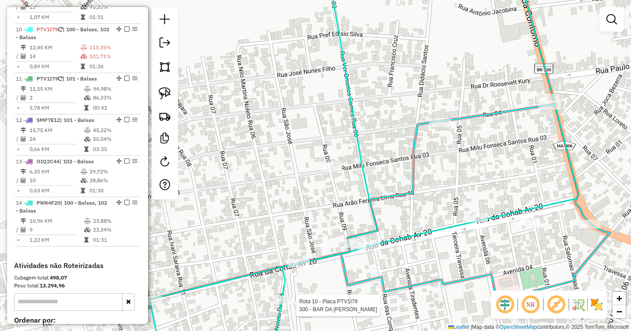
select select "**********"
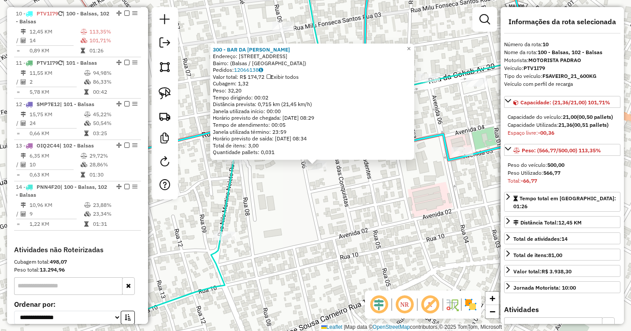
scroll to position [730, 0]
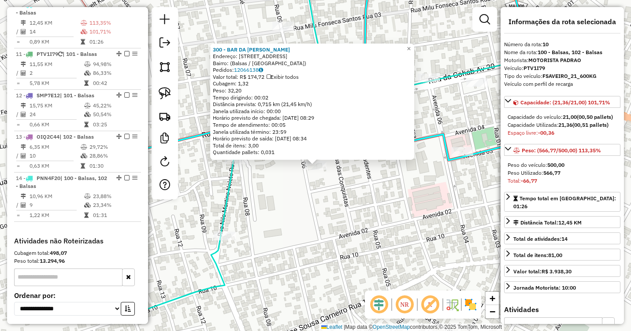
click at [397, 214] on div "300 - BAR DA [PERSON_NAME]: [STREET_ADDRESS] Pedidos: 12066138 Valor total: R$ …" at bounding box center [315, 165] width 631 height 331
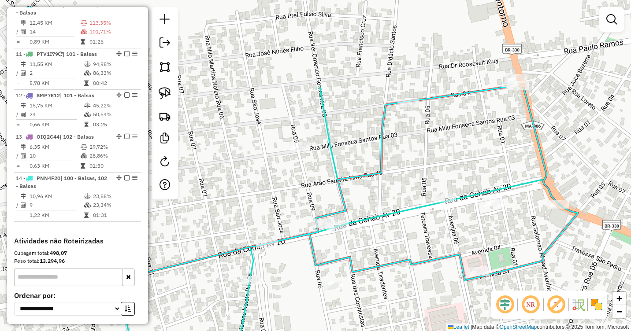
drag, startPoint x: 355, startPoint y: 194, endPoint x: 372, endPoint y: 316, distance: 122.3
click at [372, 316] on div "Janela de atendimento Grade de atendimento Capacidade Transportadoras Veículos …" at bounding box center [315, 165] width 631 height 331
click at [168, 90] on img at bounding box center [165, 93] width 12 height 12
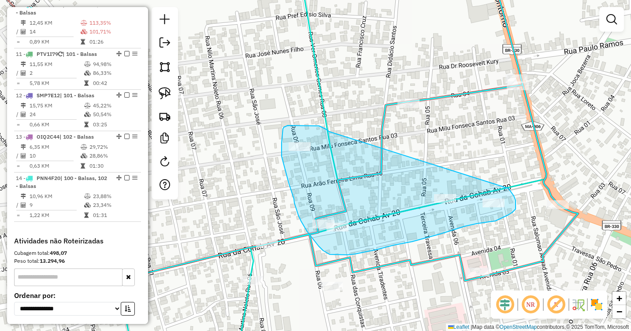
drag, startPoint x: 328, startPoint y: 131, endPoint x: 509, endPoint y: 189, distance: 189.3
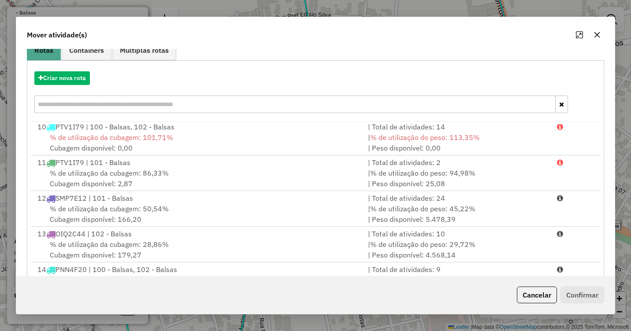
scroll to position [118, 0]
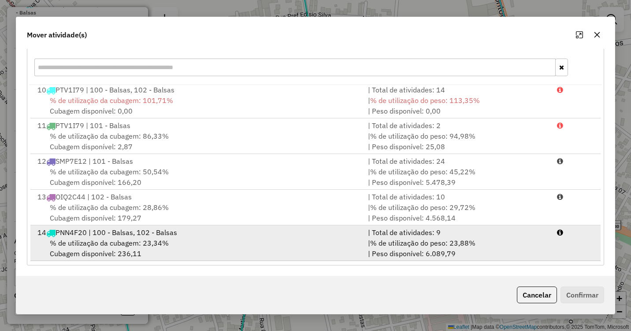
click at [153, 234] on div "14 PNN4F20 | 100 - Balsas, 102 - Balsas" at bounding box center [197, 232] width 331 height 11
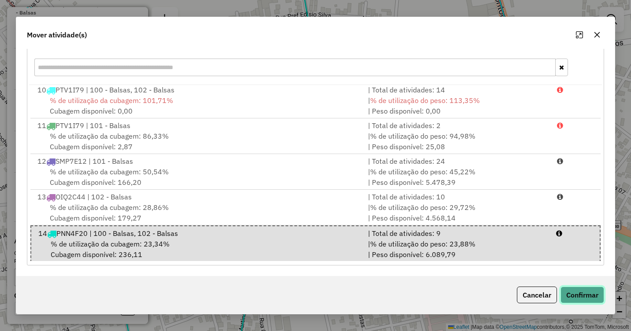
click at [574, 290] on button "Confirmar" at bounding box center [583, 295] width 44 height 17
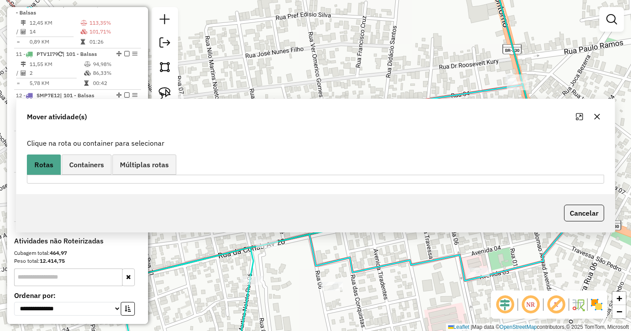
scroll to position [0, 0]
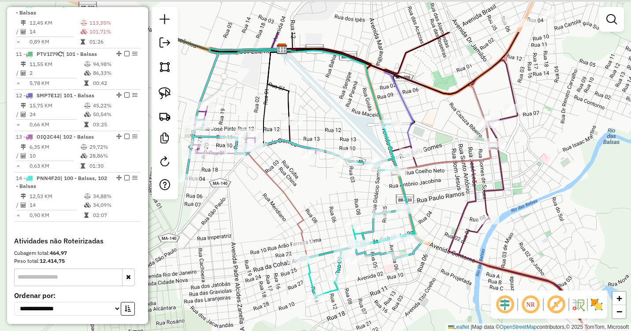
drag, startPoint x: 470, startPoint y: 129, endPoint x: 402, endPoint y: 250, distance: 139.3
click at [402, 250] on div "Janela de atendimento Grade de atendimento Capacidade Transportadoras Veículos …" at bounding box center [315, 165] width 631 height 331
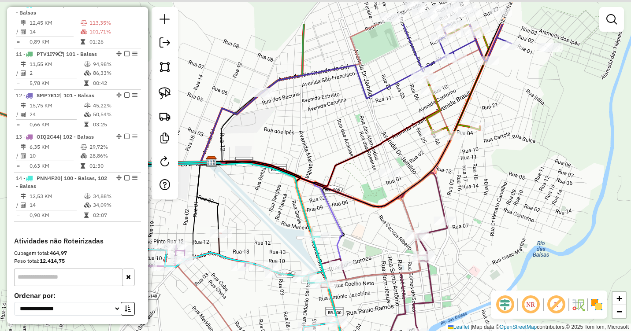
drag, startPoint x: 426, startPoint y: 164, endPoint x: 394, endPoint y: 228, distance: 71.6
click at [390, 228] on div "Janela de atendimento Grade de atendimento Capacidade Transportadoras Veículos …" at bounding box center [315, 165] width 631 height 331
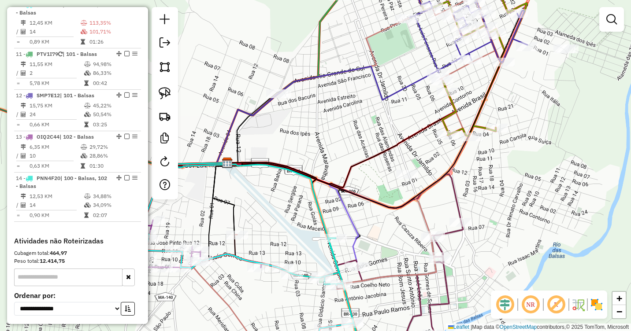
drag, startPoint x: 403, startPoint y: 216, endPoint x: 420, endPoint y: 210, distance: 17.7
click at [420, 210] on icon at bounding box center [344, 177] width 302 height 363
click at [164, 93] on img at bounding box center [165, 93] width 12 height 12
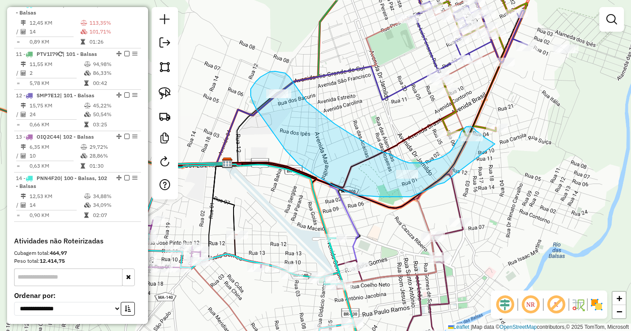
drag, startPoint x: 494, startPoint y: 143, endPoint x: 445, endPoint y: 183, distance: 63.0
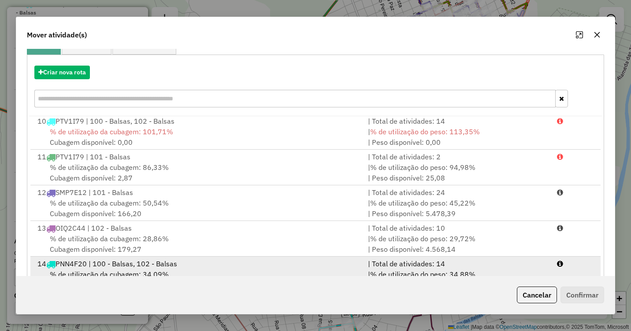
scroll to position [118, 0]
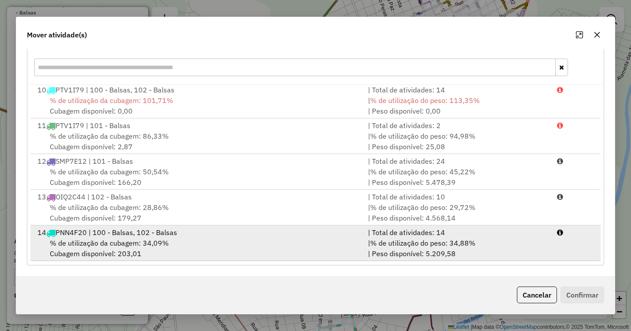
click at [112, 244] on span "% de utilização da cubagem: 34,09%" at bounding box center [109, 243] width 119 height 9
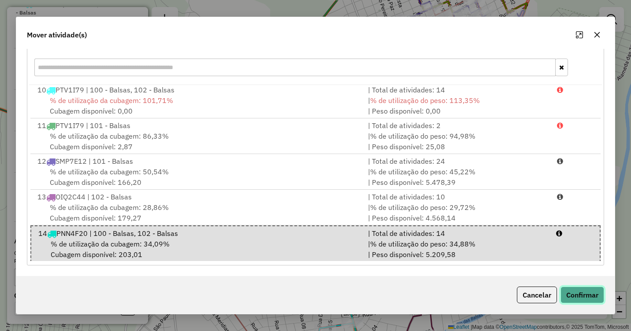
click at [574, 291] on button "Confirmar" at bounding box center [583, 295] width 44 height 17
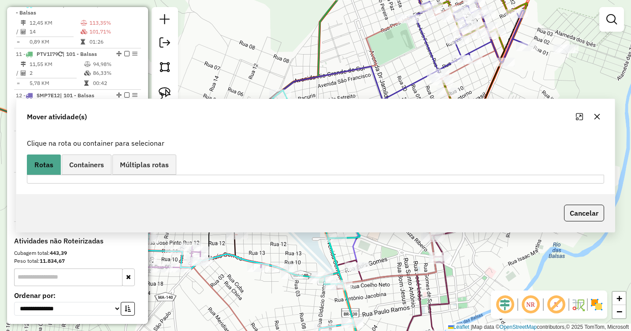
scroll to position [0, 0]
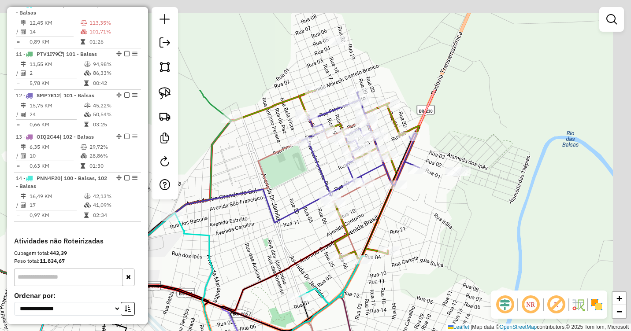
drag, startPoint x: 570, startPoint y: 103, endPoint x: 437, endPoint y: 247, distance: 196.2
click at [437, 247] on div "Janela de atendimento Grade de atendimento Capacidade Transportadoras Veículos …" at bounding box center [315, 165] width 631 height 331
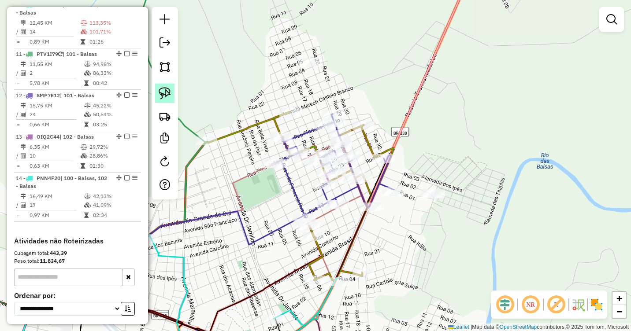
click at [167, 88] on img at bounding box center [165, 93] width 12 height 12
drag, startPoint x: 451, startPoint y: 173, endPoint x: 458, endPoint y: 212, distance: 39.3
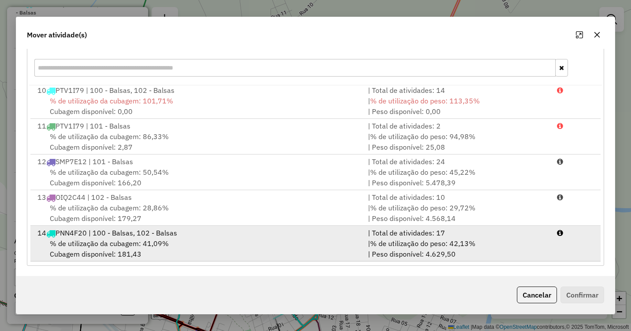
scroll to position [118, 0]
click at [130, 243] on span "% de utilização da cubagem: 41,09%" at bounding box center [109, 243] width 119 height 9
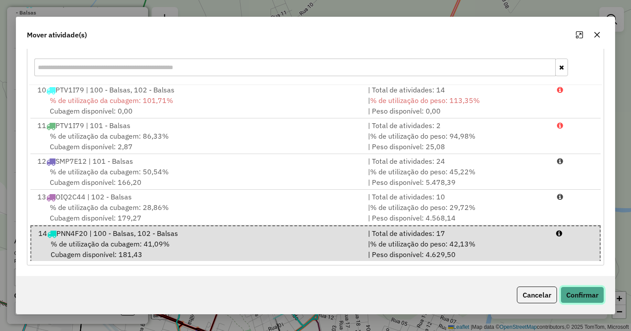
click at [590, 293] on button "Confirmar" at bounding box center [583, 295] width 44 height 17
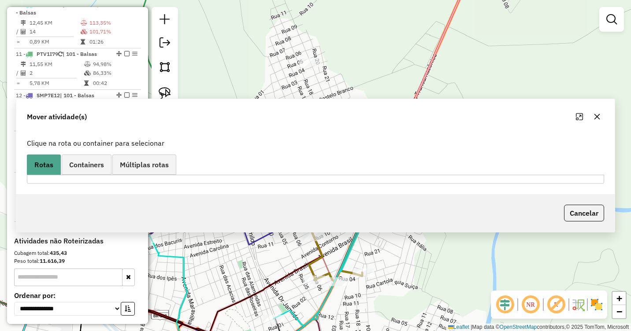
scroll to position [0, 0]
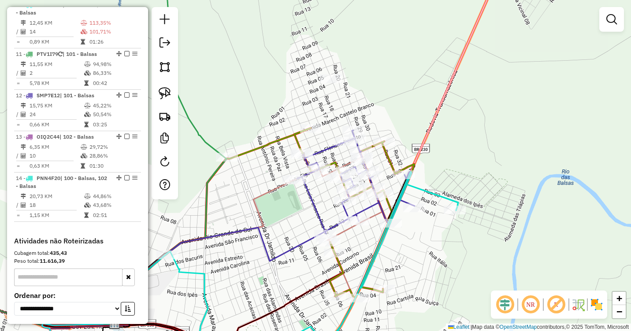
drag, startPoint x: 249, startPoint y: 158, endPoint x: 305, endPoint y: 196, distance: 67.8
click at [305, 196] on div "Janela de atendimento Grade de atendimento Capacidade Transportadoras Veículos …" at bounding box center [315, 165] width 631 height 331
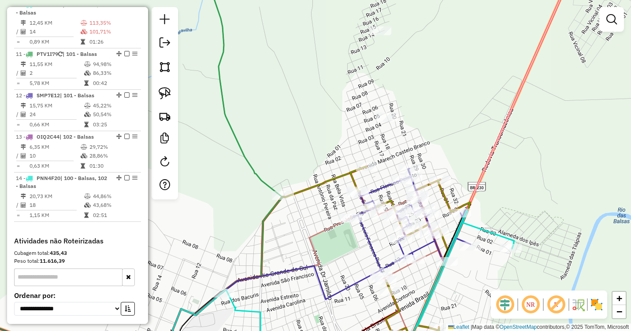
click at [374, 117] on div "Janela de atendimento Grade de atendimento Capacidade Transportadoras Veículos …" at bounding box center [315, 165] width 631 height 331
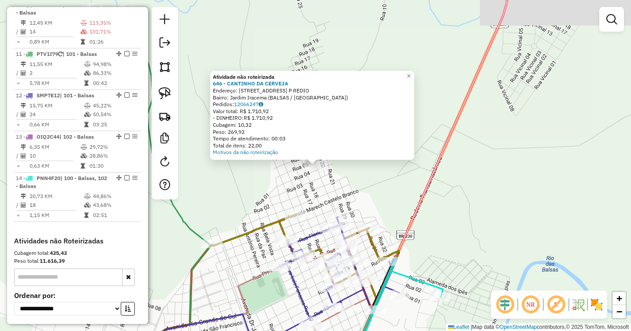
drag, startPoint x: 258, startPoint y: 188, endPoint x: 270, endPoint y: 187, distance: 12.0
click at [269, 187] on div "Atividade não roteirizada 646 - CANTINHO DA CERVEJA Endereço: [STREET_ADDRESS] …" at bounding box center [315, 165] width 631 height 331
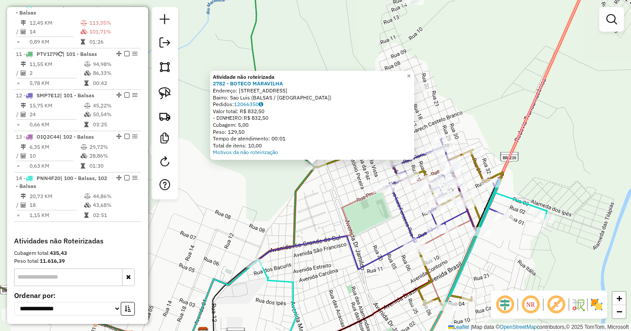
drag, startPoint x: 317, startPoint y: 198, endPoint x: 326, endPoint y: 196, distance: 8.8
click at [318, 198] on div "Atividade não roteirizada 2782 - BOTECO MARAVILHA Endereço: [STREET_ADDRESS] Pe…" at bounding box center [315, 165] width 631 height 331
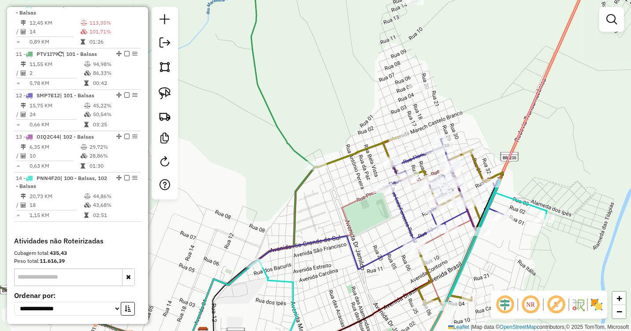
click at [420, 94] on div "Janela de atendimento Grade de atendimento Capacidade Transportadoras Veículos …" at bounding box center [315, 165] width 631 height 331
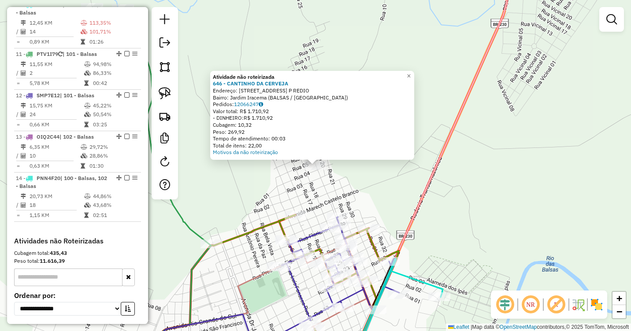
click at [404, 178] on div "Atividade não roteirizada 646 - CANTINHO DA CERVEJA Endereço: [STREET_ADDRESS] …" at bounding box center [315, 165] width 631 height 331
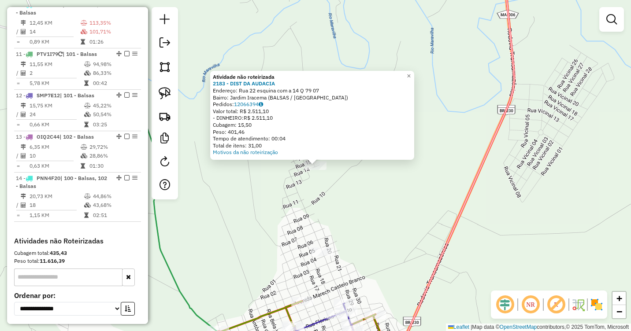
click at [347, 197] on div "Atividade não roteirizada 2183 - DIST DA AUDACIA Endereço: Rua 22 esquina com a…" at bounding box center [315, 165] width 631 height 331
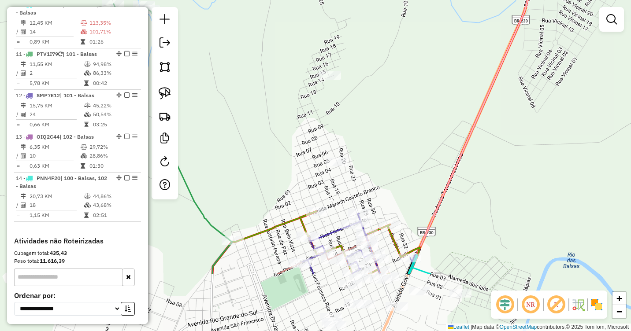
drag, startPoint x: 349, startPoint y: 163, endPoint x: 358, endPoint y: 116, distance: 47.7
click at [358, 116] on div "Janela de atendimento Grade de atendimento Capacidade Transportadoras Veículos …" at bounding box center [315, 165] width 631 height 331
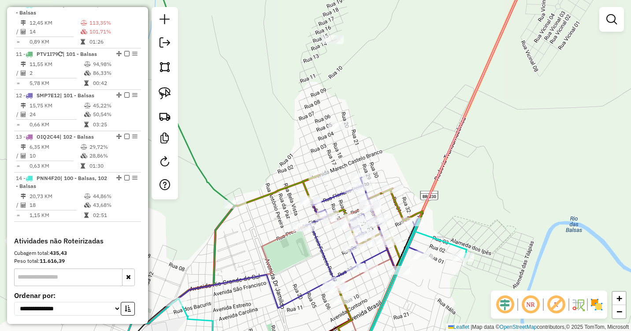
drag, startPoint x: 288, startPoint y: 150, endPoint x: 301, endPoint y: 59, distance: 92.6
click at [301, 59] on div "Janela de atendimento Grade de atendimento Capacidade Transportadoras Veículos …" at bounding box center [315, 165] width 631 height 331
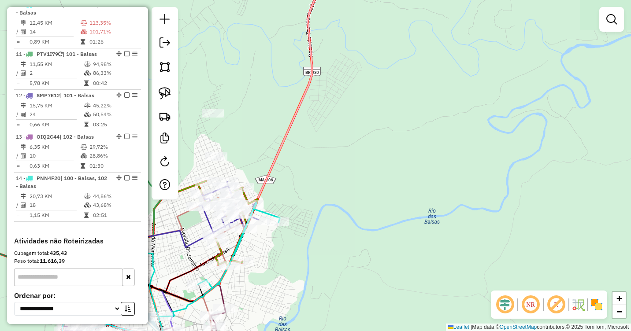
drag, startPoint x: 362, startPoint y: 180, endPoint x: 484, endPoint y: 178, distance: 122.1
click at [484, 178] on div "Janela de atendimento Grade de atendimento Capacidade Transportadoras Veículos …" at bounding box center [315, 165] width 631 height 331
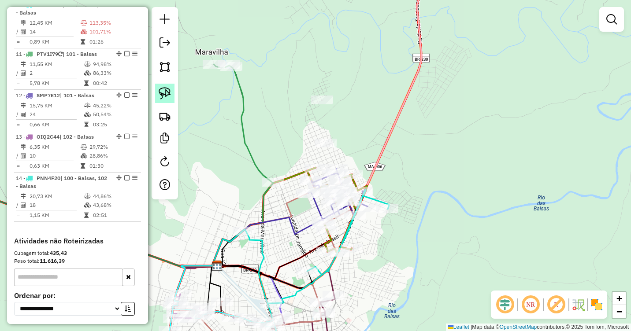
drag, startPoint x: 159, startPoint y: 97, endPoint x: 262, endPoint y: 103, distance: 103.3
click at [159, 97] on img at bounding box center [165, 93] width 12 height 12
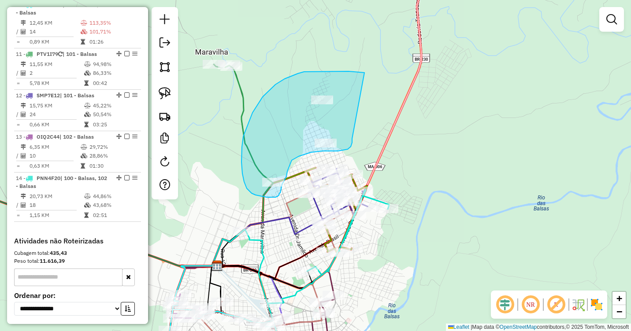
drag, startPoint x: 363, startPoint y: 73, endPoint x: 352, endPoint y: 139, distance: 67.0
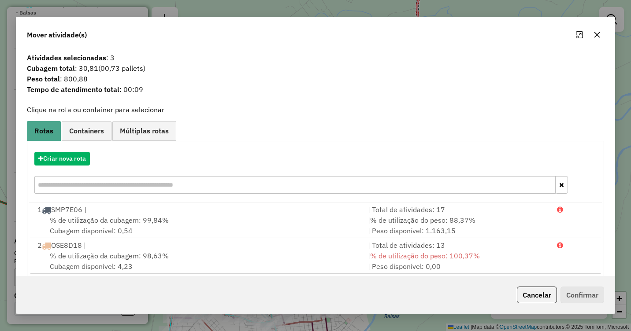
click at [595, 34] on icon "button" at bounding box center [597, 34] width 7 height 7
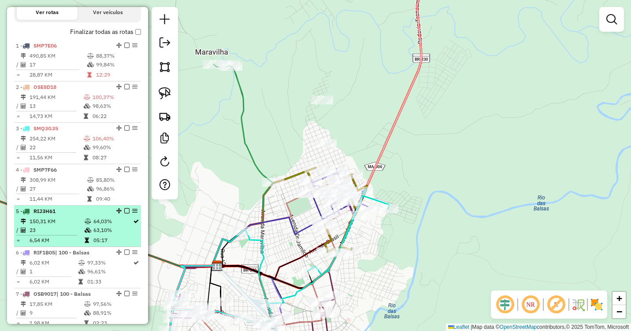
scroll to position [289, 0]
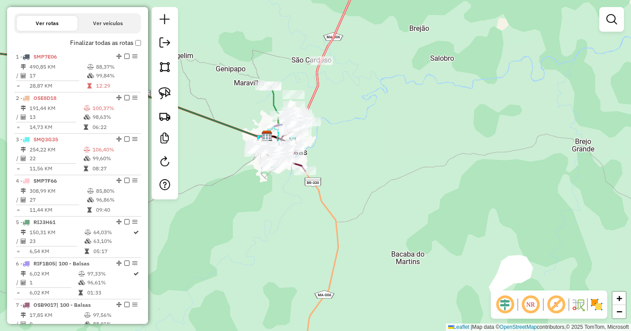
drag, startPoint x: 344, startPoint y: 193, endPoint x: 349, endPoint y: 171, distance: 22.6
click at [349, 171] on div "Janela de atendimento Grade de atendimento Capacidade Transportadoras Veículos …" at bounding box center [315, 165] width 631 height 331
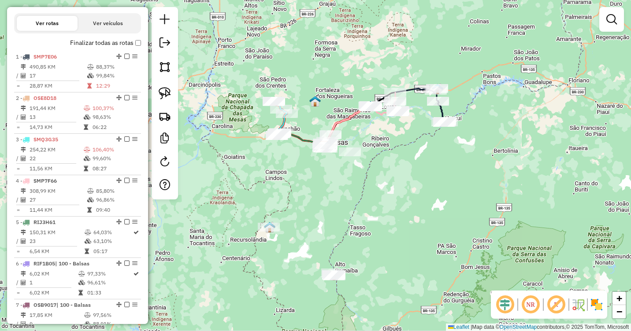
drag, startPoint x: 490, startPoint y: 216, endPoint x: 414, endPoint y: 171, distance: 88.4
click at [414, 171] on div "Janela de atendimento Grade de atendimento Capacidade Transportadoras Veículos …" at bounding box center [315, 165] width 631 height 331
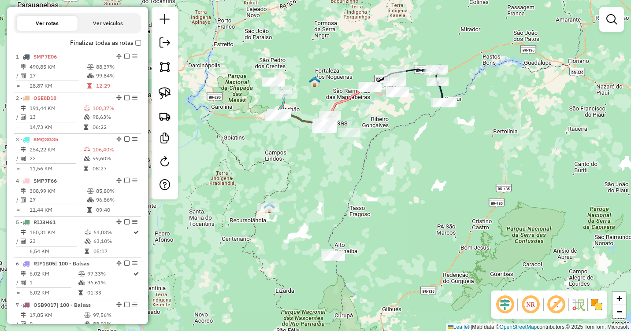
drag, startPoint x: 367, startPoint y: 179, endPoint x: 402, endPoint y: 178, distance: 34.8
click at [402, 178] on div "Janela de atendimento Grade de atendimento Capacidade Transportadoras Veículos …" at bounding box center [315, 165] width 631 height 331
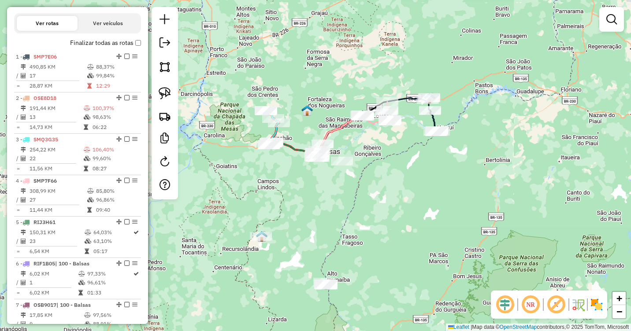
drag, startPoint x: 403, startPoint y: 171, endPoint x: 385, endPoint y: 201, distance: 34.0
click at [385, 206] on div "Janela de atendimento Grade de atendimento Capacidade Transportadoras Veículos …" at bounding box center [315, 165] width 631 height 331
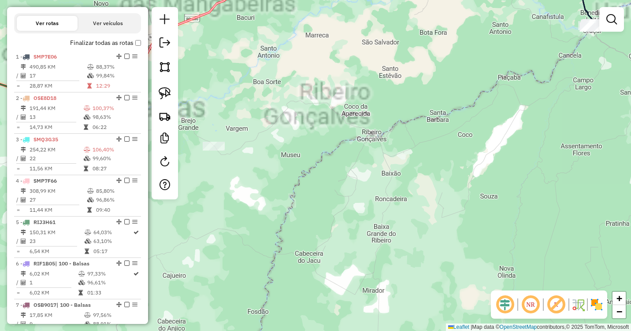
drag, startPoint x: 370, startPoint y: 176, endPoint x: 467, endPoint y: 244, distance: 118.7
click at [467, 244] on div "Janela de atendimento Grade de atendimento Capacidade Transportadoras Veículos …" at bounding box center [315, 165] width 631 height 331
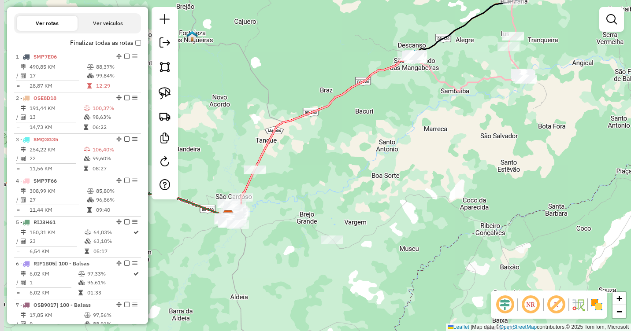
drag, startPoint x: 363, startPoint y: 150, endPoint x: 437, endPoint y: 216, distance: 99.0
click at [437, 216] on div "Janela de atendimento Grade de atendimento Capacidade Transportadoras Veículos …" at bounding box center [315, 165] width 631 height 331
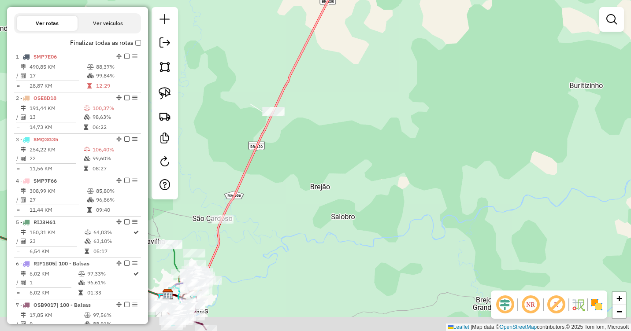
drag, startPoint x: 308, startPoint y: 245, endPoint x: 484, endPoint y: 154, distance: 199.1
click at [490, 154] on div "Janela de atendimento Grade de atendimento Capacidade Transportadoras Veículos …" at bounding box center [315, 165] width 631 height 331
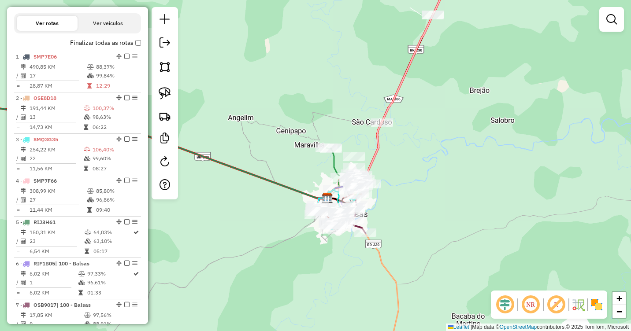
drag, startPoint x: 427, startPoint y: 195, endPoint x: 427, endPoint y: 166, distance: 28.7
click at [428, 167] on div "Janela de atendimento Grade de atendimento Capacidade Transportadoras Veículos …" at bounding box center [315, 165] width 631 height 331
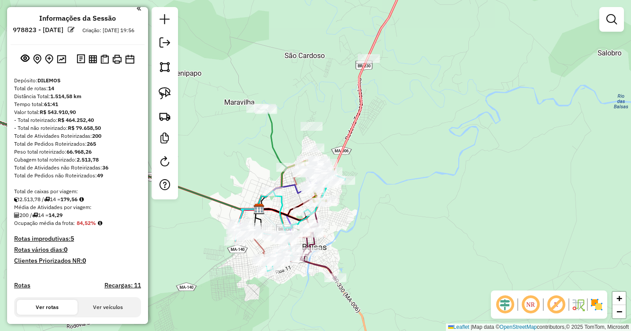
scroll to position [0, 0]
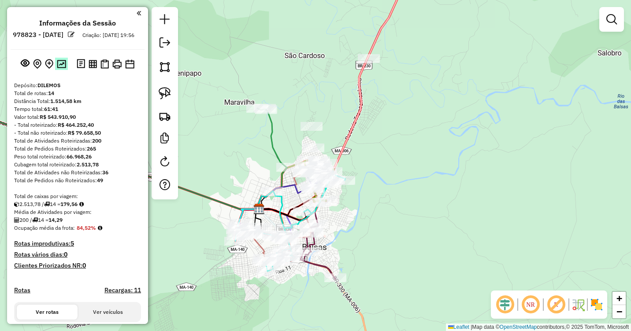
click at [63, 68] on img at bounding box center [61, 64] width 9 height 8
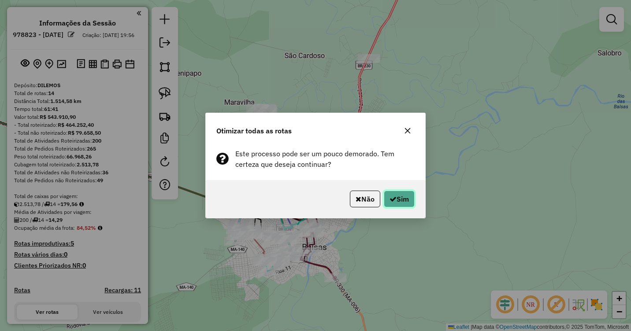
click at [402, 197] on button "Sim" at bounding box center [399, 199] width 31 height 17
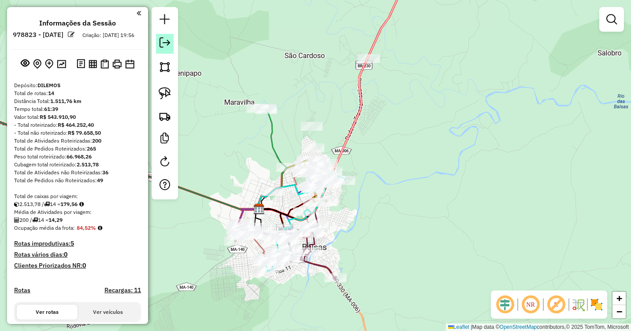
click at [160, 48] on em at bounding box center [165, 42] width 11 height 11
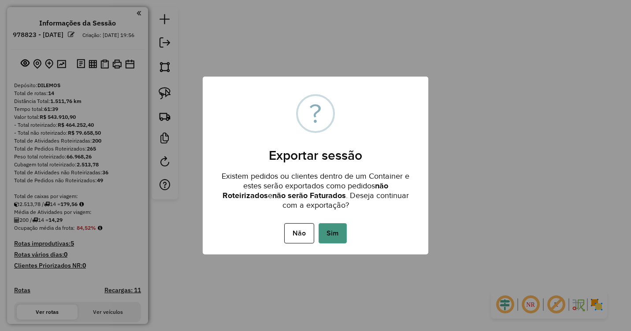
click at [333, 232] on button "Sim" at bounding box center [333, 233] width 28 height 20
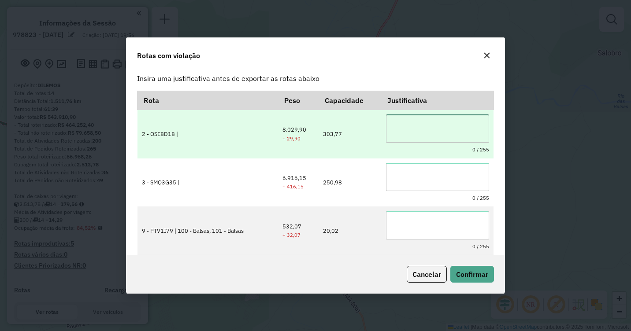
click at [405, 118] on textarea at bounding box center [437, 129] width 103 height 28
drag, startPoint x: 441, startPoint y: 123, endPoint x: 353, endPoint y: 121, distance: 87.3
click at [356, 121] on tr "**********" at bounding box center [316, 134] width 356 height 48
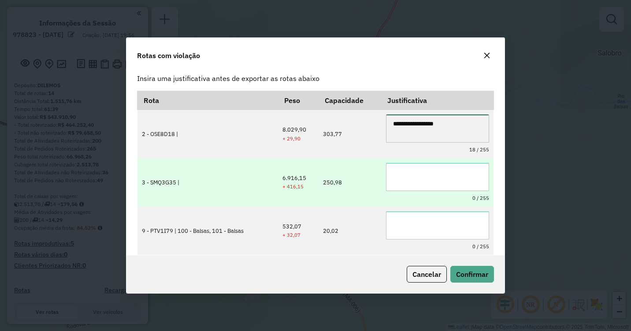
type textarea "**********"
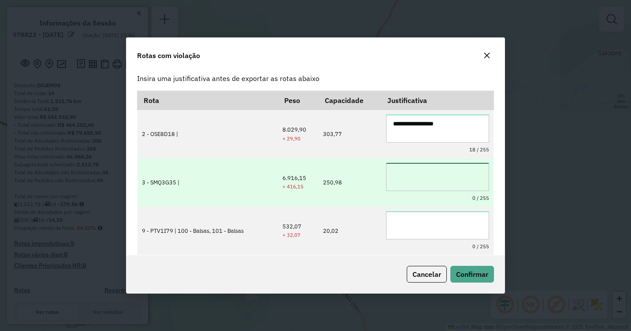
click at [424, 165] on textarea at bounding box center [437, 177] width 103 height 28
paste textarea "**********"
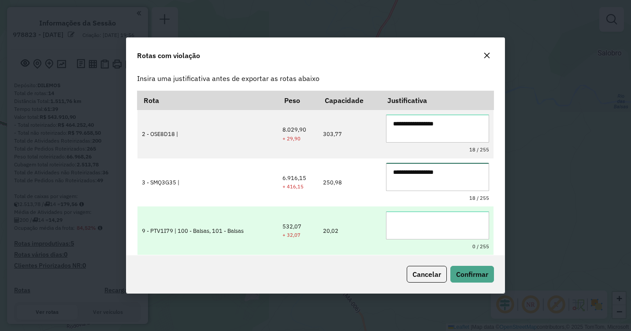
type textarea "**********"
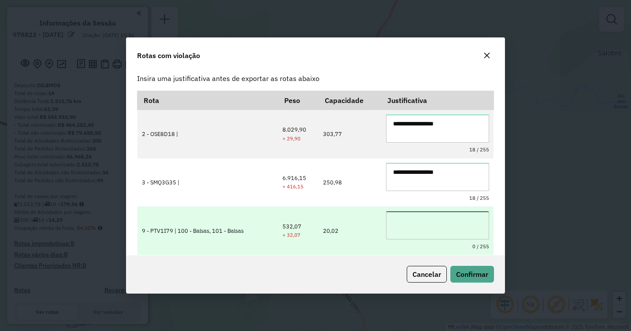
click at [402, 224] on textarea at bounding box center [437, 226] width 103 height 28
paste textarea "**********"
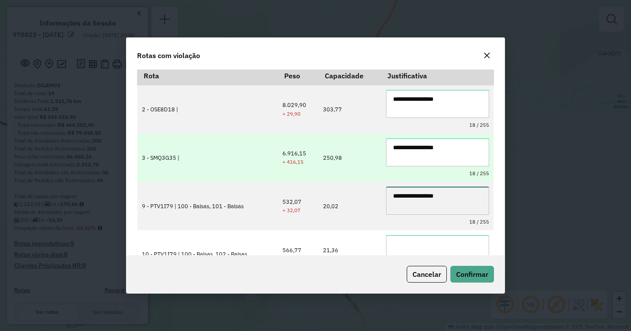
scroll to position [48, 0]
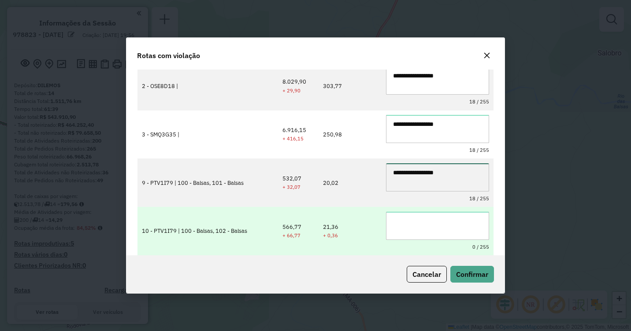
type textarea "**********"
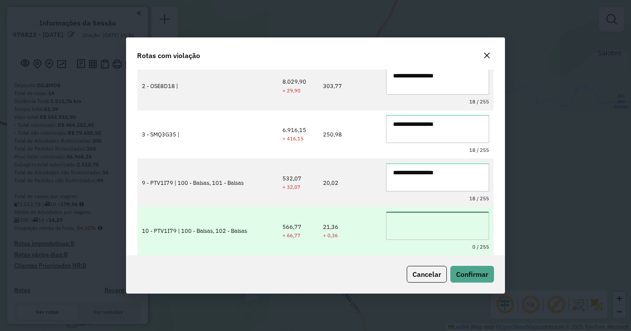
click at [409, 228] on textarea at bounding box center [437, 226] width 103 height 28
paste textarea "**********"
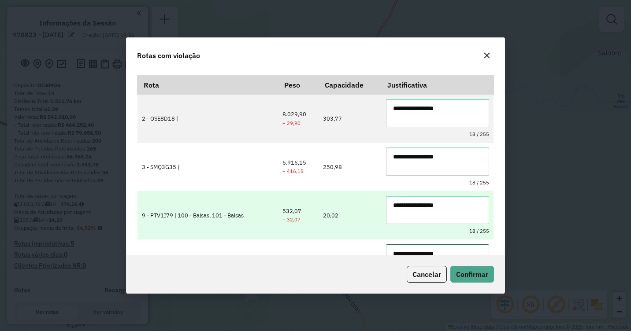
scroll to position [0, 0]
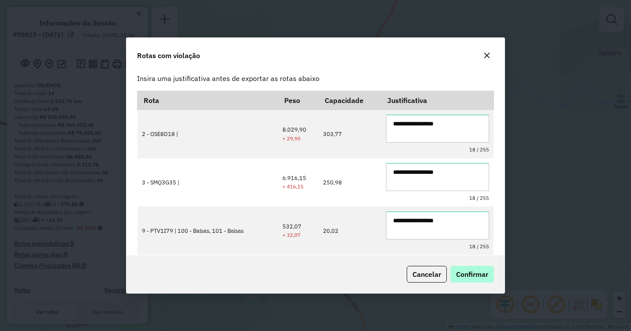
type textarea "**********"
click at [466, 273] on span "Confirmar" at bounding box center [472, 274] width 32 height 9
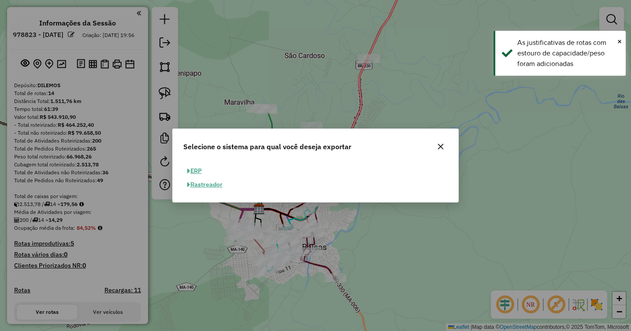
click at [196, 170] on button "ERP" at bounding box center [194, 171] width 22 height 14
select select "**"
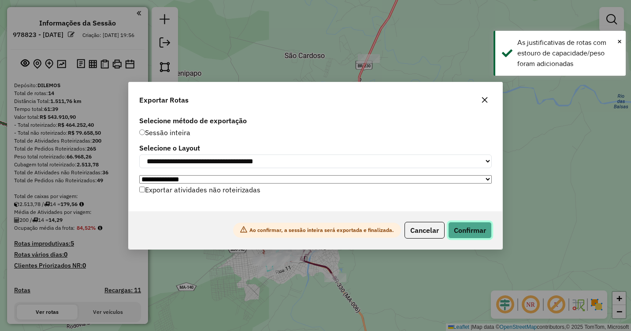
click at [461, 230] on button "Confirmar" at bounding box center [470, 230] width 44 height 17
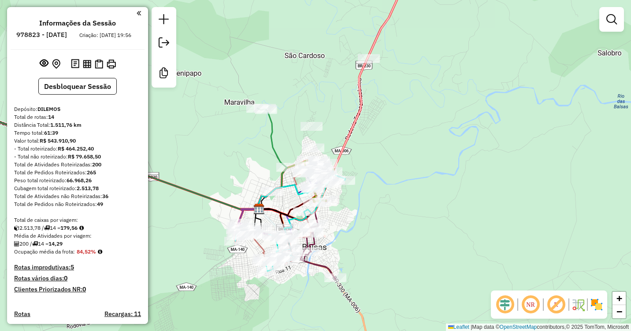
drag, startPoint x: 602, startPoint y: 188, endPoint x: 583, endPoint y: 175, distance: 23.0
click at [602, 188] on div "Janela de atendimento Grade de atendimento Capacidade Transportadoras Veículos …" at bounding box center [315, 165] width 631 height 331
drag, startPoint x: 268, startPoint y: 303, endPoint x: 262, endPoint y: 290, distance: 13.8
click at [268, 303] on div "Janela de atendimento Grade de atendimento Capacidade Transportadoras Veículos …" at bounding box center [315, 165] width 631 height 331
